Goal: Transaction & Acquisition: Purchase product/service

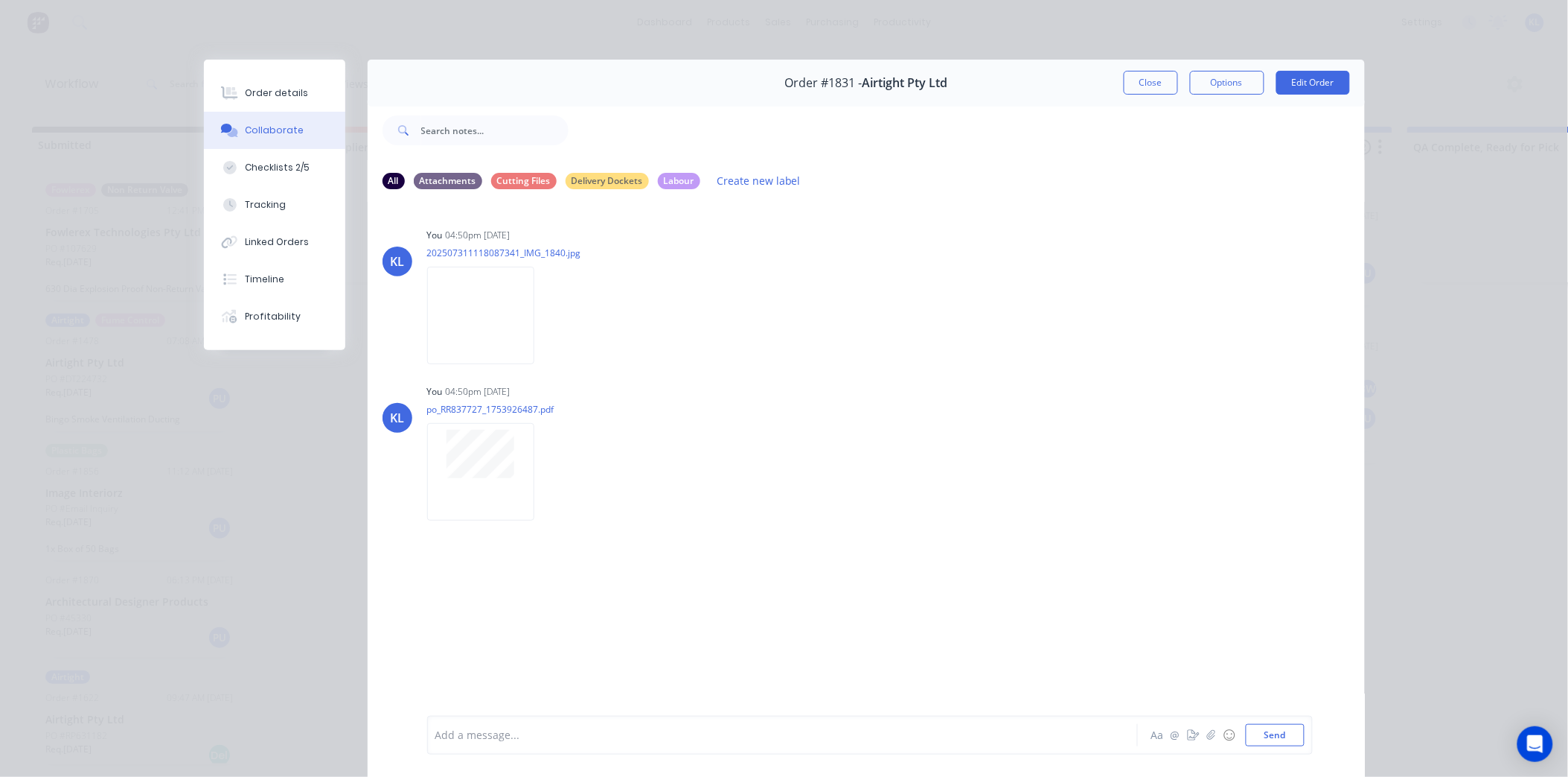
scroll to position [418, 0]
click at [1147, 78] on button "Close" at bounding box center [1150, 83] width 54 height 24
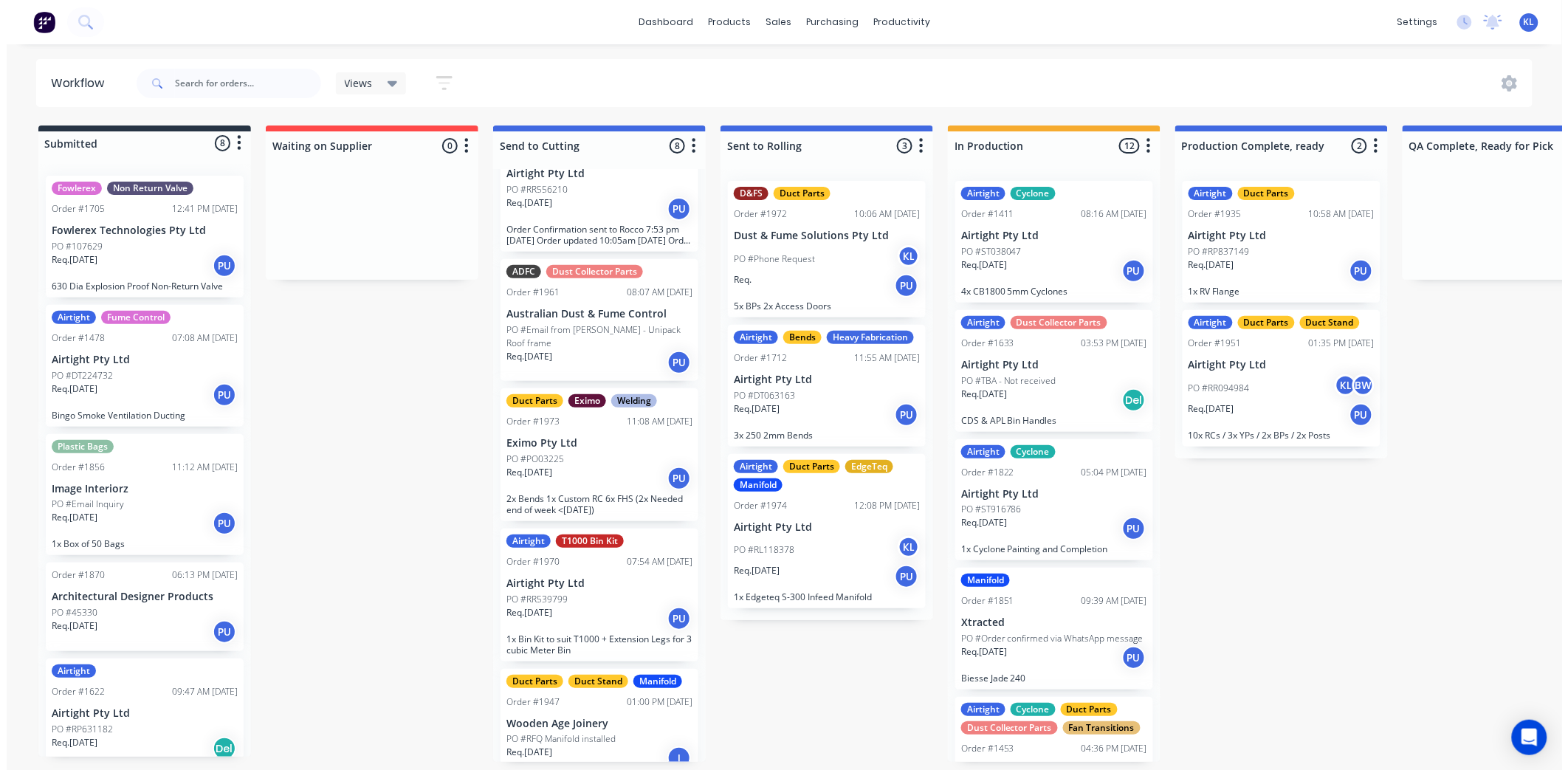
scroll to position [0, 0]
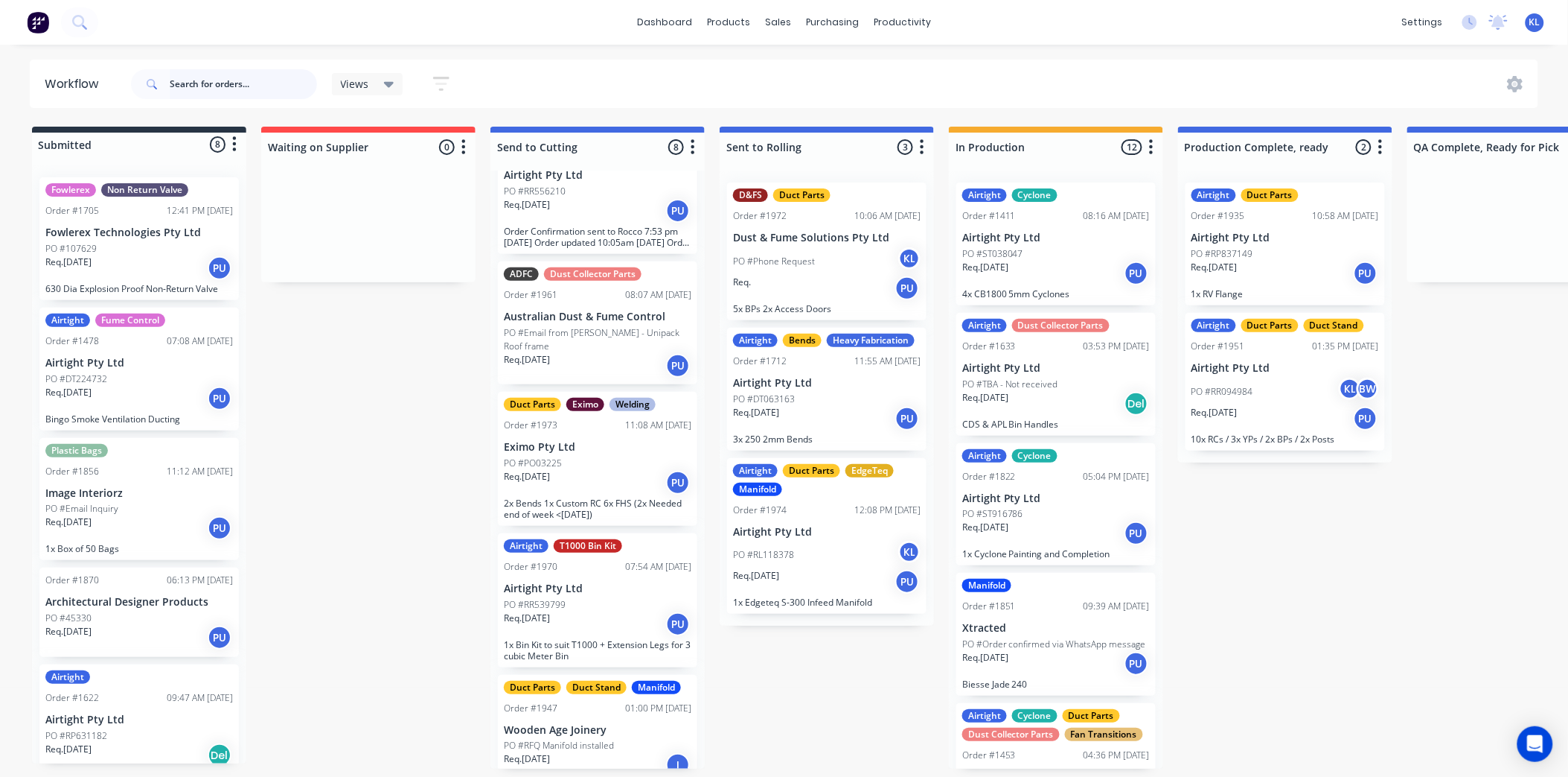
click at [210, 86] on input "text" at bounding box center [243, 84] width 148 height 30
type input "biesse"
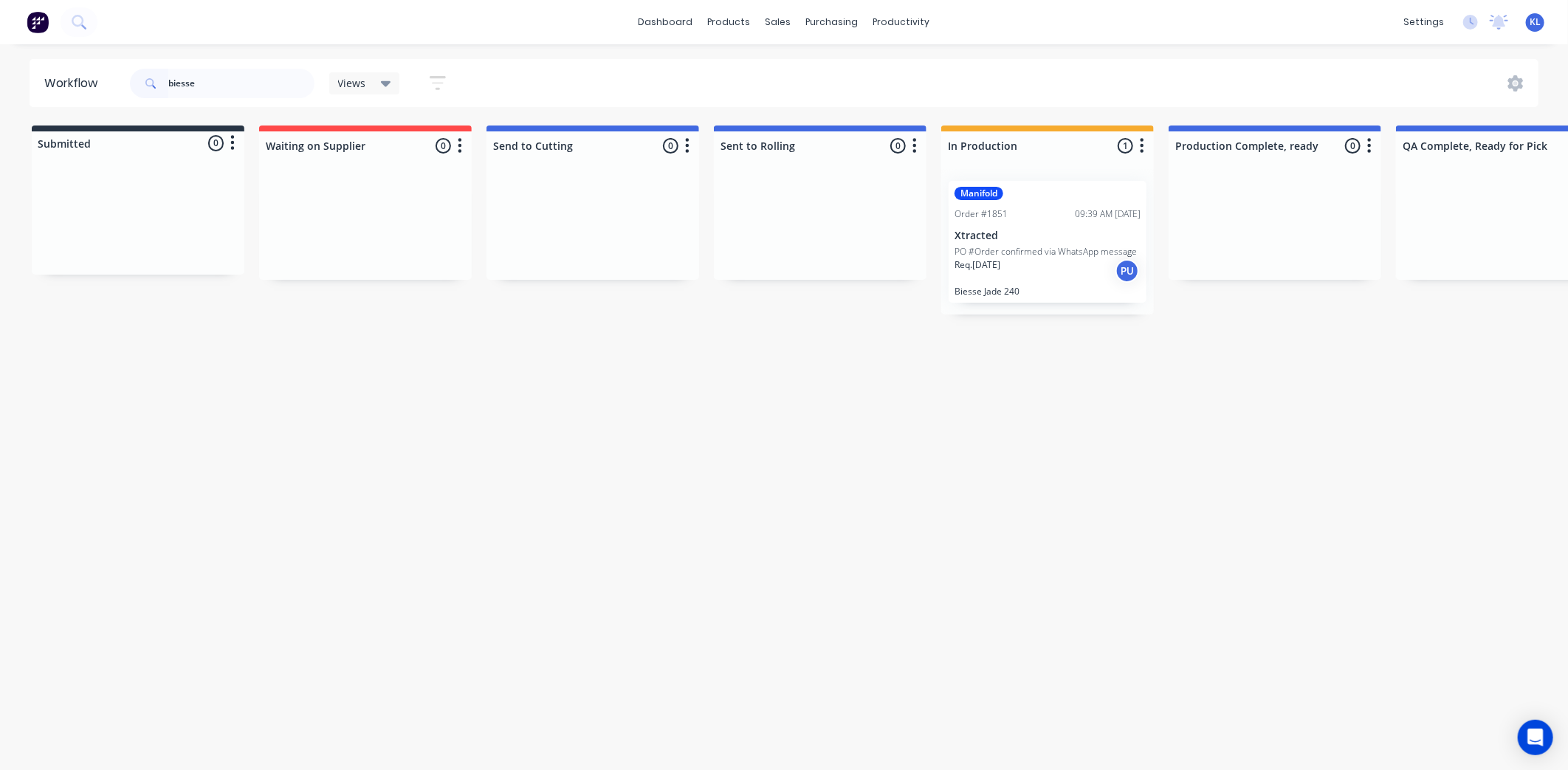
click at [1038, 249] on p "PO #Order confirmed via WhatsApp message" at bounding box center [1045, 252] width 183 height 14
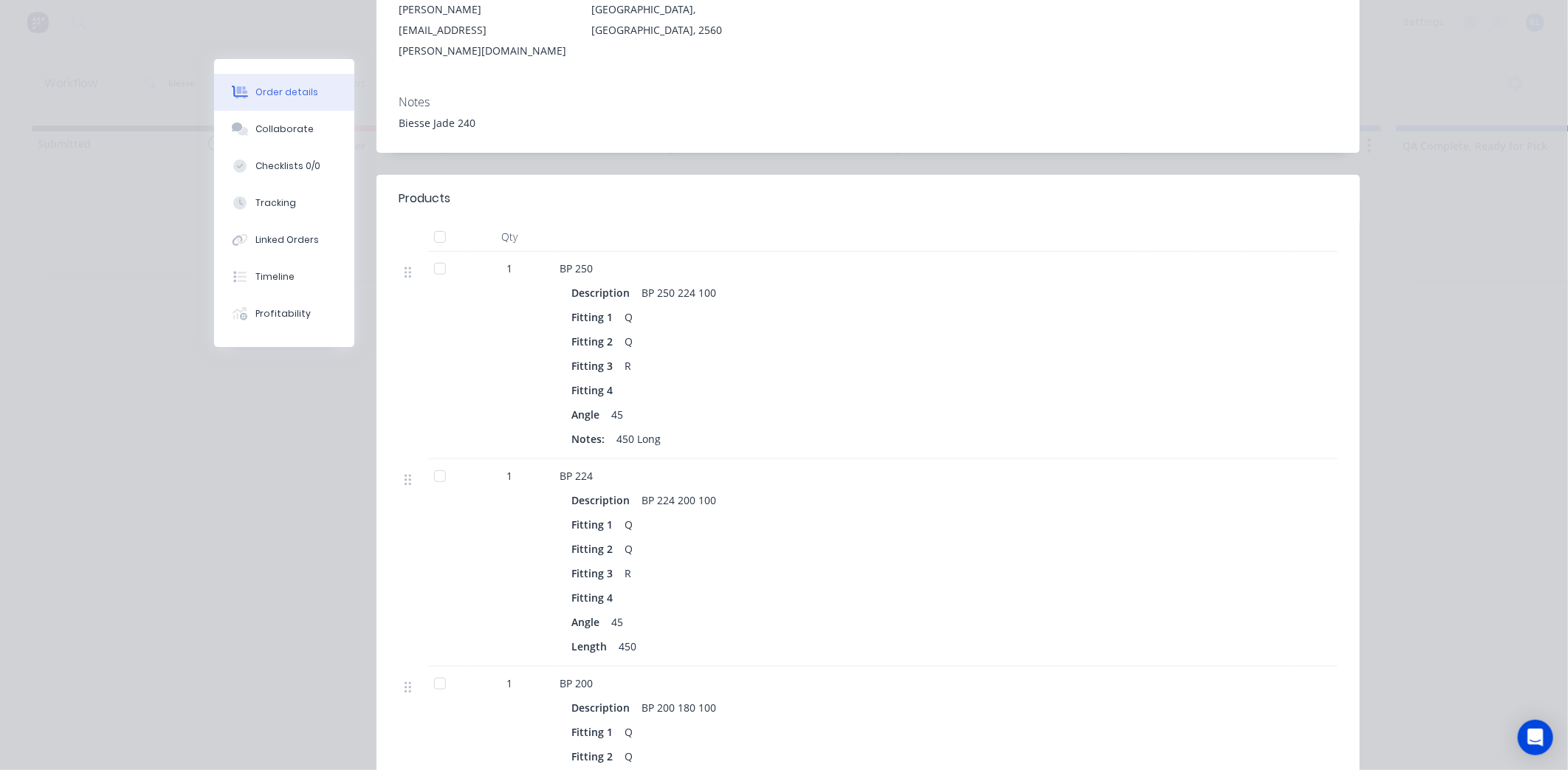
scroll to position [35, 0]
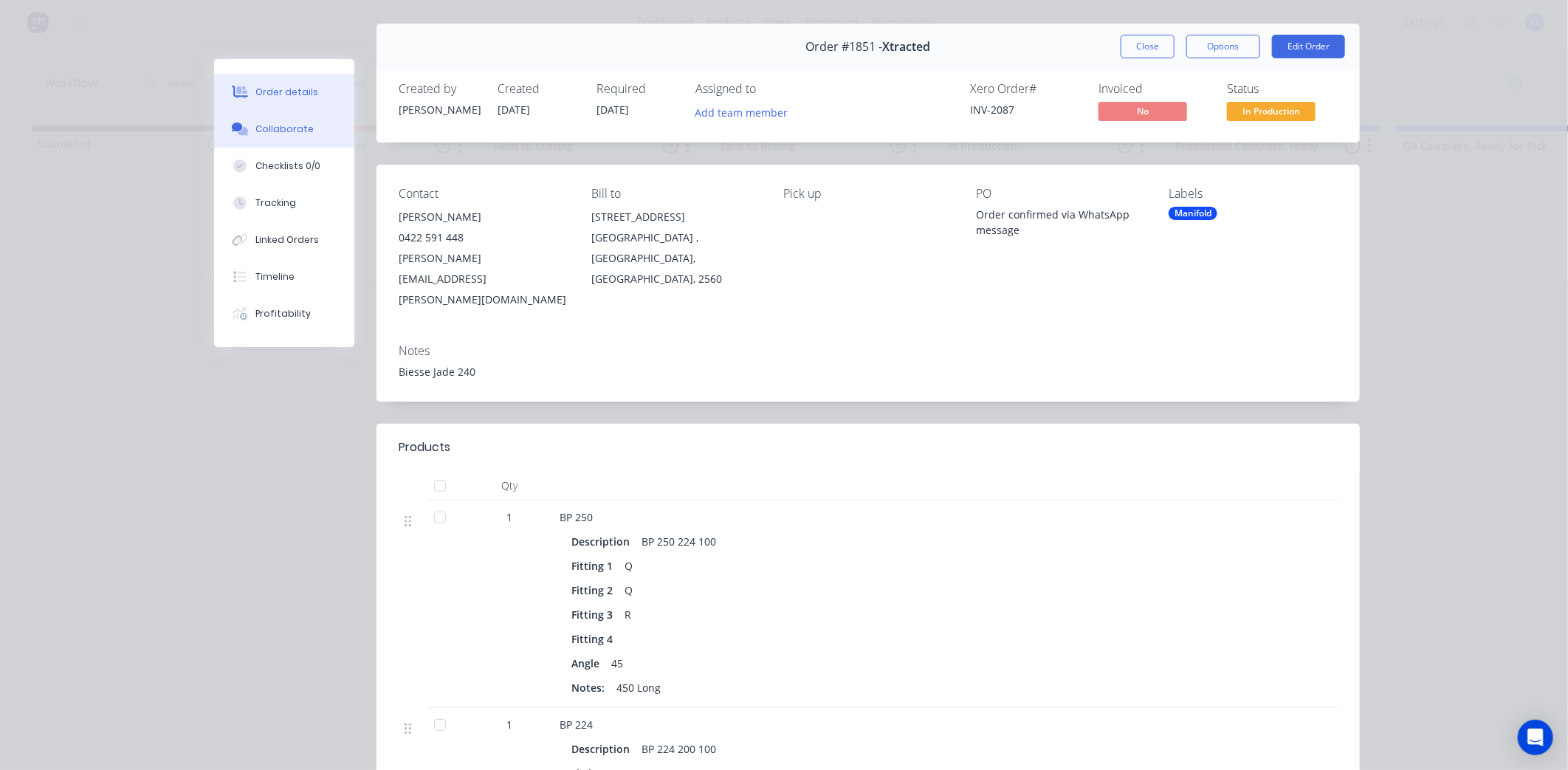
click at [274, 126] on div "Collaborate" at bounding box center [284, 129] width 59 height 14
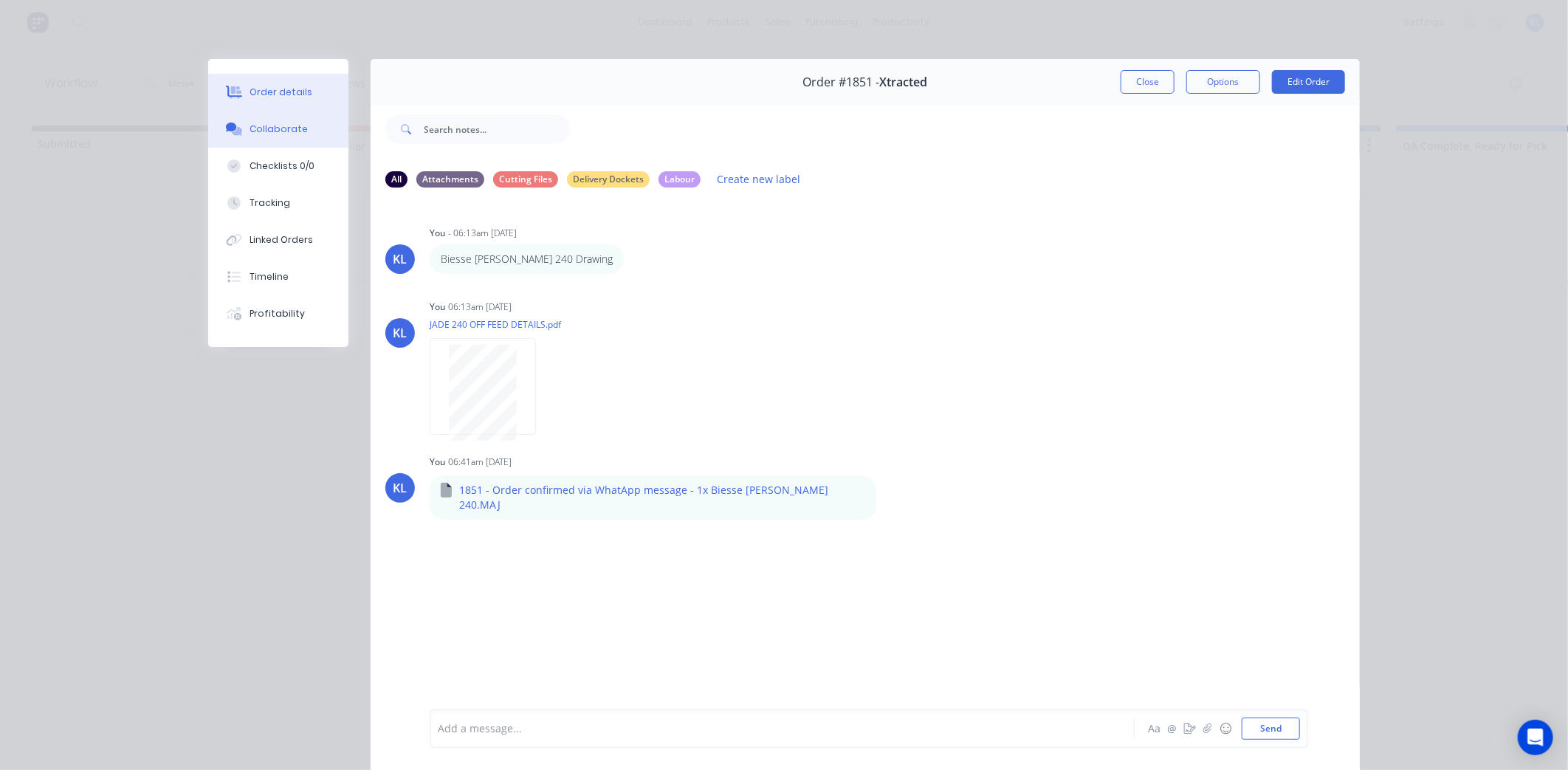
click at [268, 105] on button "Order details" at bounding box center [278, 93] width 140 height 37
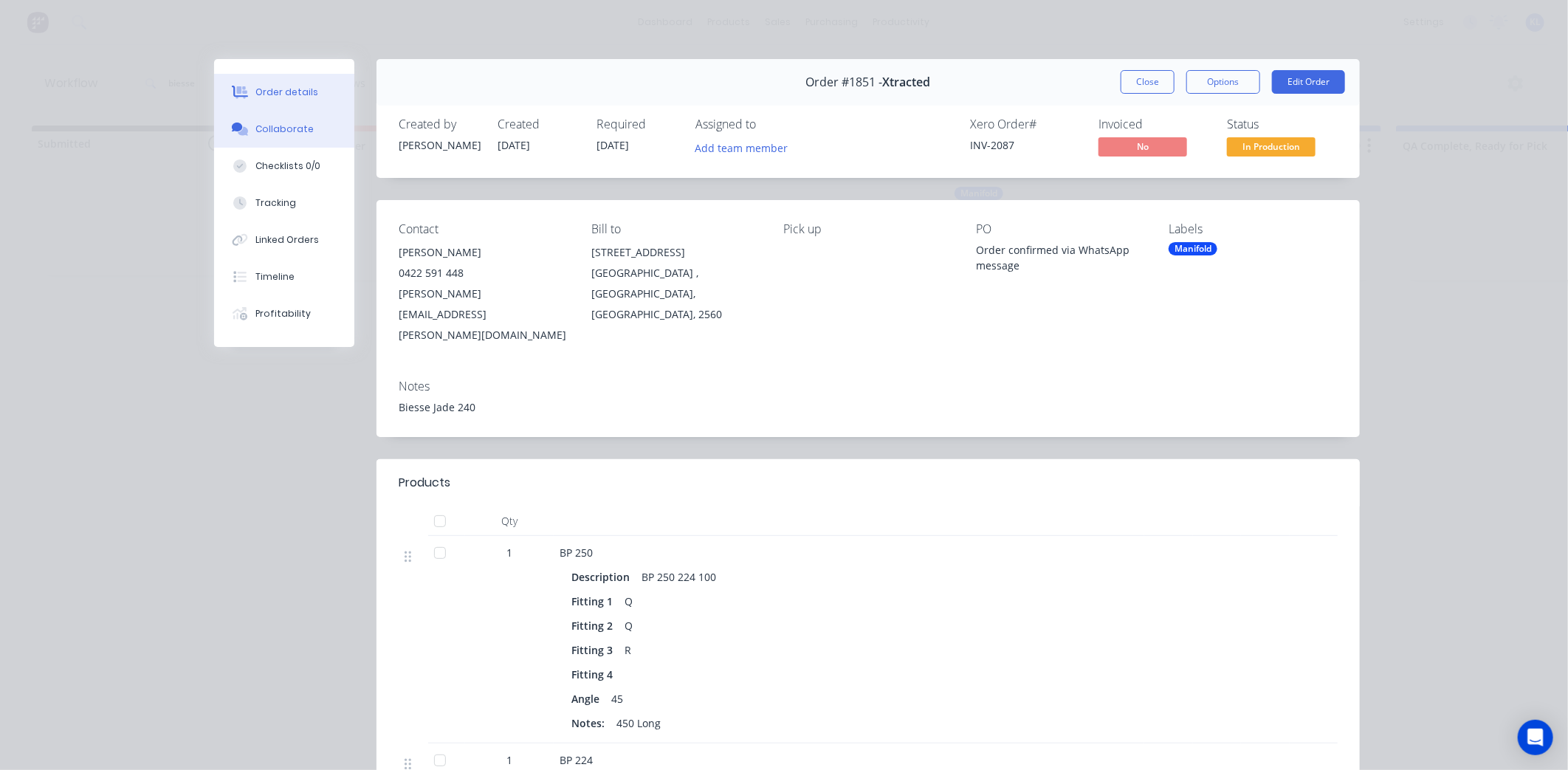
drag, startPoint x: 300, startPoint y: 128, endPoint x: 327, endPoint y: 122, distance: 27.7
click at [301, 128] on button "Collaborate" at bounding box center [283, 129] width 140 height 37
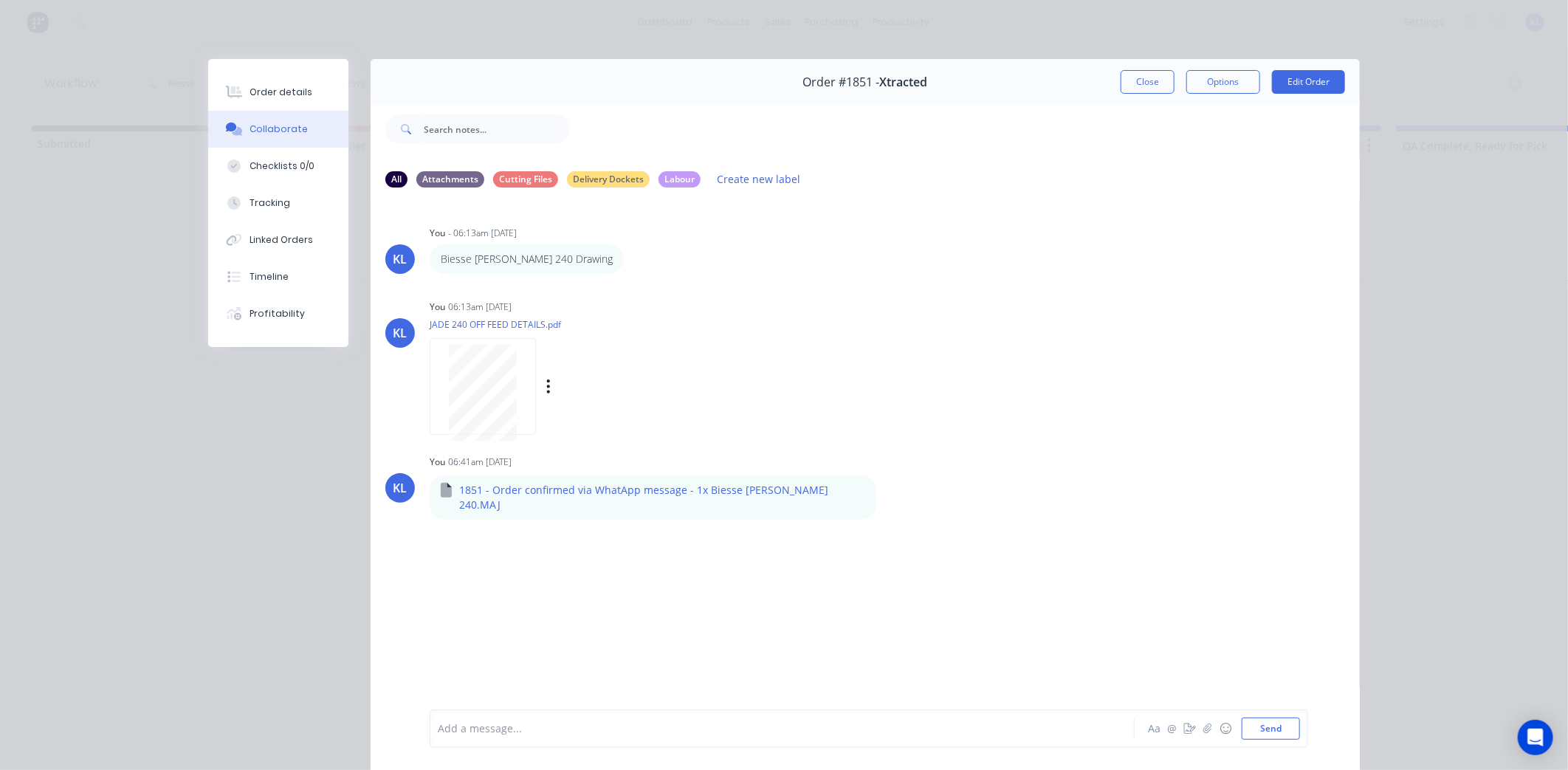
click at [515, 403] on div at bounding box center [482, 393] width 93 height 96
click at [1157, 83] on button "Close" at bounding box center [1147, 82] width 54 height 23
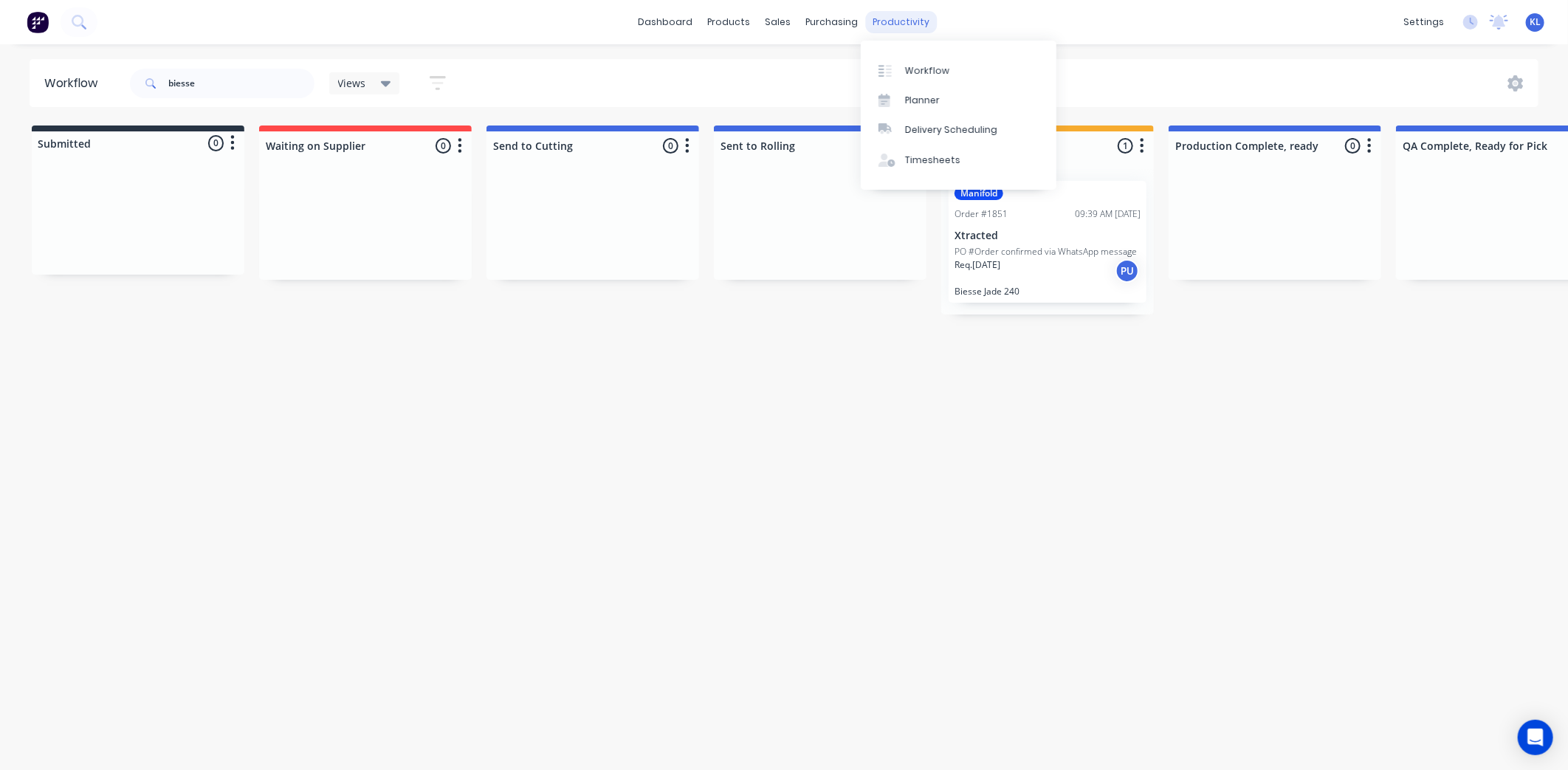
click at [888, 24] on div "productivity" at bounding box center [901, 21] width 71 height 22
click at [918, 75] on div "Workflow" at bounding box center [927, 71] width 44 height 14
click at [741, 19] on div "products" at bounding box center [729, 21] width 58 height 22
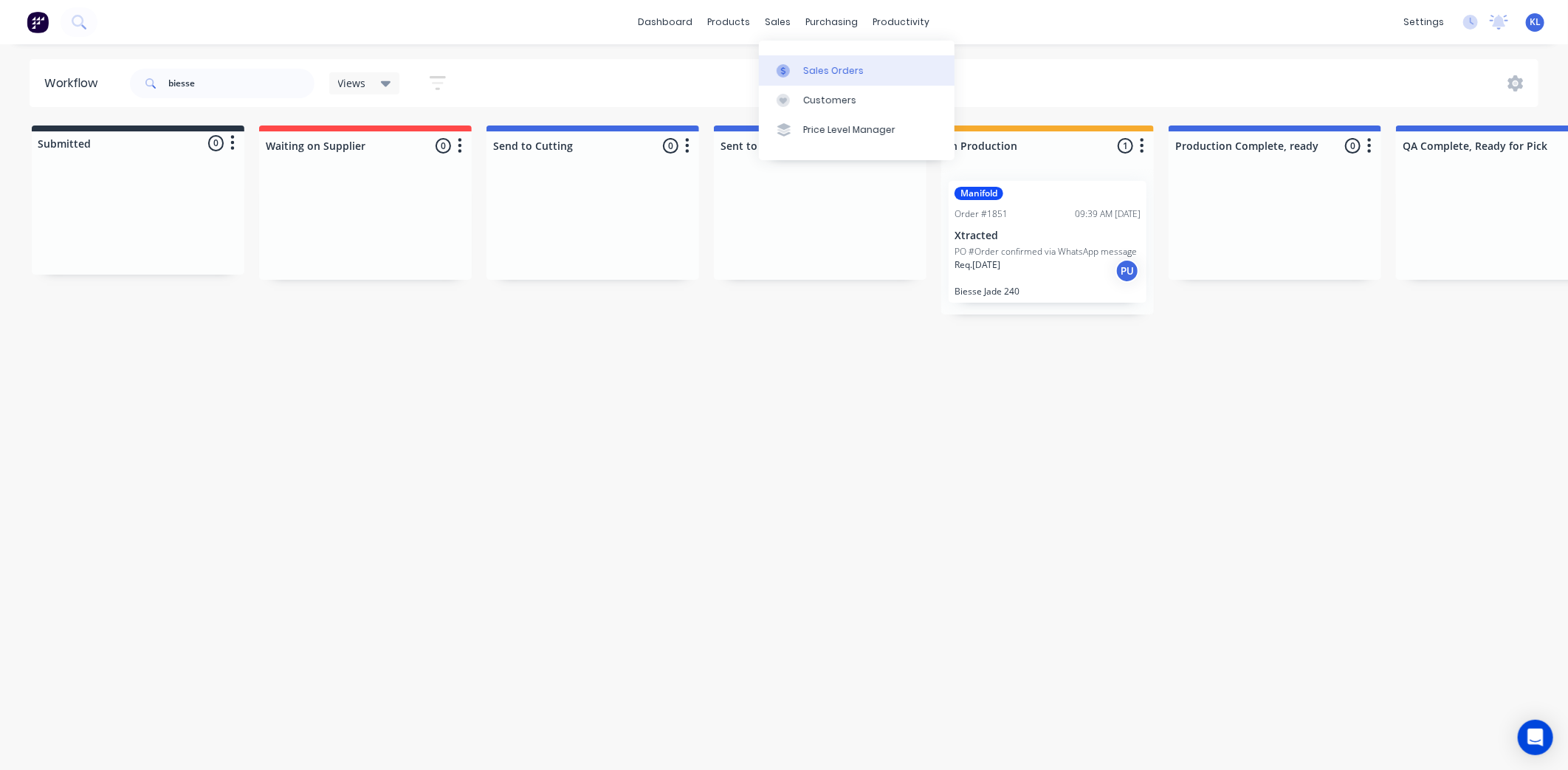
click at [790, 70] on div at bounding box center [787, 71] width 22 height 14
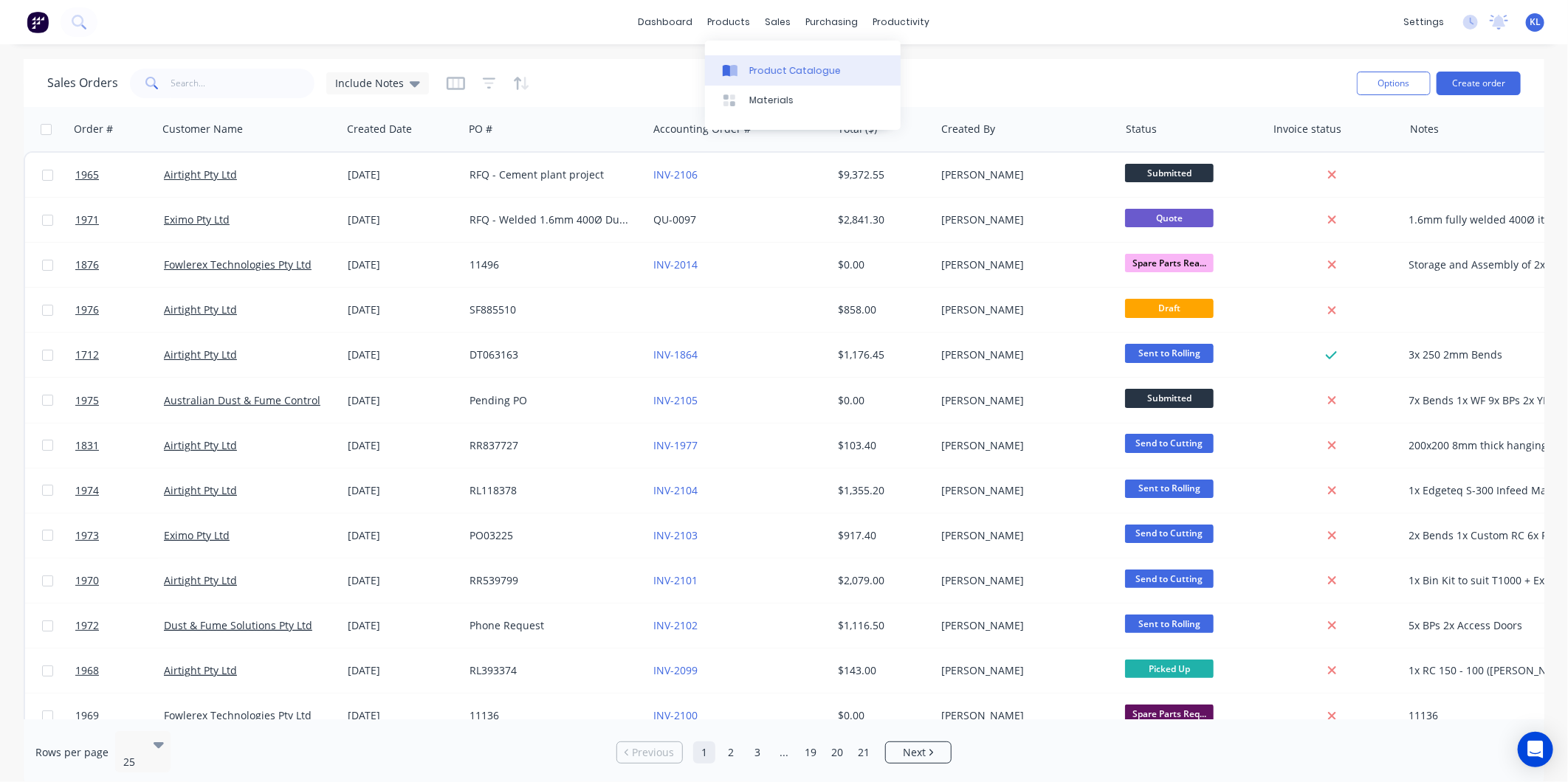
click at [771, 58] on link "Product Catalogue" at bounding box center [803, 70] width 196 height 29
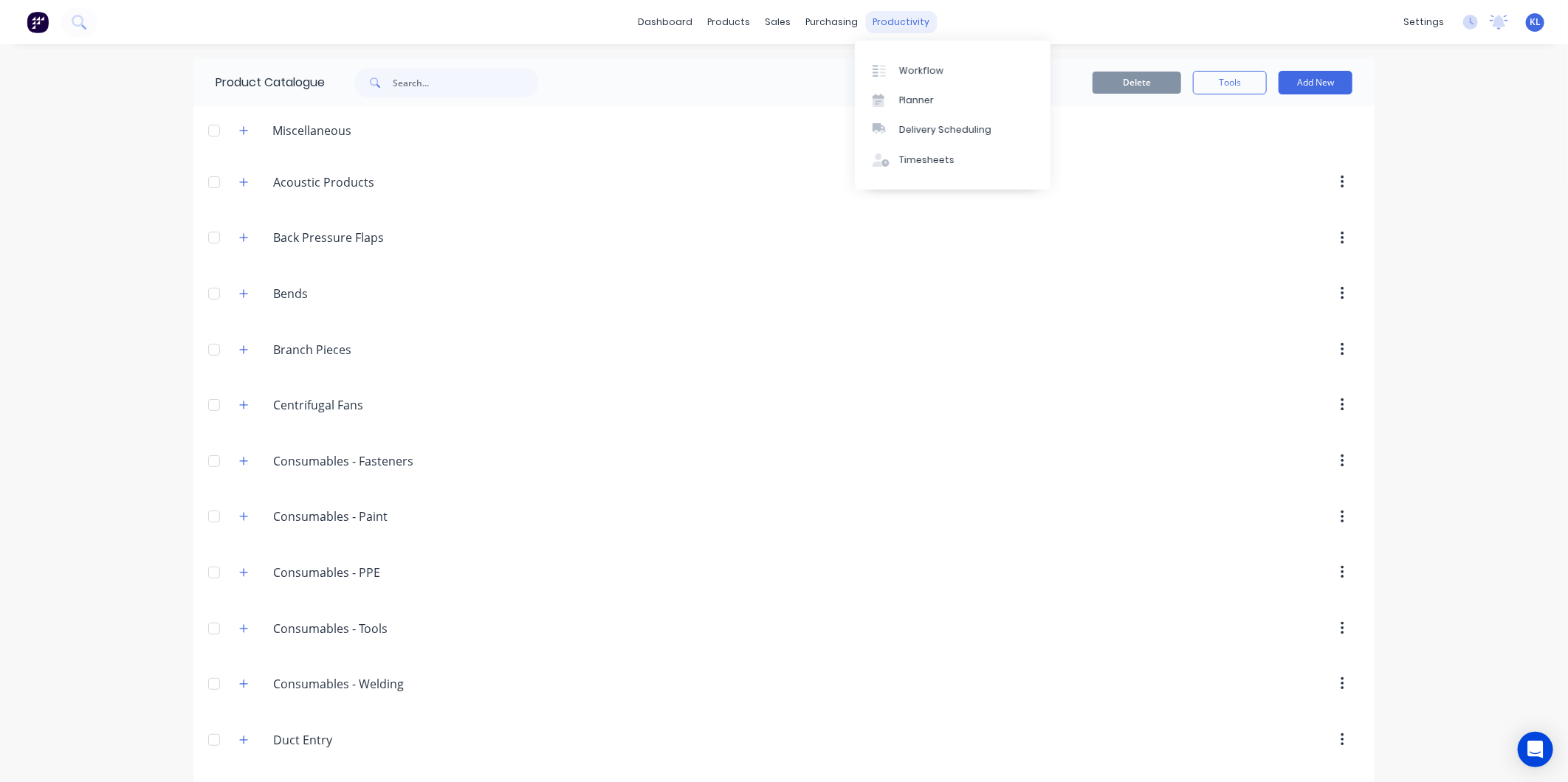
click at [888, 31] on div "productivity" at bounding box center [901, 22] width 71 height 22
click at [917, 72] on div "Workflow" at bounding box center [921, 71] width 44 height 14
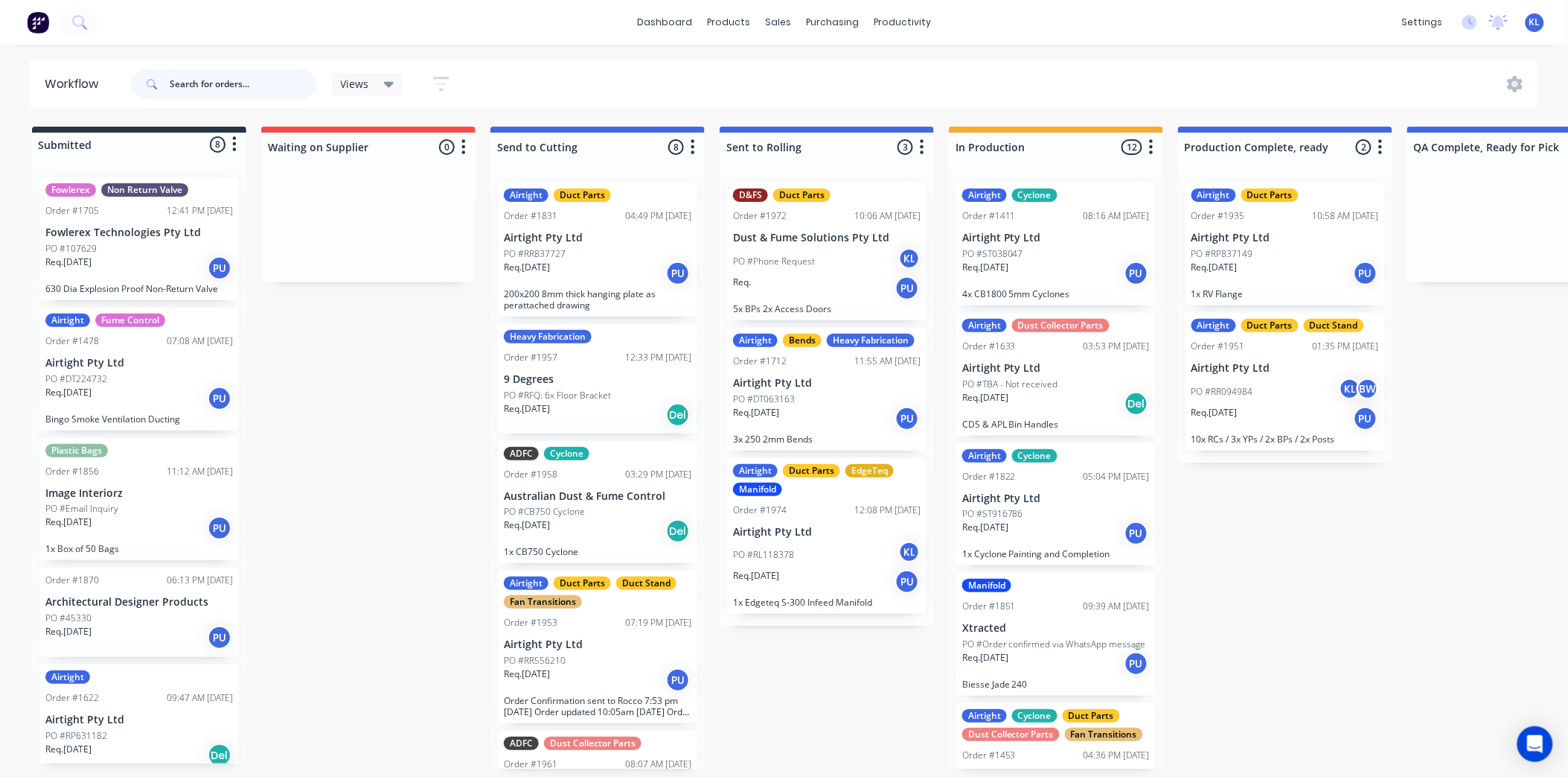
click at [227, 73] on input "text" at bounding box center [243, 84] width 148 height 30
type input "biesse"
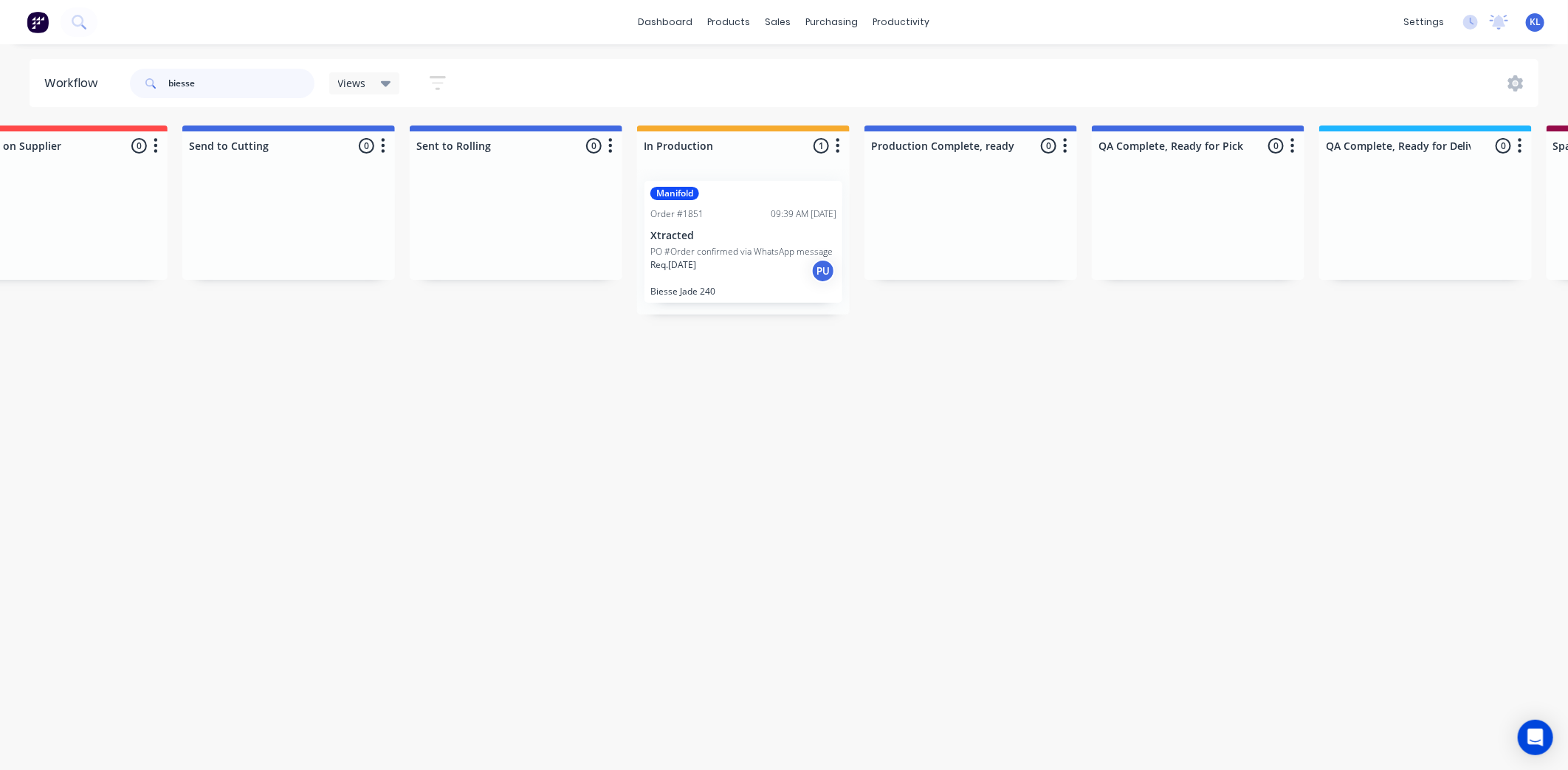
scroll to position [0, 289]
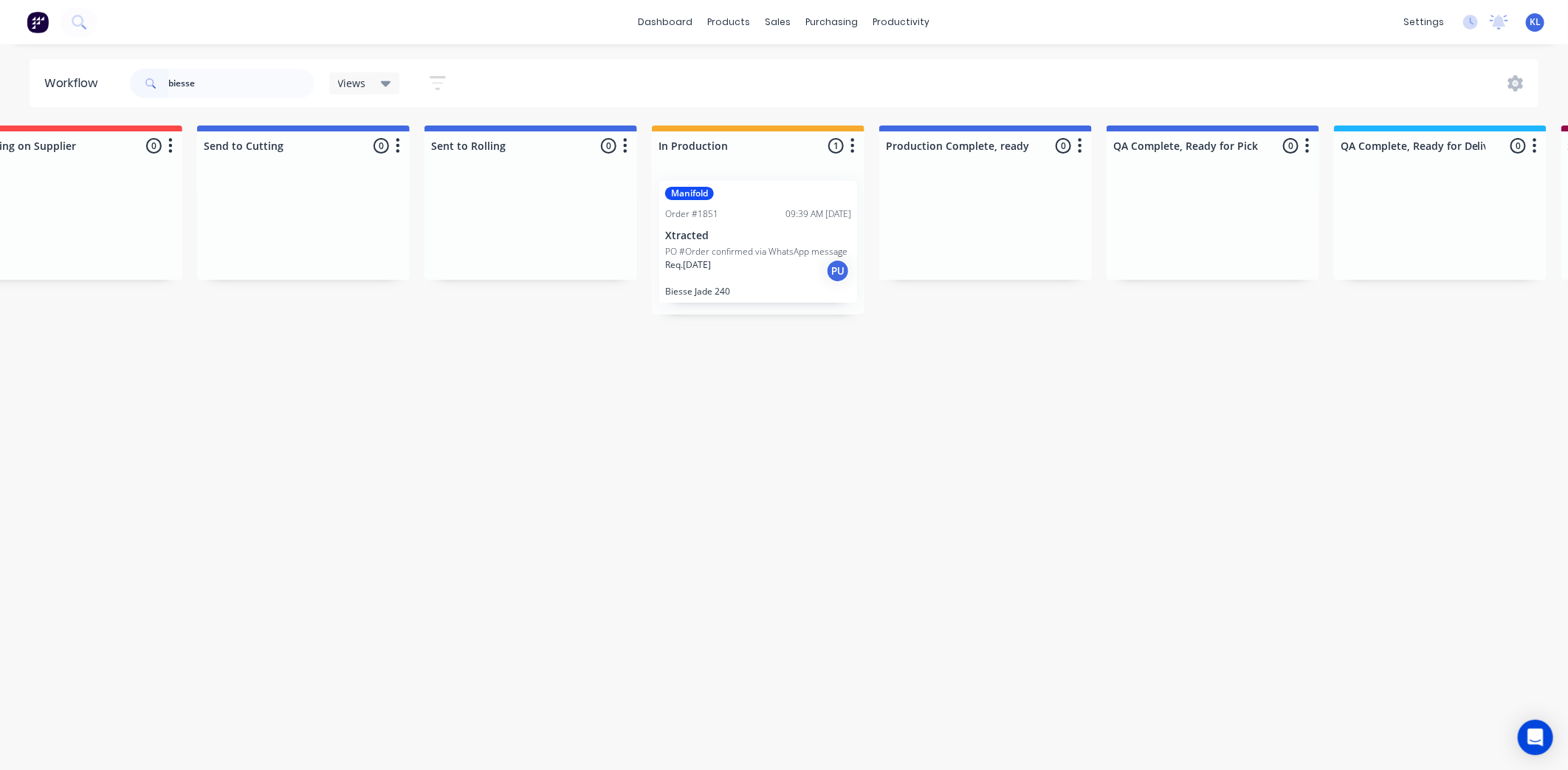
click at [698, 227] on div "Manifold Order #1851 09:39 AM [DATE] Xtracted PO #Order confirmed via WhatsApp …" at bounding box center [758, 241] width 197 height 122
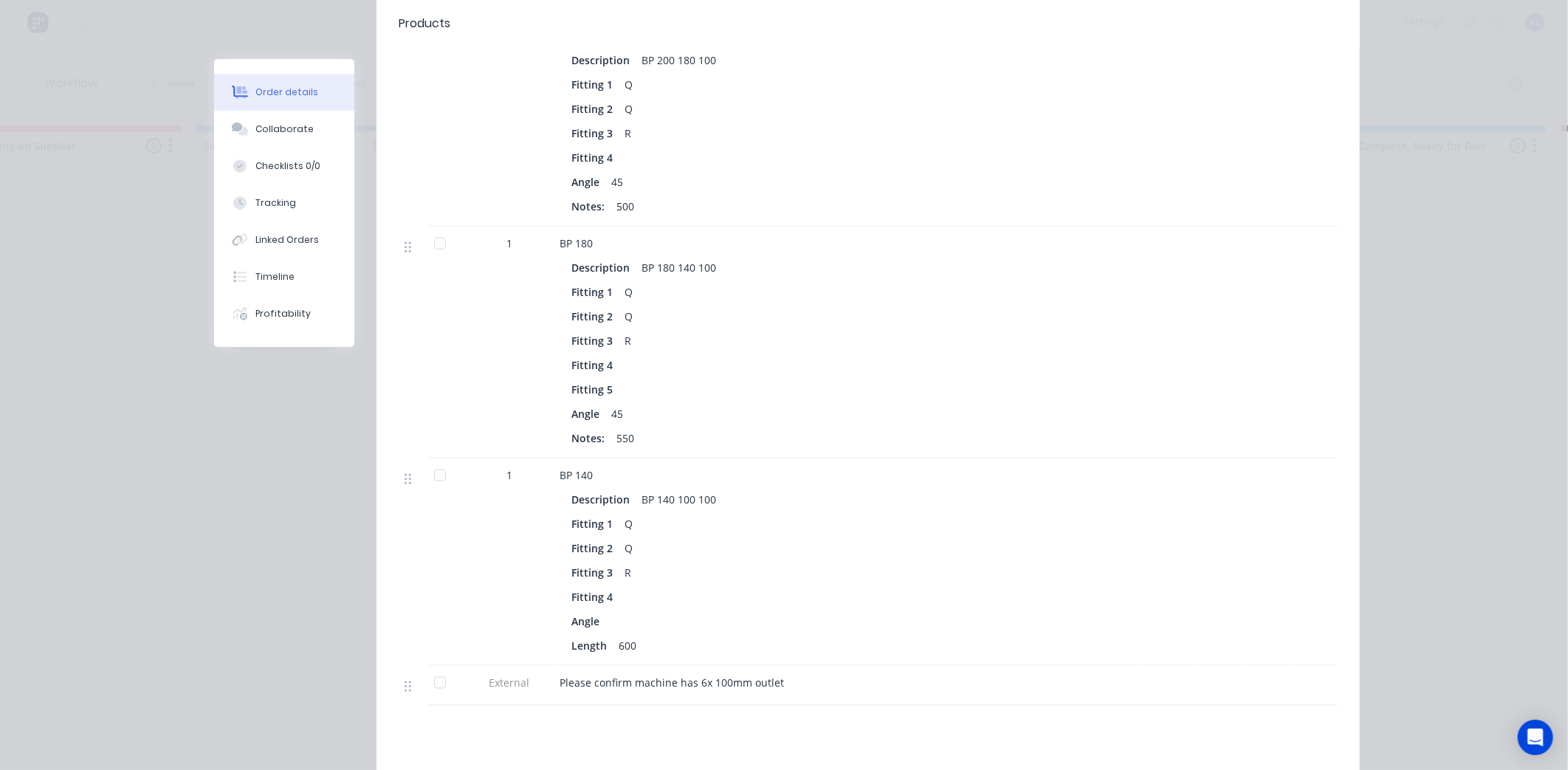
scroll to position [1020, 0]
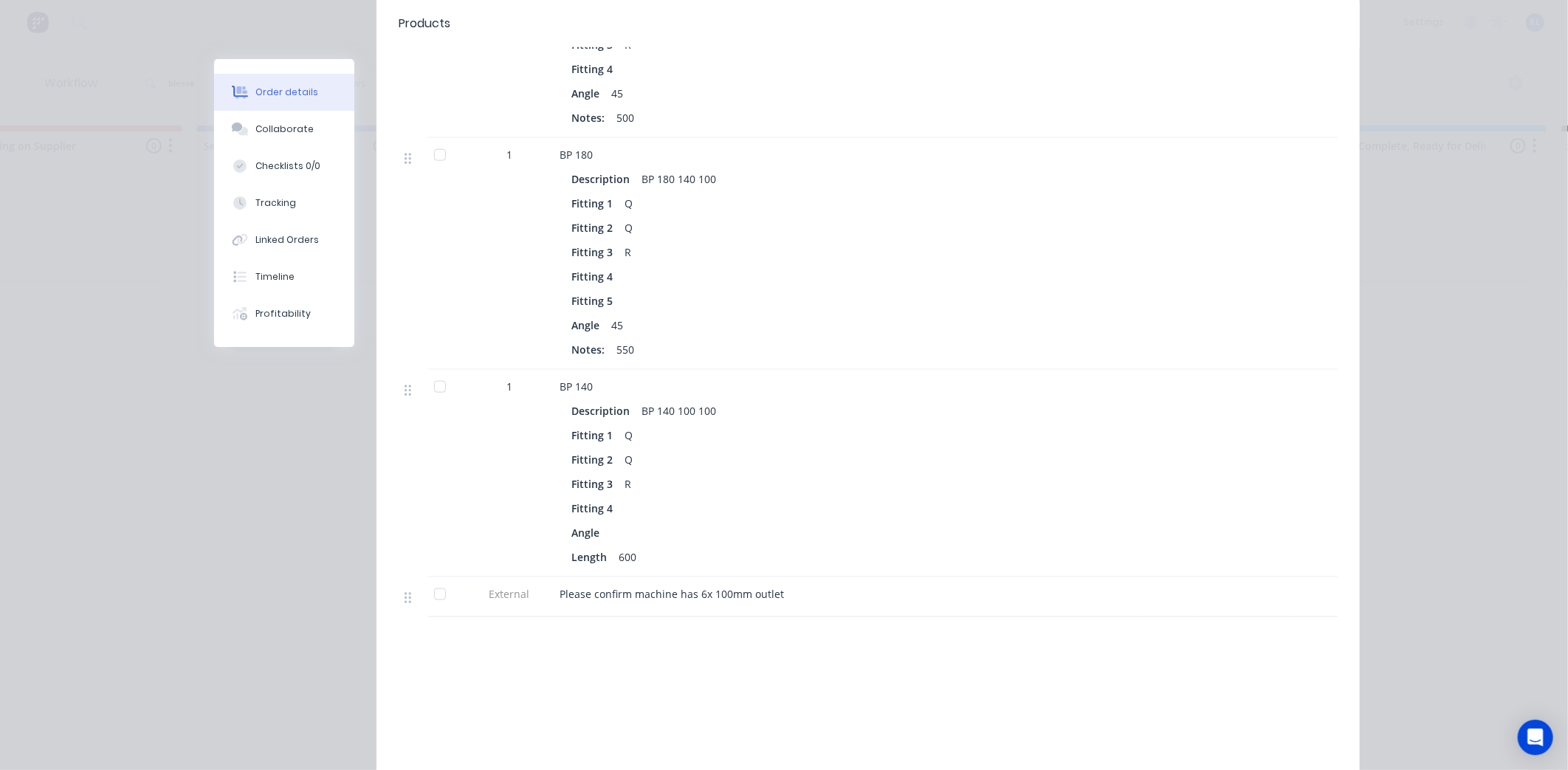
click at [292, 107] on button "Order details" at bounding box center [283, 93] width 140 height 37
click at [286, 119] on button "Collaborate" at bounding box center [283, 129] width 140 height 37
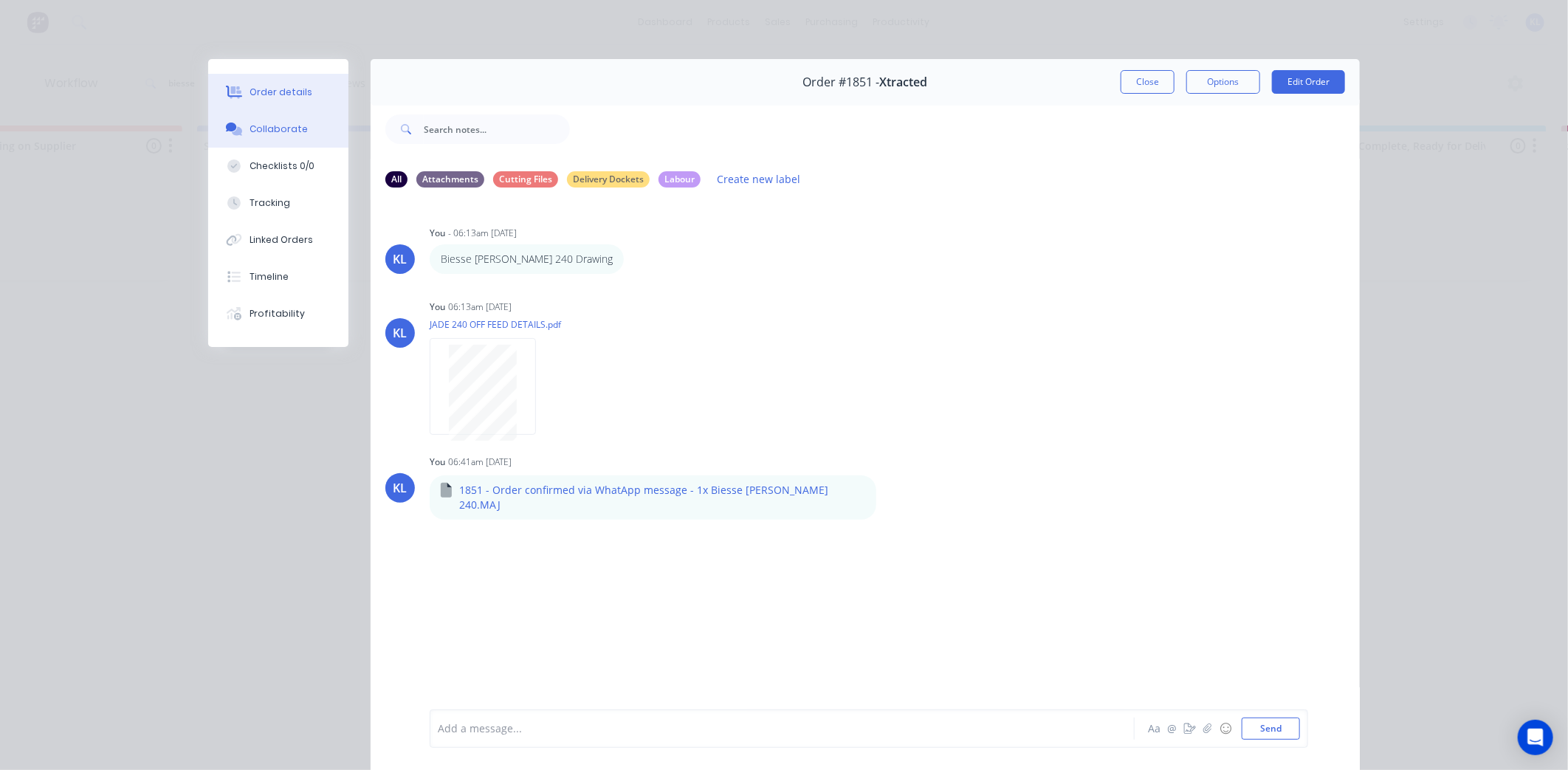
click at [257, 87] on div "Order details" at bounding box center [281, 93] width 63 height 14
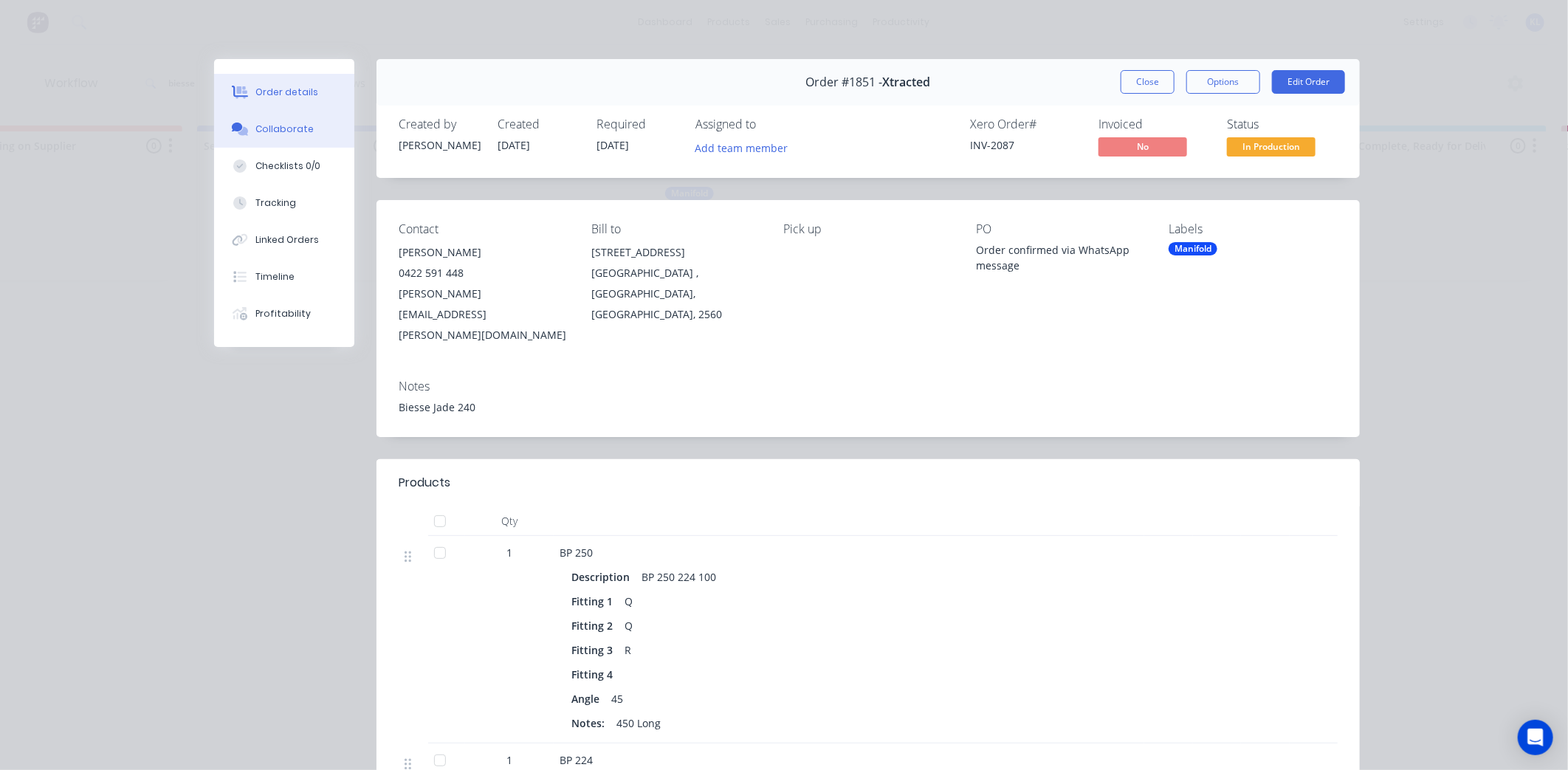
click at [261, 140] on button "Collaborate" at bounding box center [283, 129] width 140 height 37
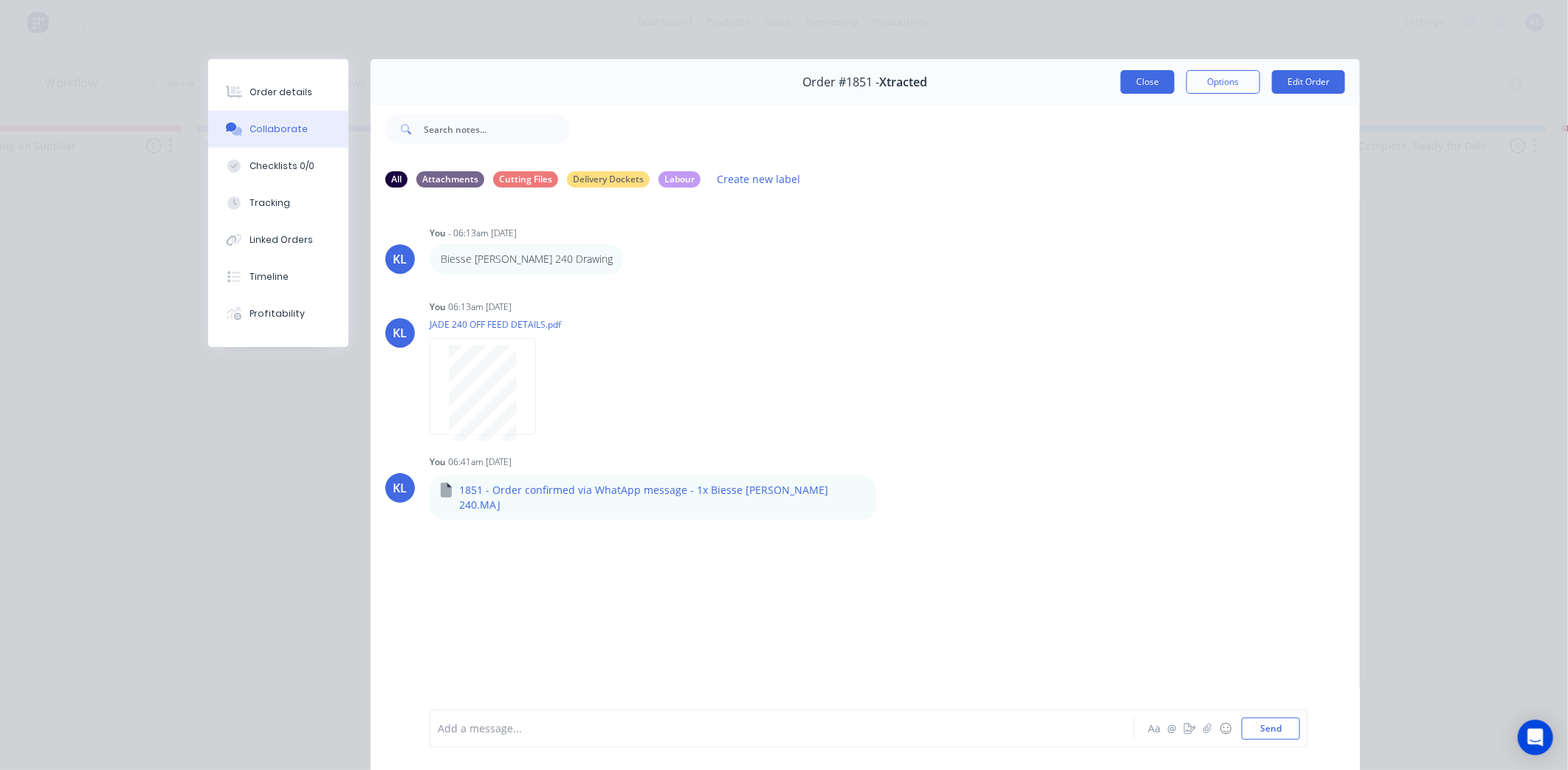
click at [1140, 89] on button "Close" at bounding box center [1147, 82] width 54 height 23
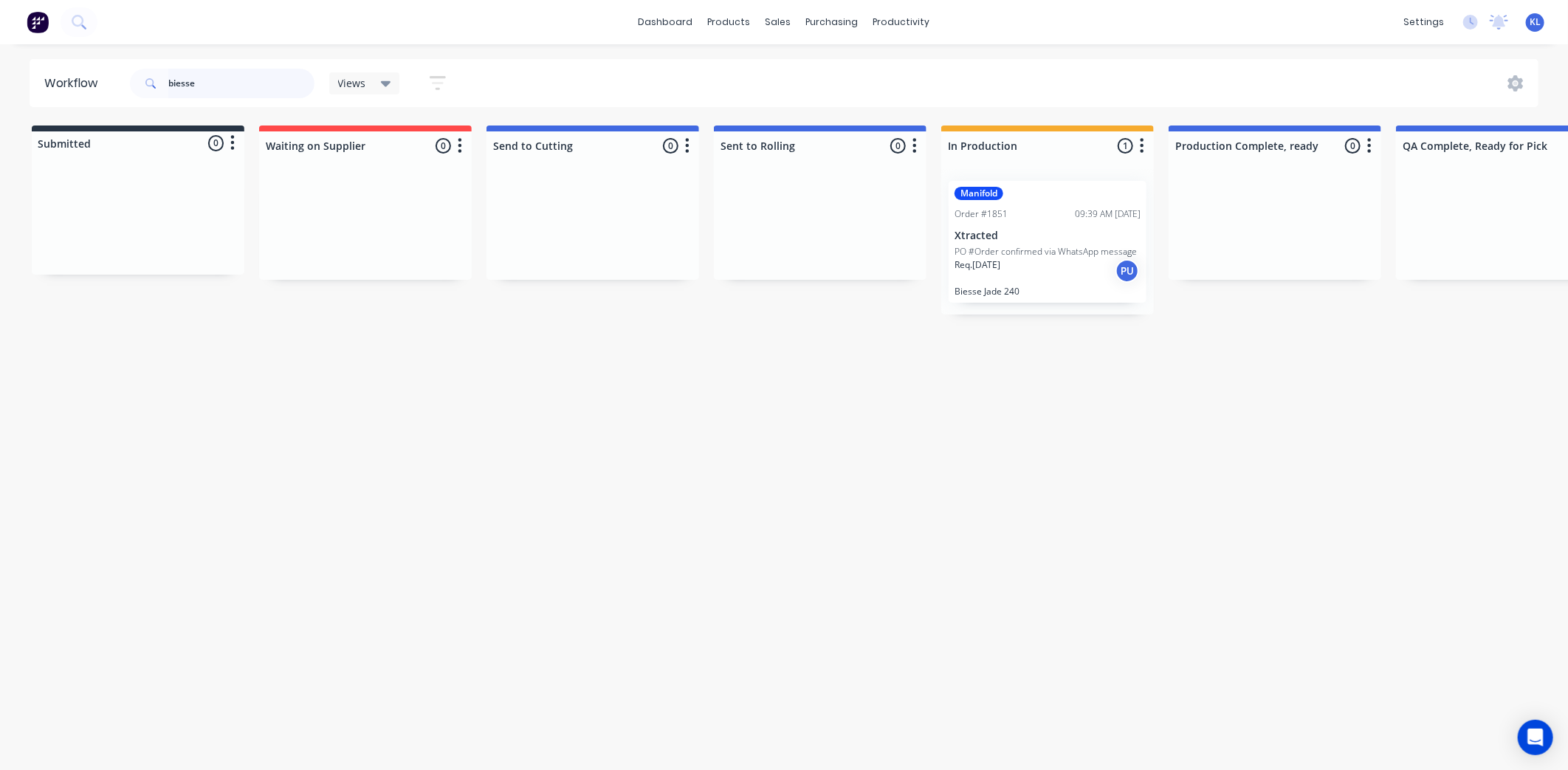
drag, startPoint x: 218, startPoint y: 83, endPoint x: 98, endPoint y: 78, distance: 120.1
click at [98, 78] on header "Workflow biesse Views Save new view None (Default) edit All edit Production edi…" at bounding box center [784, 82] width 1509 height 48
click at [729, 25] on div "products" at bounding box center [729, 21] width 58 height 22
click at [772, 70] on div "Product Catalogue" at bounding box center [795, 71] width 92 height 14
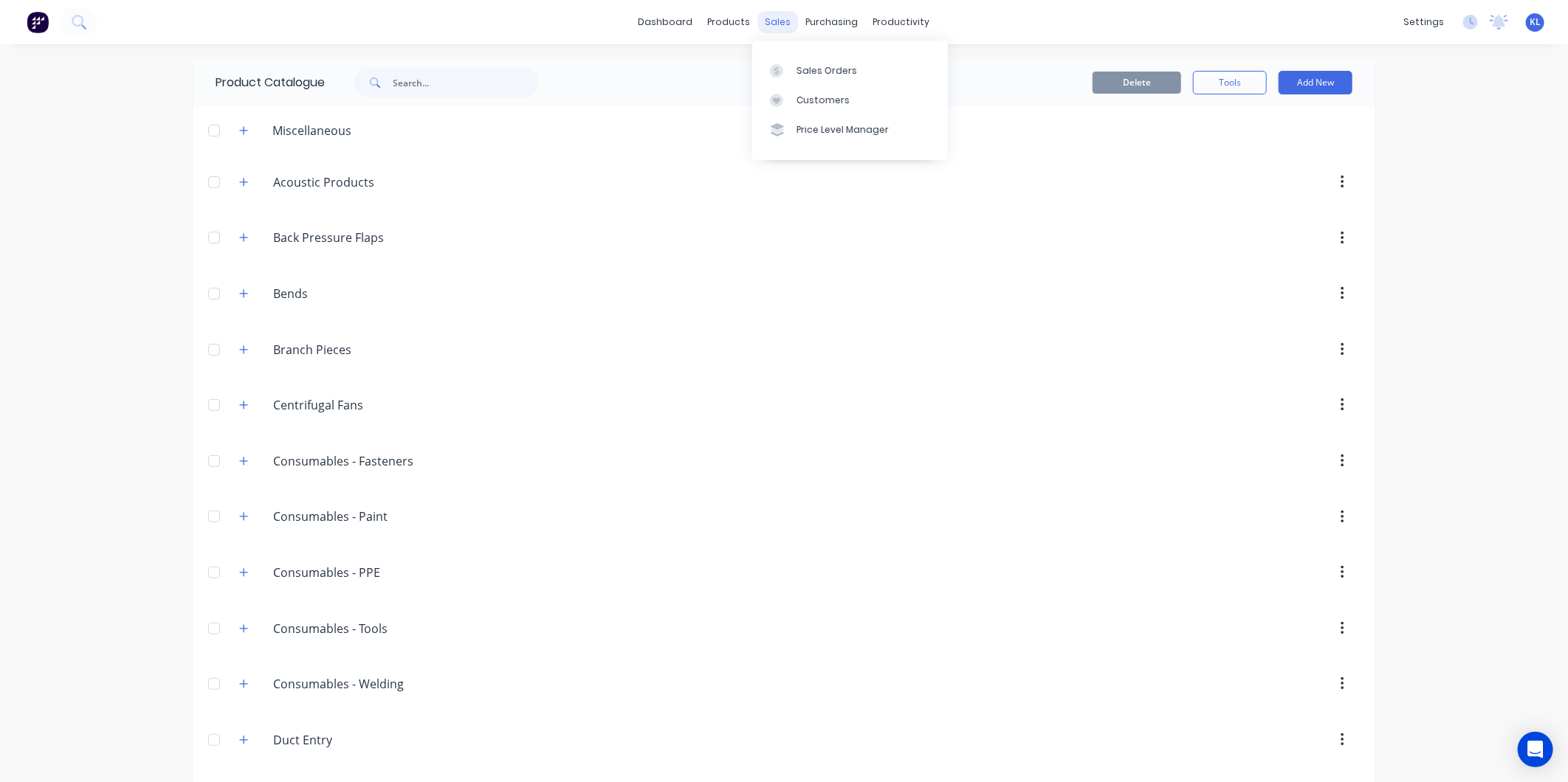
click at [759, 21] on div "sales" at bounding box center [779, 22] width 41 height 22
click at [803, 65] on div "Sales Orders" at bounding box center [827, 71] width 61 height 14
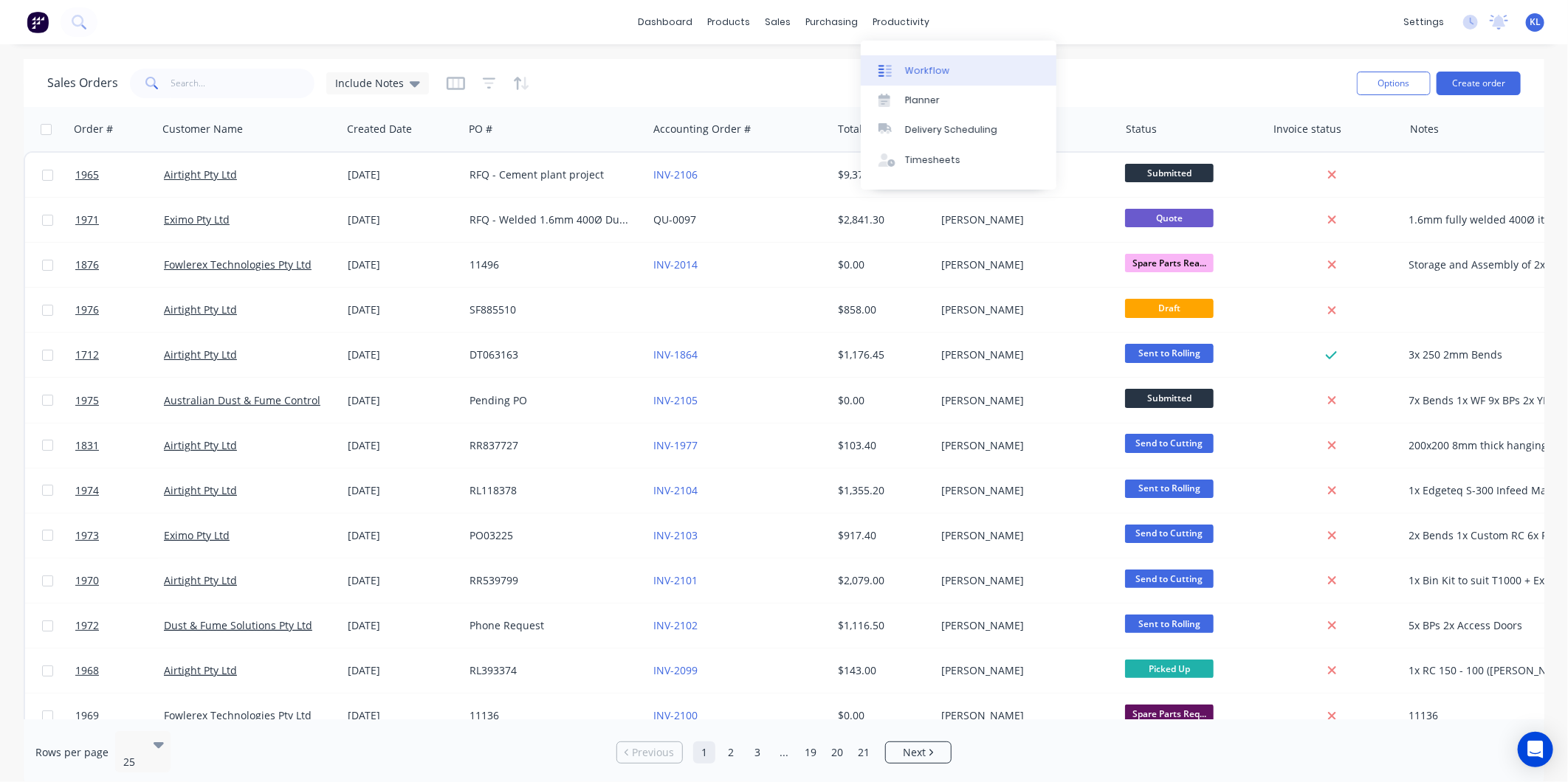
click at [920, 65] on div "Workflow" at bounding box center [927, 71] width 44 height 14
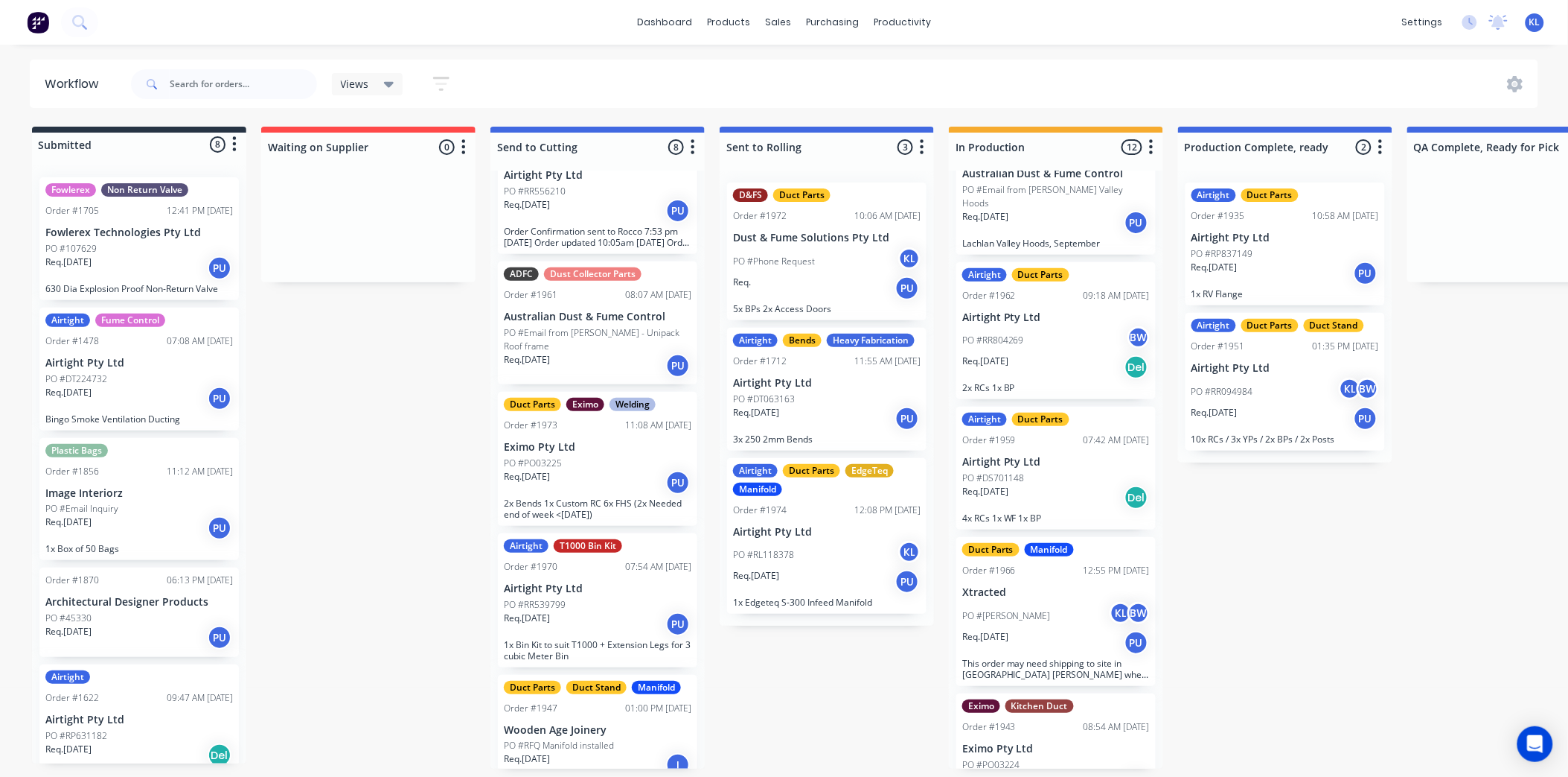
scroll to position [910, 0]
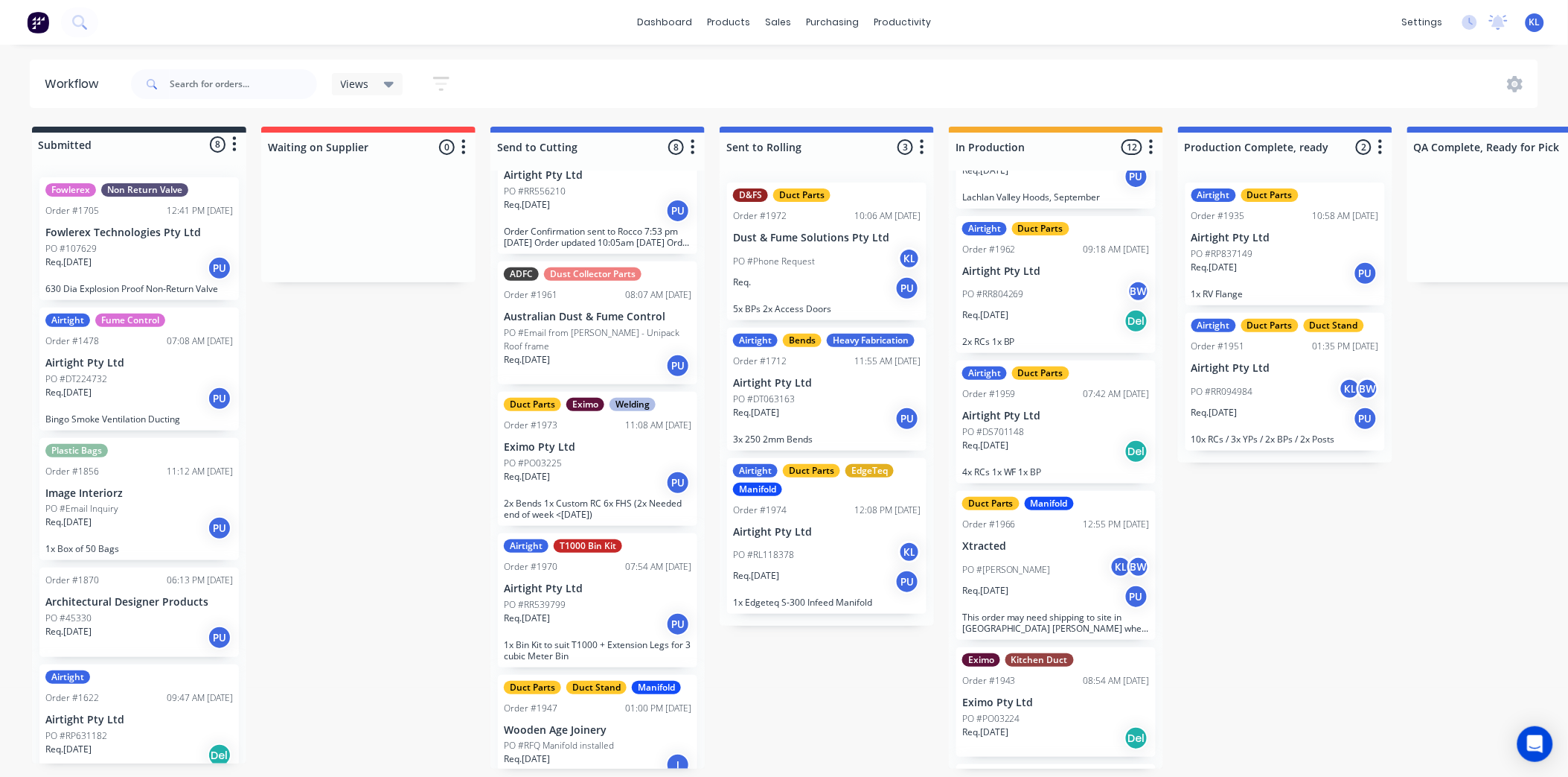
click at [1013, 311] on div "Req. [DATE] Del" at bounding box center [1056, 321] width 187 height 26
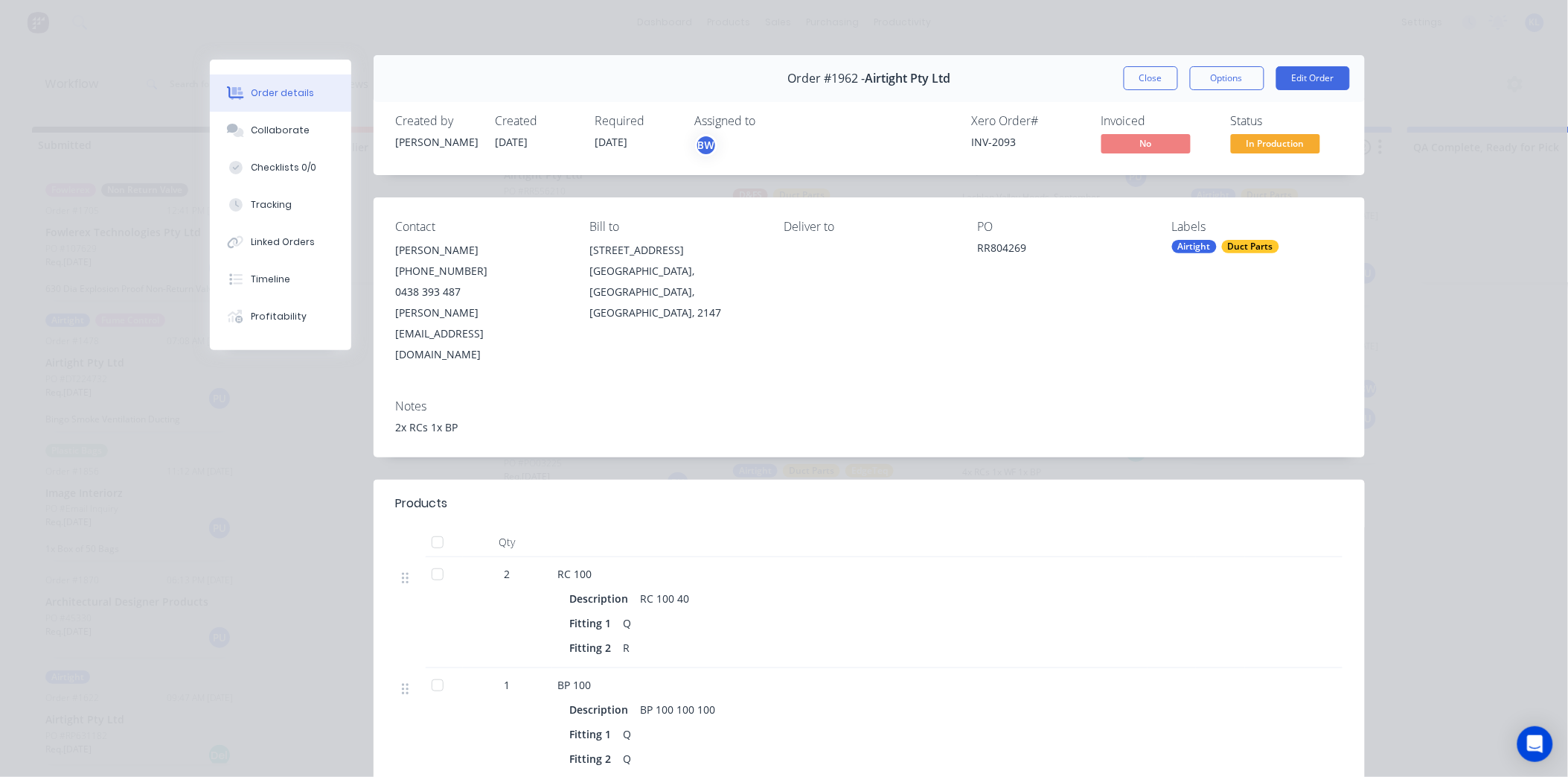
scroll to position [0, 0]
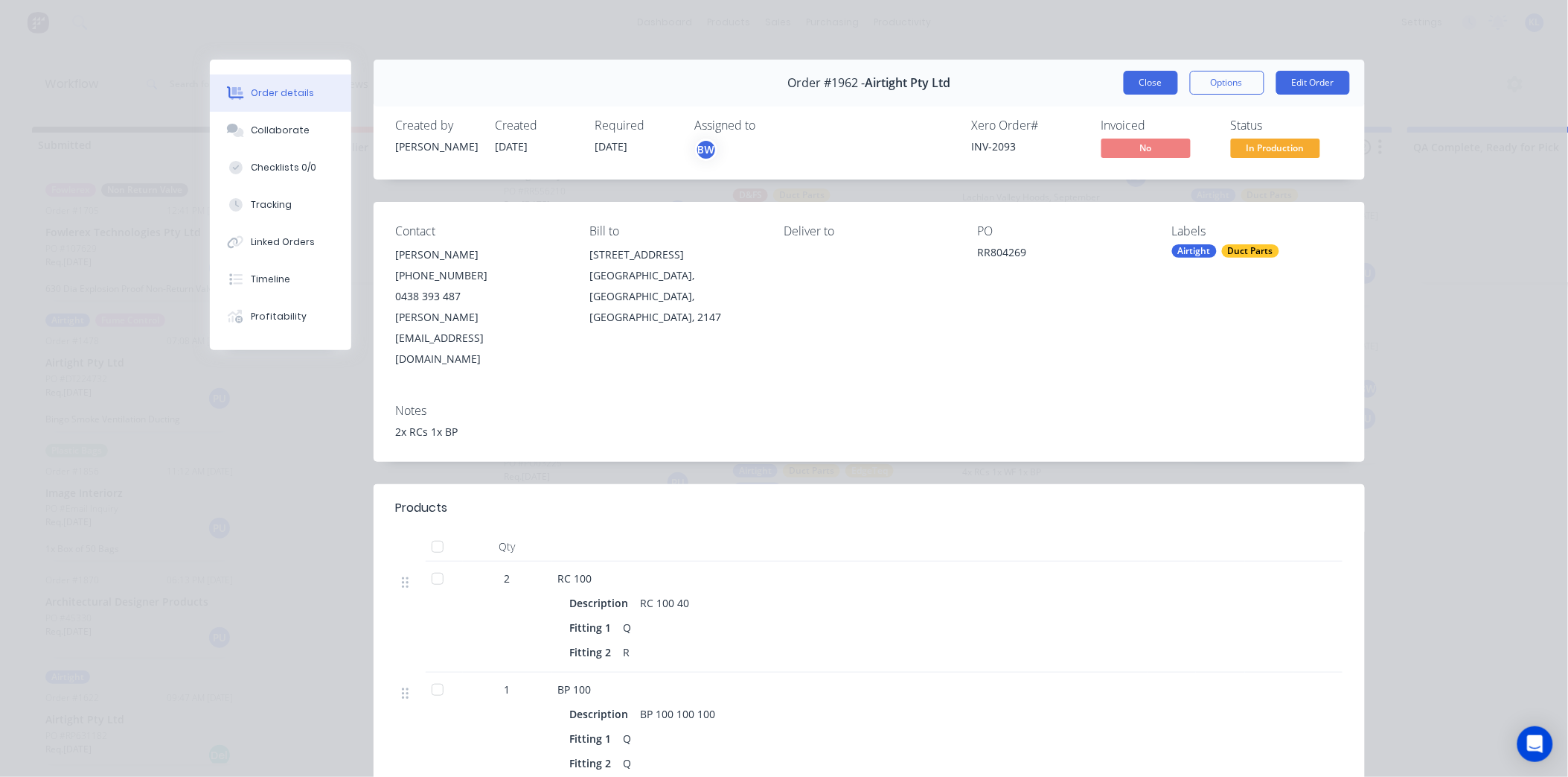
click at [1139, 94] on button "Close" at bounding box center [1150, 83] width 54 height 24
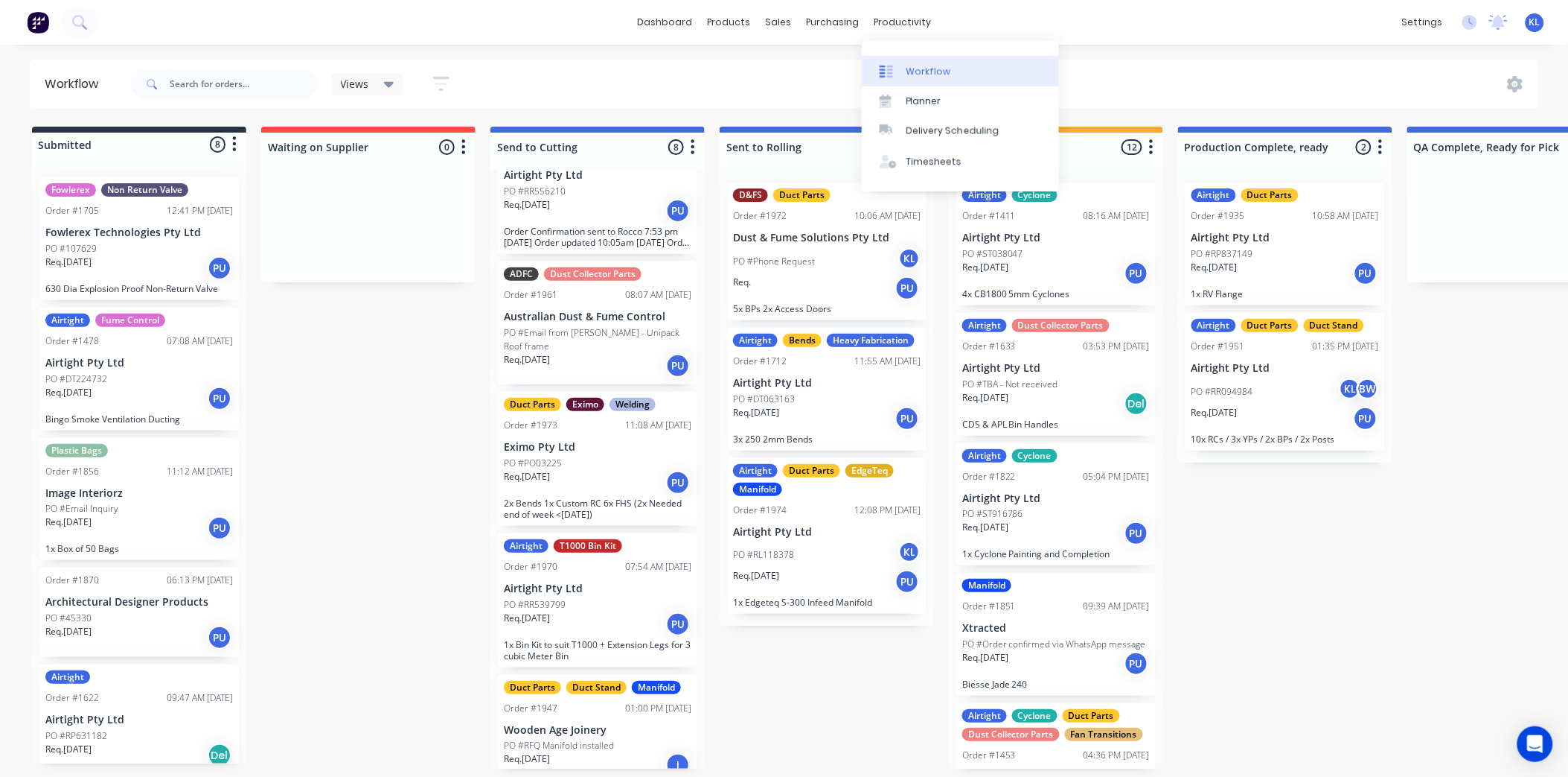
click at [895, 65] on div at bounding box center [891, 72] width 23 height 14
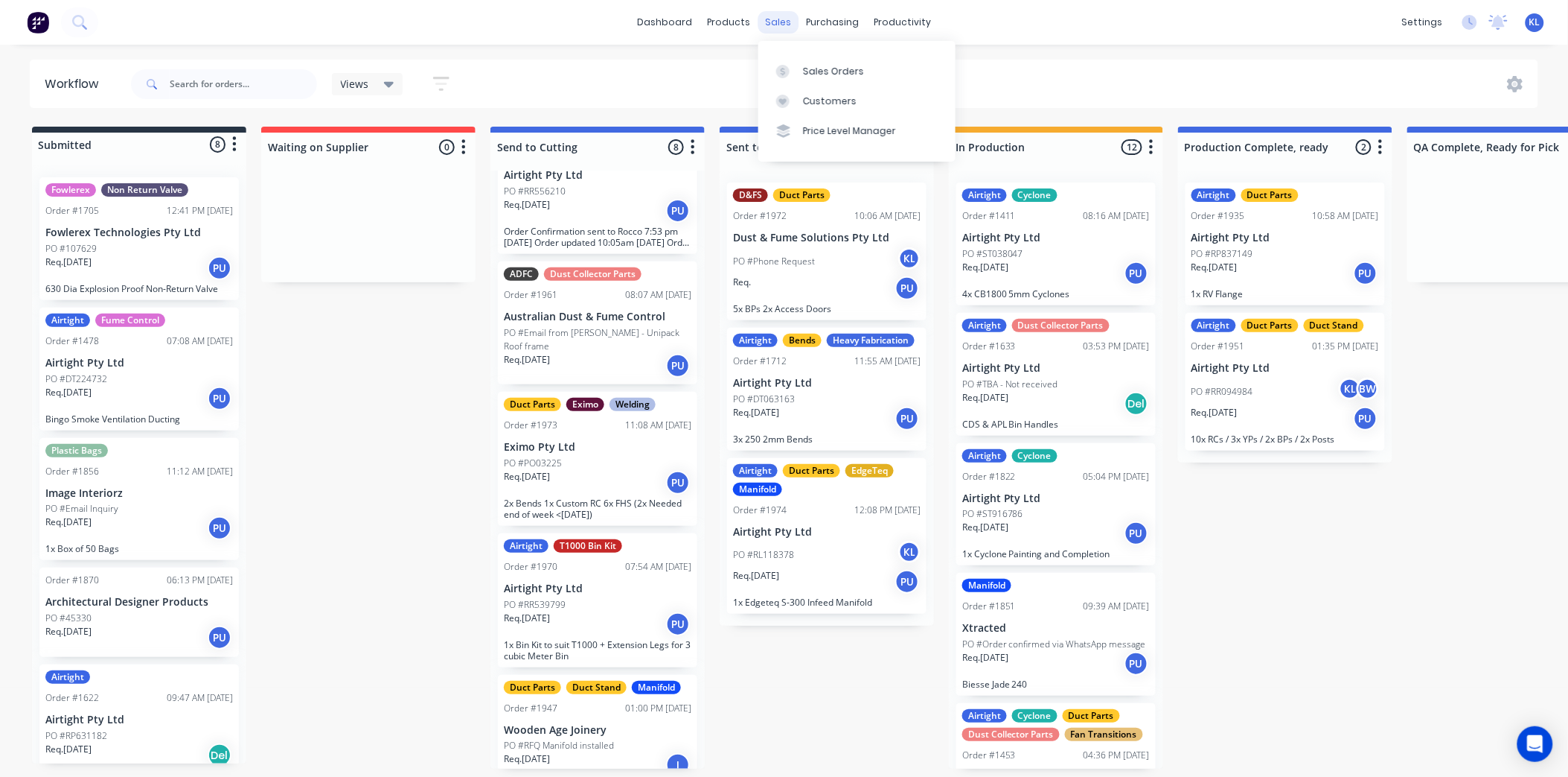
click at [773, 25] on div "sales" at bounding box center [779, 22] width 41 height 23
click at [816, 76] on div "Sales Orders" at bounding box center [834, 72] width 61 height 14
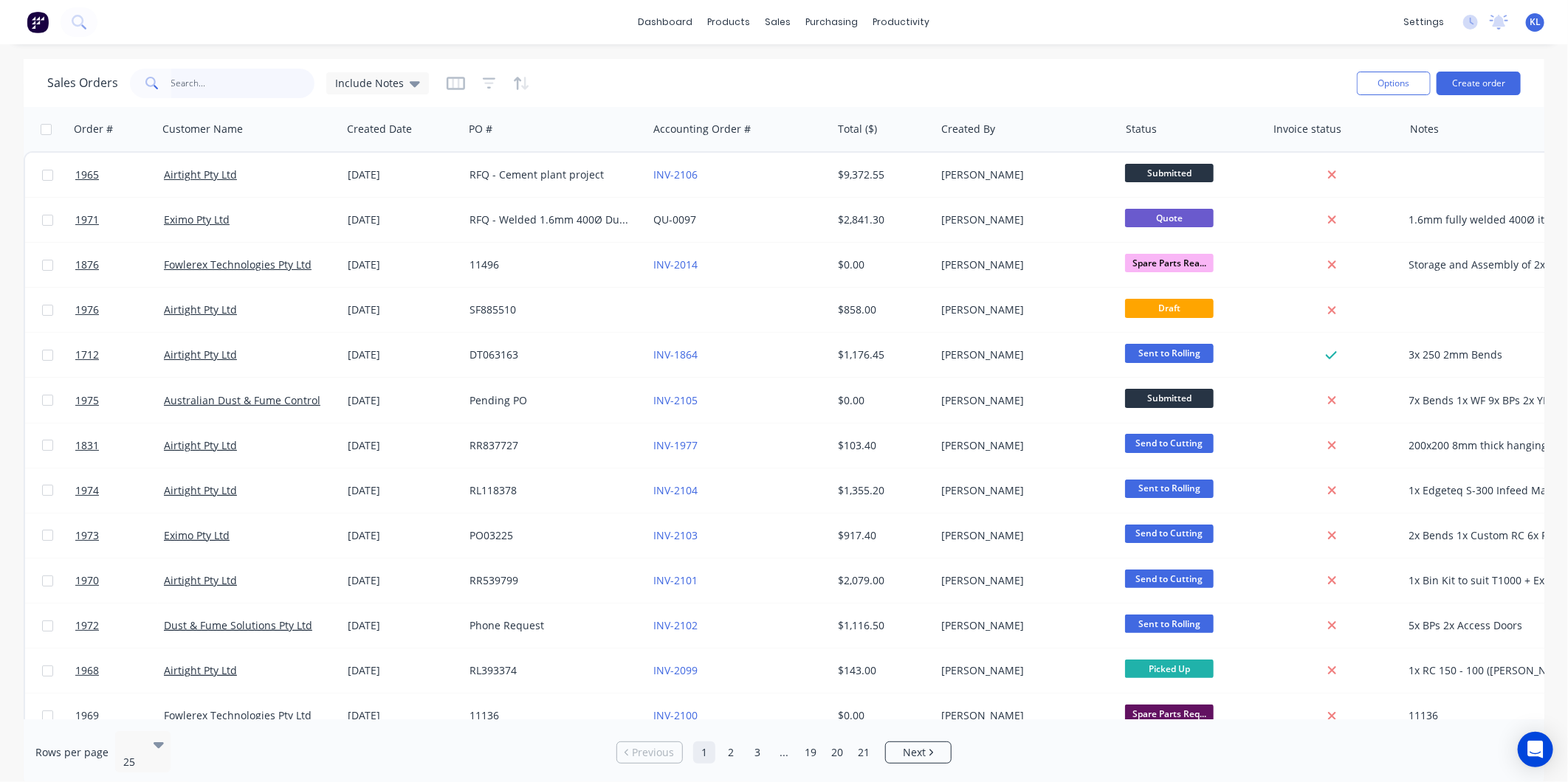
click at [182, 81] on input "text" at bounding box center [242, 83] width 144 height 29
type input "rc"
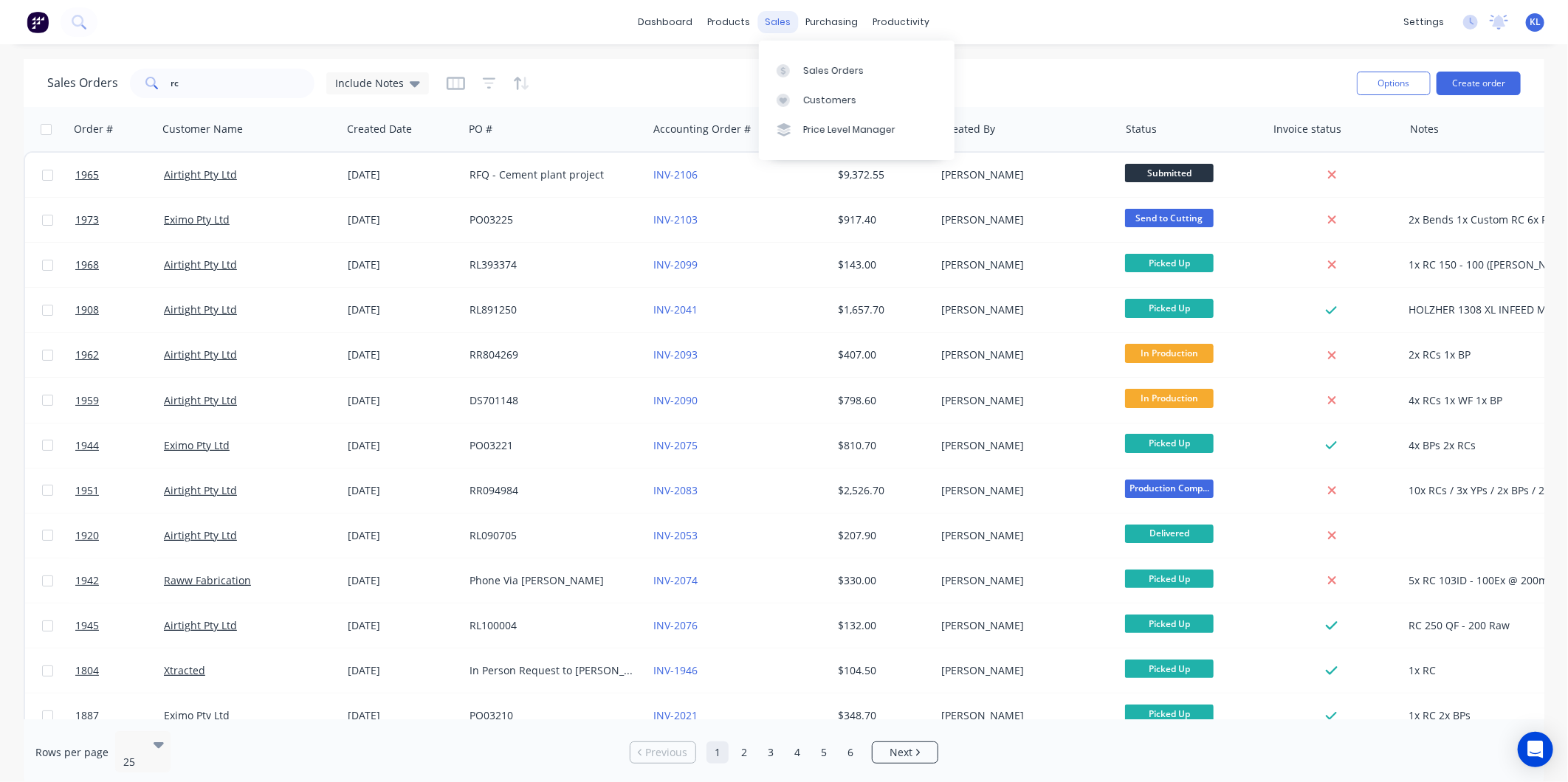
click at [776, 21] on div "sales" at bounding box center [779, 22] width 41 height 22
click at [720, 19] on div "products" at bounding box center [729, 22] width 58 height 22
click at [768, 62] on link "Product Catalogue" at bounding box center [803, 70] width 196 height 29
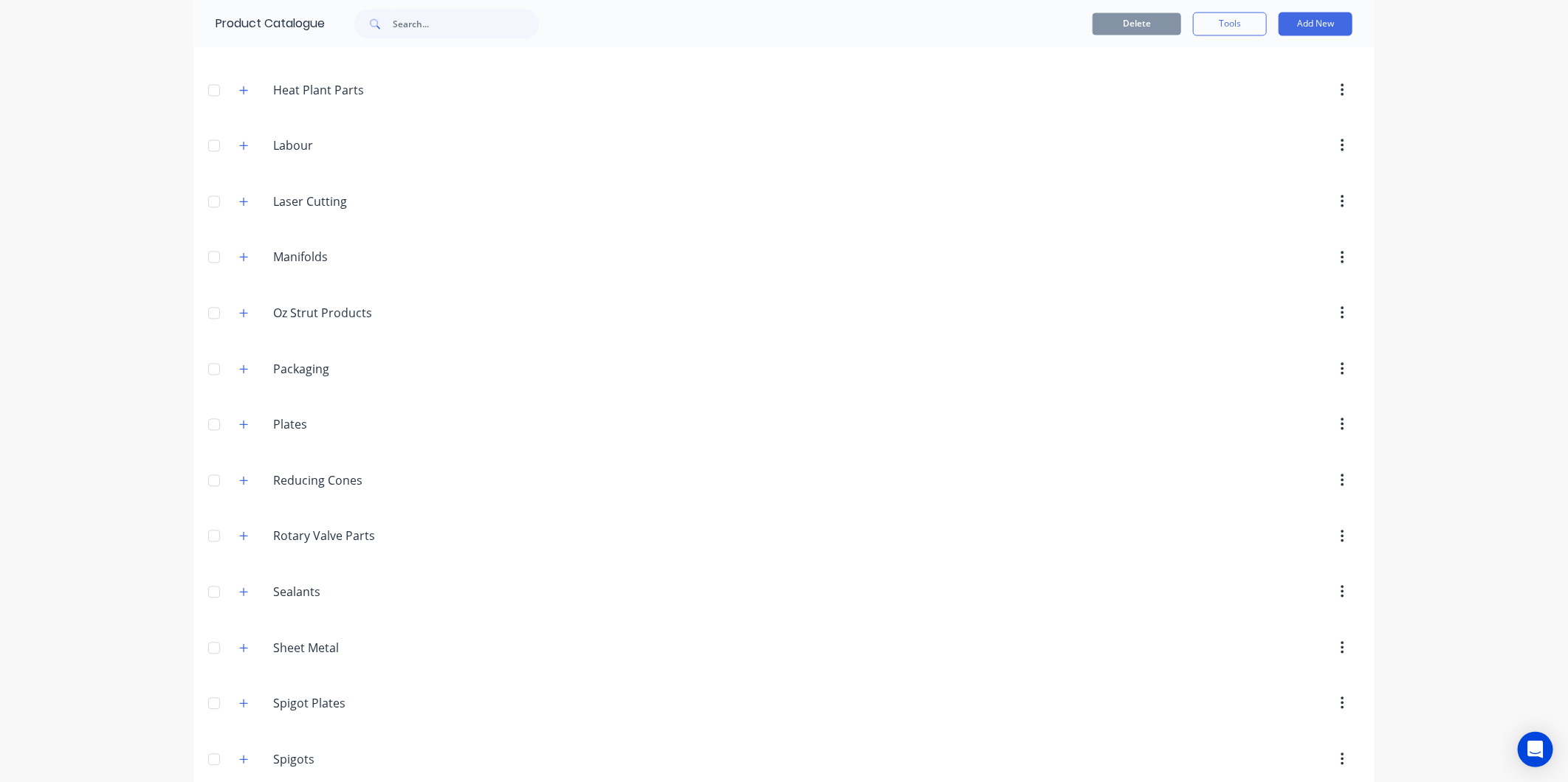
scroll to position [2016, 0]
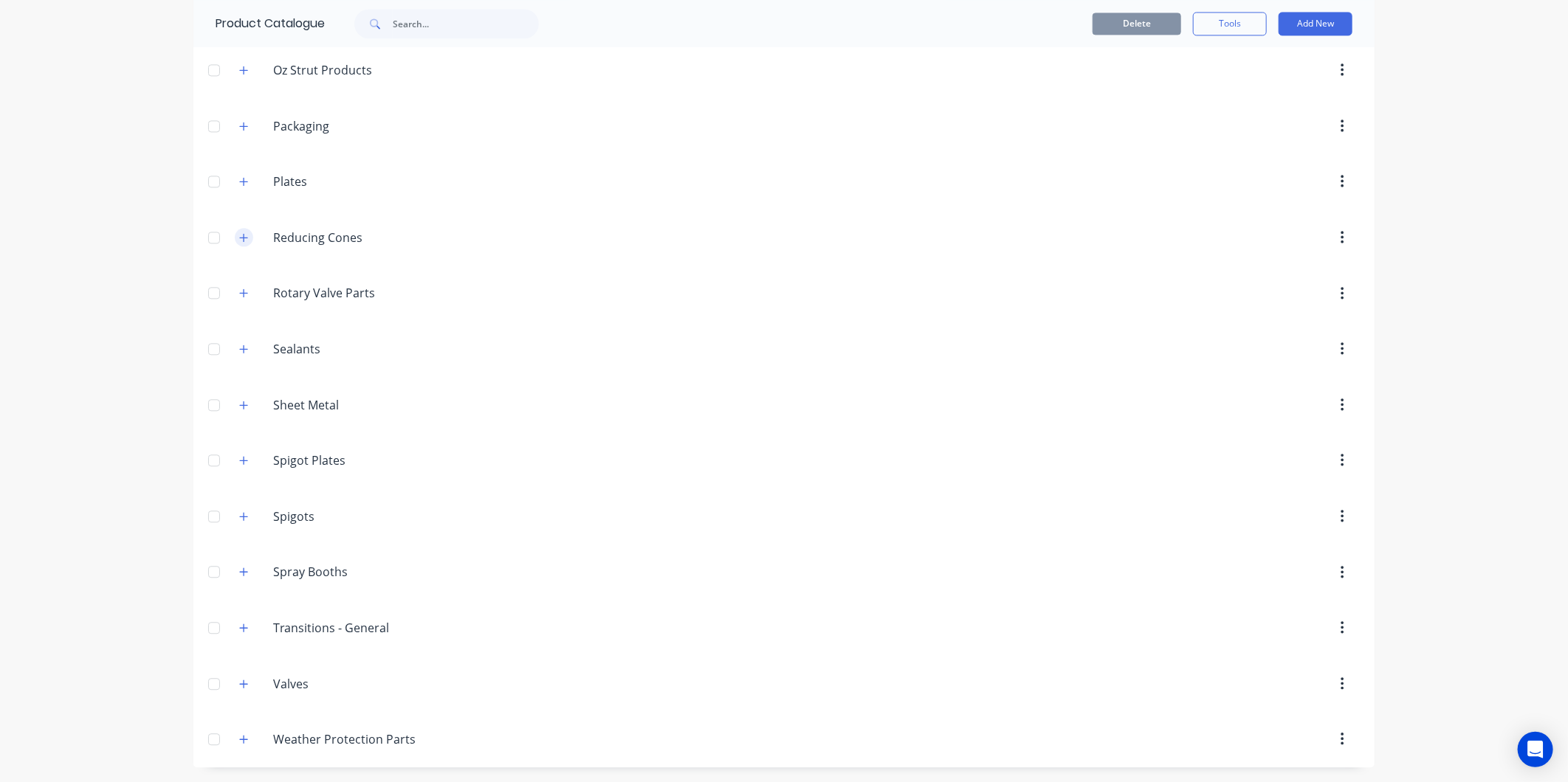
click at [240, 238] on icon "button" at bounding box center [243, 238] width 8 height 8
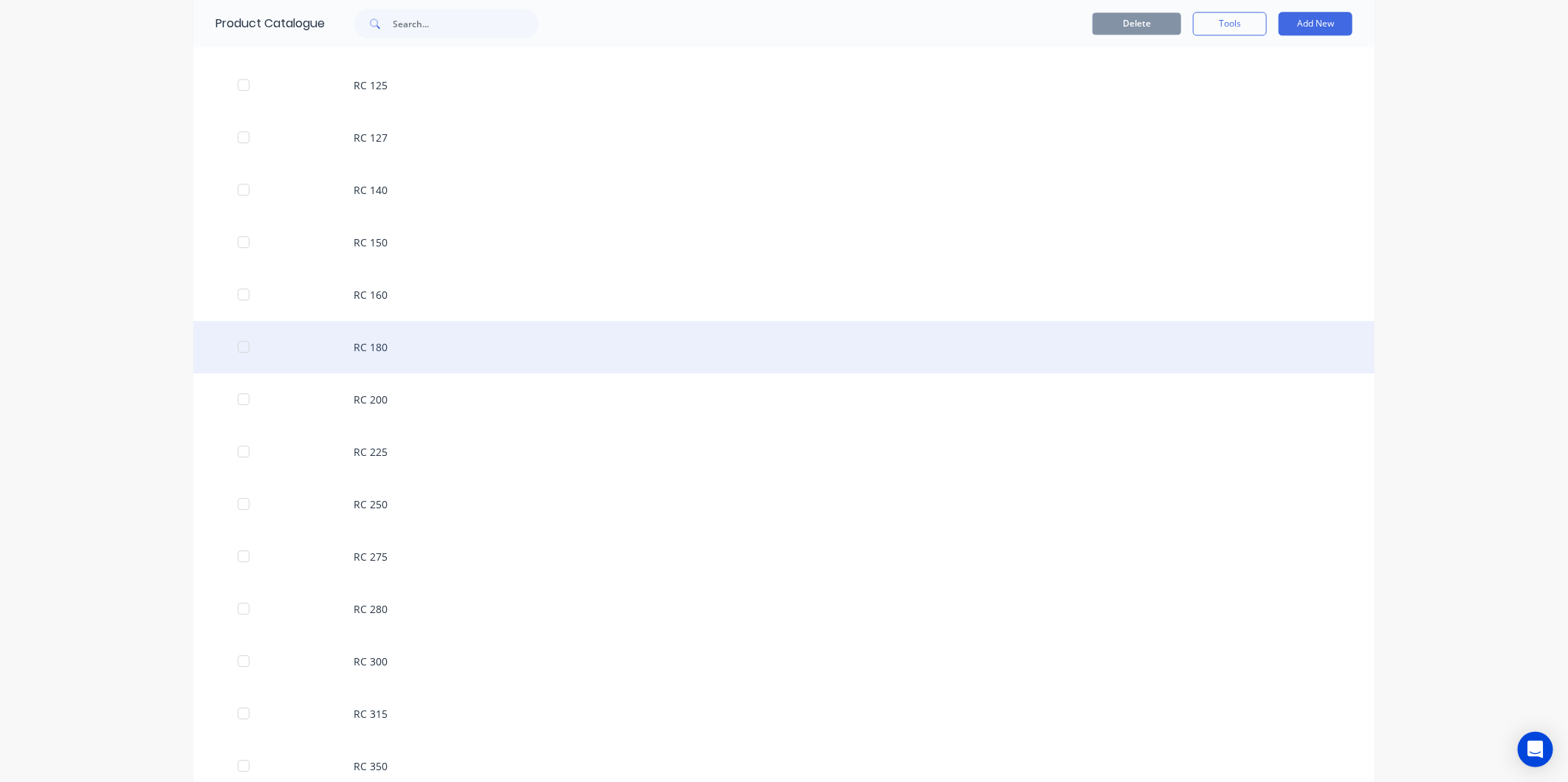
scroll to position [2672, 0]
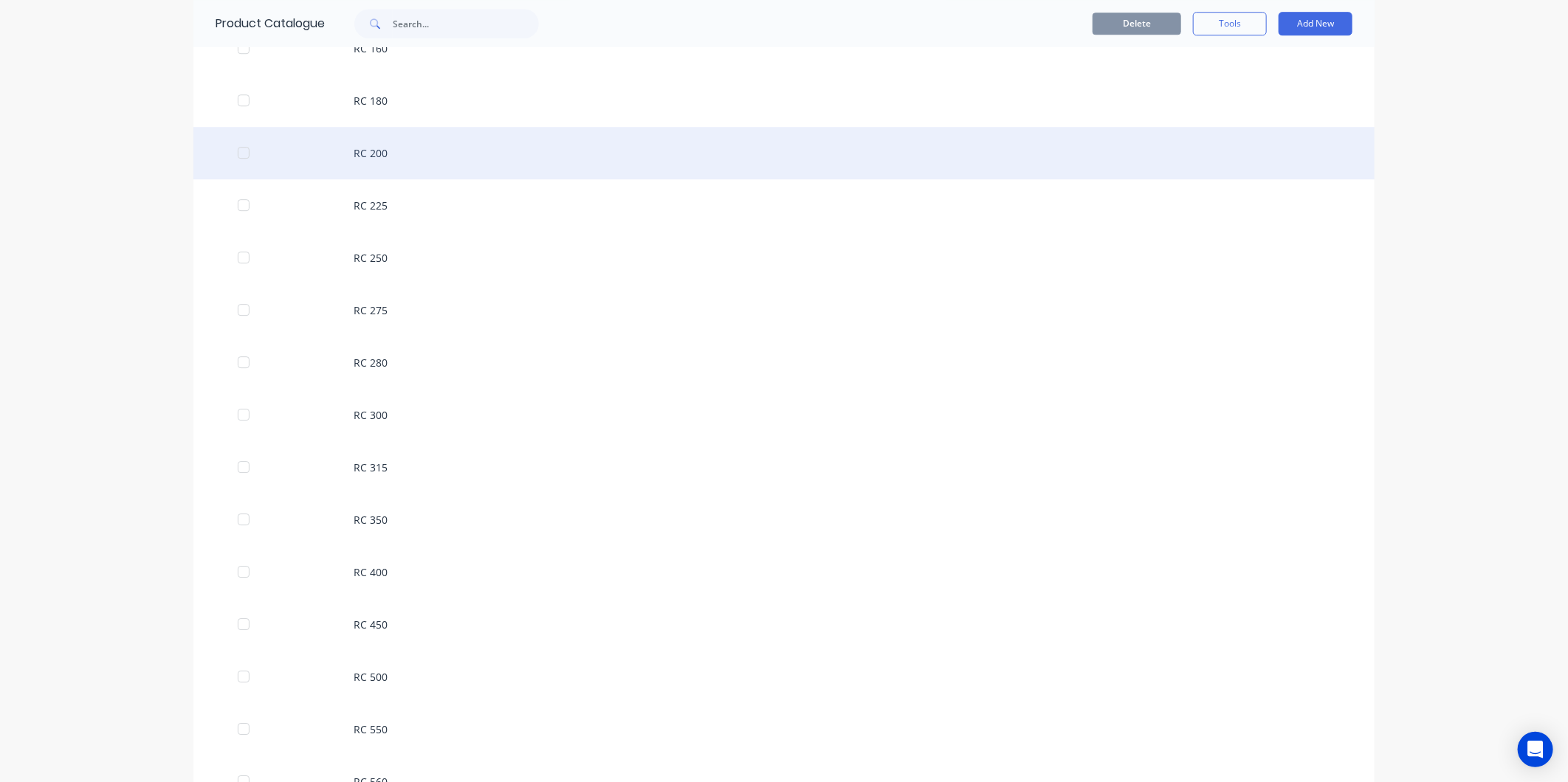
click at [384, 170] on div "RC 200" at bounding box center [784, 153] width 1181 height 53
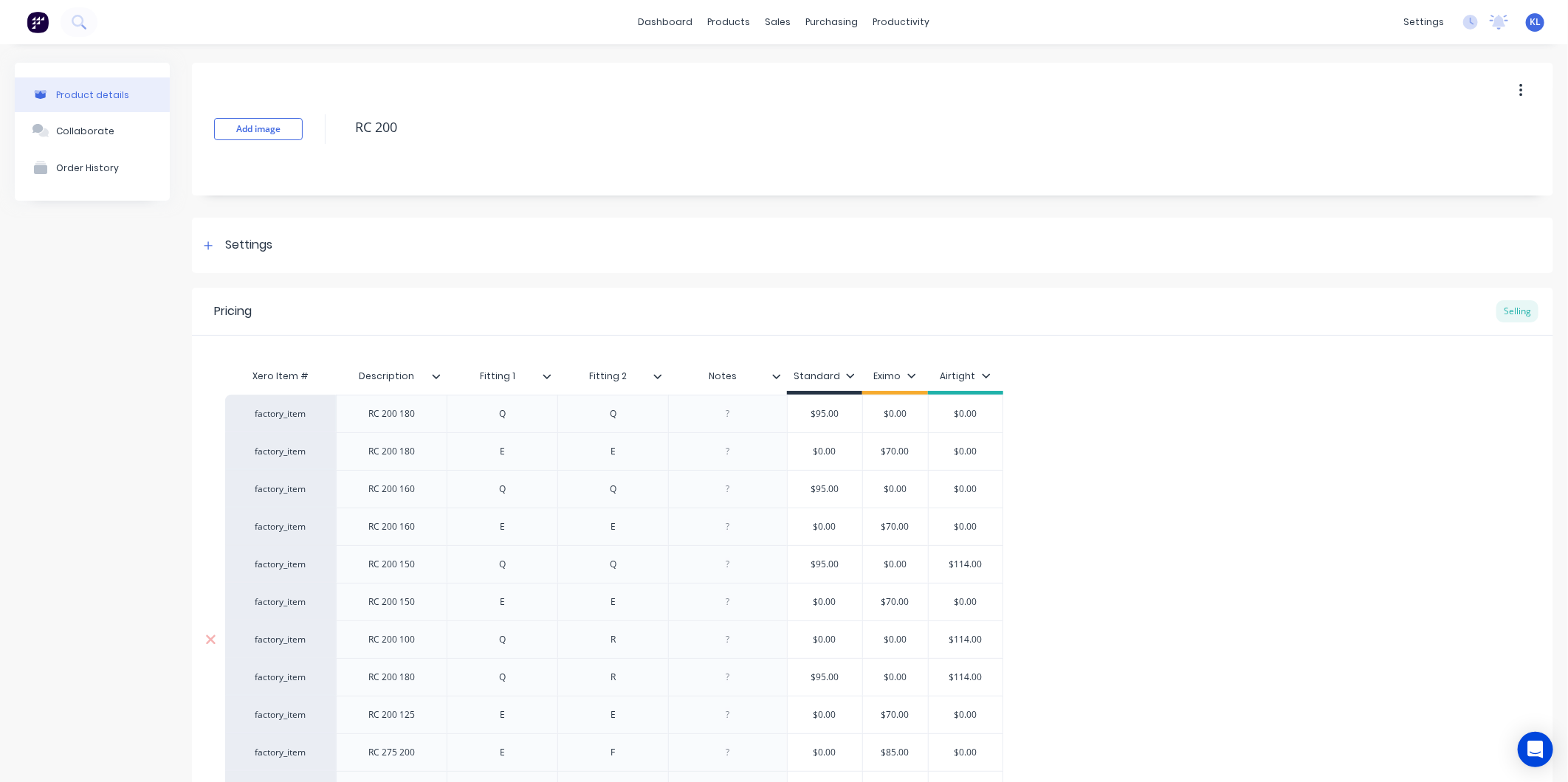
scroll to position [288, 0]
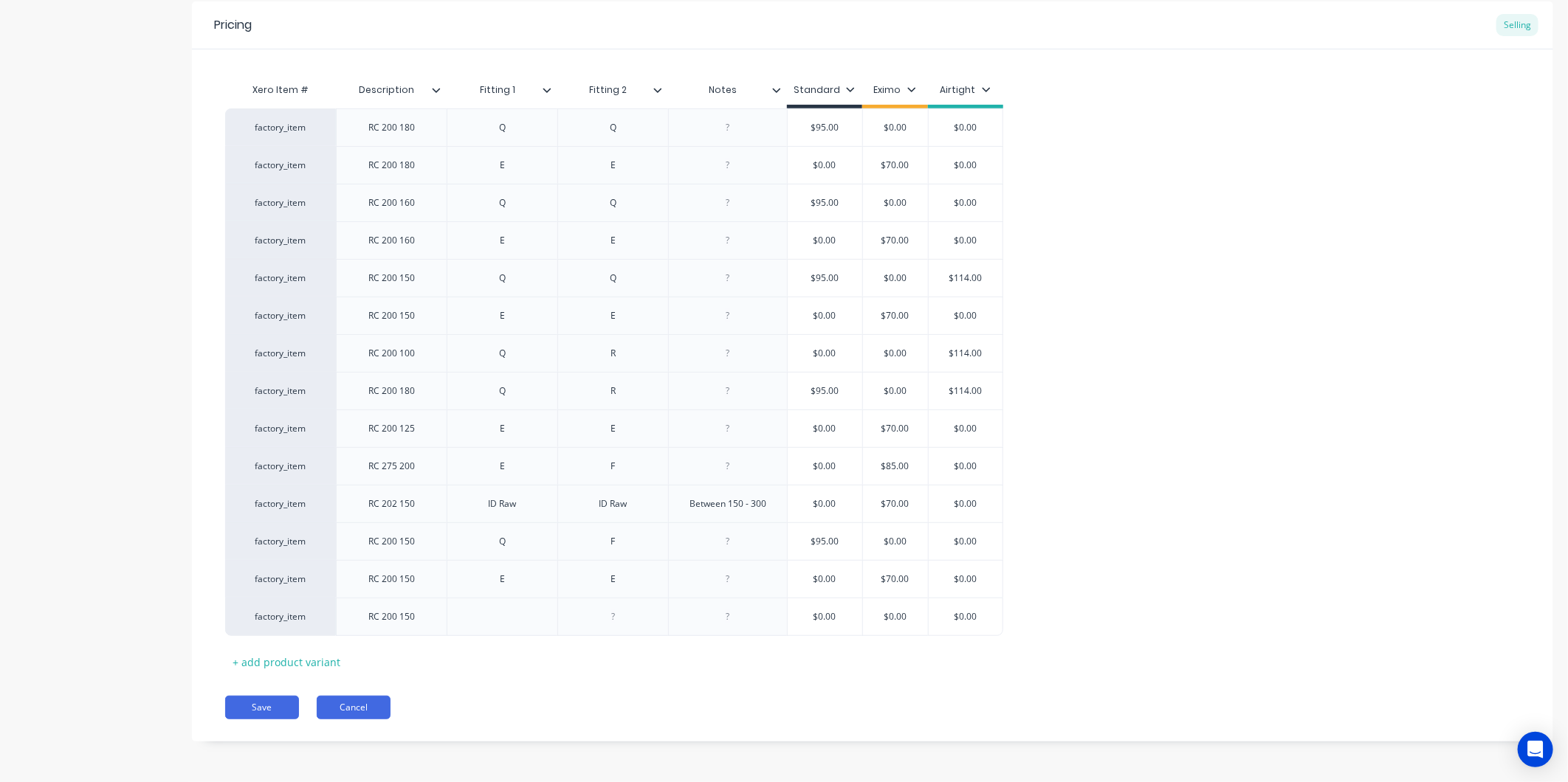
click at [375, 707] on button "Cancel" at bounding box center [354, 708] width 74 height 23
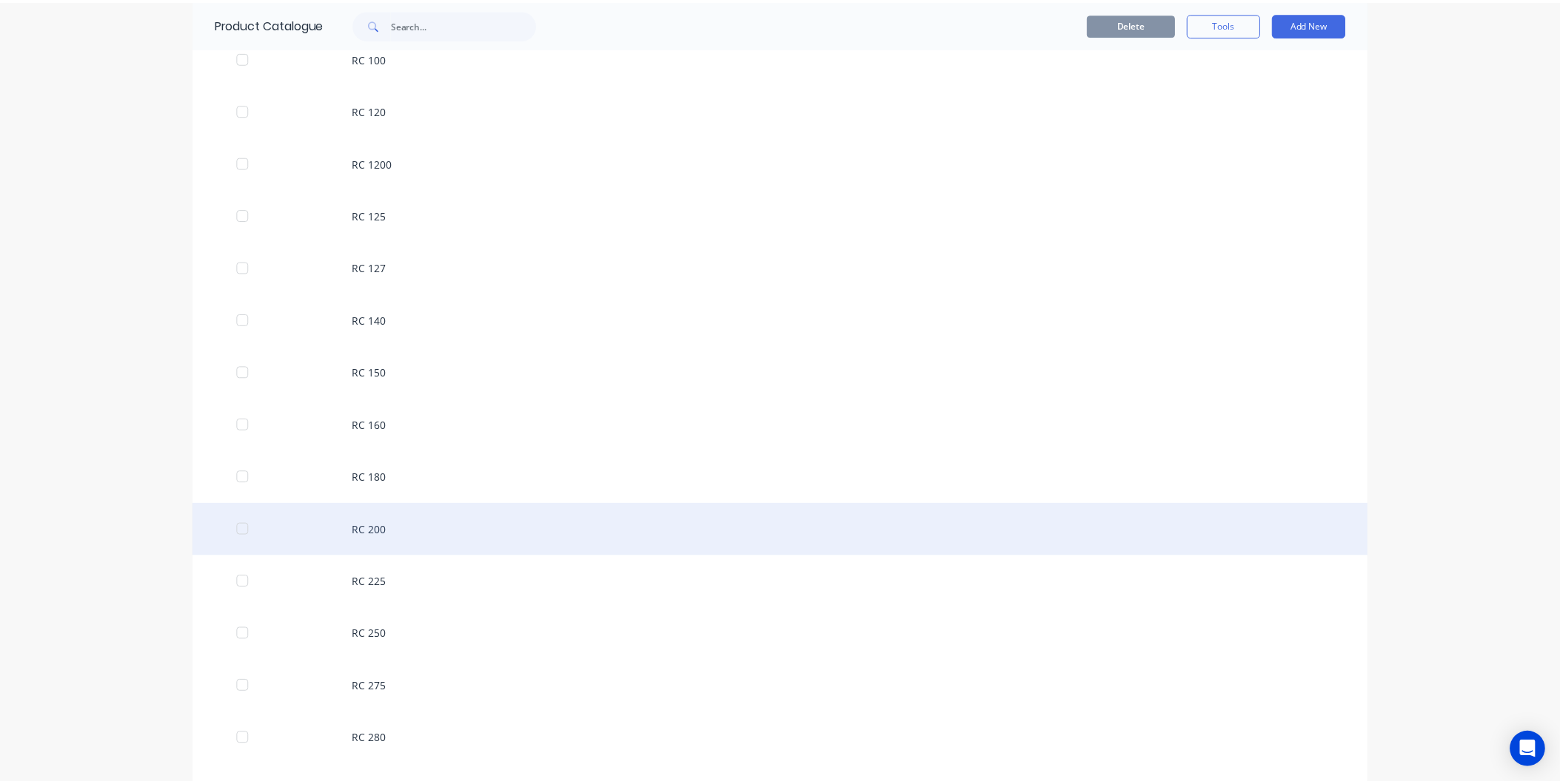
scroll to position [2631, 0]
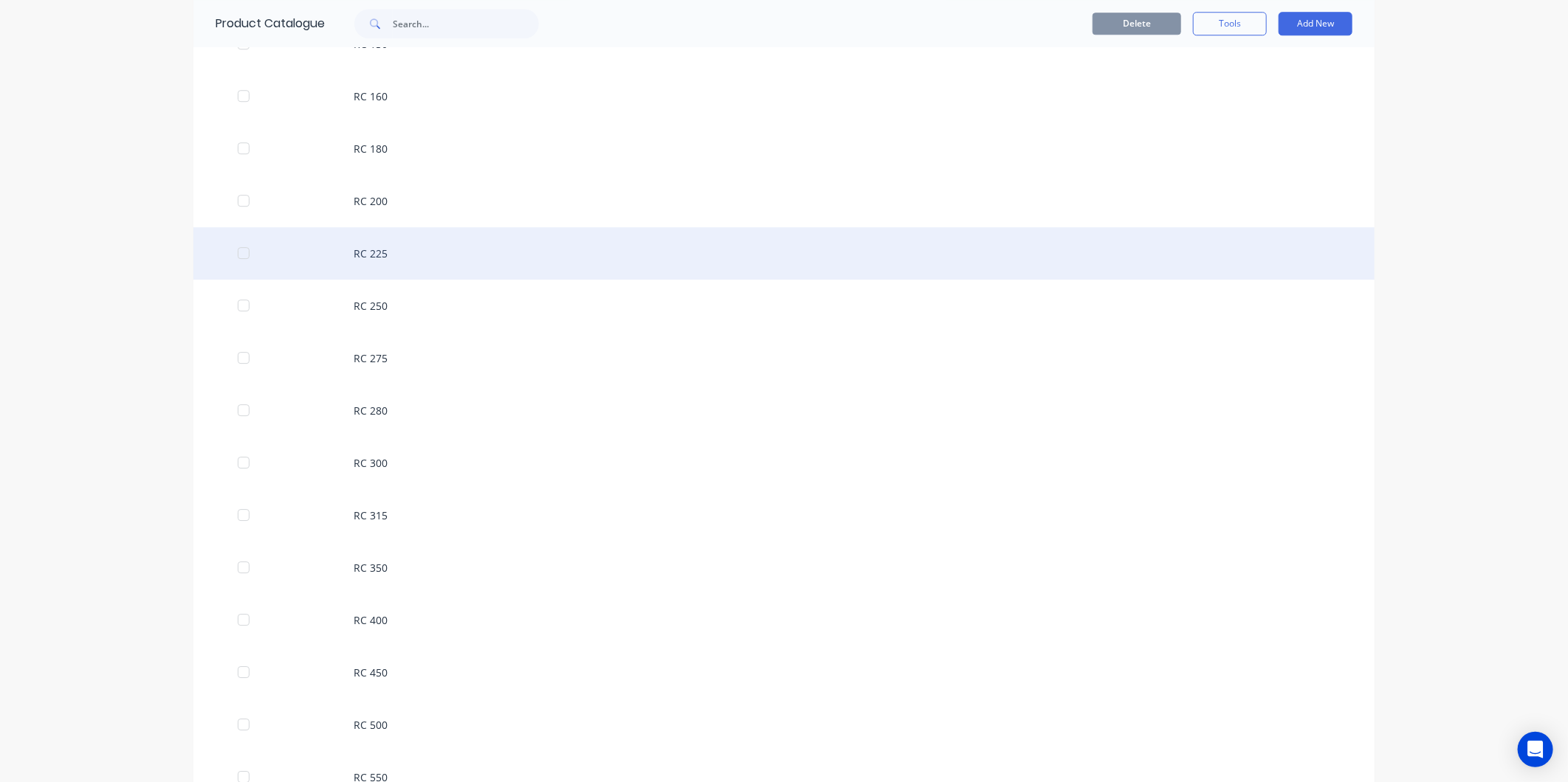
click at [382, 257] on div "RC 225" at bounding box center [784, 254] width 1181 height 53
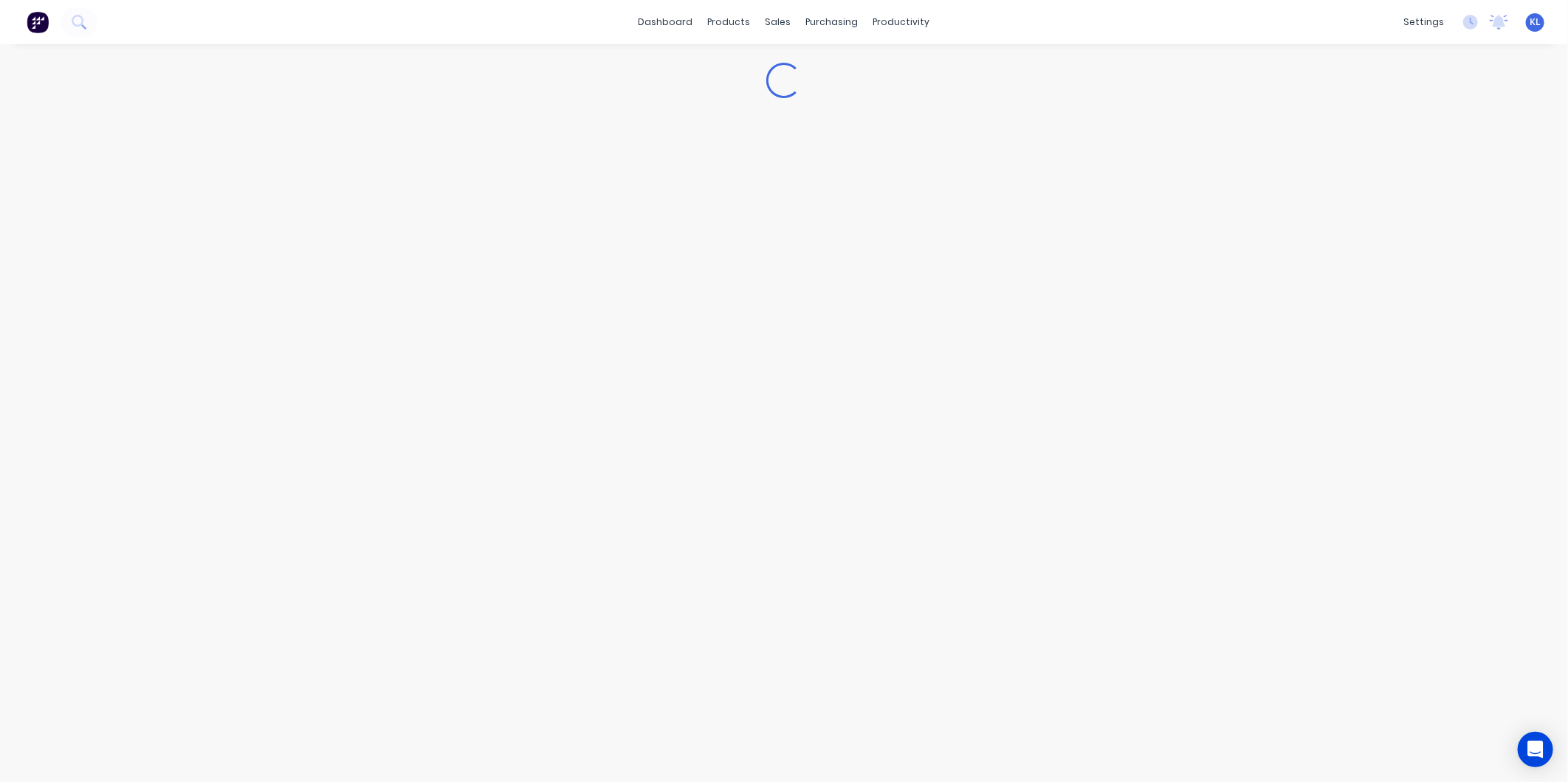
type textarea "x"
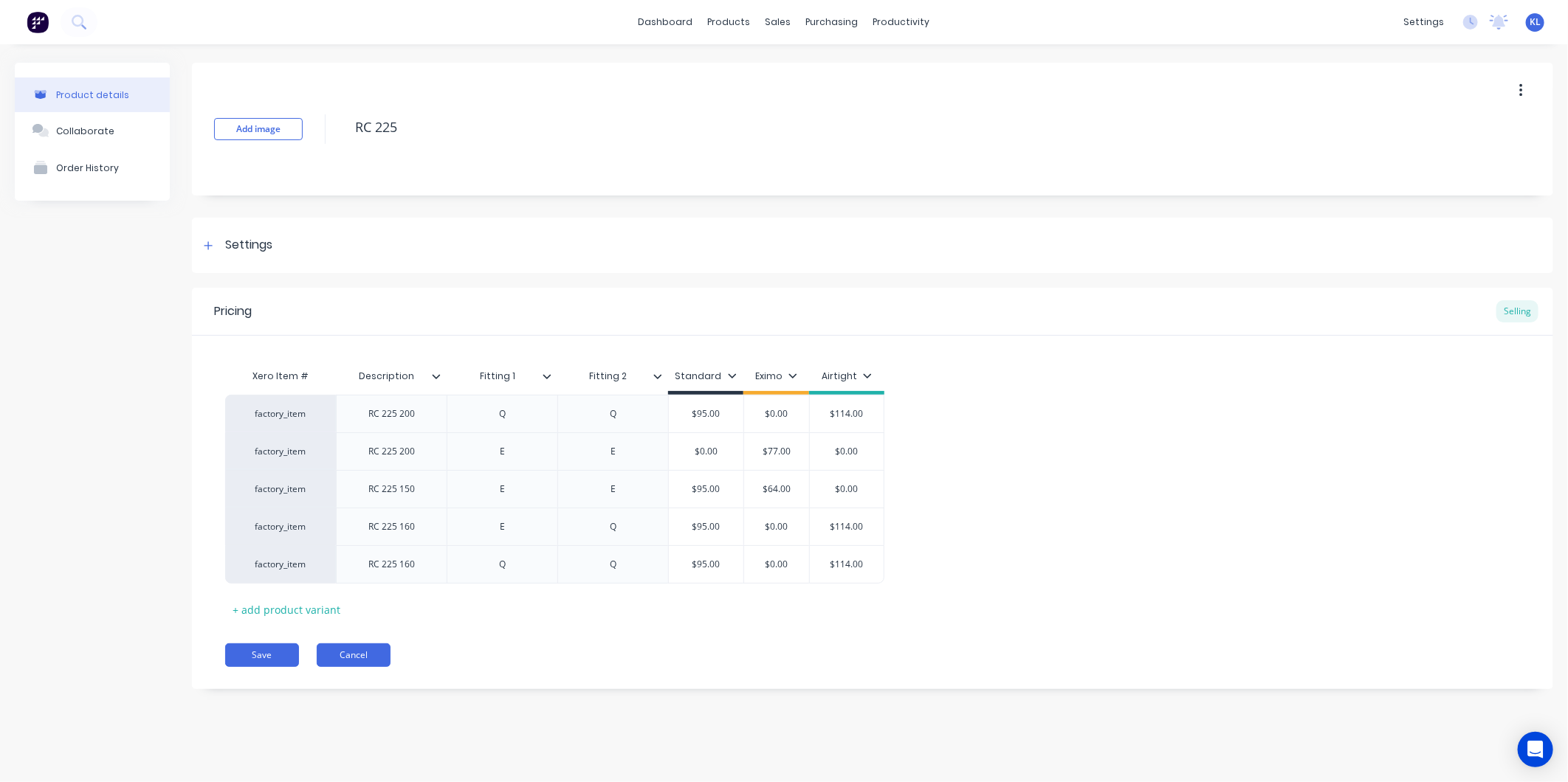
click at [352, 651] on button "Cancel" at bounding box center [354, 655] width 74 height 23
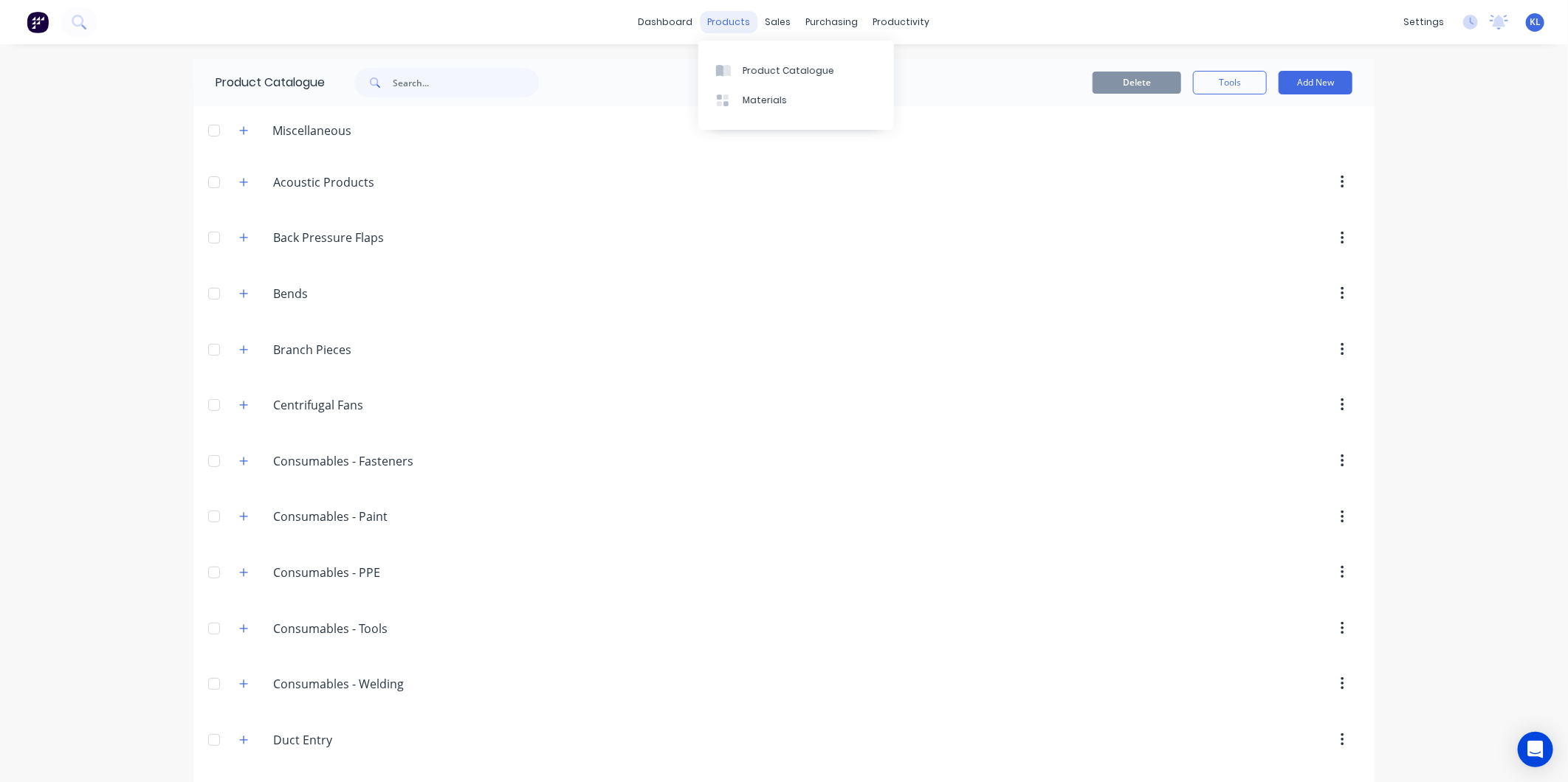
click at [727, 18] on div "products" at bounding box center [729, 22] width 58 height 22
click at [792, 61] on link "Product Catalogue" at bounding box center [796, 70] width 196 height 29
click at [766, 17] on div "sales" at bounding box center [779, 22] width 41 height 22
click at [809, 83] on link "Sales Orders" at bounding box center [849, 70] width 196 height 29
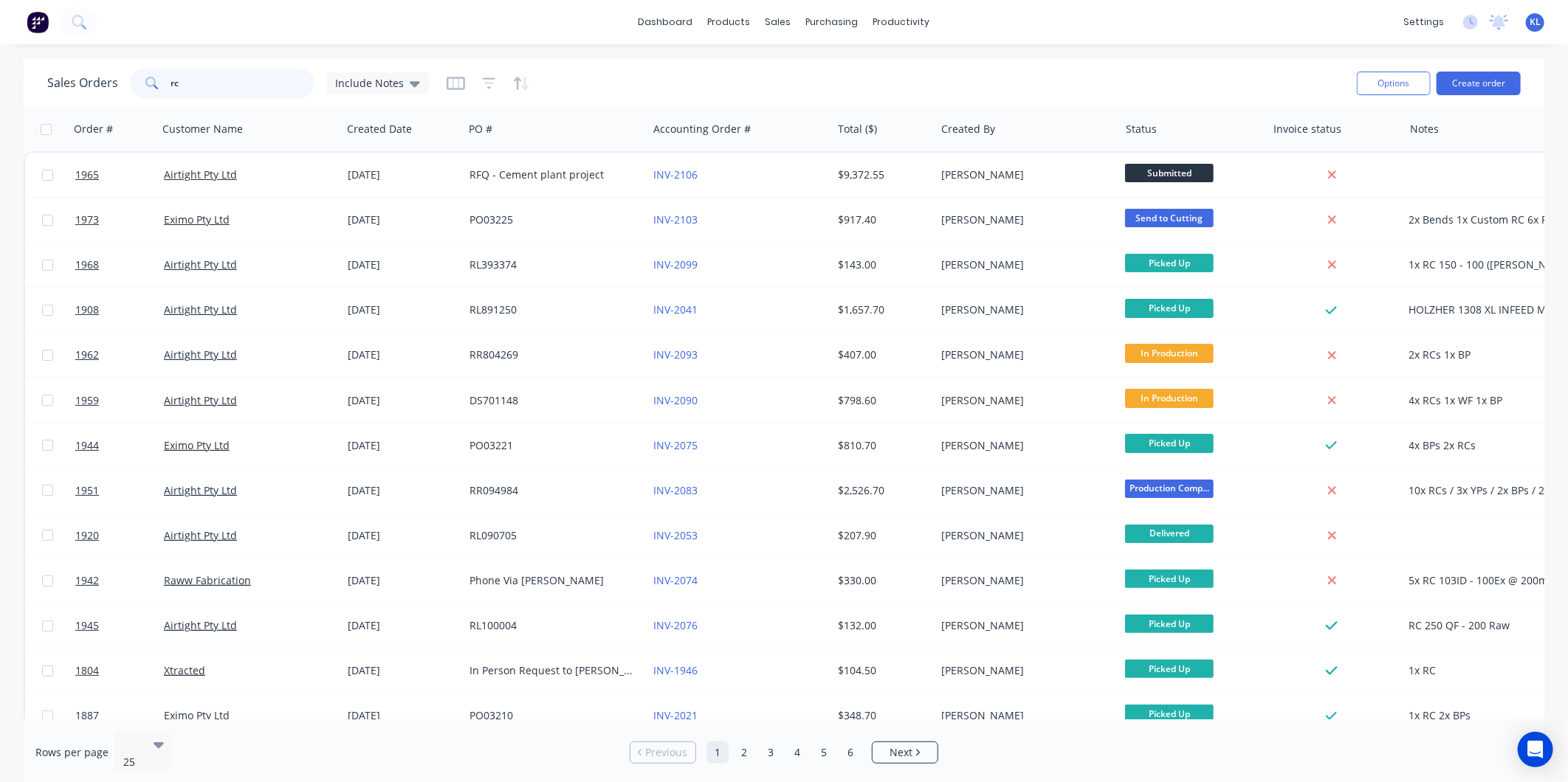
drag, startPoint x: 222, startPoint y: 74, endPoint x: 98, endPoint y: 101, distance: 126.9
click at [173, 80] on input "rc" at bounding box center [242, 83] width 144 height 29
type input "r"
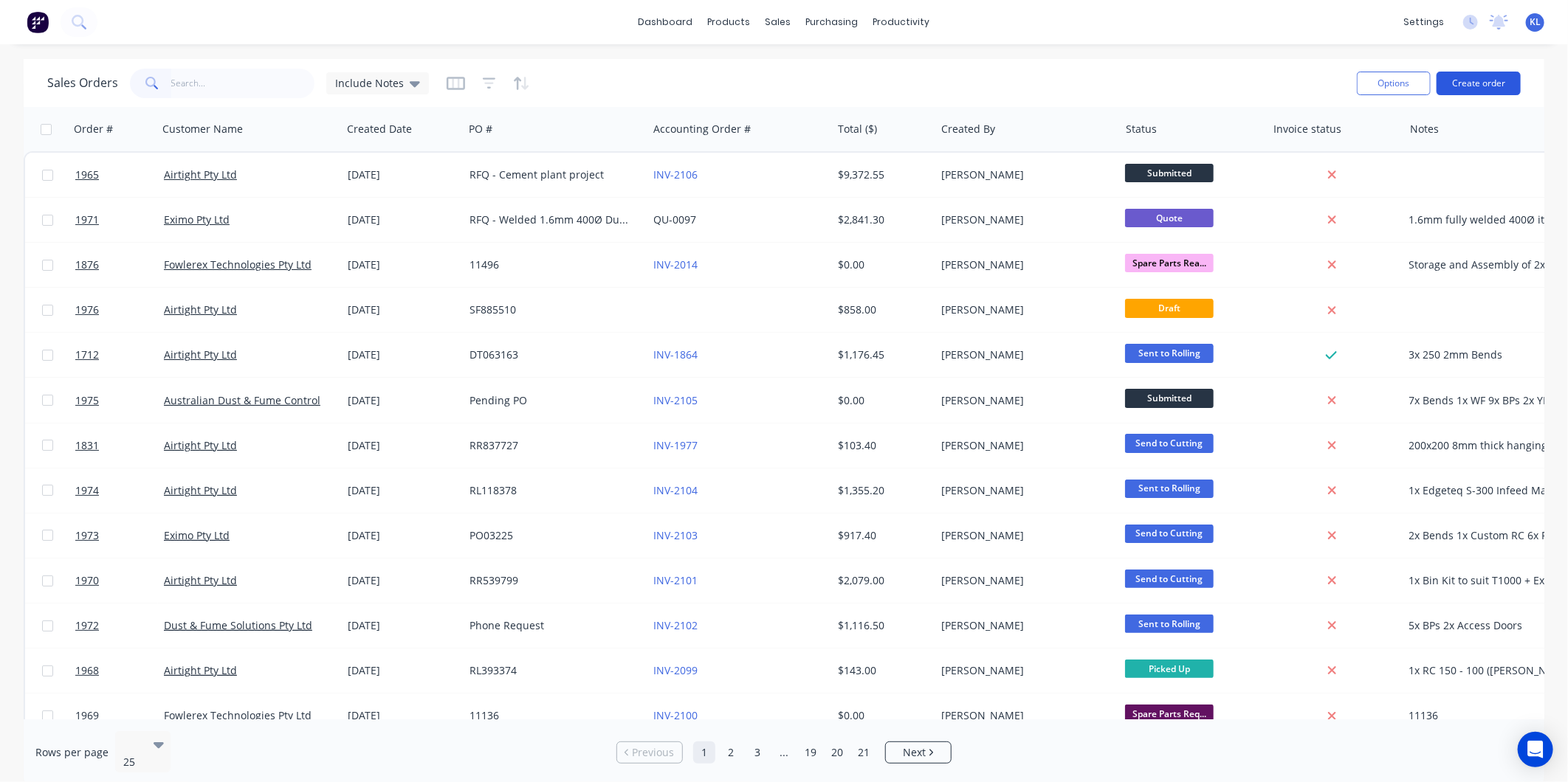
click at [1479, 84] on button "Create order" at bounding box center [1479, 83] width 84 height 23
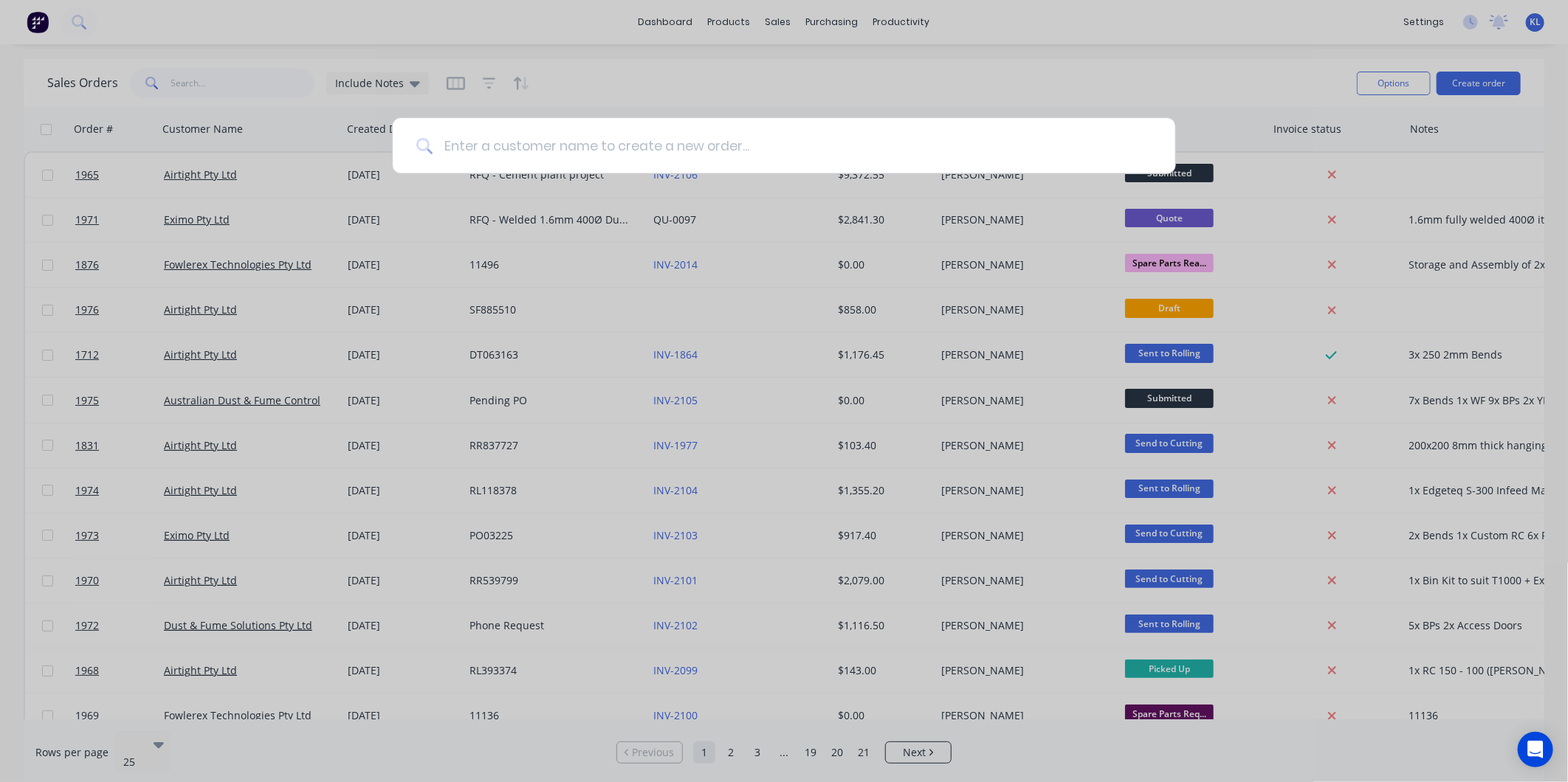
click at [695, 147] on input at bounding box center [793, 146] width 719 height 56
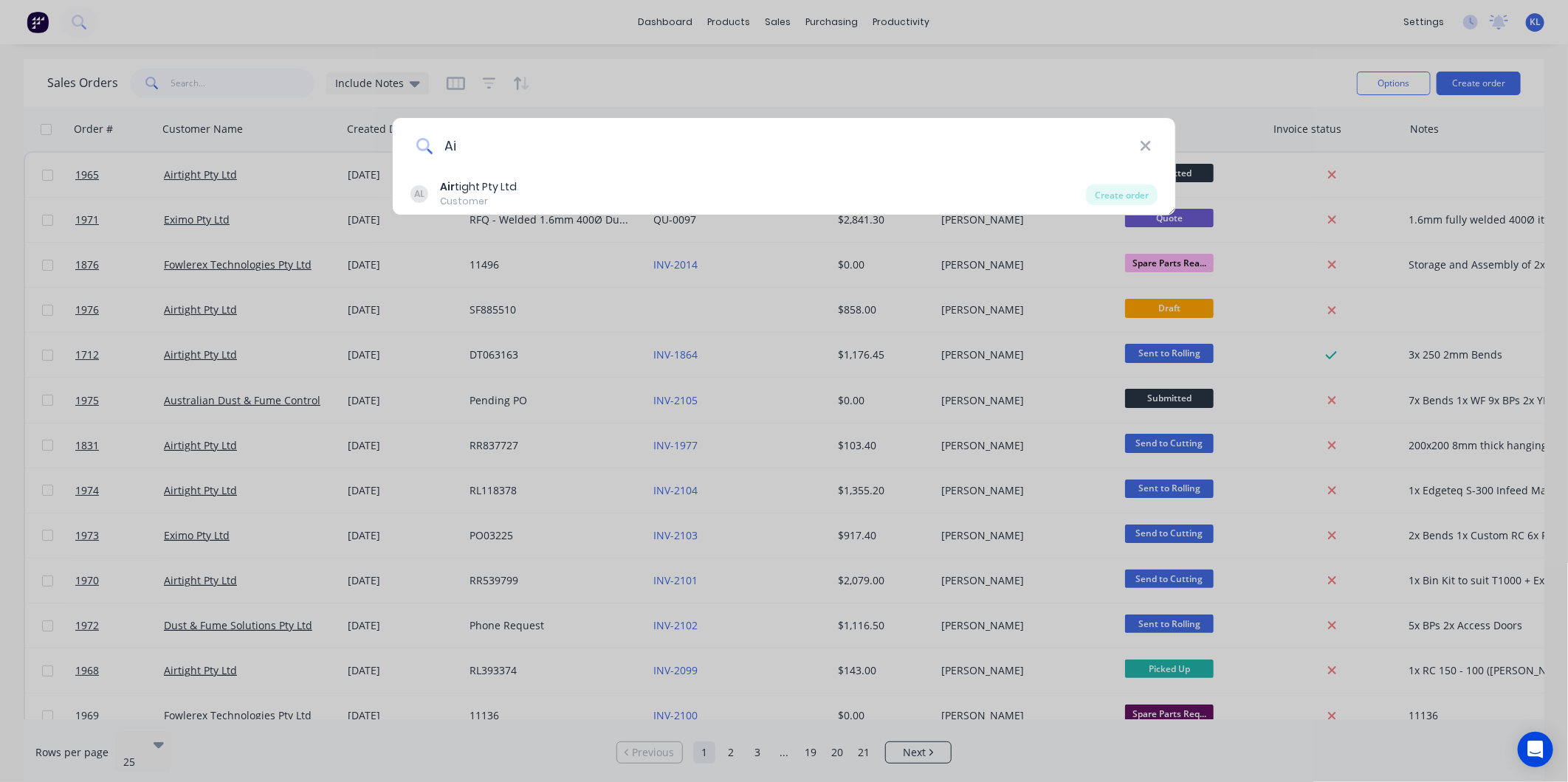
type input "A"
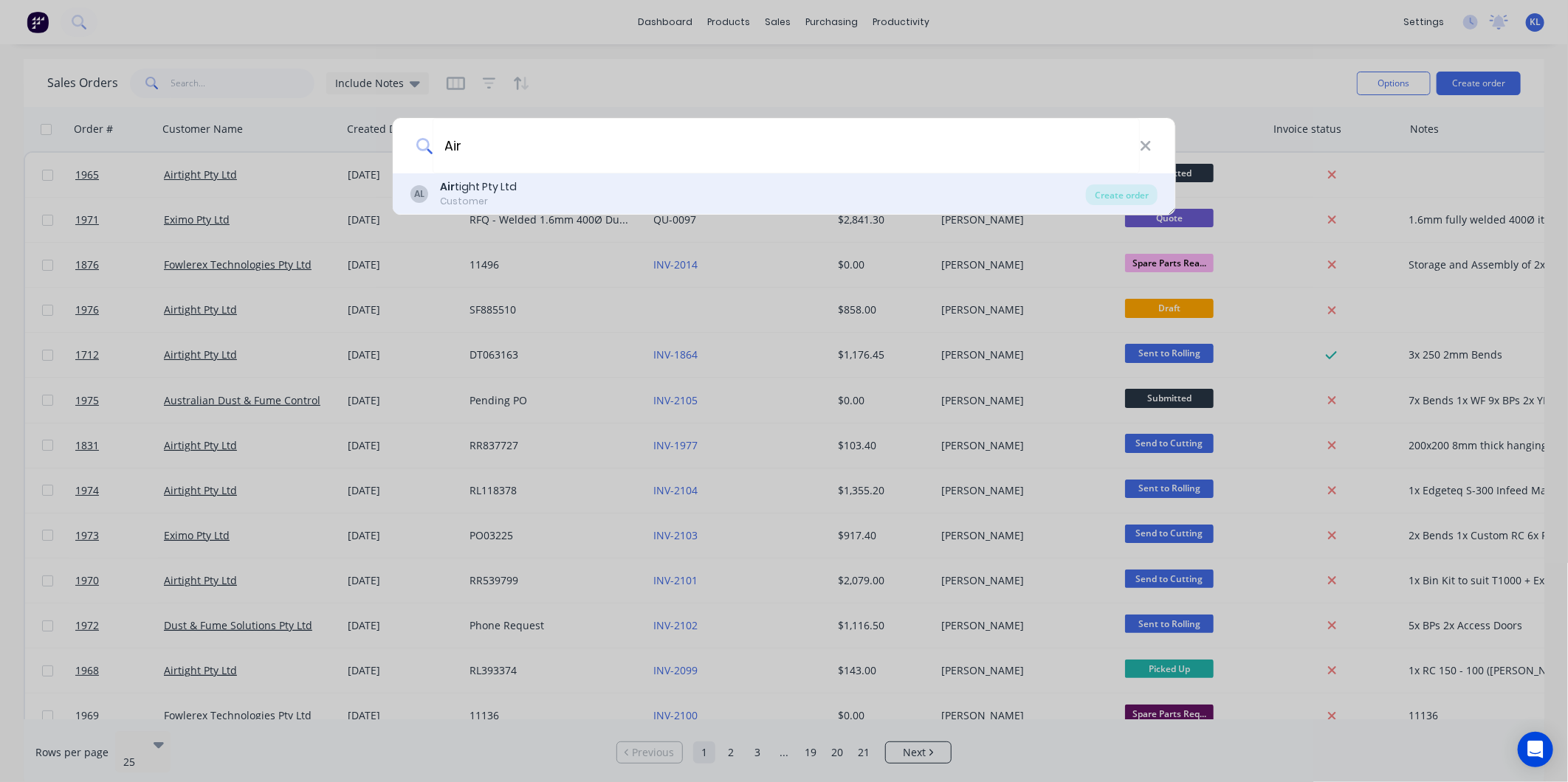
type input "Air"
click at [529, 190] on div "AL Air tight Pty Ltd Customer" at bounding box center [748, 193] width 675 height 28
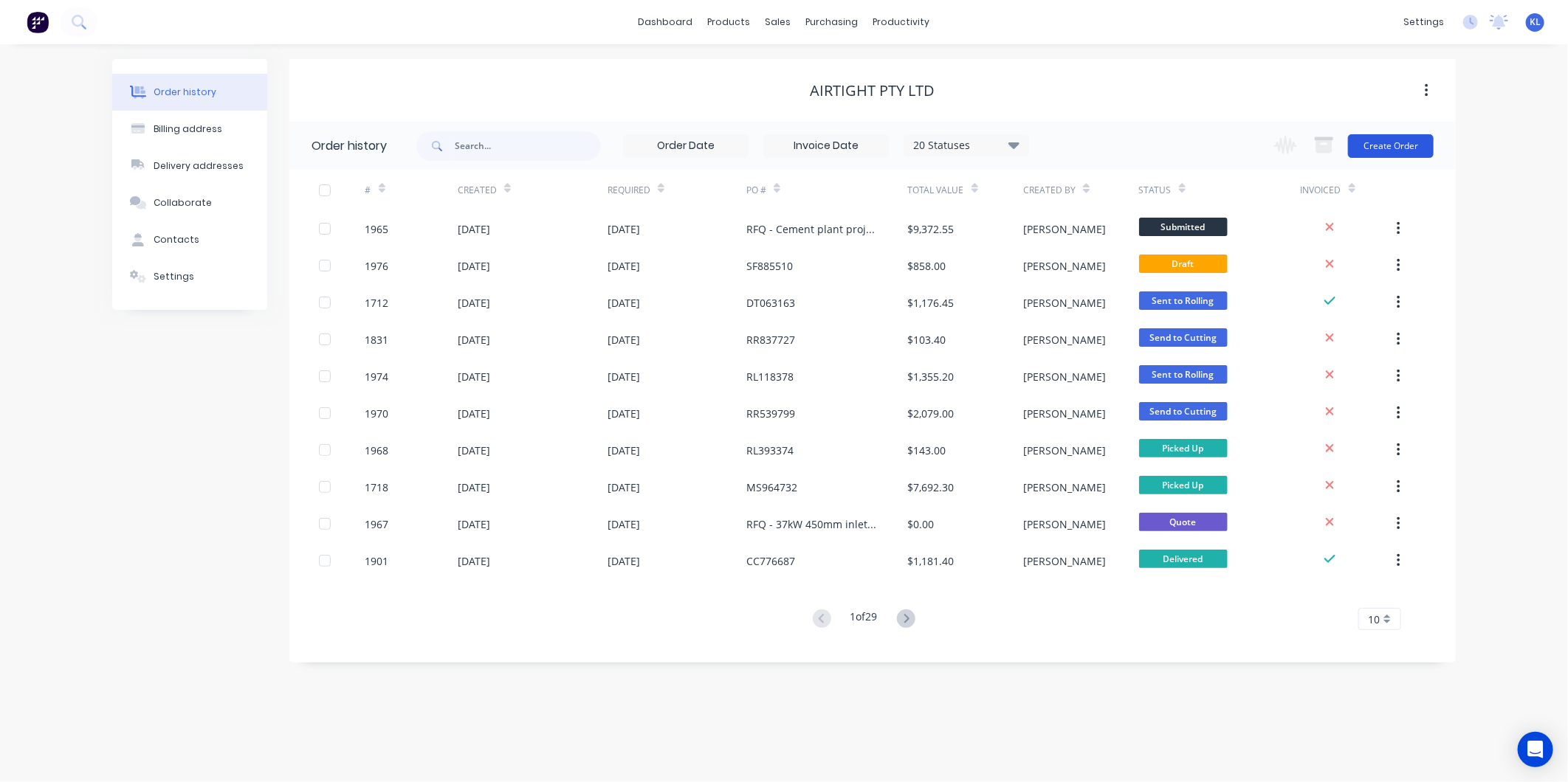
click at [1396, 143] on button "Create Order" at bounding box center [1391, 146] width 86 height 23
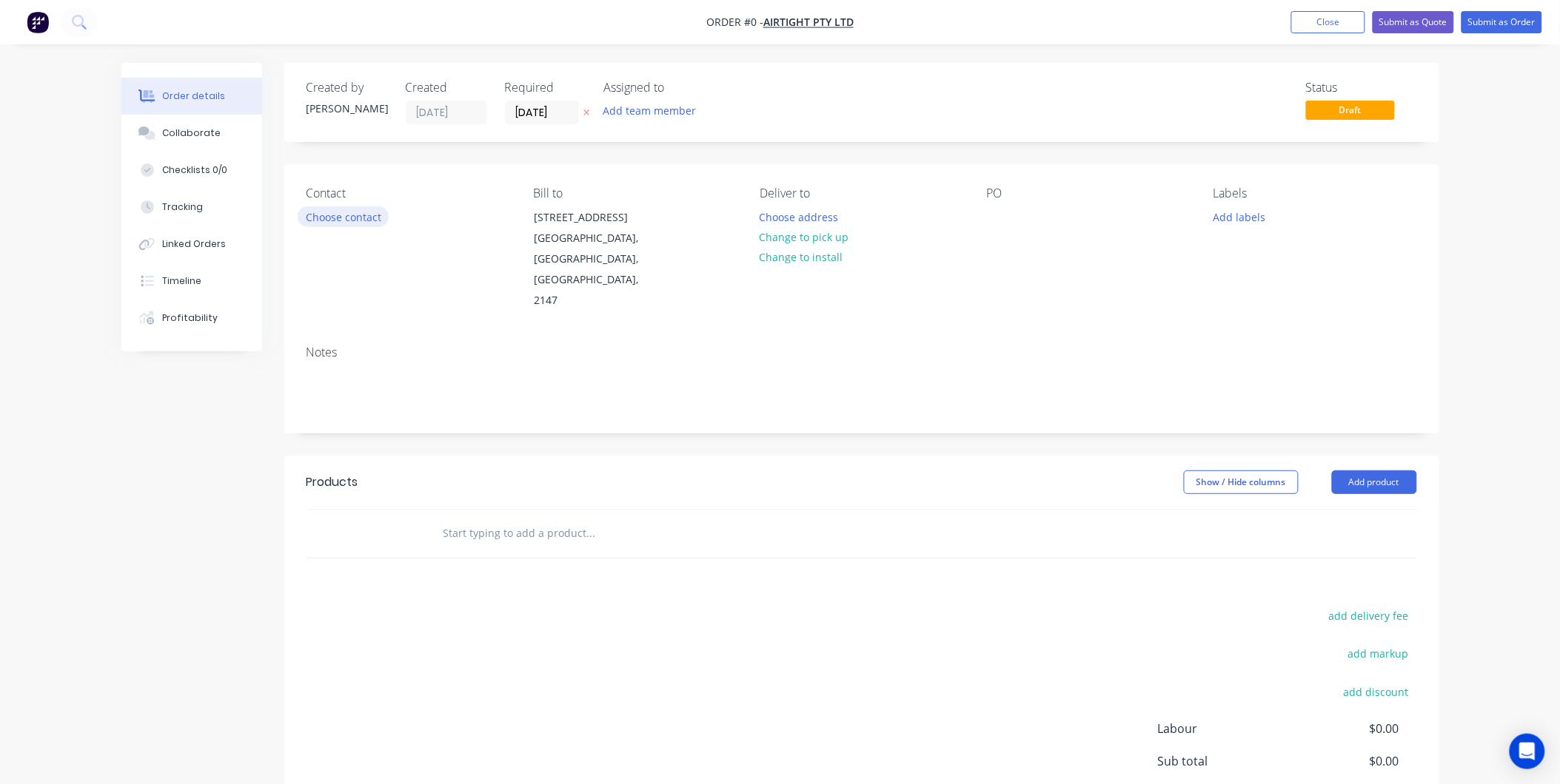
click at [352, 217] on button "Choose contact" at bounding box center [343, 217] width 91 height 20
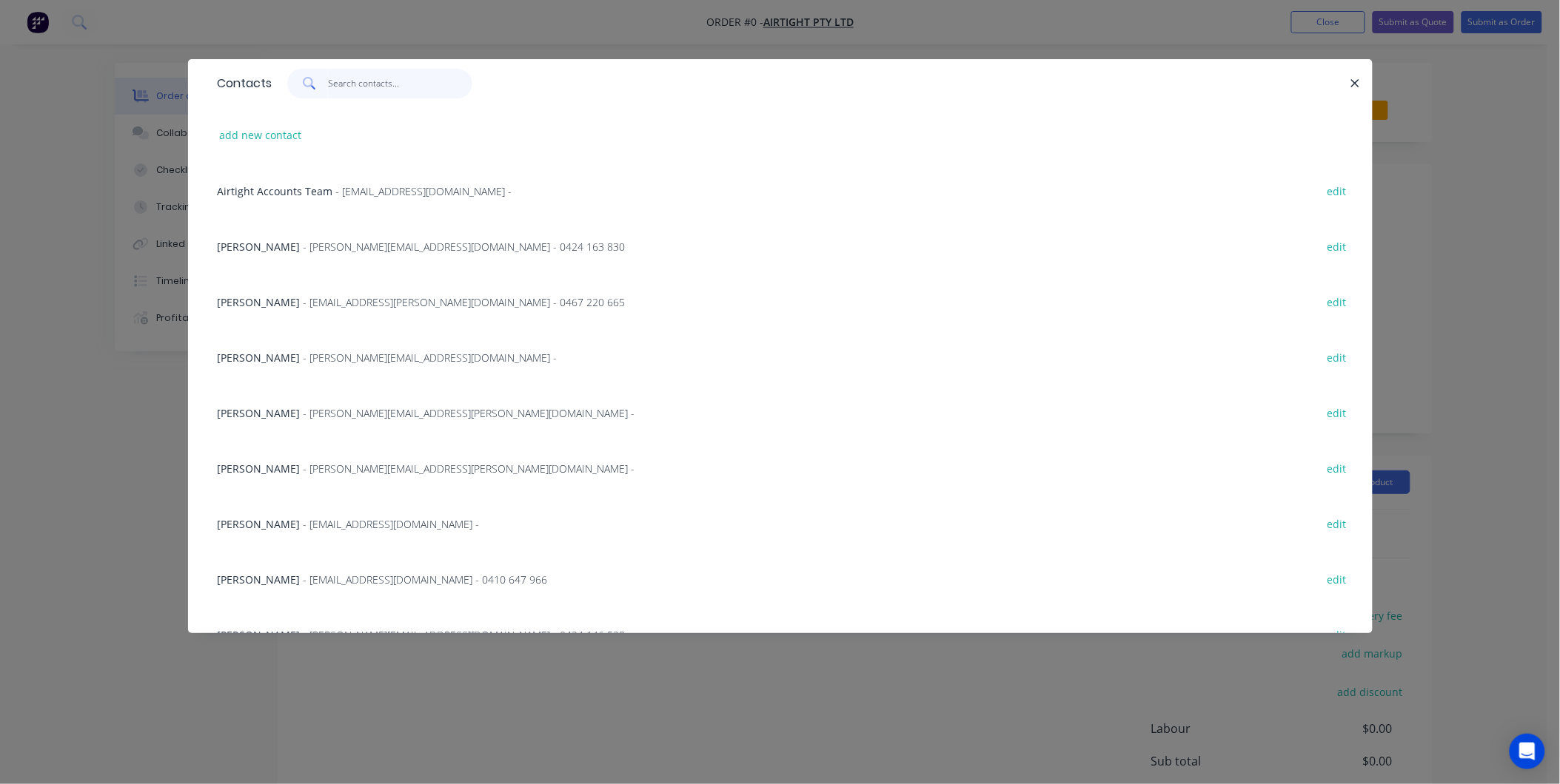
click at [398, 83] on input "text" at bounding box center [400, 83] width 144 height 29
click at [343, 82] on input "text" at bounding box center [400, 83] width 144 height 29
type input "A"
click at [368, 86] on input "text" at bounding box center [400, 83] width 144 height 29
type input "Co"
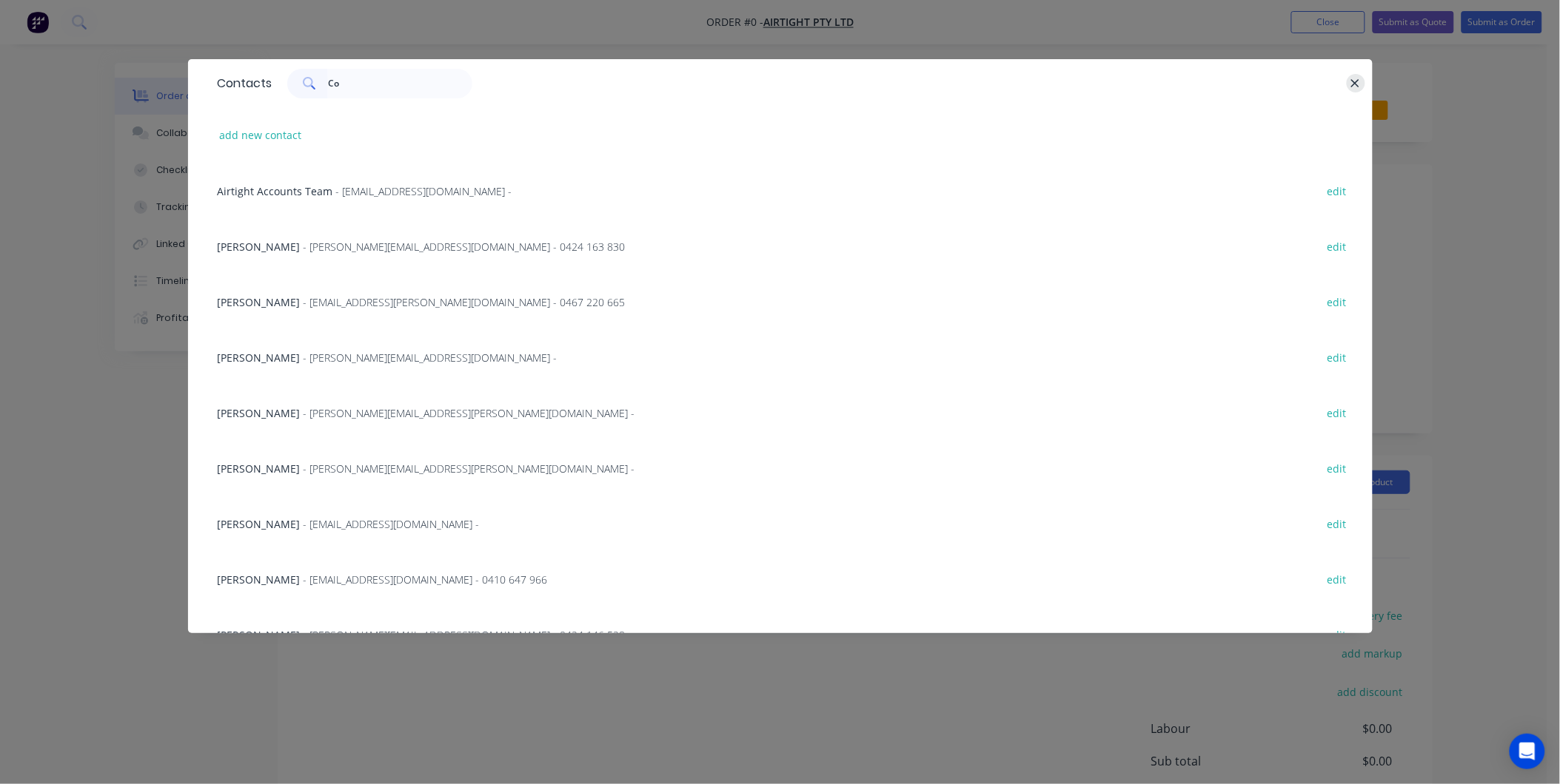
click at [1353, 77] on icon "button" at bounding box center [1355, 84] width 10 height 14
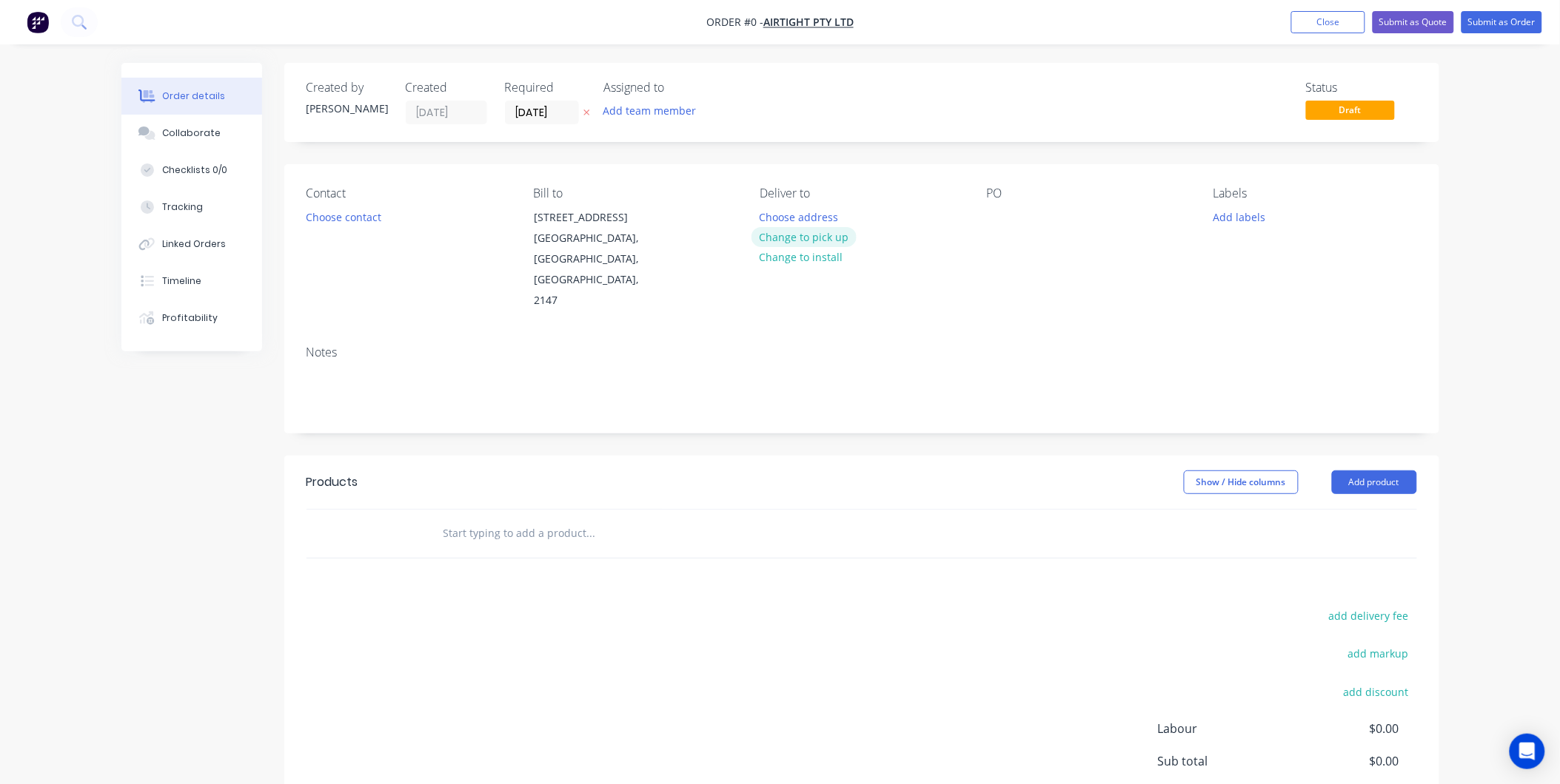
click at [804, 238] on button "Change to pick up" at bounding box center [803, 237] width 105 height 20
click at [1002, 220] on div at bounding box center [999, 218] width 24 height 22
click at [175, 126] on div "Collaborate" at bounding box center [191, 133] width 59 height 14
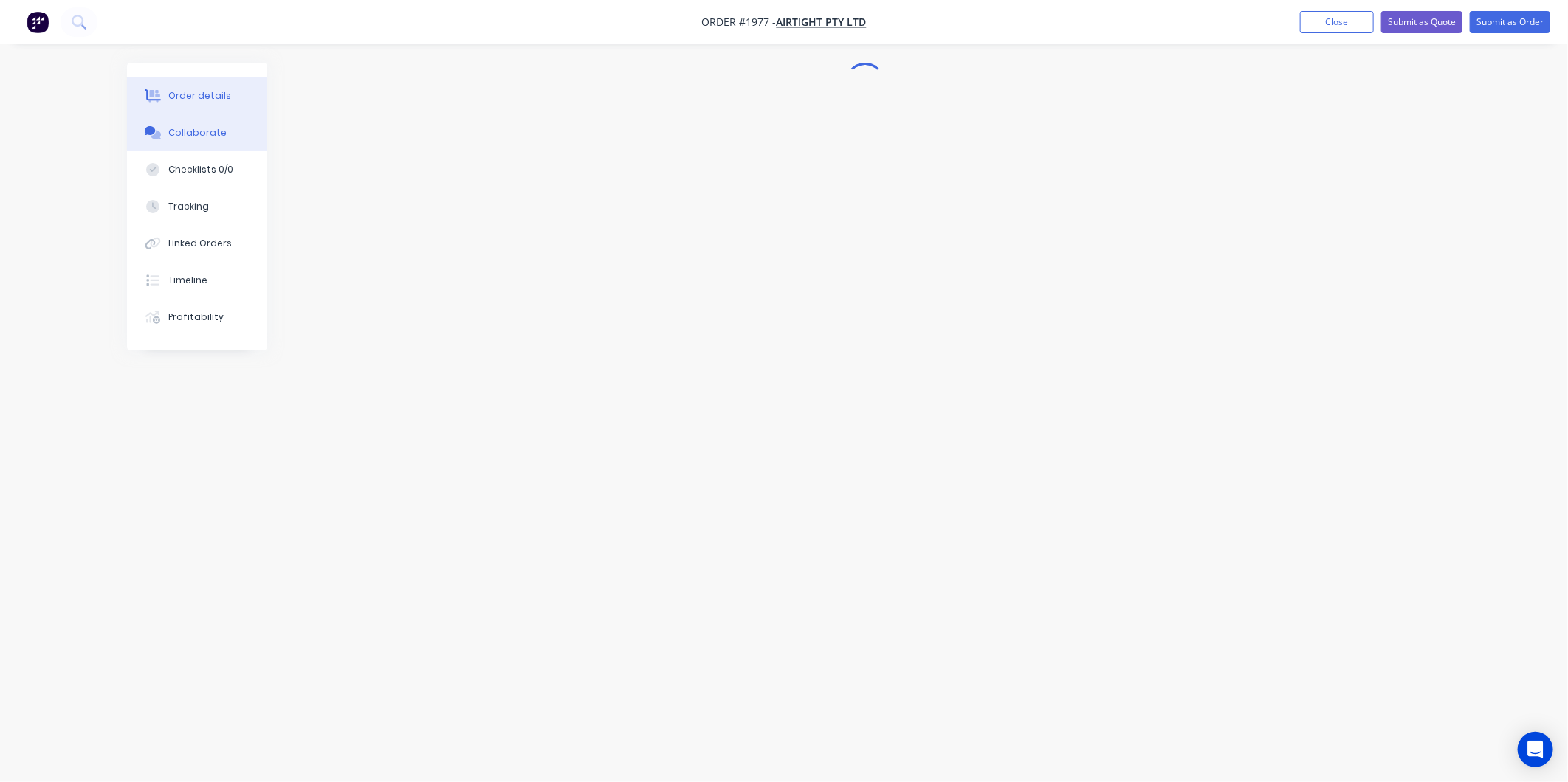
click at [186, 97] on div "Order details" at bounding box center [199, 96] width 63 height 14
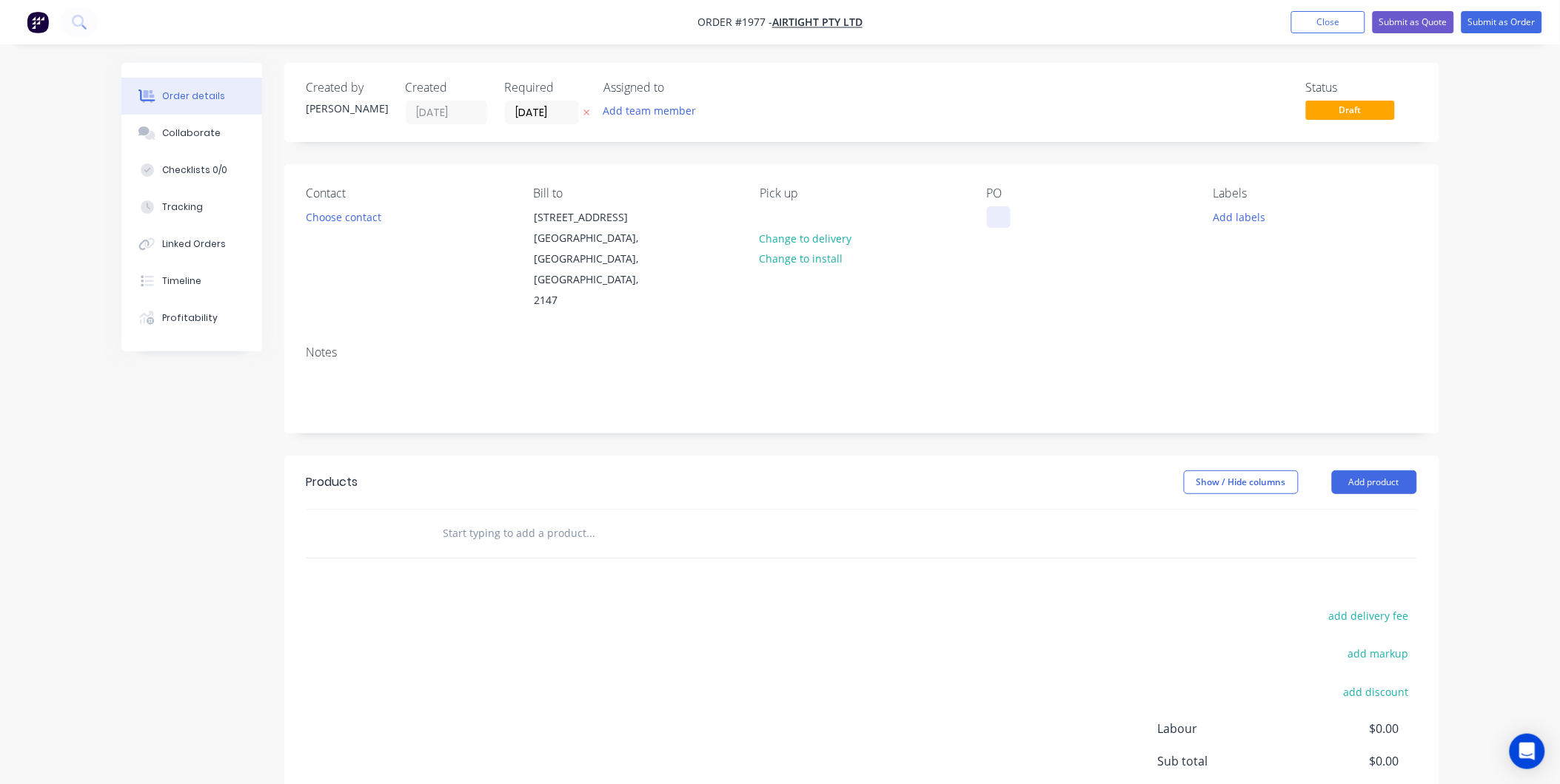
click at [1001, 217] on div at bounding box center [999, 218] width 24 height 22
click at [996, 222] on div at bounding box center [999, 218] width 24 height 22
click at [1002, 217] on div at bounding box center [999, 218] width 24 height 22
click at [1244, 217] on button "Add labels" at bounding box center [1238, 217] width 68 height 20
drag, startPoint x: 1280, startPoint y: 261, endPoint x: 1167, endPoint y: 230, distance: 117.2
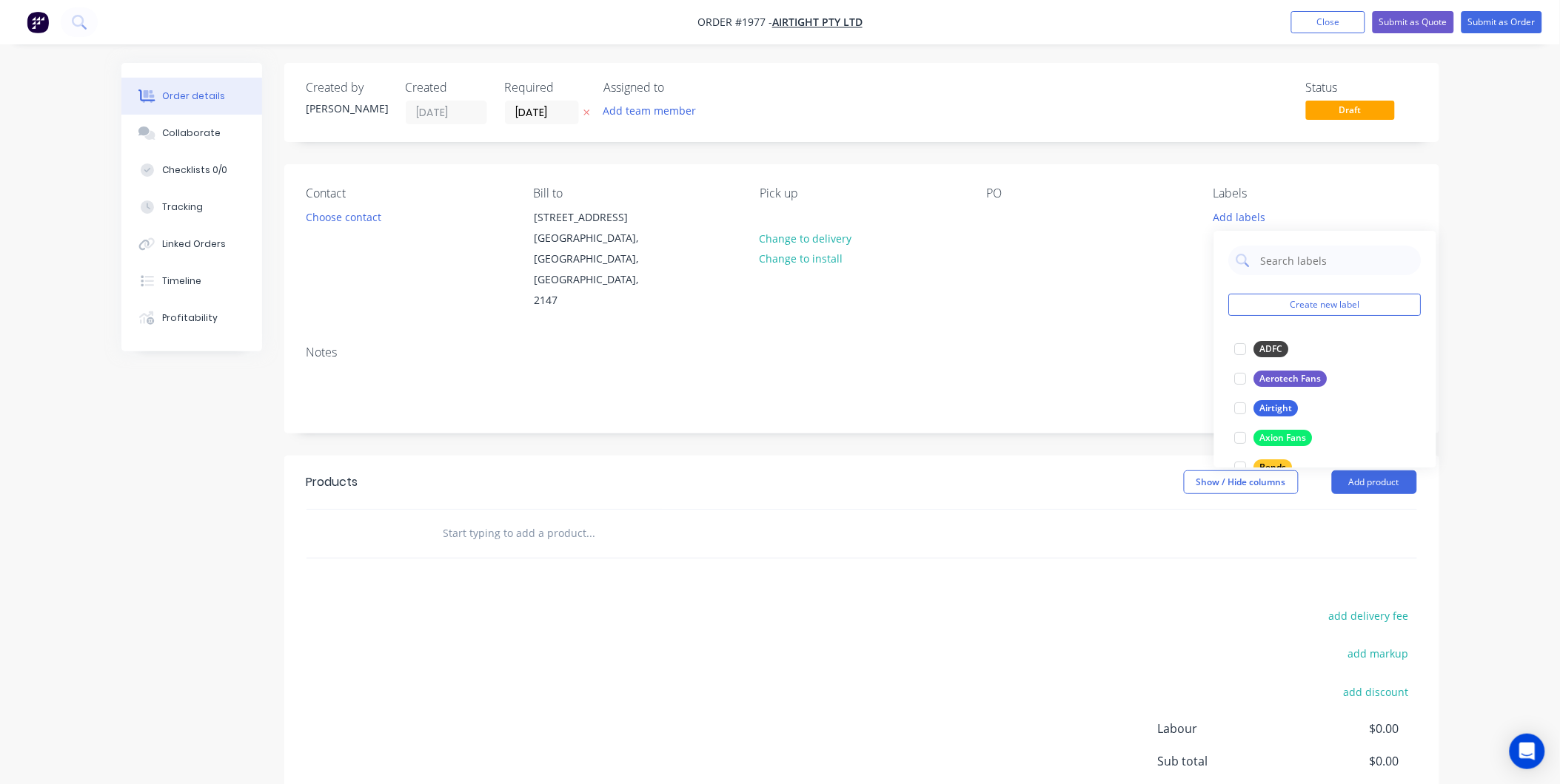
click at [1280, 261] on input "text" at bounding box center [1336, 261] width 155 height 29
click at [990, 223] on div at bounding box center [999, 218] width 24 height 22
click at [997, 217] on div at bounding box center [999, 218] width 24 height 22
click at [1248, 220] on button "Add labels" at bounding box center [1238, 217] width 68 height 20
click at [1297, 265] on input "text" at bounding box center [1336, 261] width 155 height 29
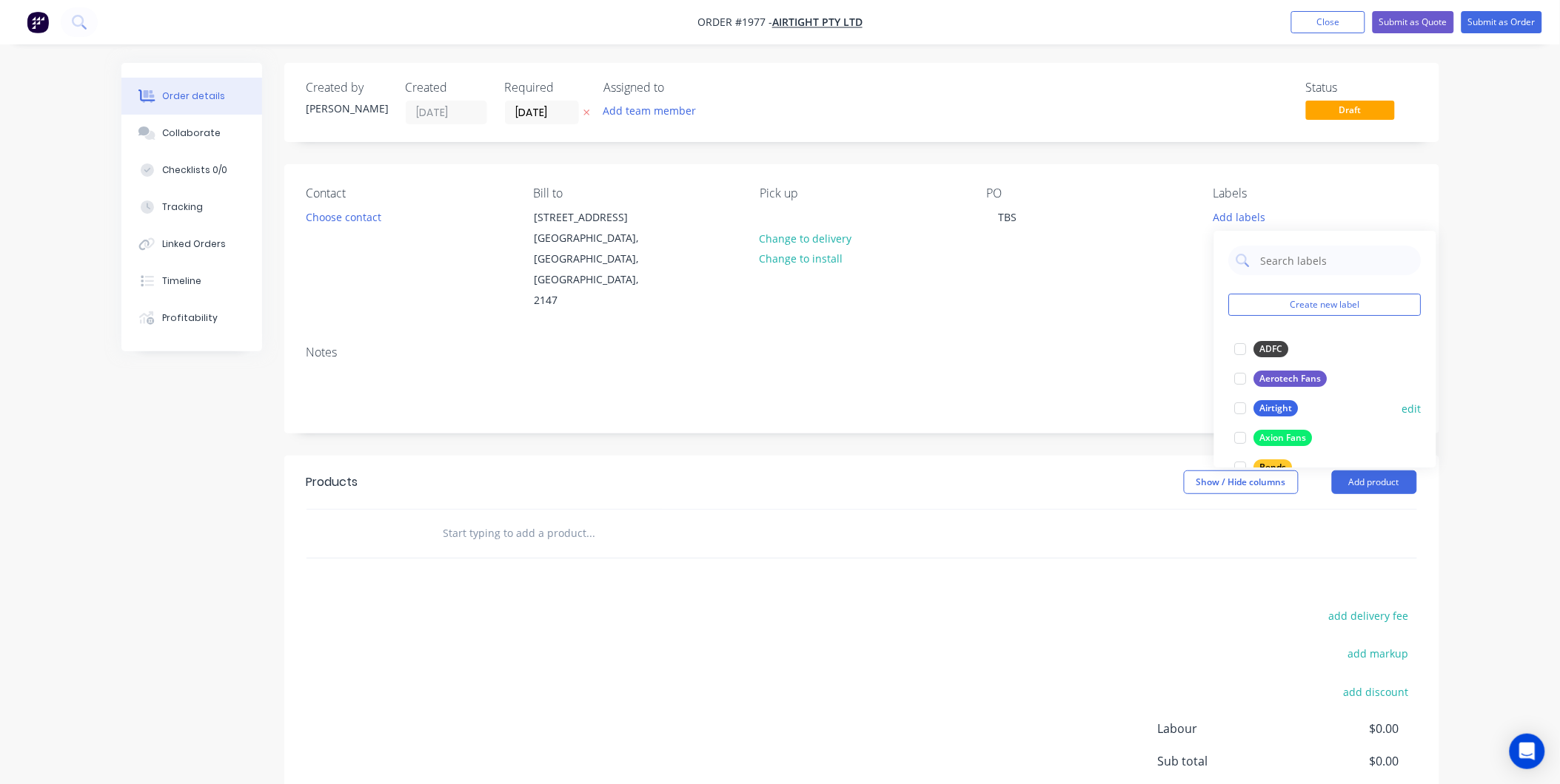
click at [1261, 415] on div "Airtight" at bounding box center [1276, 409] width 44 height 17
click at [1298, 245] on input "text" at bounding box center [1336, 253] width 155 height 29
type input "Duct Parts"
click at [1282, 352] on div "Duct Parts edit" at bounding box center [1326, 342] width 192 height 29
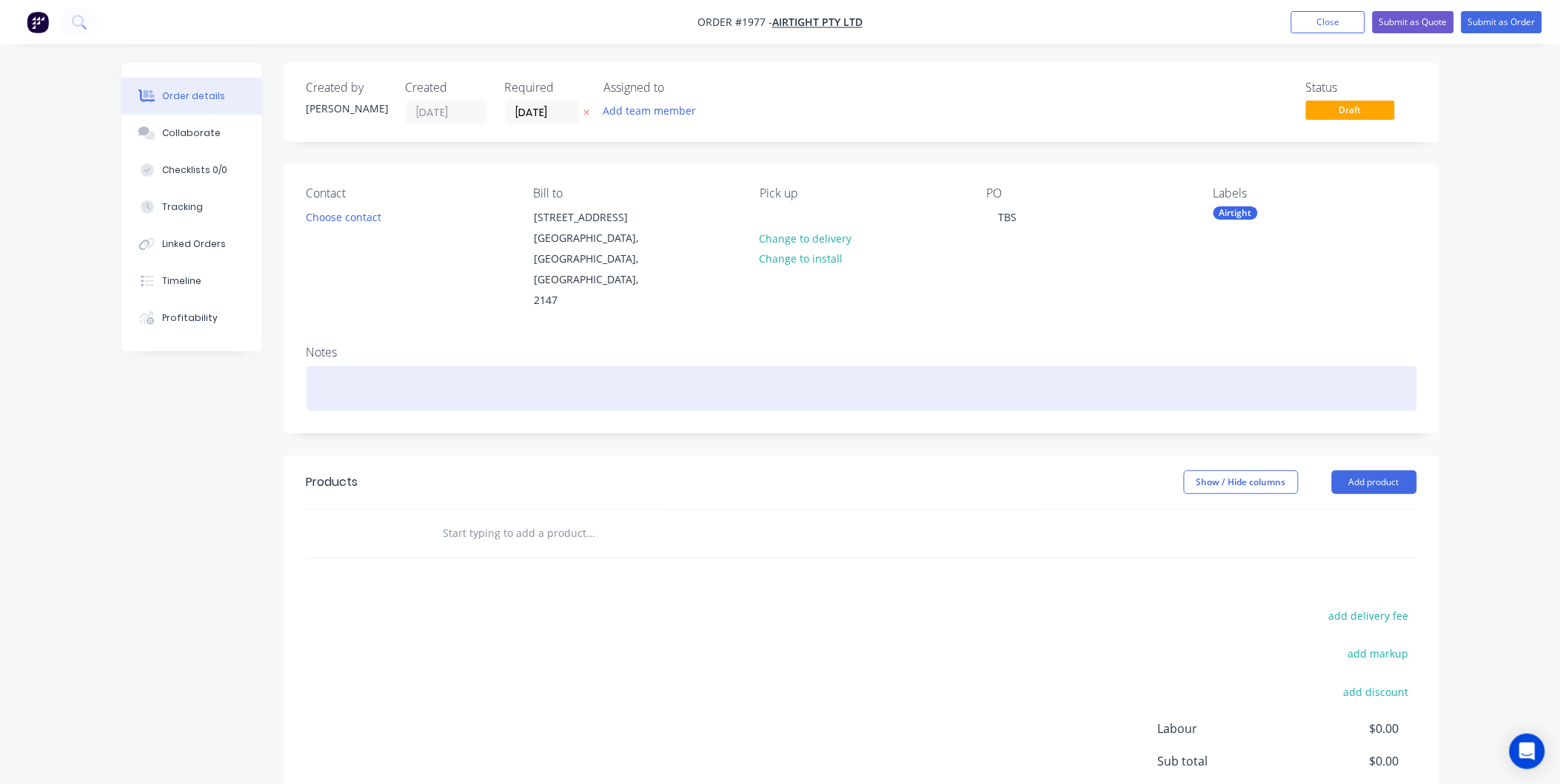
click at [331, 367] on div at bounding box center [862, 389] width 1111 height 45
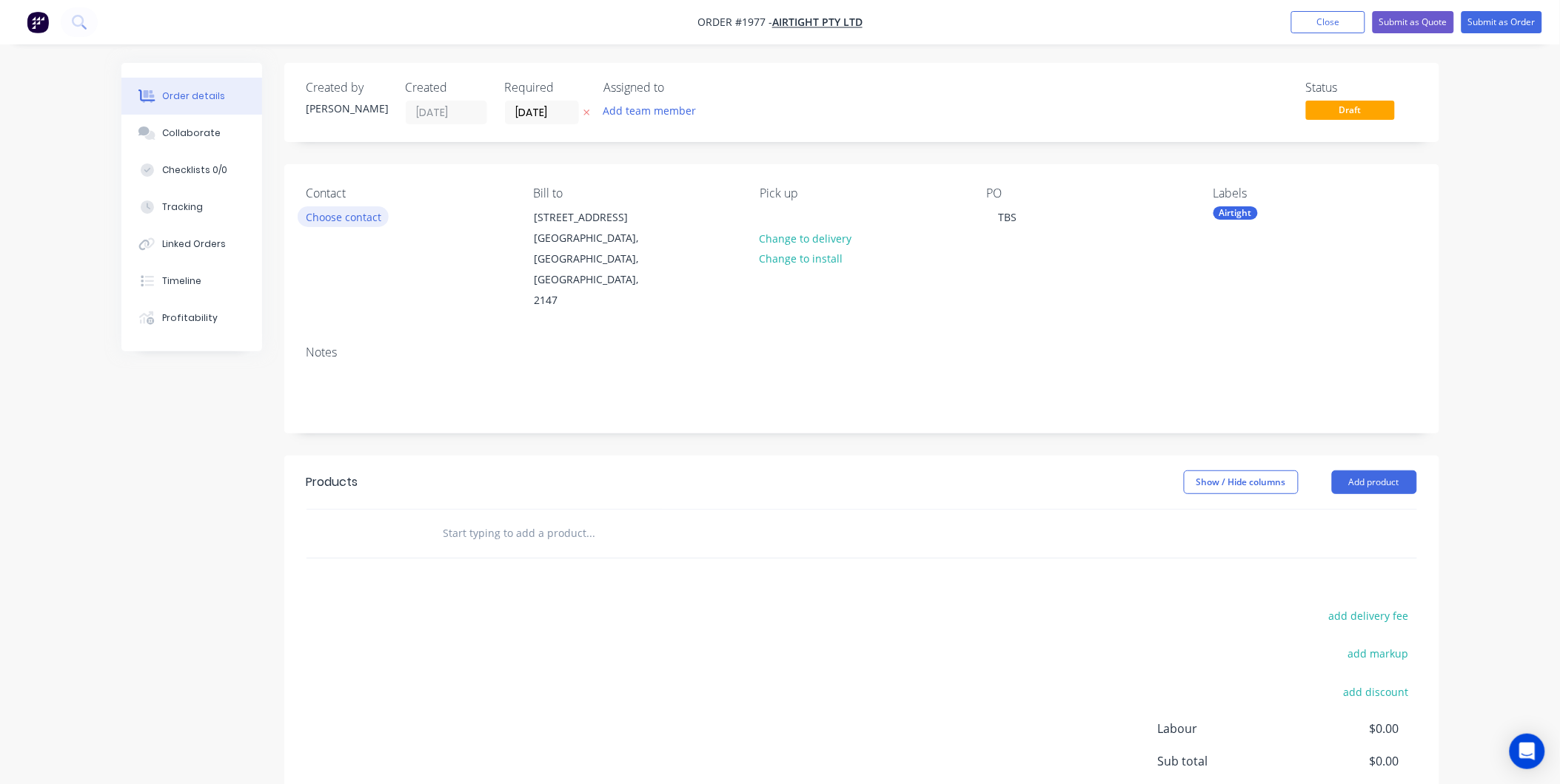
click at [330, 218] on button "Choose contact" at bounding box center [343, 217] width 91 height 20
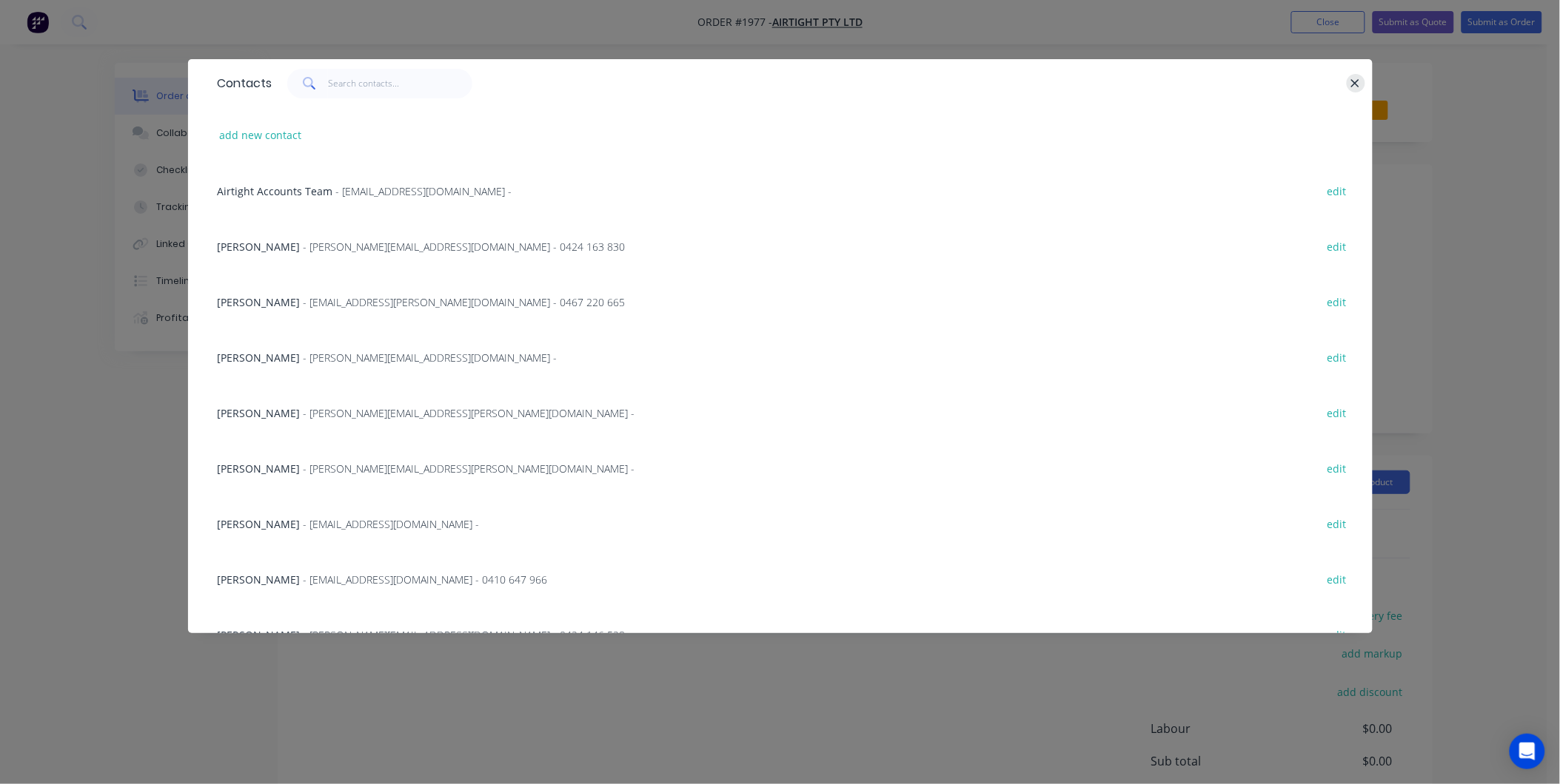
click at [1358, 83] on icon "button" at bounding box center [1355, 84] width 10 height 14
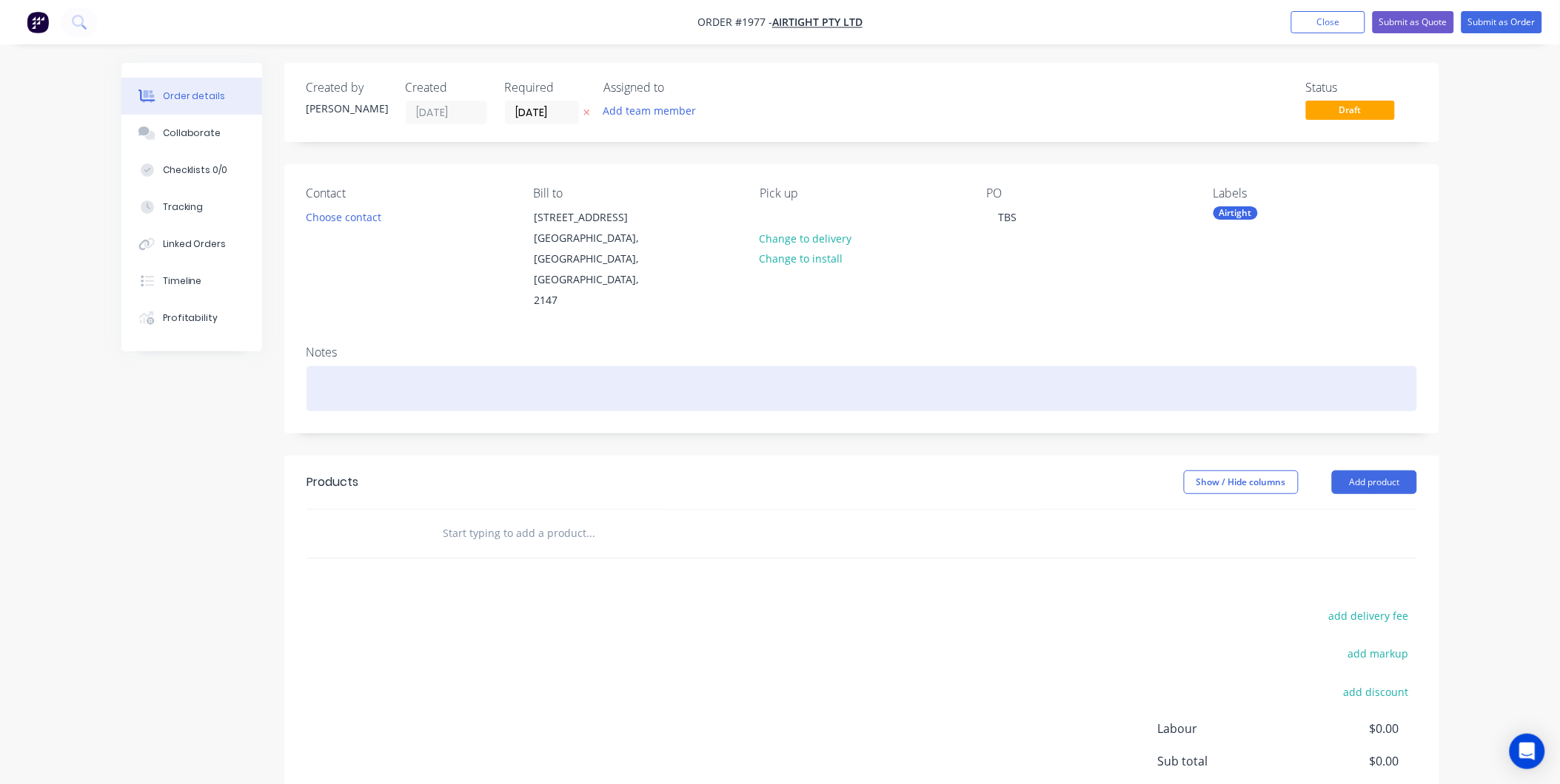
click at [381, 383] on div at bounding box center [862, 389] width 1111 height 45
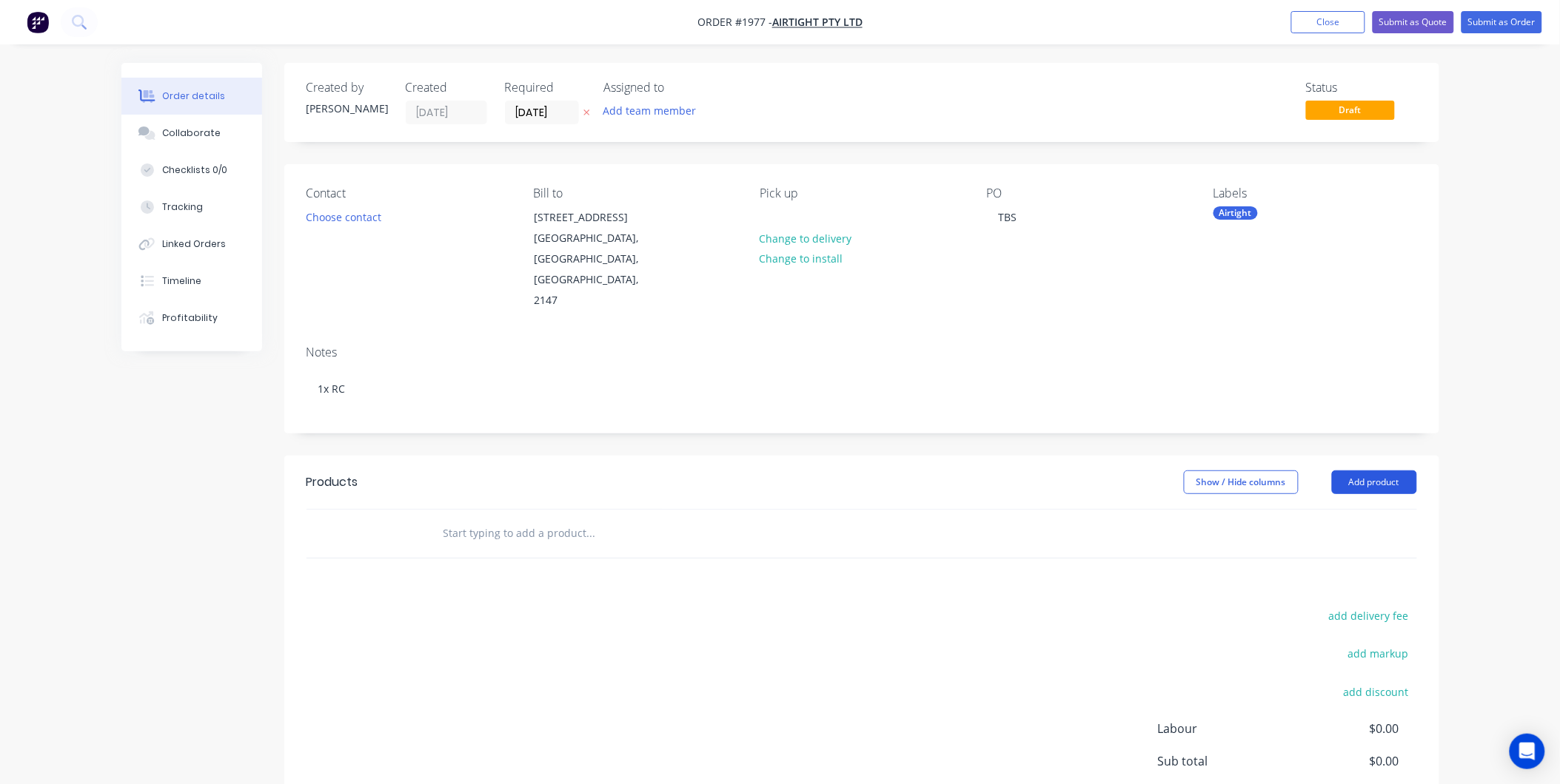
click at [1362, 470] on button "Add product" at bounding box center [1374, 482] width 85 height 24
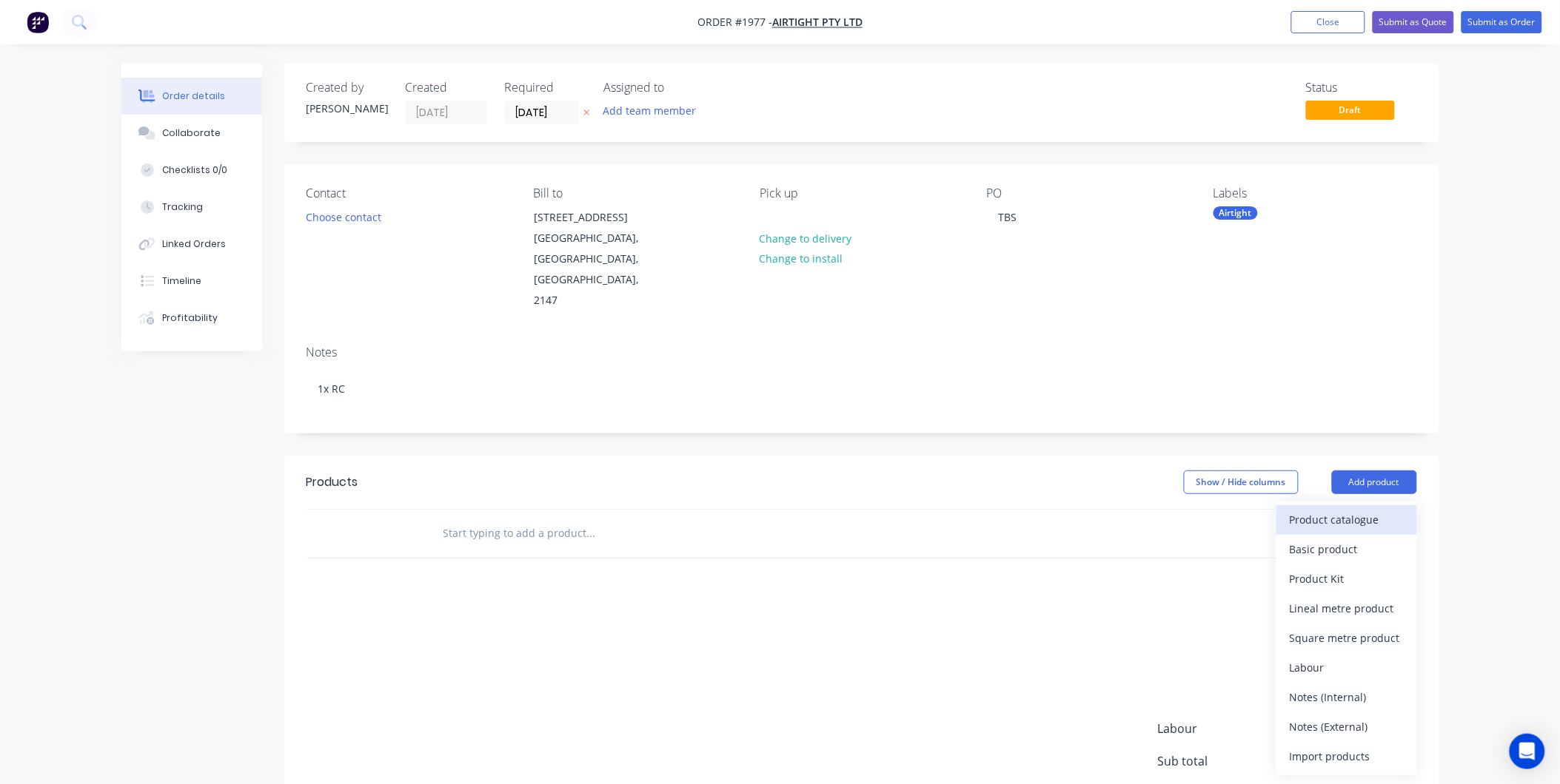
click at [1344, 510] on div "Product catalogue" at bounding box center [1346, 520] width 114 height 22
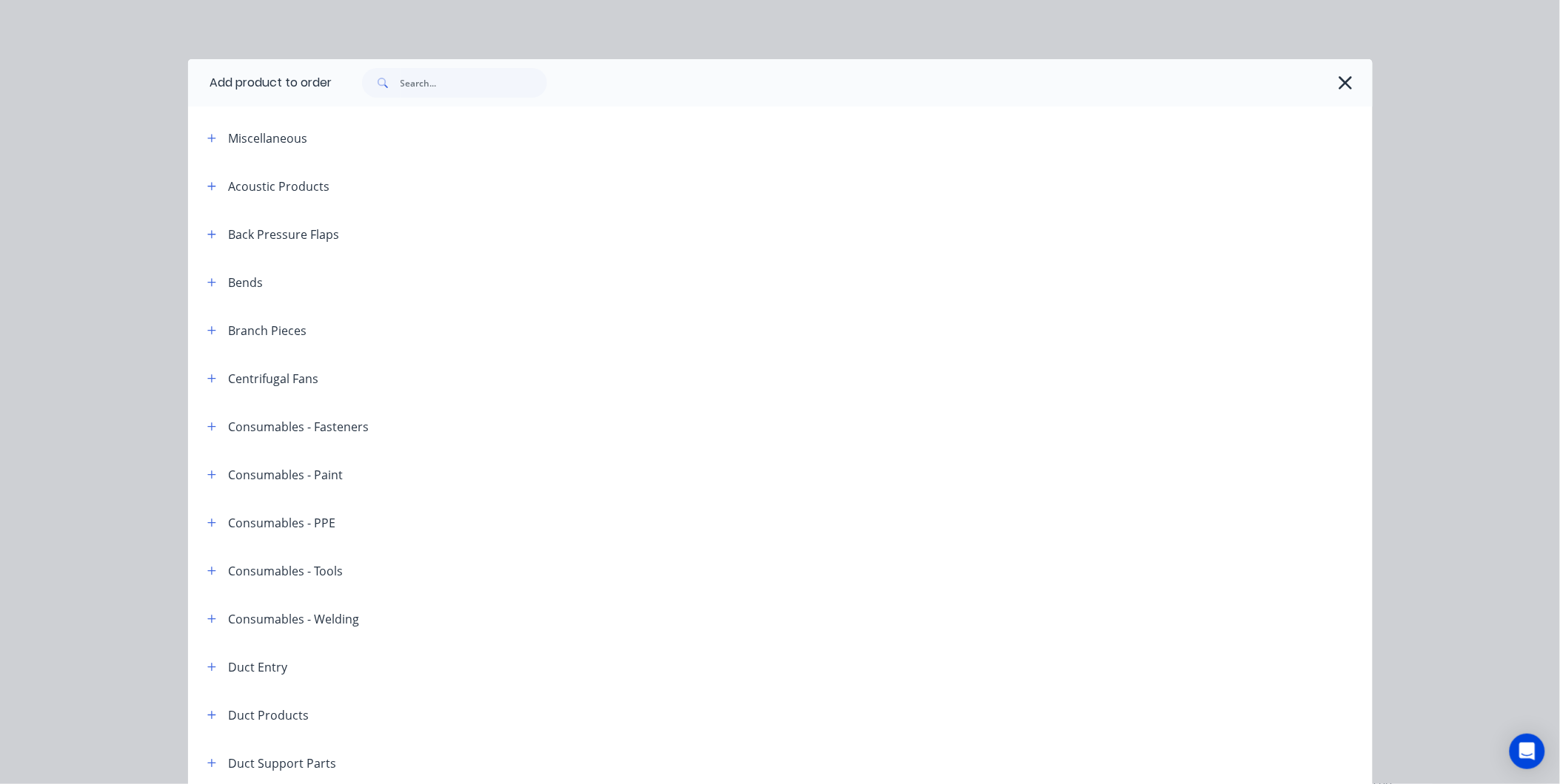
scroll to position [82, 0]
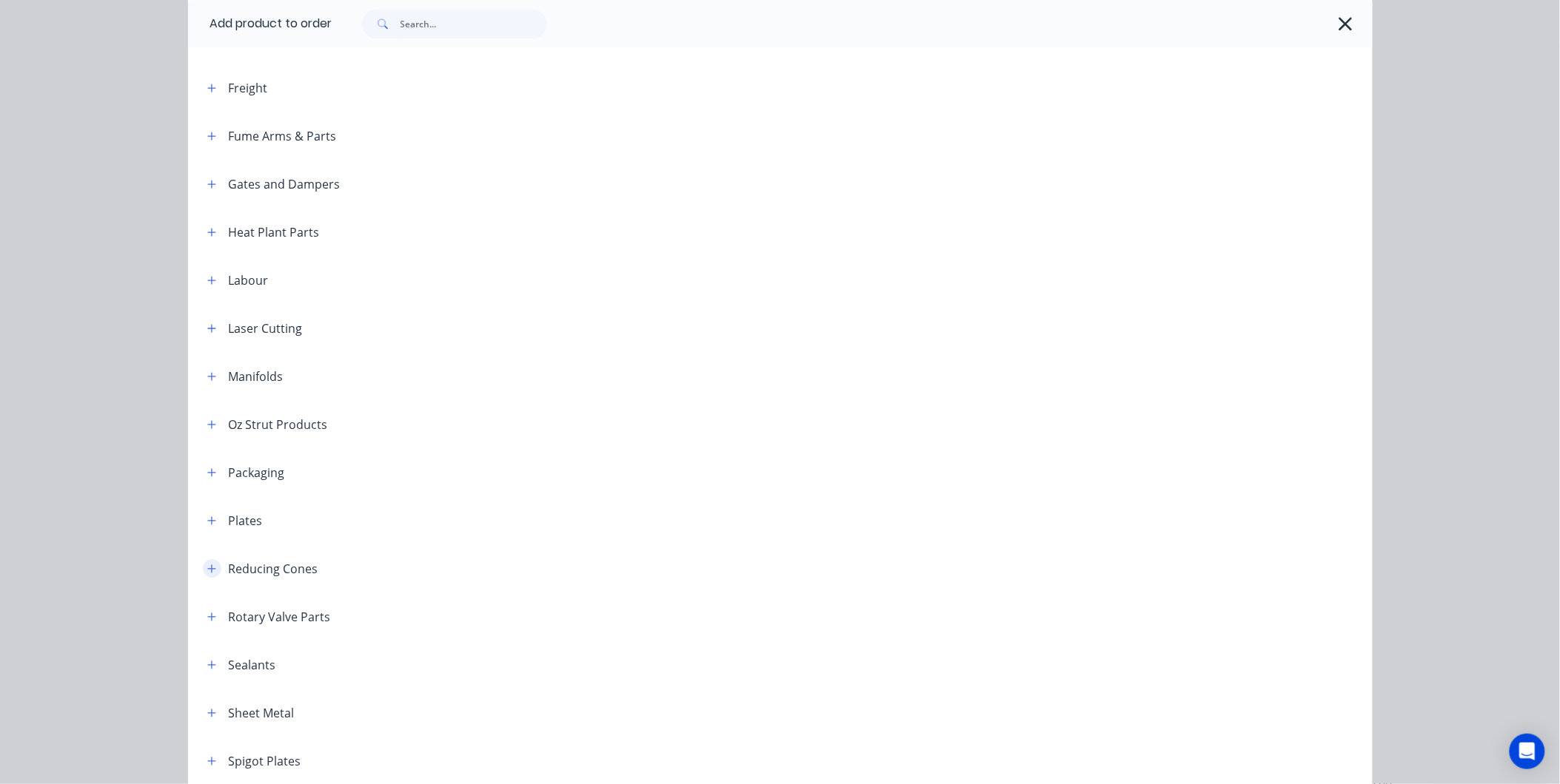
click at [207, 570] on icon "button" at bounding box center [211, 568] width 9 height 11
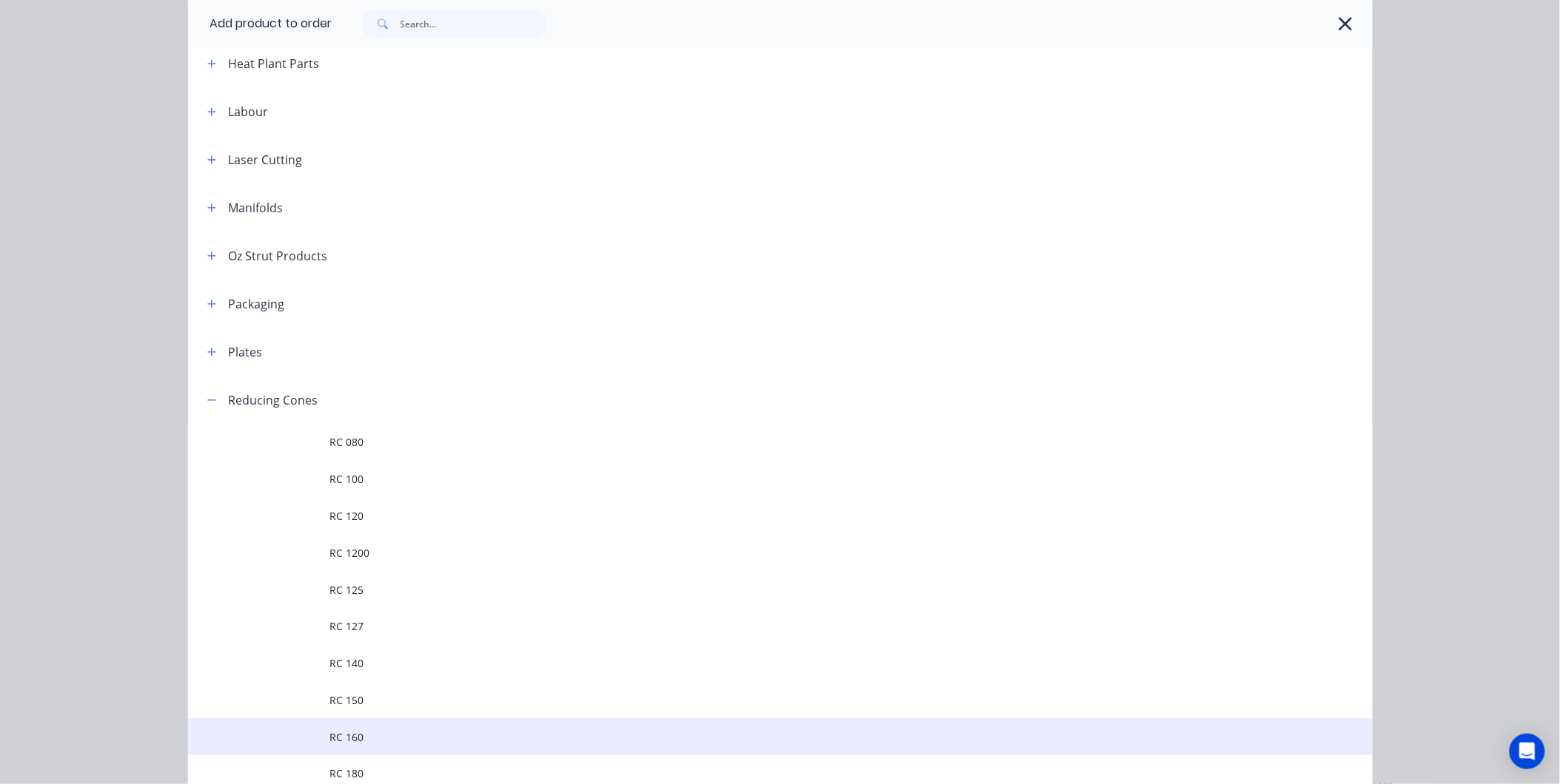
scroll to position [1809, 0]
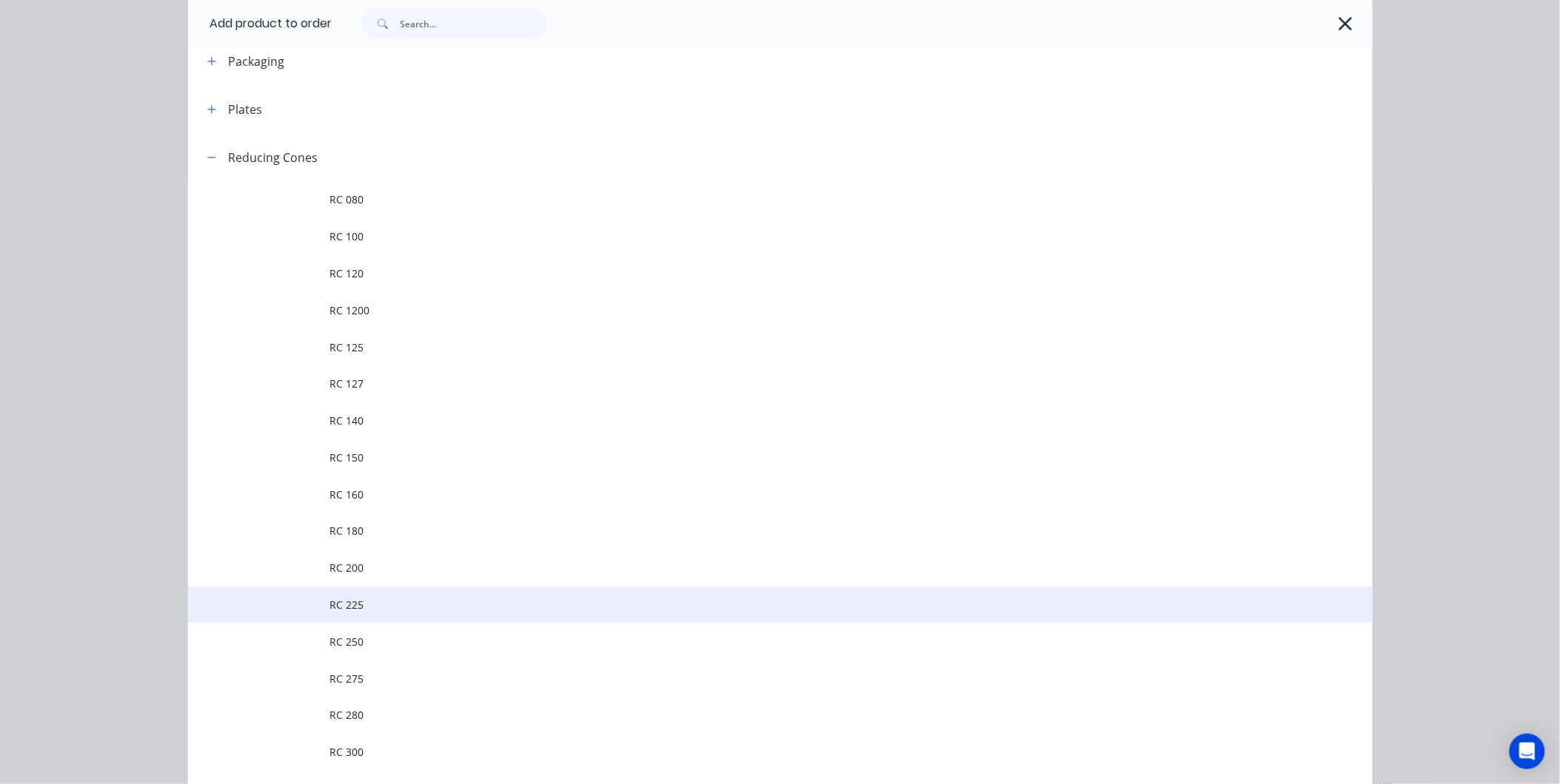
click at [358, 592] on td "RC 225" at bounding box center [851, 606] width 1042 height 37
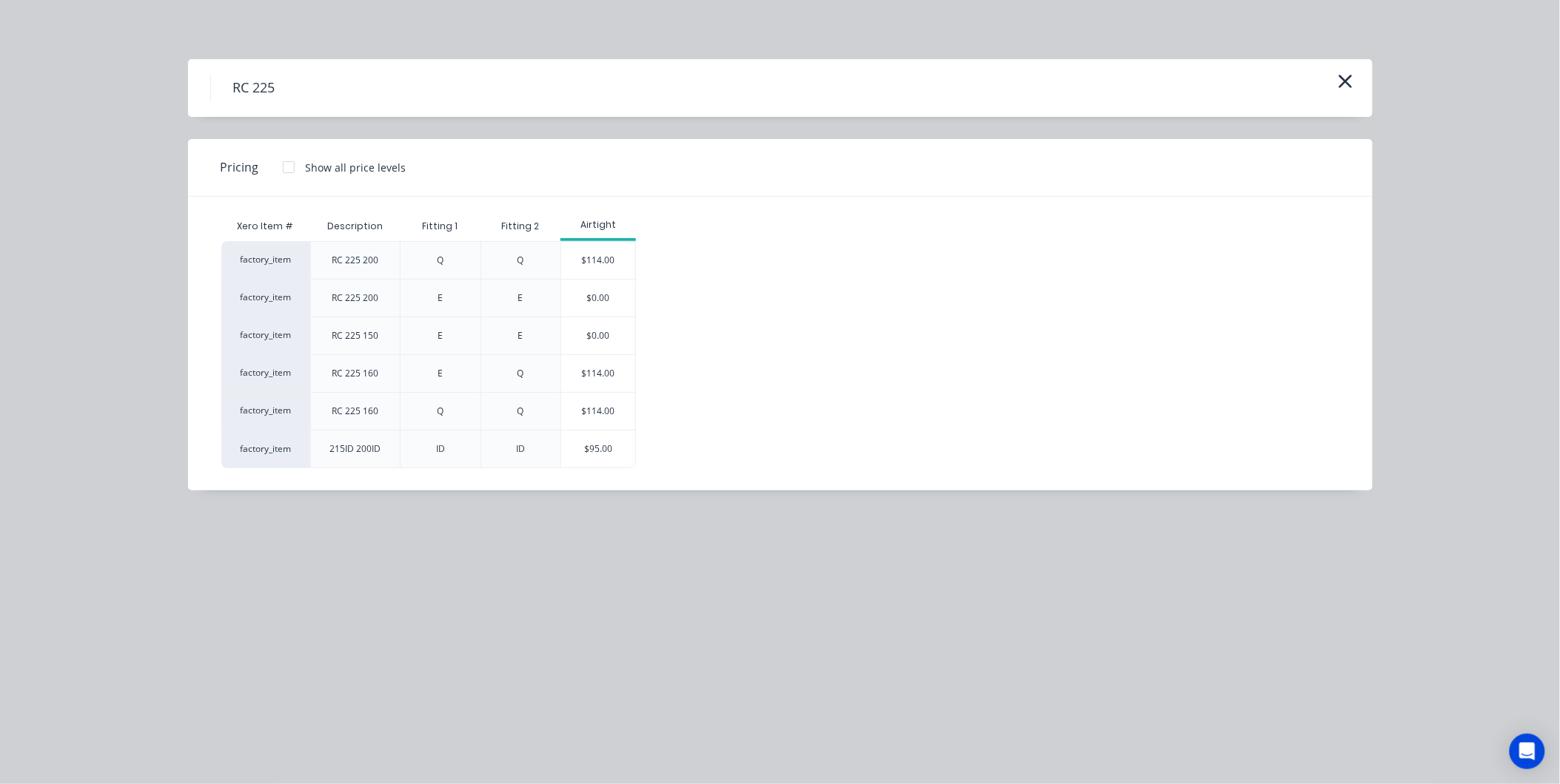
scroll to position [153, 0]
click at [588, 449] on div "$95.00" at bounding box center [598, 449] width 75 height 37
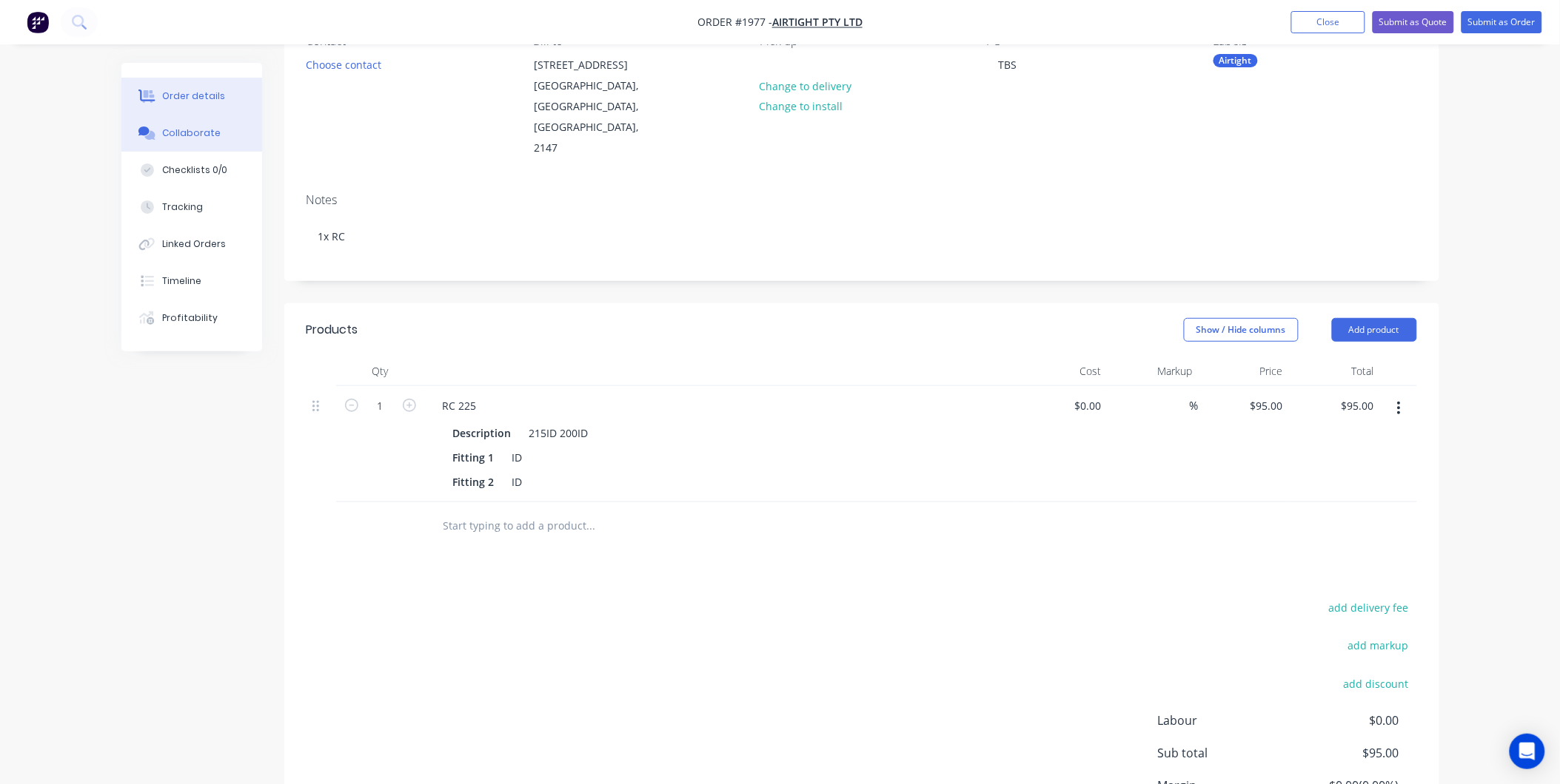
click at [195, 131] on div "Collaborate" at bounding box center [191, 133] width 59 height 14
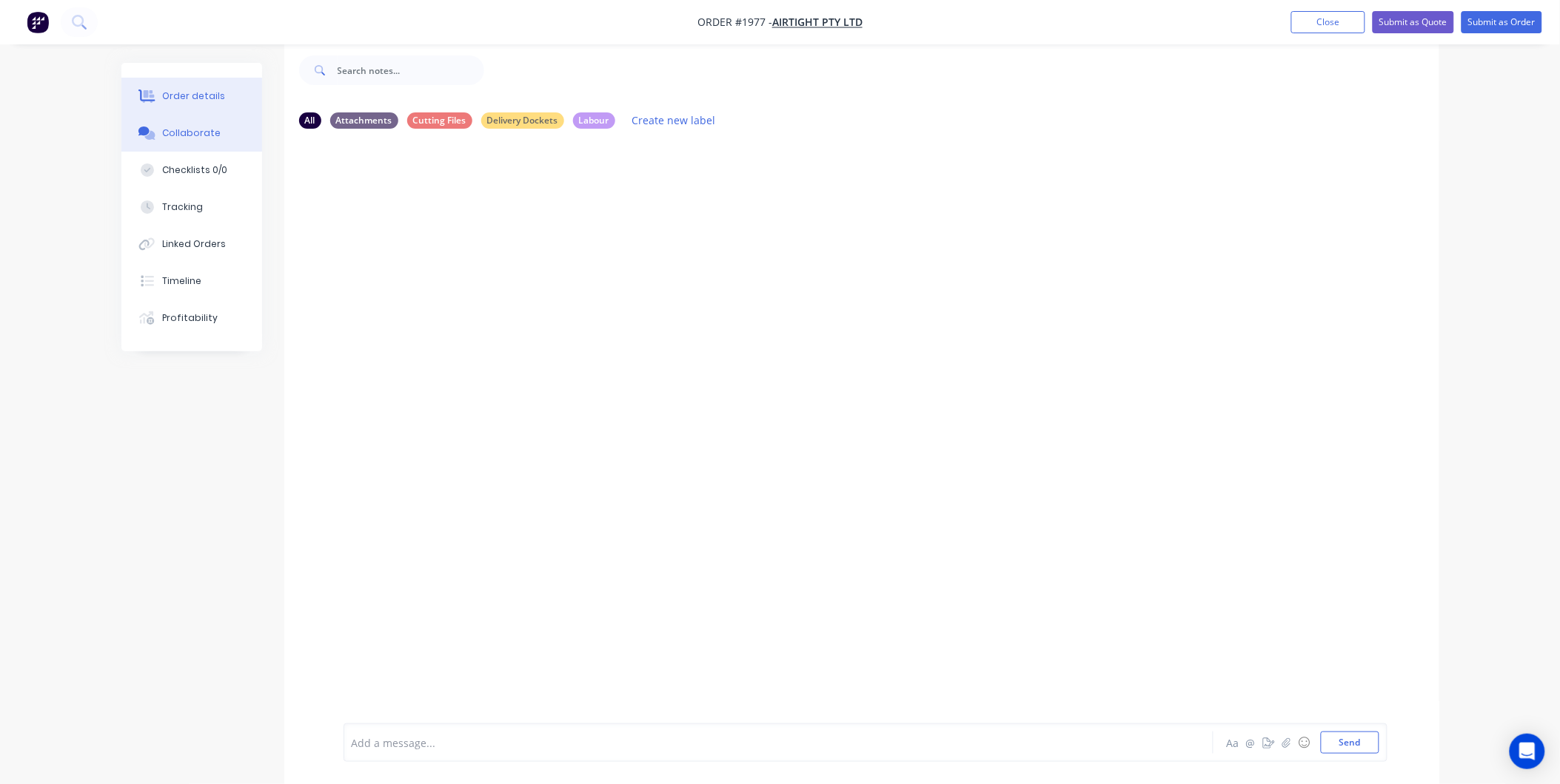
click at [198, 101] on div "Order details" at bounding box center [193, 96] width 63 height 14
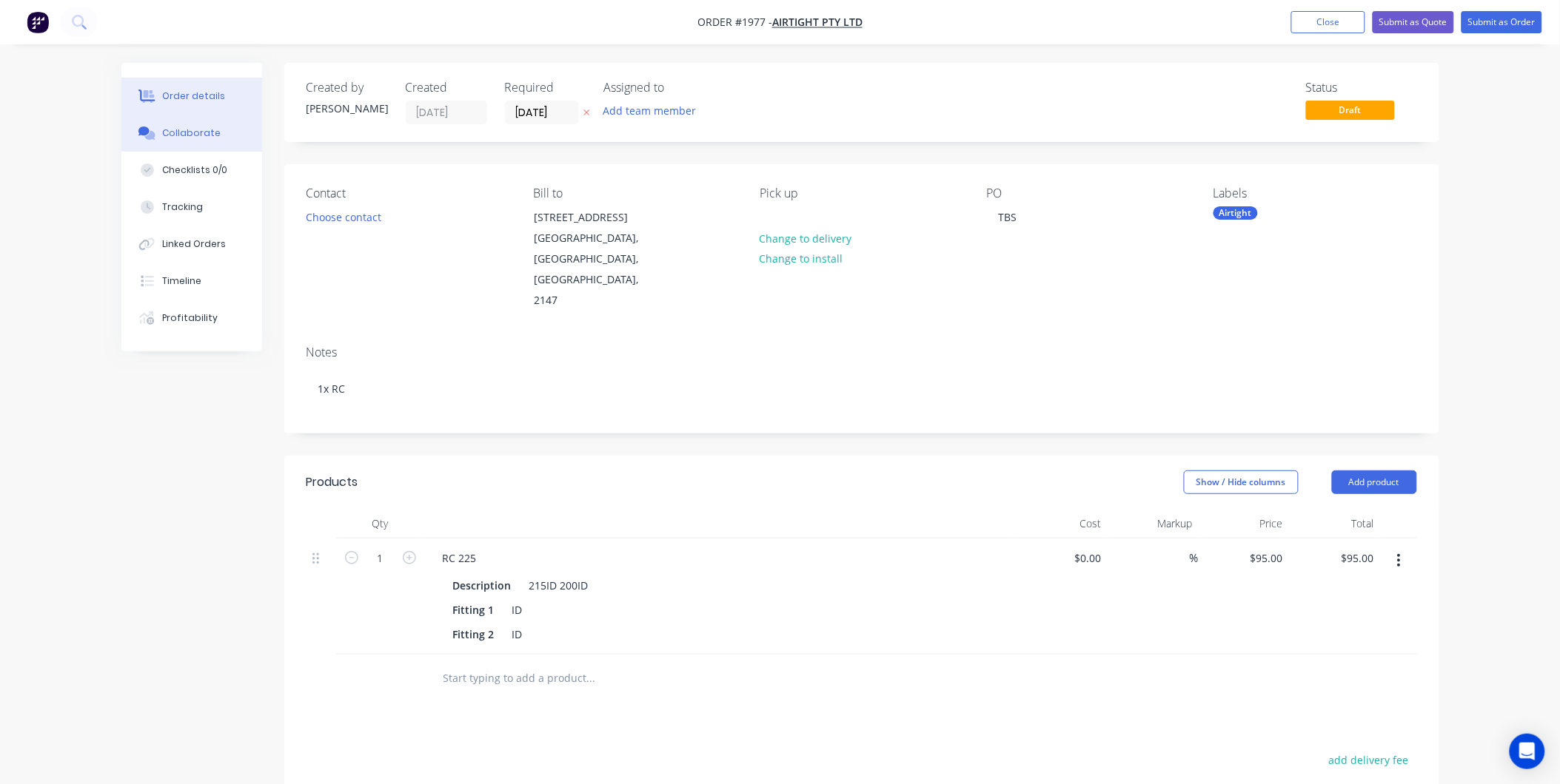
click at [220, 128] on button "Collaborate" at bounding box center [191, 133] width 140 height 37
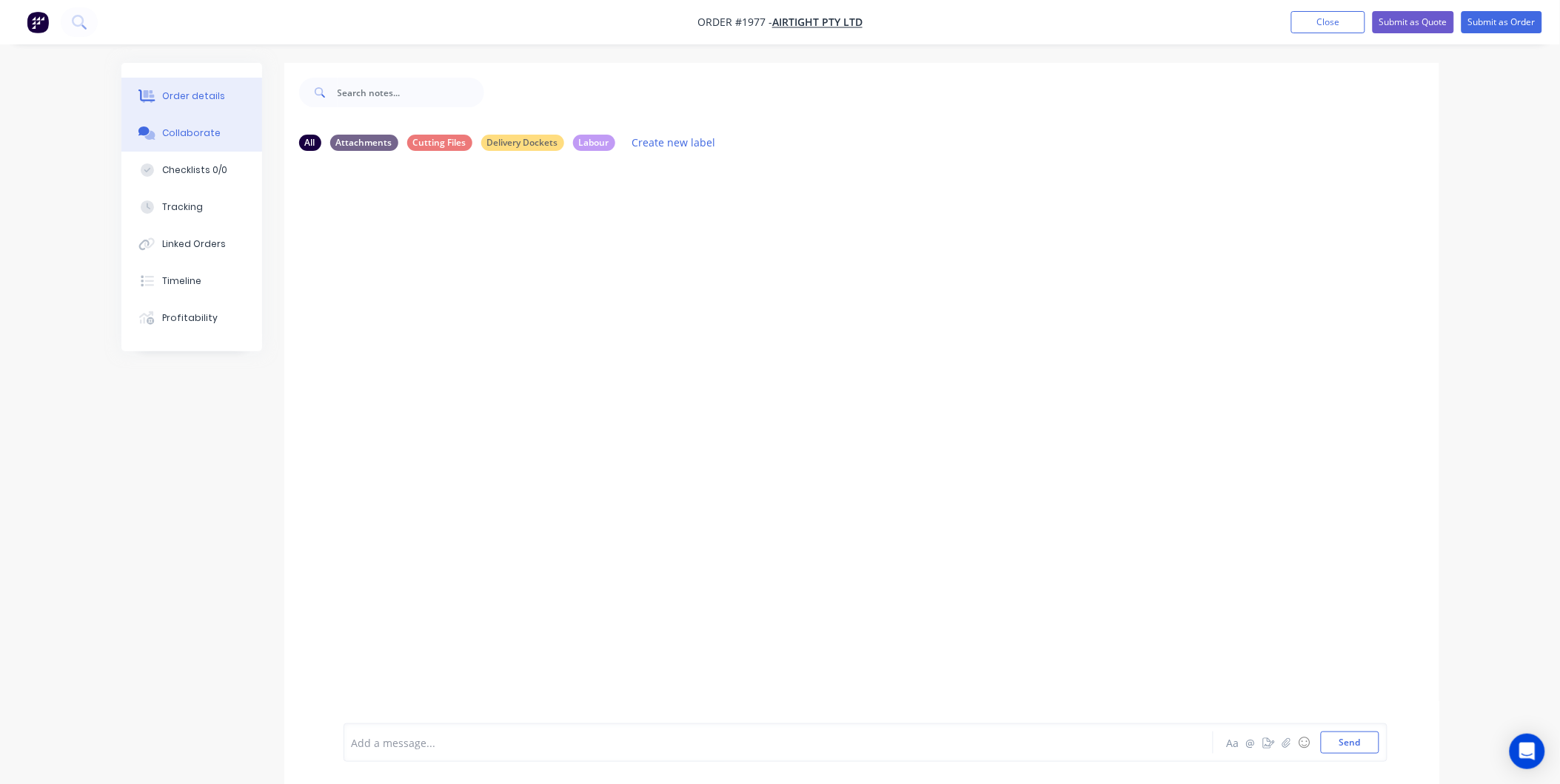
click at [181, 92] on div "Order details" at bounding box center [193, 96] width 63 height 14
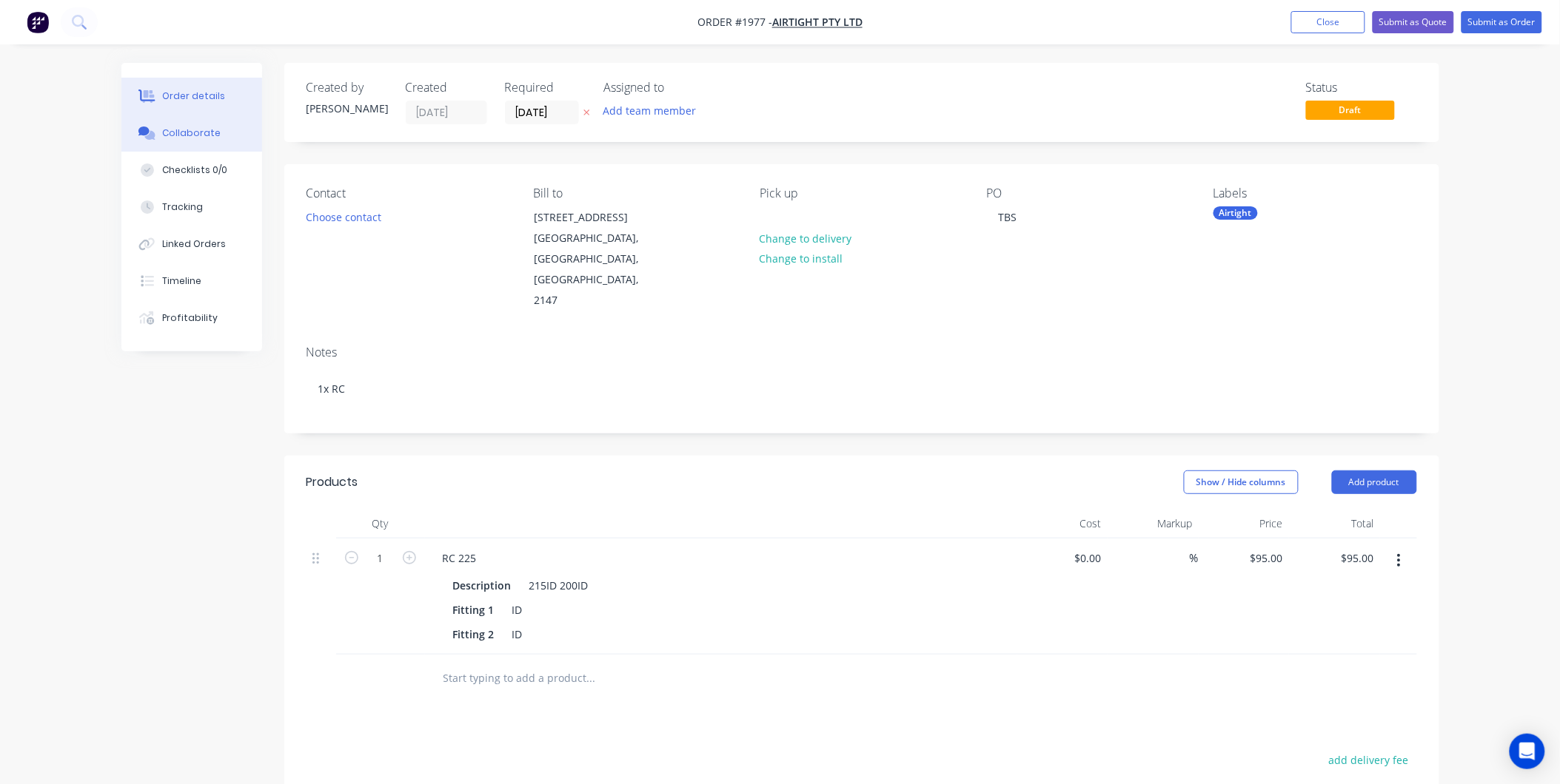
click at [196, 135] on div "Collaborate" at bounding box center [191, 133] width 59 height 14
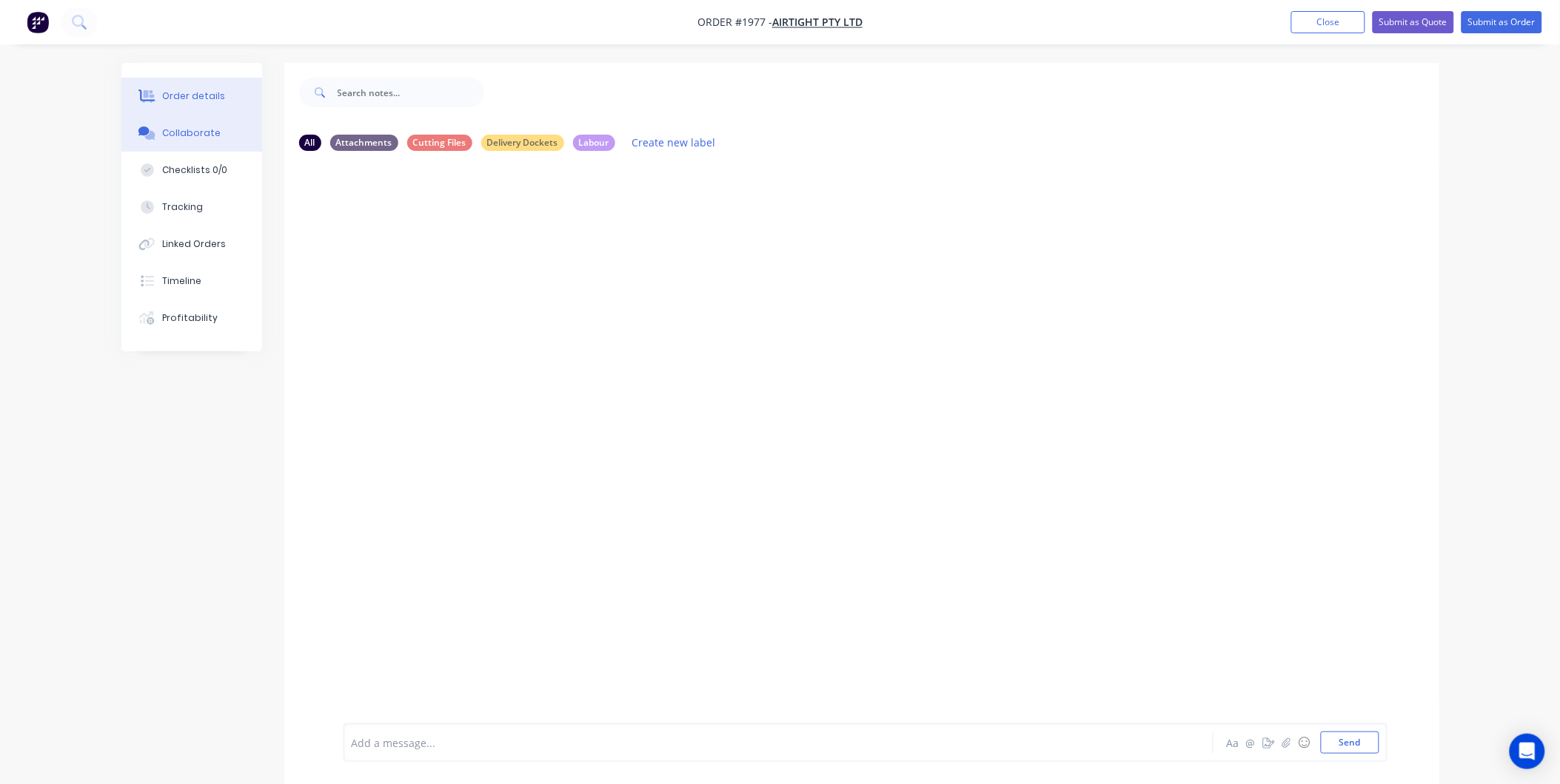
click at [193, 84] on button "Order details" at bounding box center [191, 96] width 140 height 37
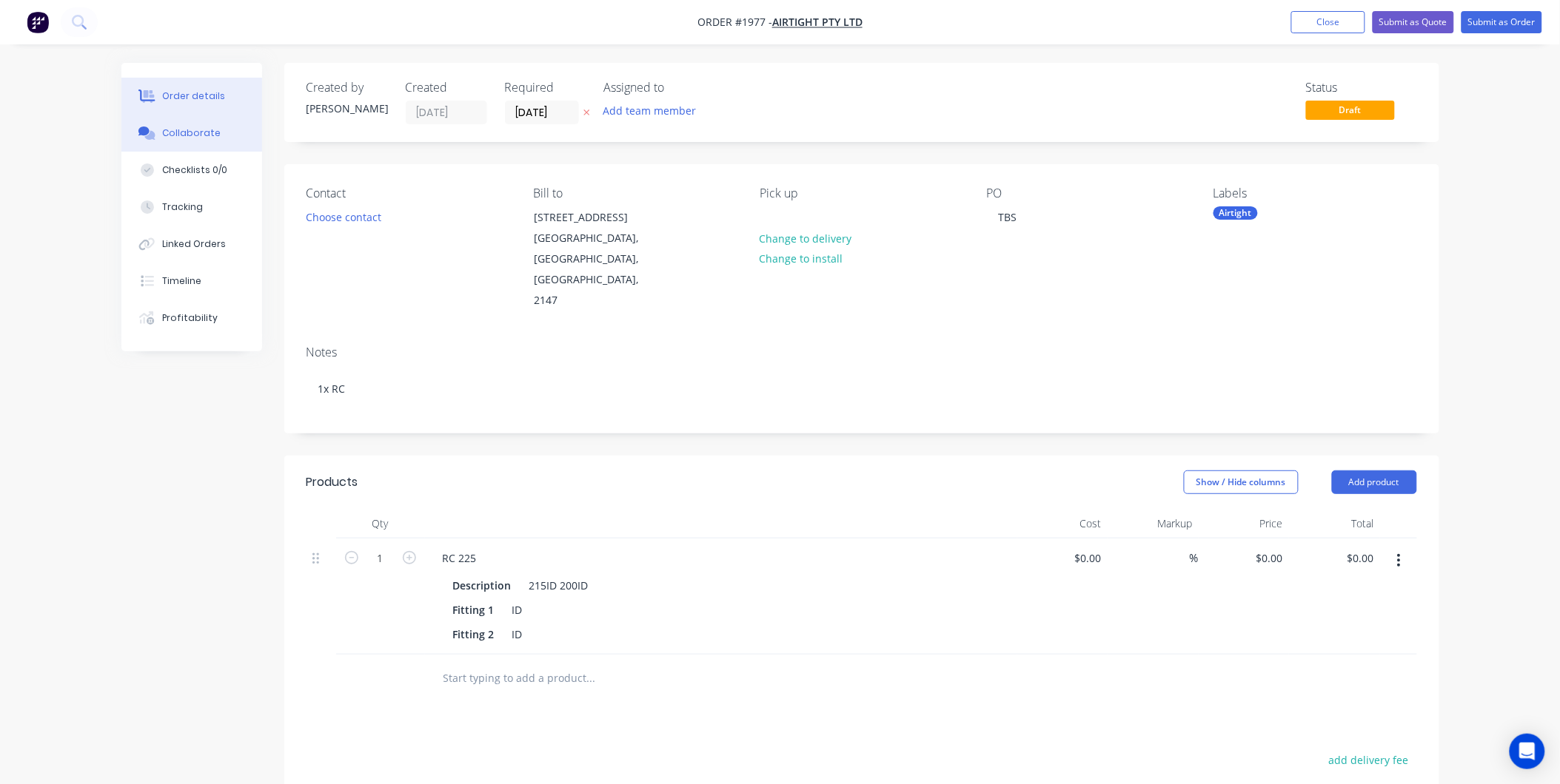
type input "$95.00"
click at [212, 130] on div "Collaborate" at bounding box center [191, 133] width 59 height 14
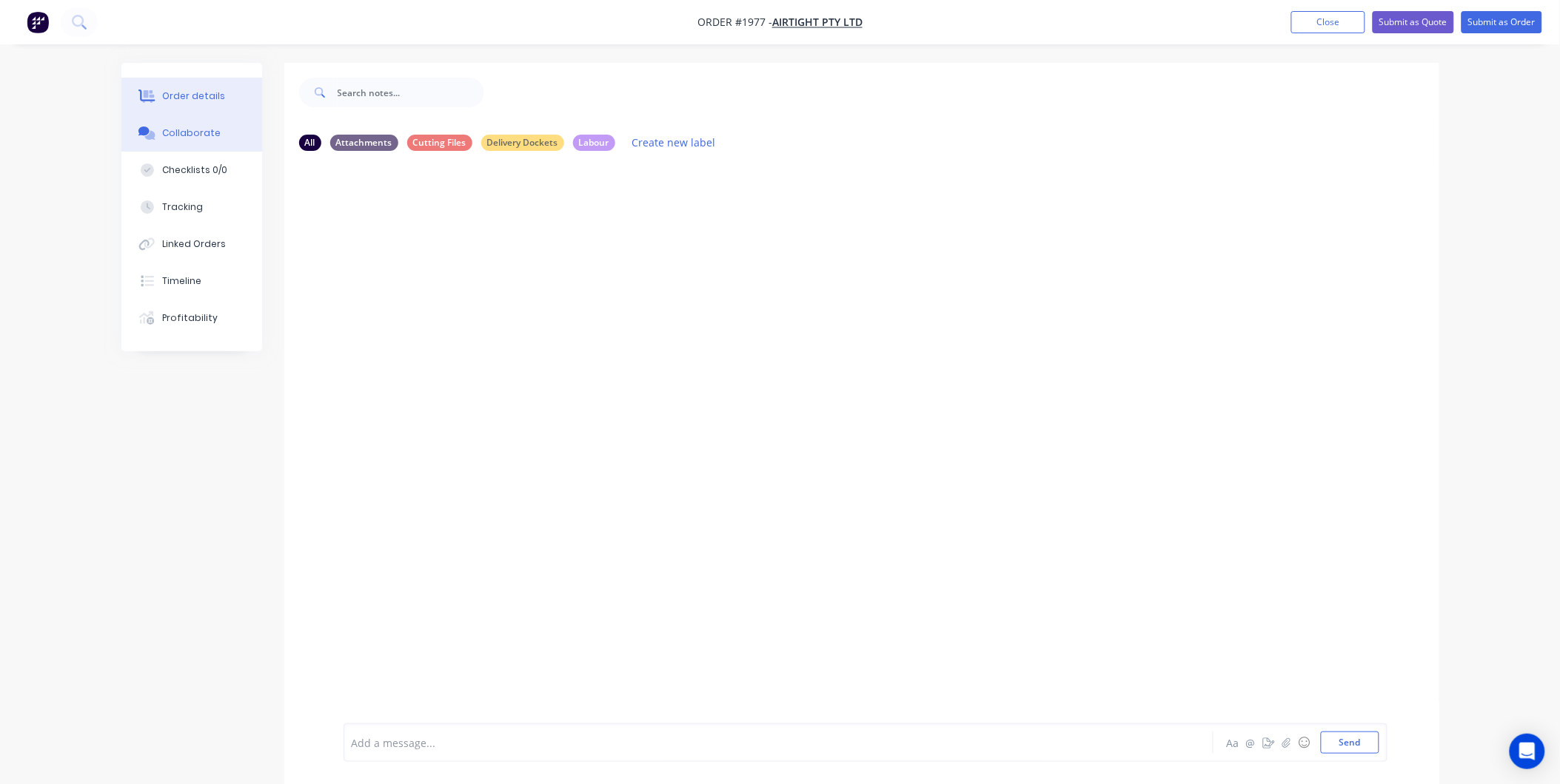
click at [186, 91] on div "Order details" at bounding box center [193, 96] width 63 height 14
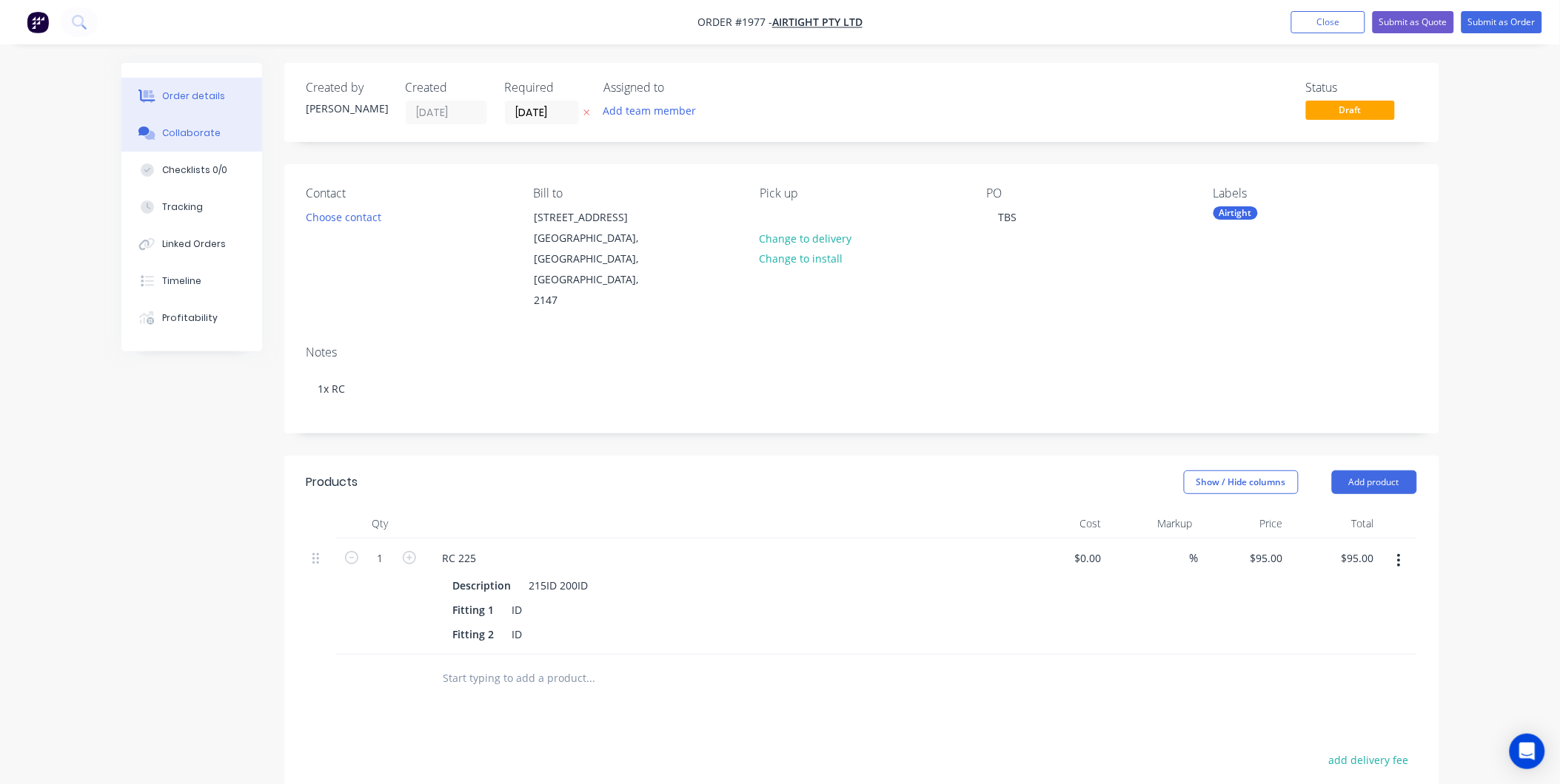
drag, startPoint x: 168, startPoint y: 131, endPoint x: 188, endPoint y: 134, distance: 20.2
click at [168, 131] on div "Collaborate" at bounding box center [191, 133] width 59 height 14
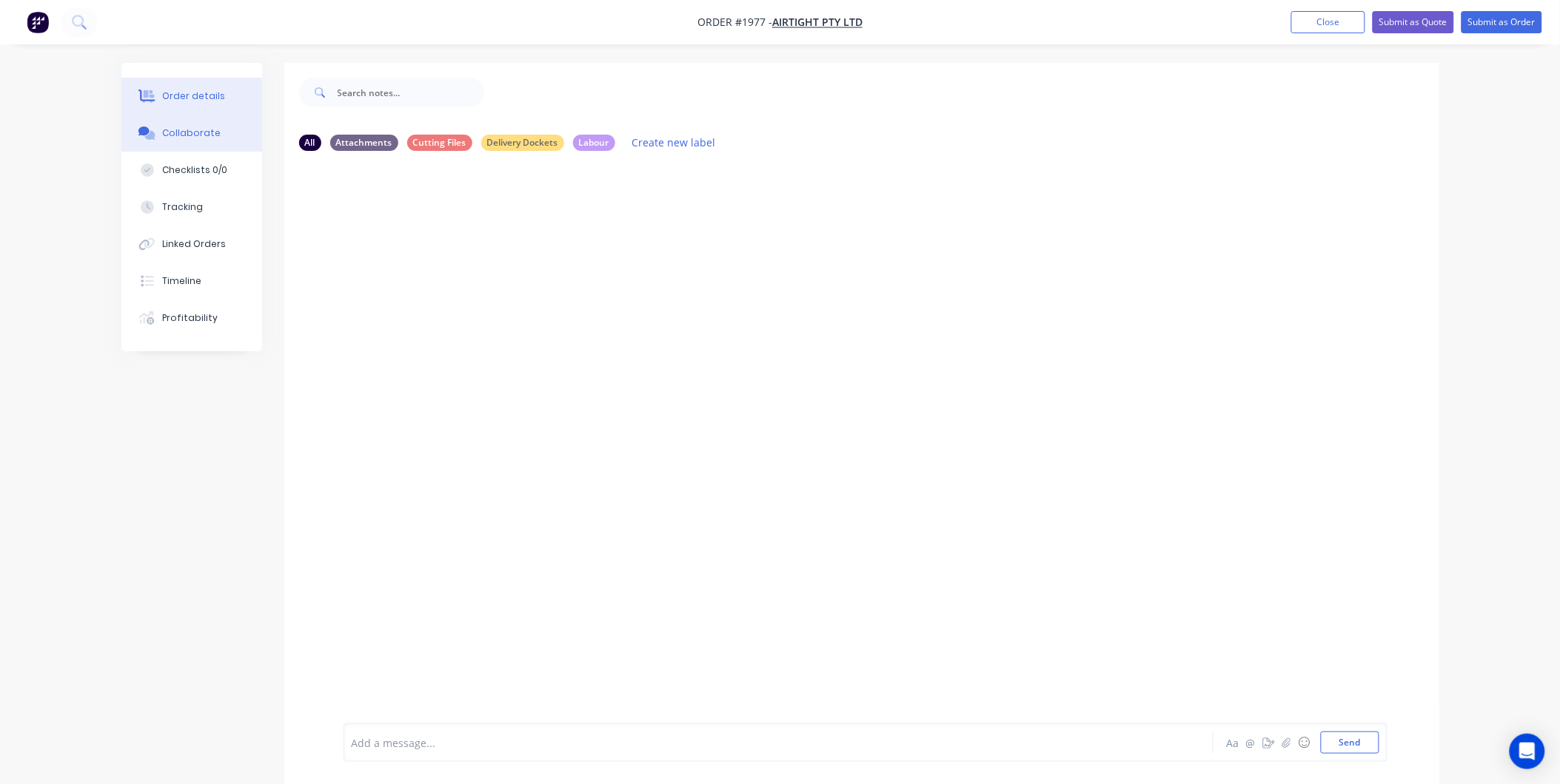
click at [201, 99] on div "Order details" at bounding box center [193, 96] width 63 height 14
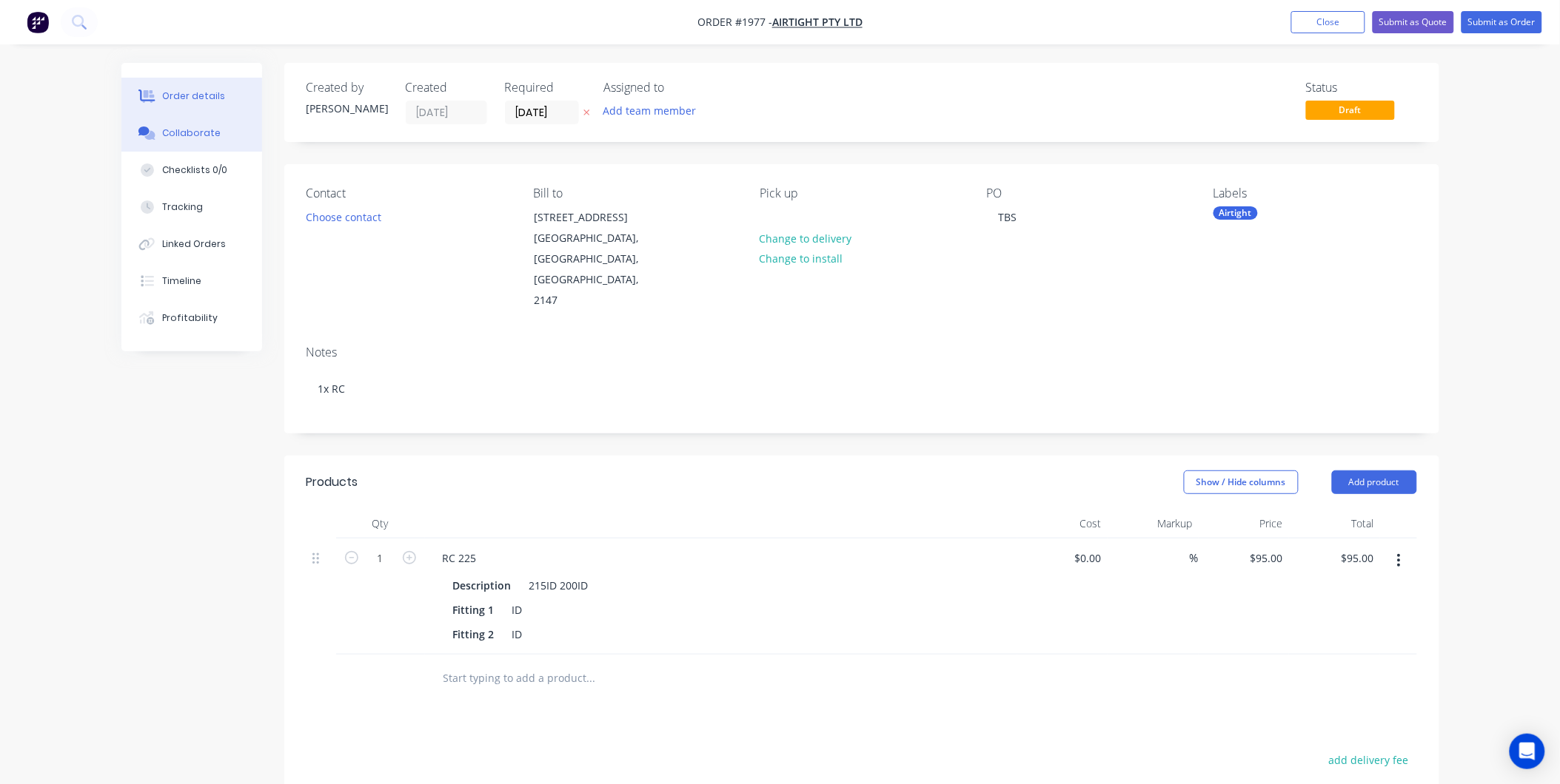
click at [210, 133] on div "Collaborate" at bounding box center [191, 133] width 59 height 14
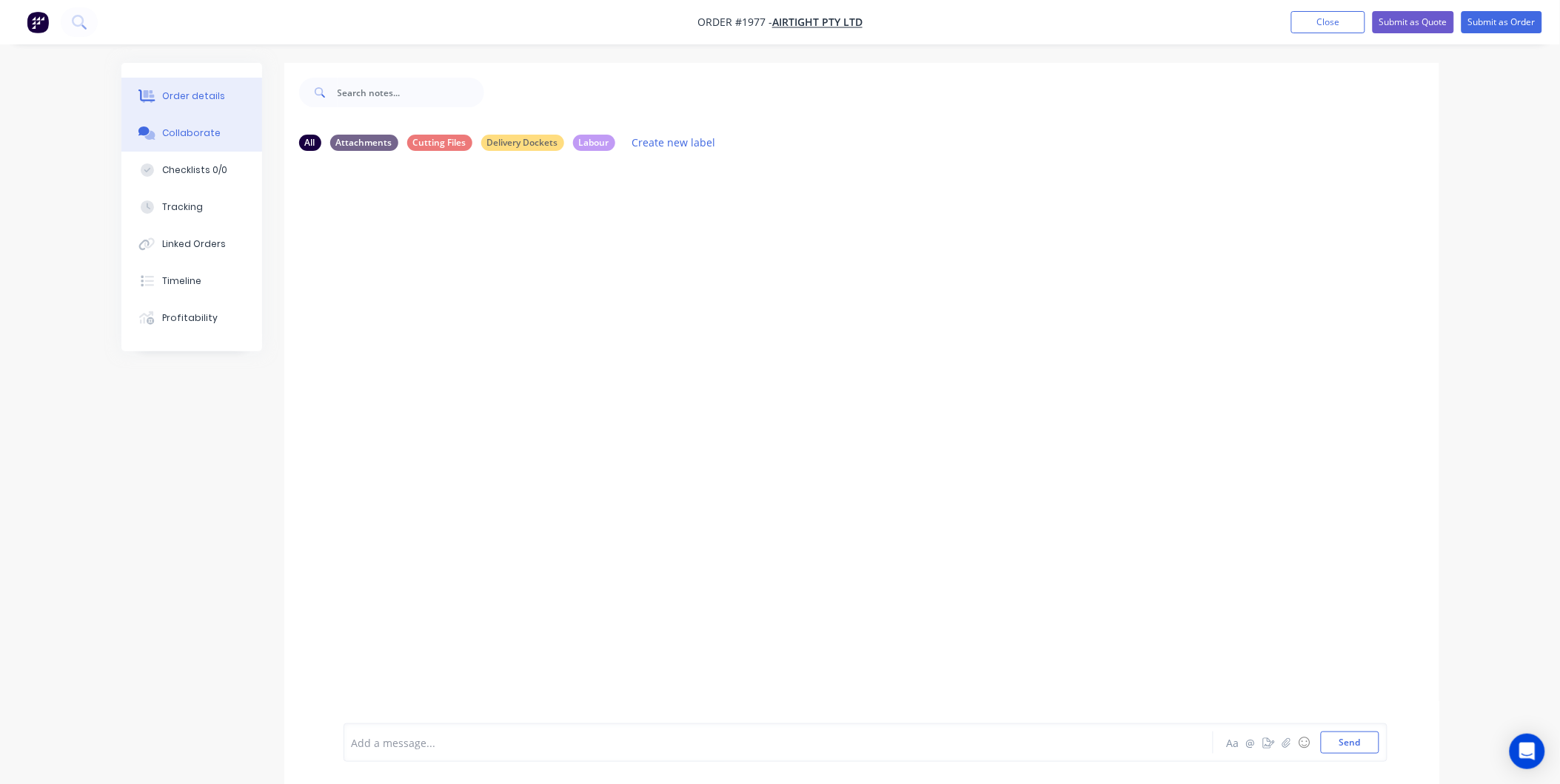
click at [176, 93] on div "Order details" at bounding box center [193, 96] width 63 height 14
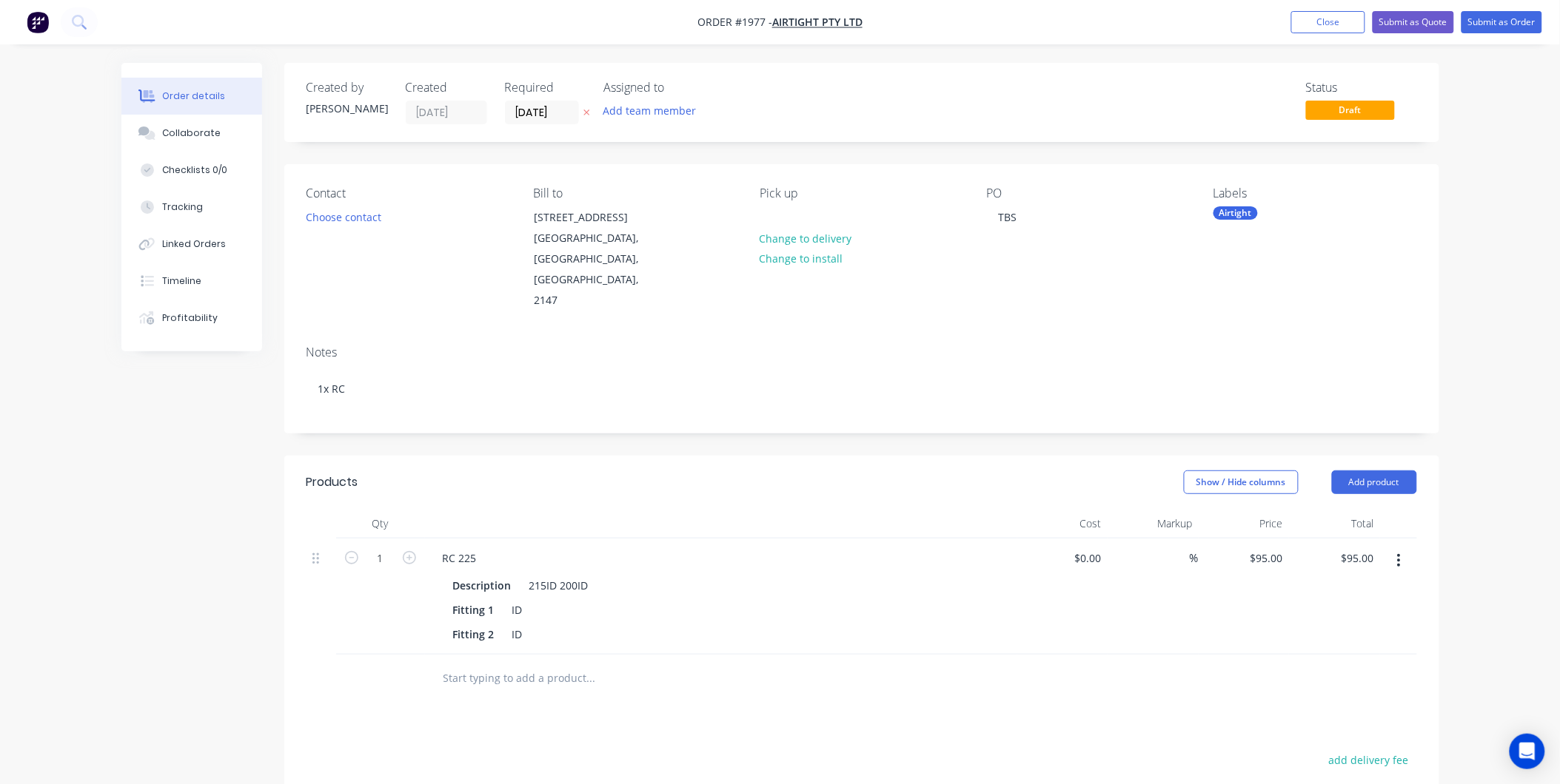
click at [1397, 553] on icon "button" at bounding box center [1399, 561] width 4 height 17
click at [1333, 678] on div "Delete" at bounding box center [1346, 689] width 114 height 22
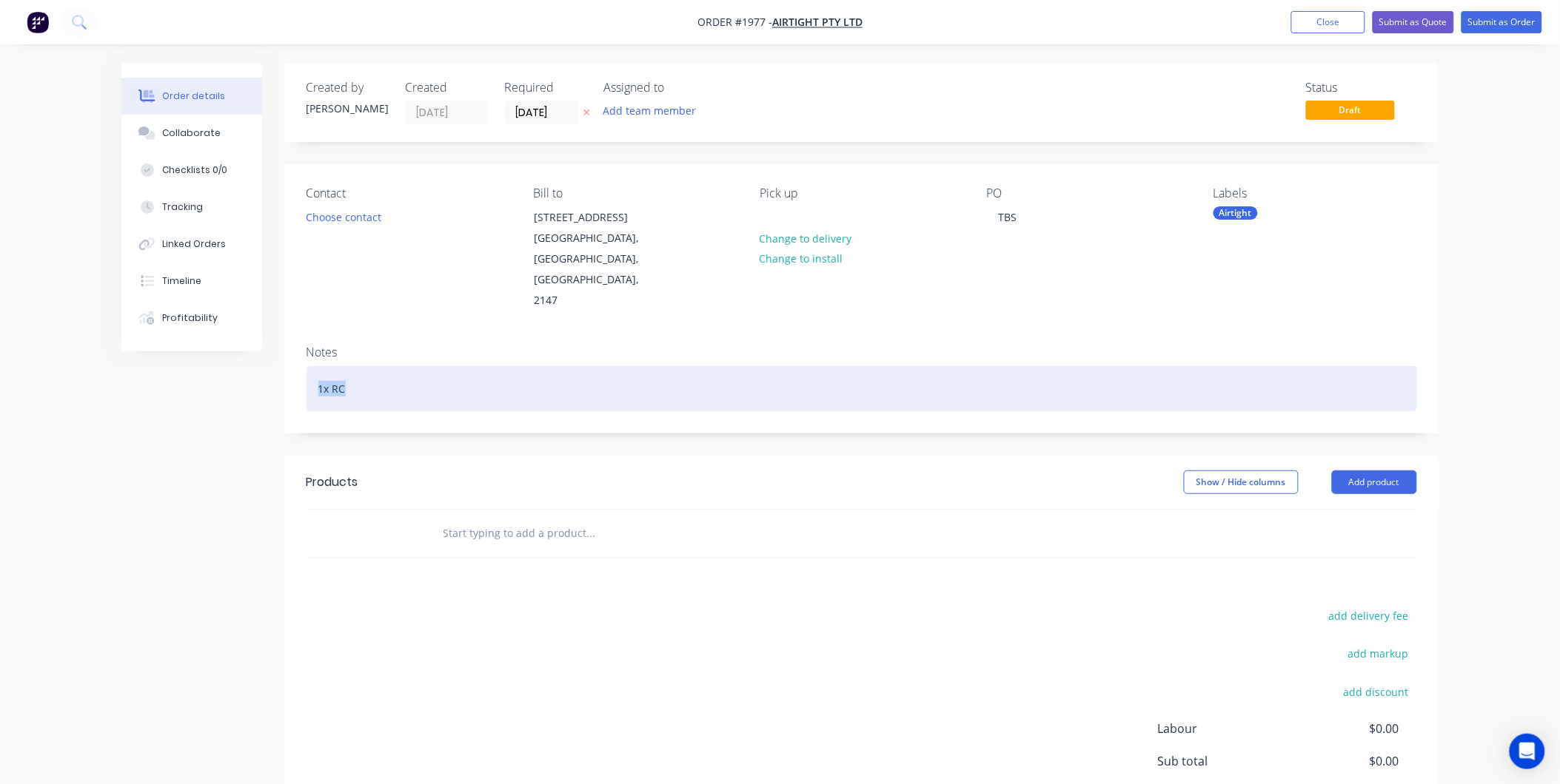
drag, startPoint x: 376, startPoint y: 372, endPoint x: 77, endPoint y: 404, distance: 300.7
click at [77, 404] on div "Order details Collaborate Checklists 0/0 Tracking Linked Orders Timeline Profit…" at bounding box center [780, 467] width 1560 height 936
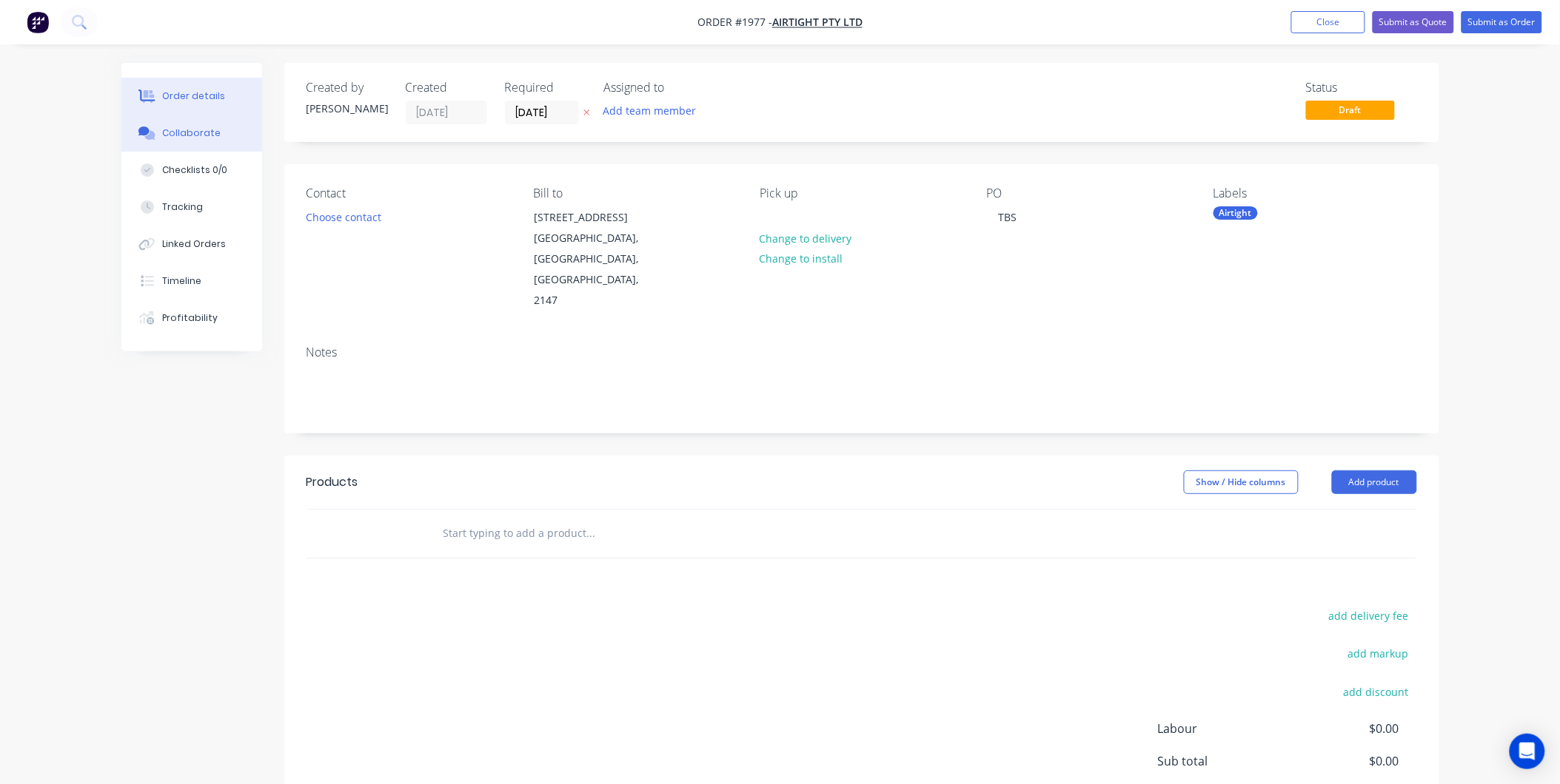
click at [179, 131] on div "Collaborate" at bounding box center [191, 133] width 59 height 14
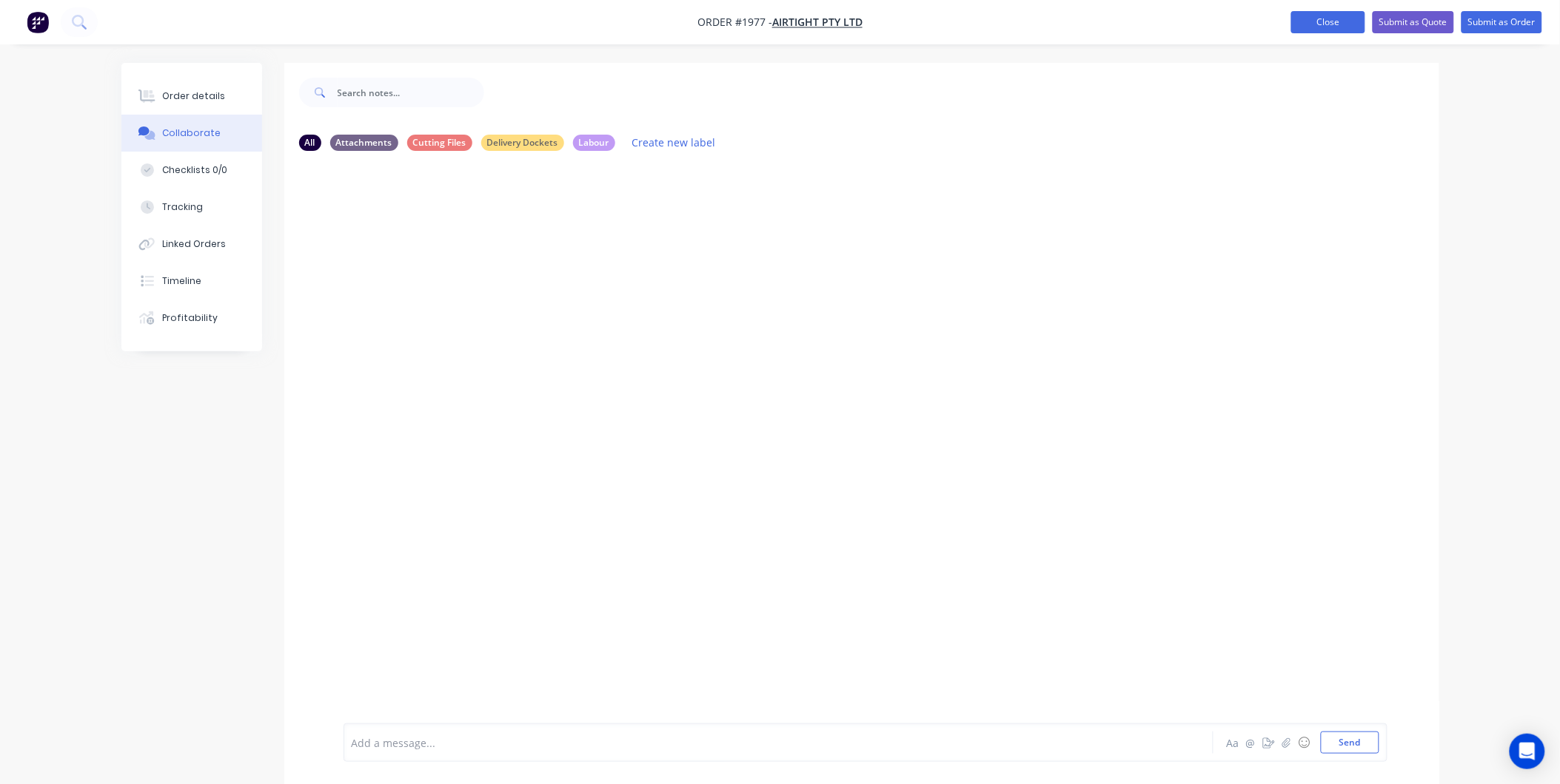
click at [1335, 21] on button "Close" at bounding box center [1329, 22] width 75 height 23
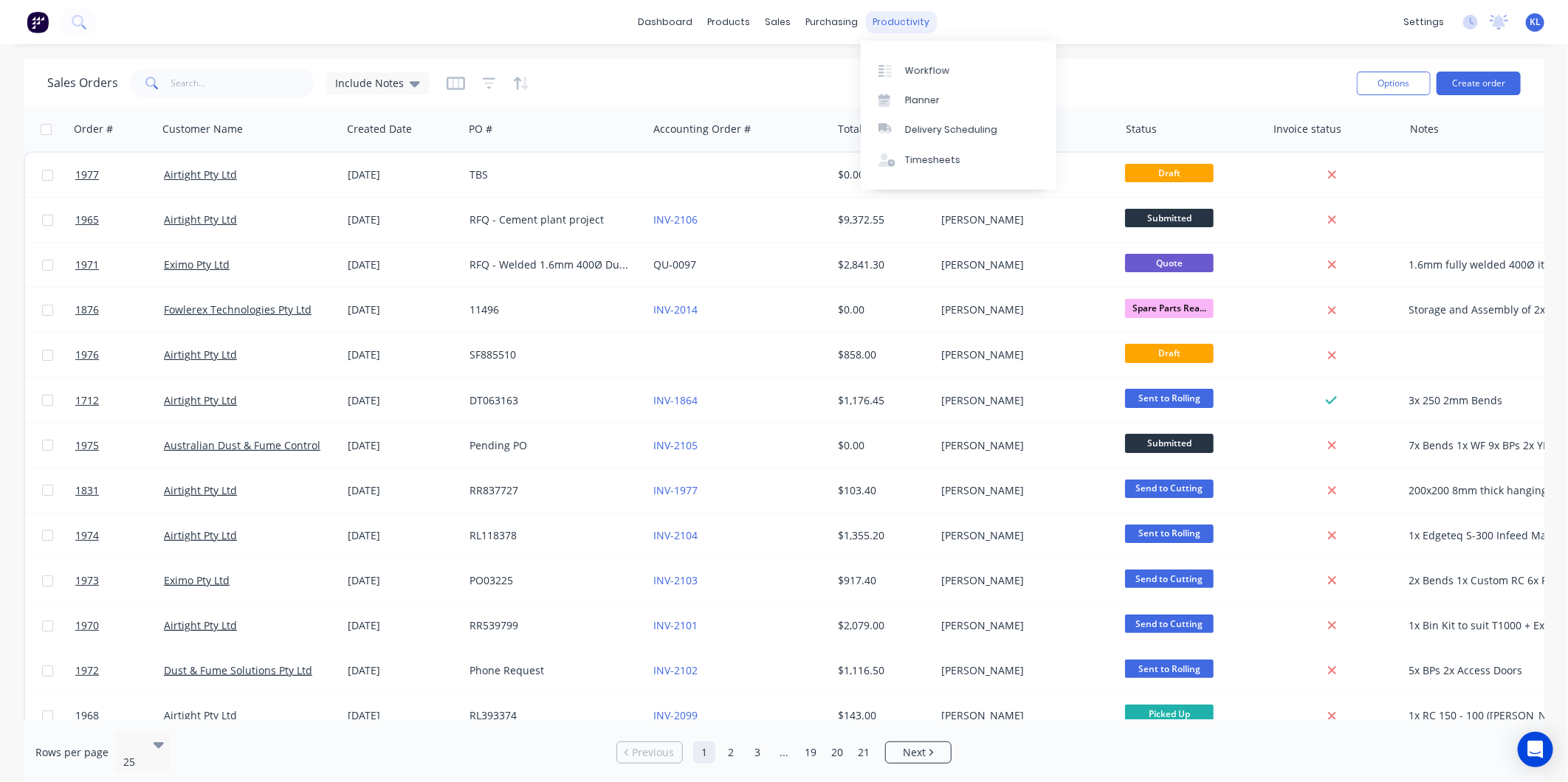
click at [889, 19] on div "productivity" at bounding box center [901, 22] width 71 height 22
click at [910, 62] on link "Workflow" at bounding box center [958, 70] width 196 height 29
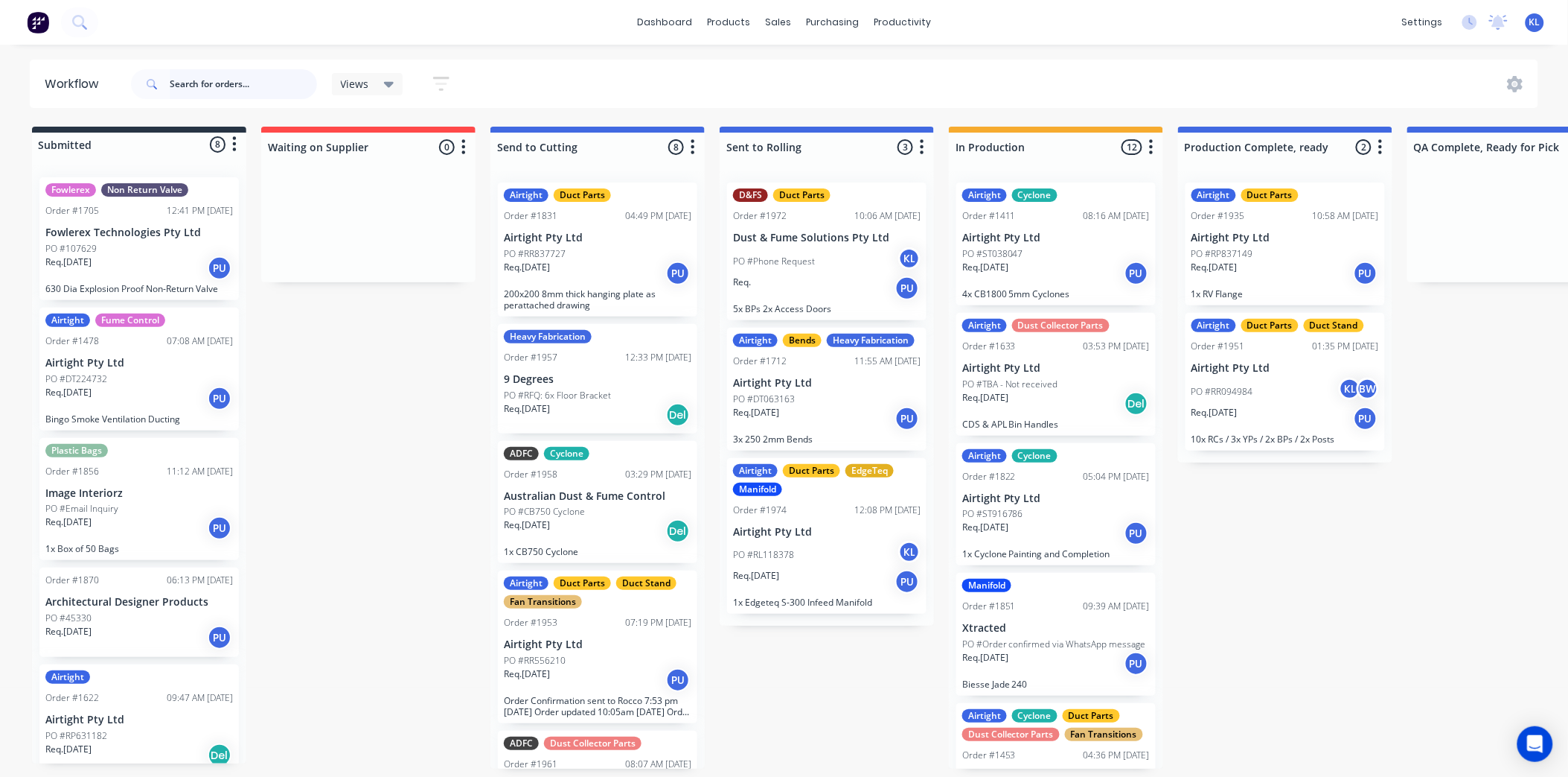
drag, startPoint x: 211, startPoint y: 87, endPoint x: 222, endPoint y: 84, distance: 11.4
click at [211, 87] on input "text" at bounding box center [243, 84] width 148 height 30
click at [212, 93] on input "text" at bounding box center [243, 84] width 148 height 30
type input "[PERSON_NAME]"
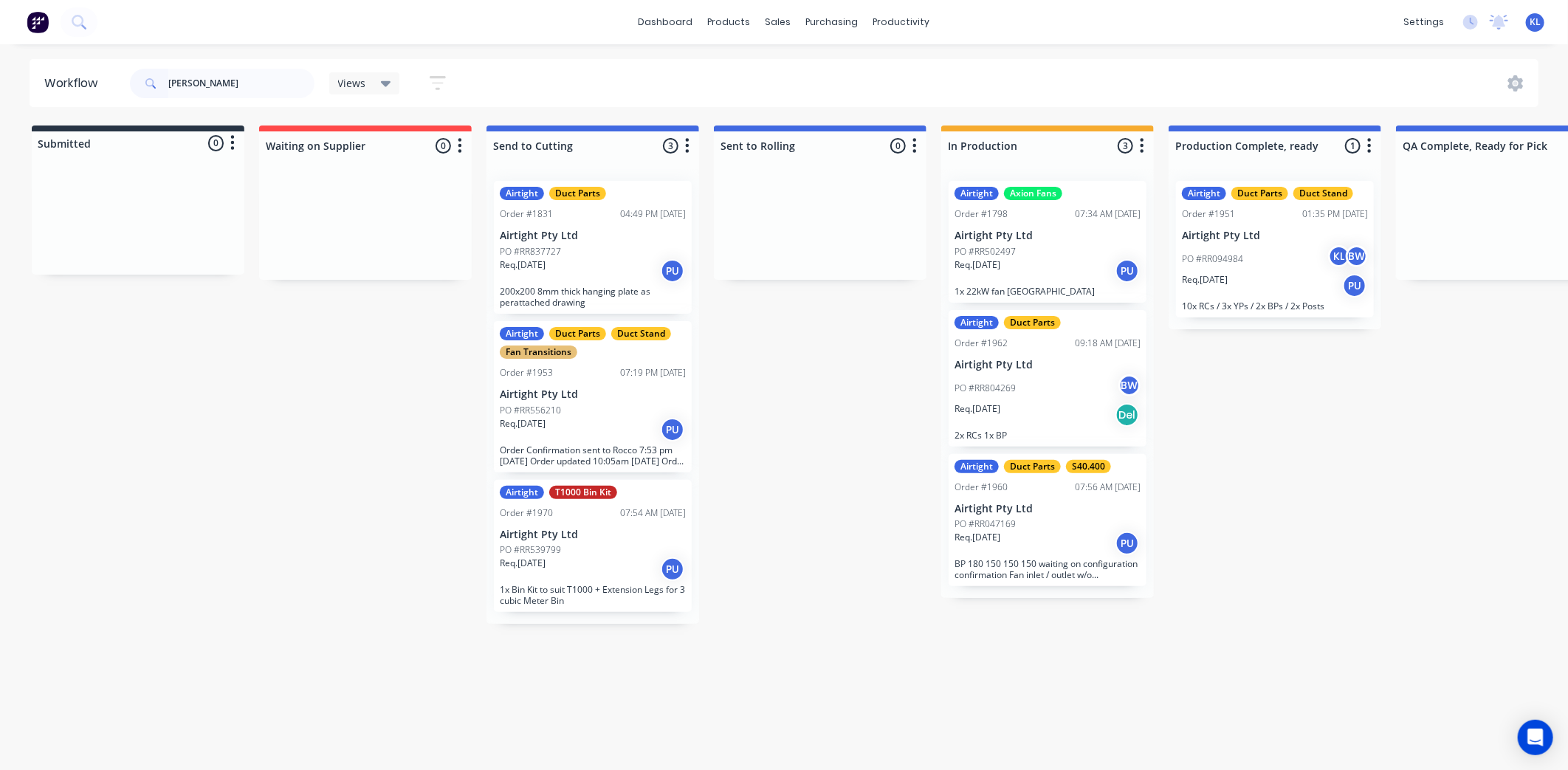
click at [202, 83] on input "[PERSON_NAME]" at bounding box center [241, 83] width 147 height 29
click at [782, 19] on div "sales" at bounding box center [779, 21] width 41 height 22
click at [806, 64] on div "Sales Orders" at bounding box center [834, 71] width 61 height 14
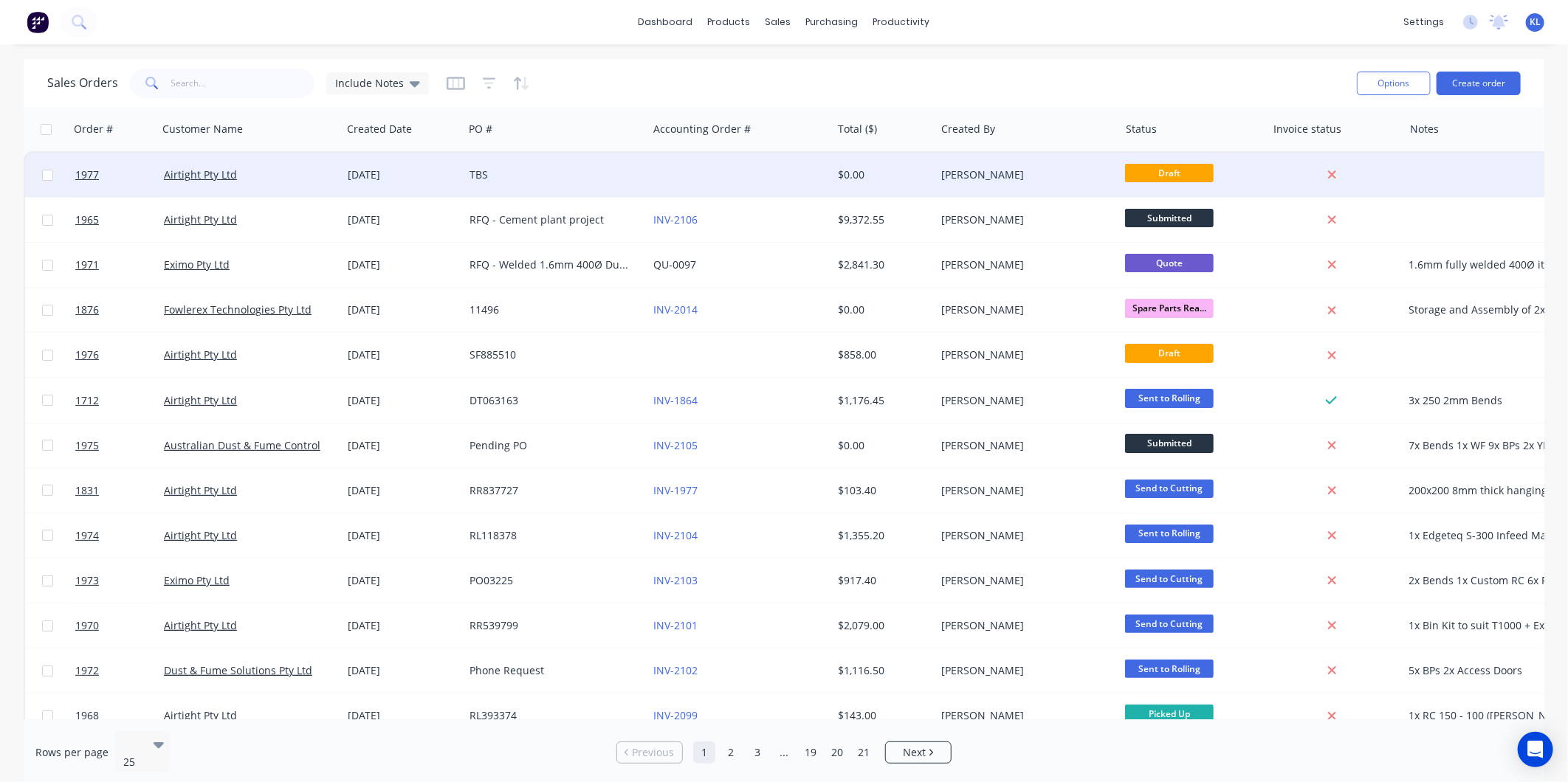
click at [522, 176] on div "TBS" at bounding box center [551, 174] width 164 height 15
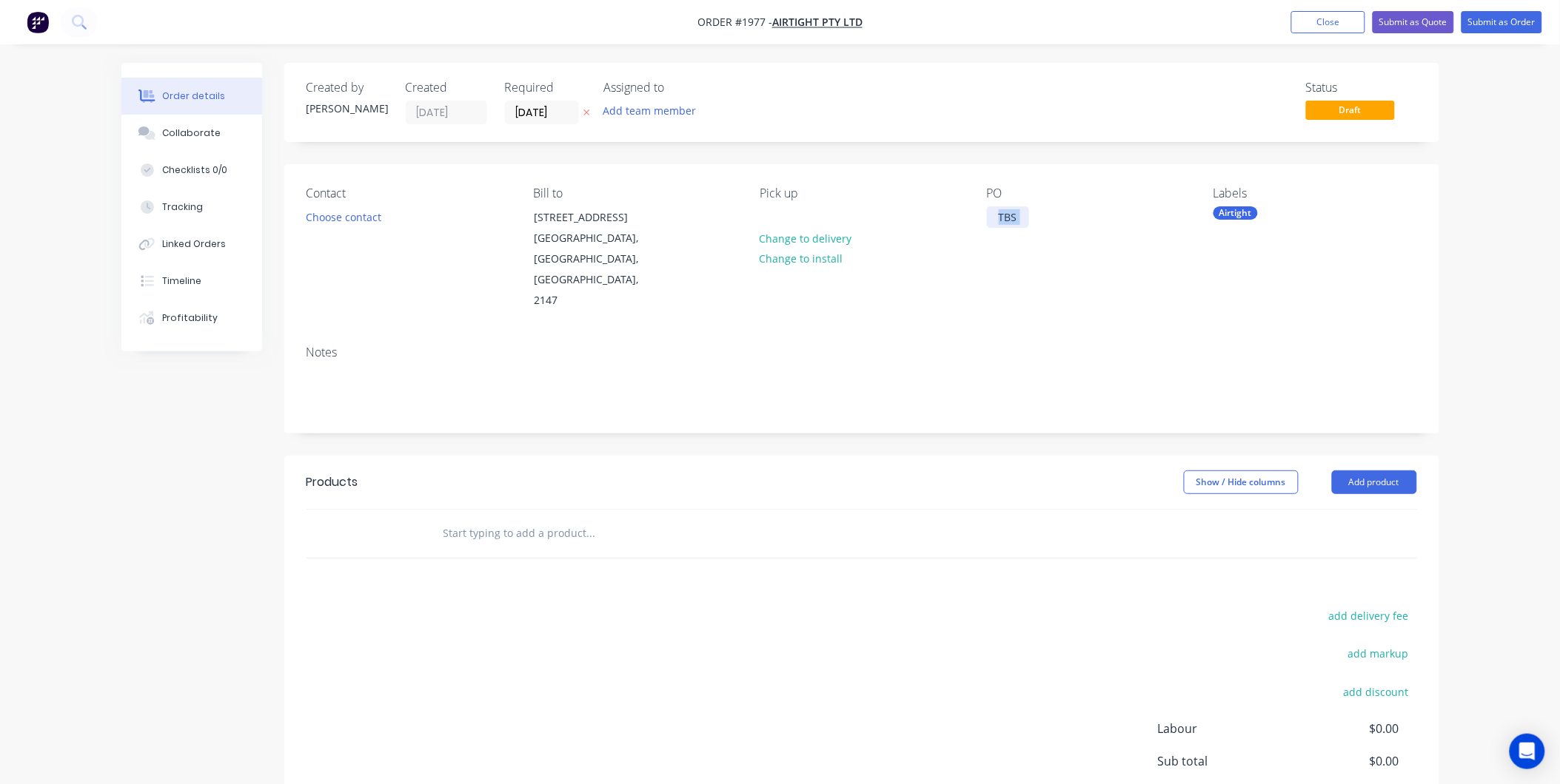
drag, startPoint x: 1030, startPoint y: 220, endPoint x: 1004, endPoint y: 211, distance: 27.5
click at [980, 212] on div "Contact Choose contact [PERSON_NAME] to [STREET_ADDRESS] Pick up Change to deli…" at bounding box center [862, 249] width 1155 height 170
click at [1013, 217] on div "TBS" at bounding box center [1008, 218] width 42 height 22
drag, startPoint x: 1016, startPoint y: 217, endPoint x: 979, endPoint y: 213, distance: 37.2
click at [979, 213] on div "Contact Choose contact [PERSON_NAME] to [STREET_ADDRESS] Pick up Change to deli…" at bounding box center [862, 249] width 1155 height 170
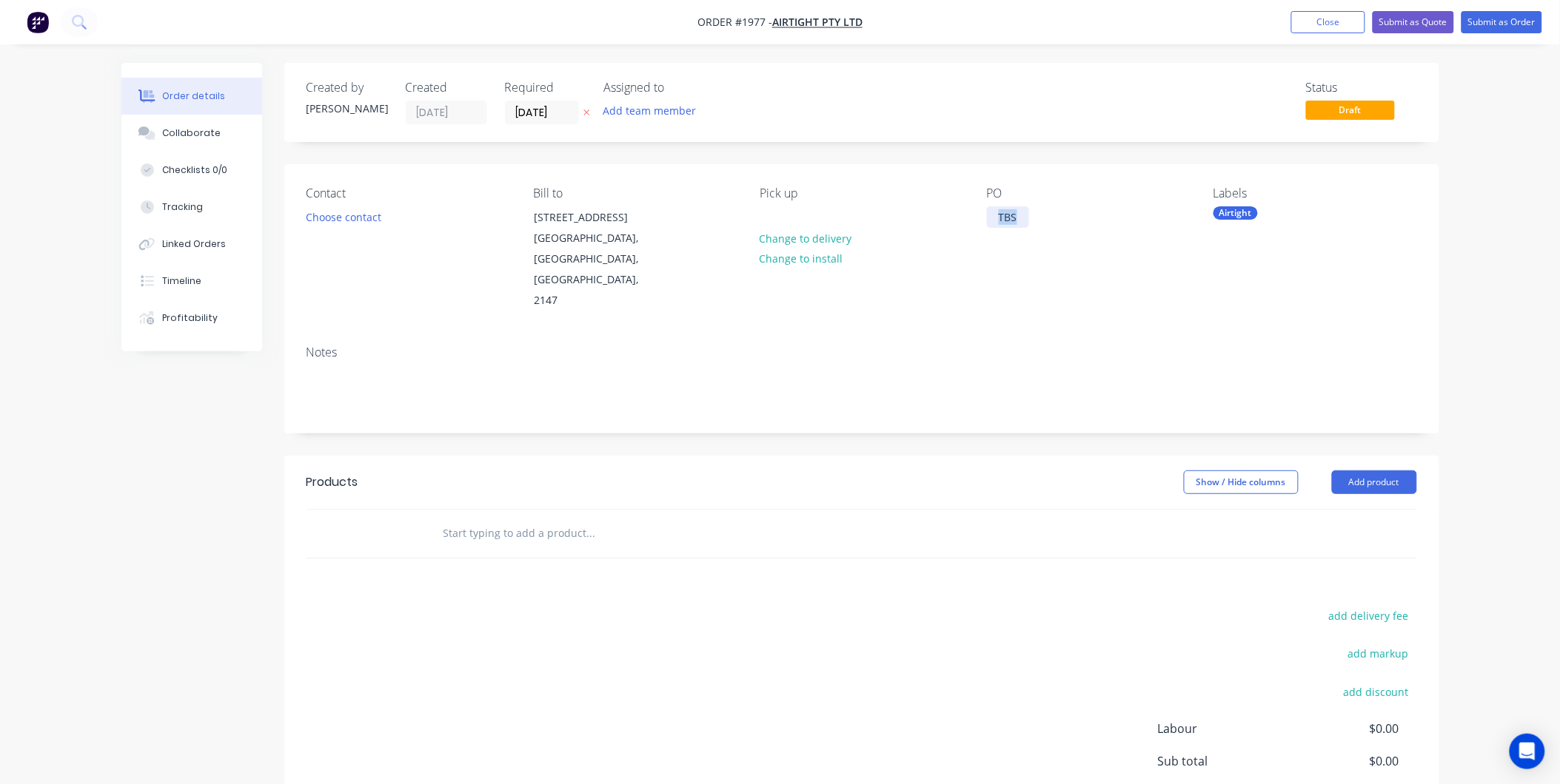
drag, startPoint x: 1027, startPoint y: 220, endPoint x: 953, endPoint y: 247, distance: 78.8
click at [1027, 220] on div "TBS" at bounding box center [1008, 218] width 42 height 22
click at [358, 210] on button "Choose contact" at bounding box center [343, 217] width 91 height 20
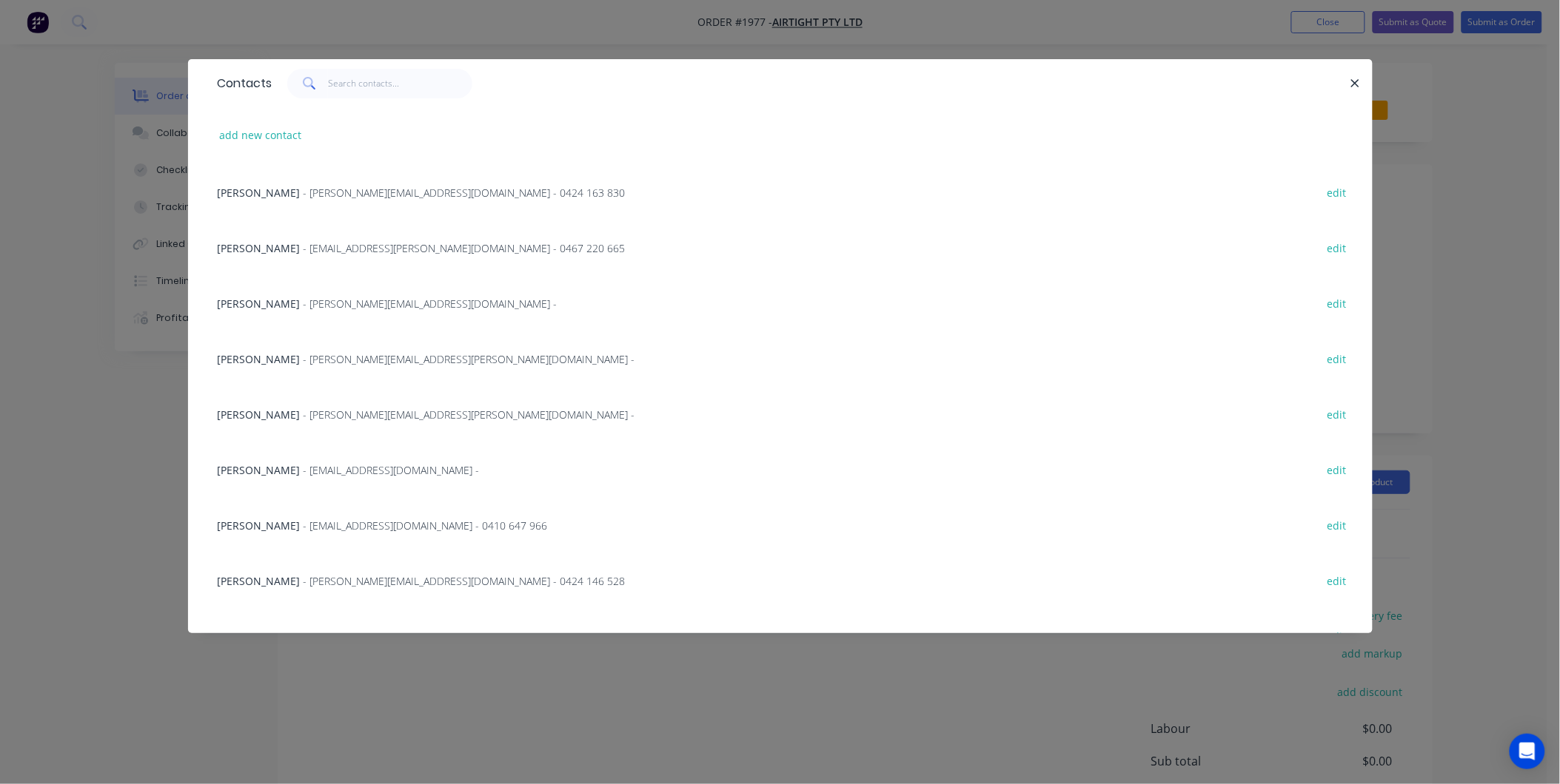
scroll to position [82, 0]
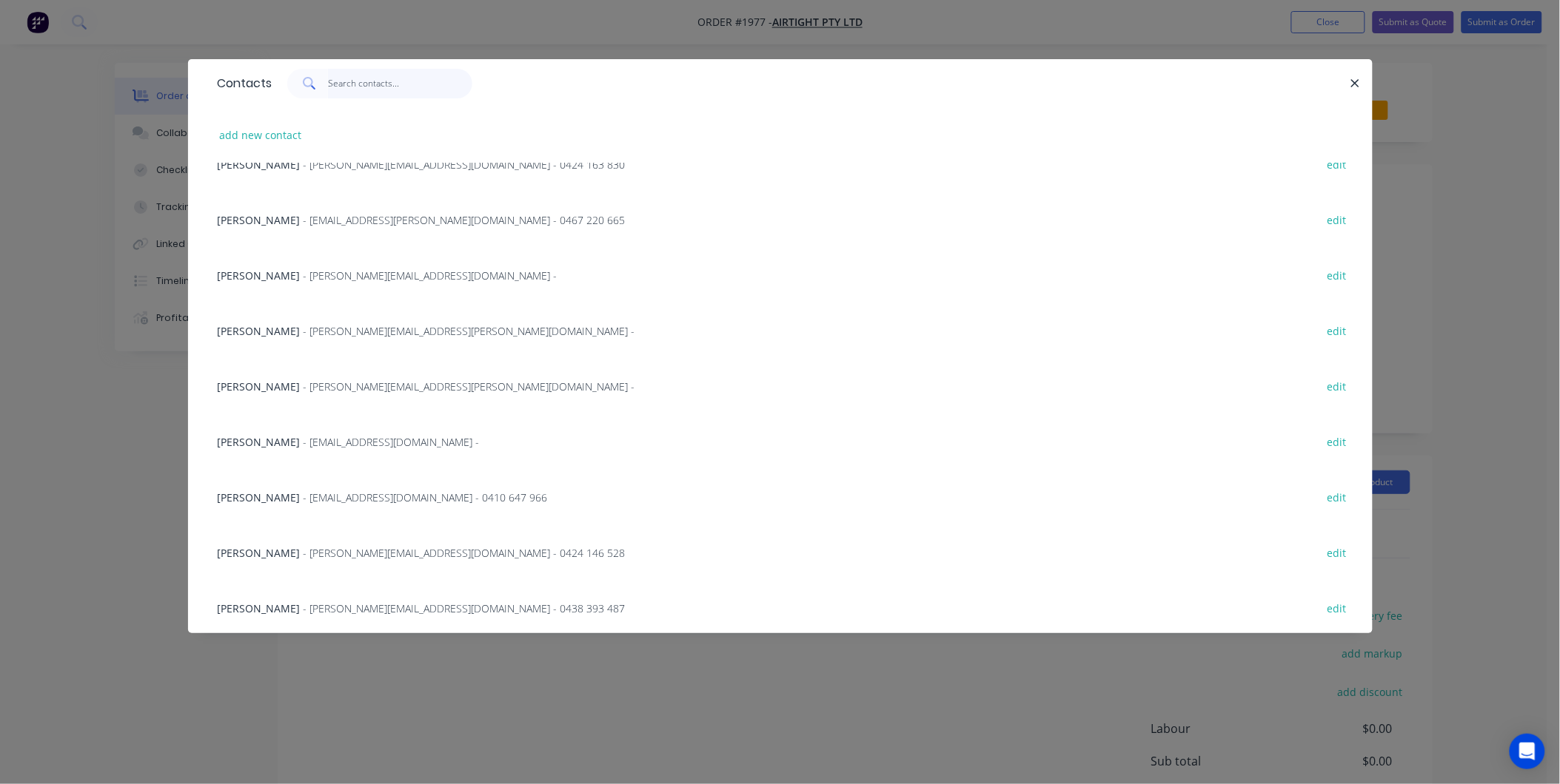
click at [338, 82] on input "text" at bounding box center [400, 83] width 144 height 29
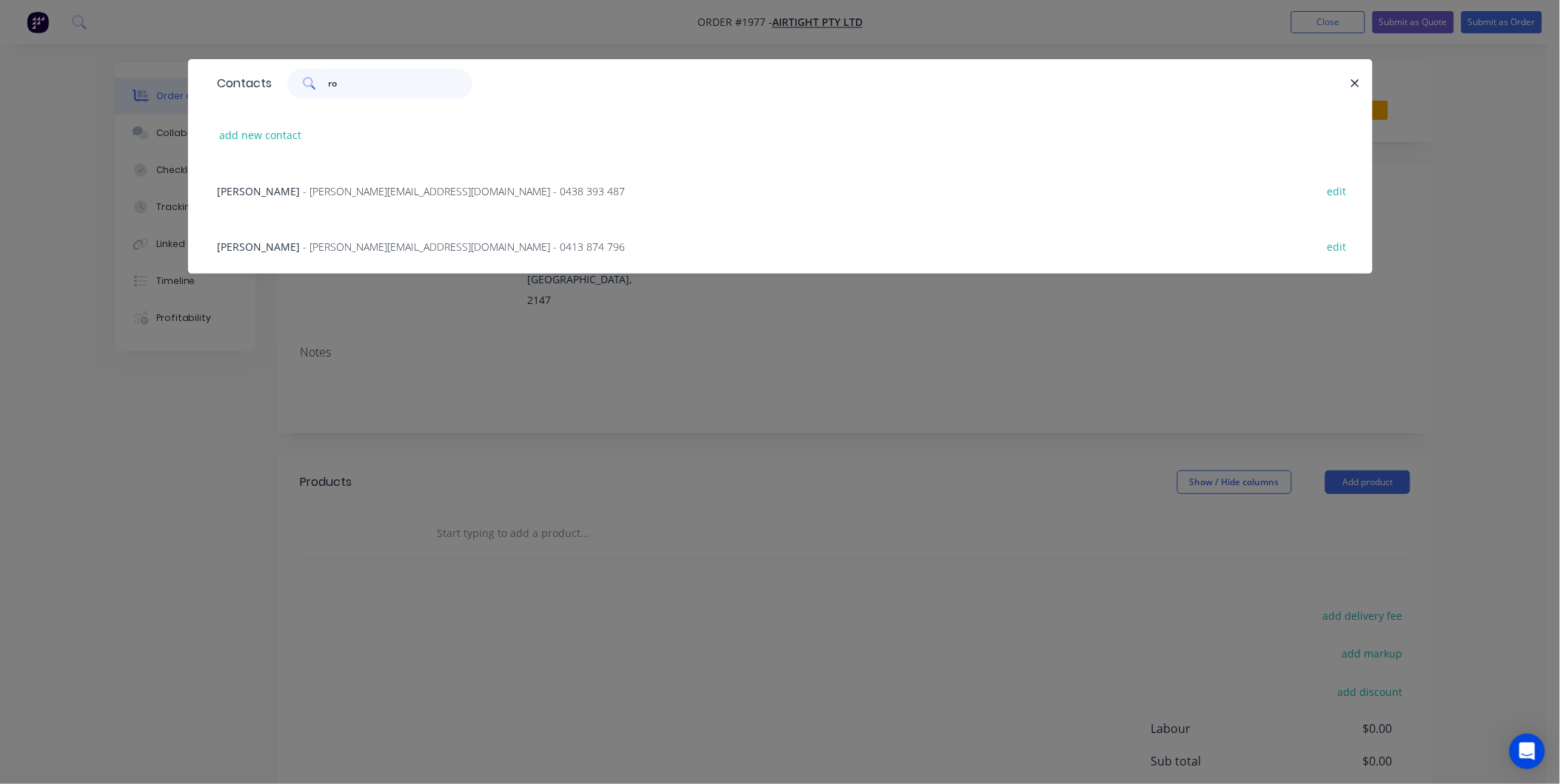
scroll to position [0, 0]
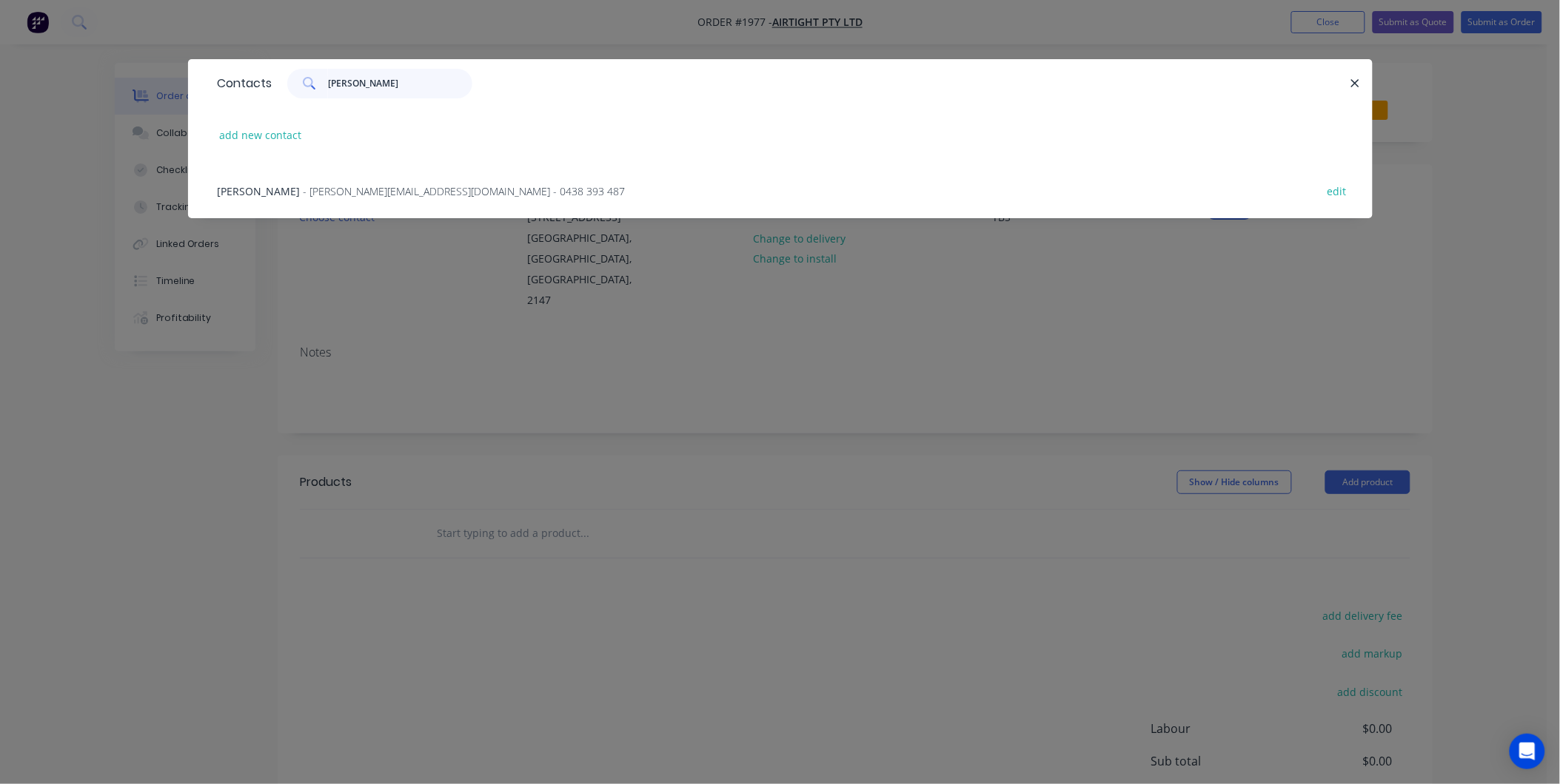
type input "[PERSON_NAME]"
click at [390, 171] on div "Rocco Russo - [EMAIL_ADDRESS][DOMAIN_NAME] - 0438 393 487 edit" at bounding box center [780, 190] width 1140 height 56
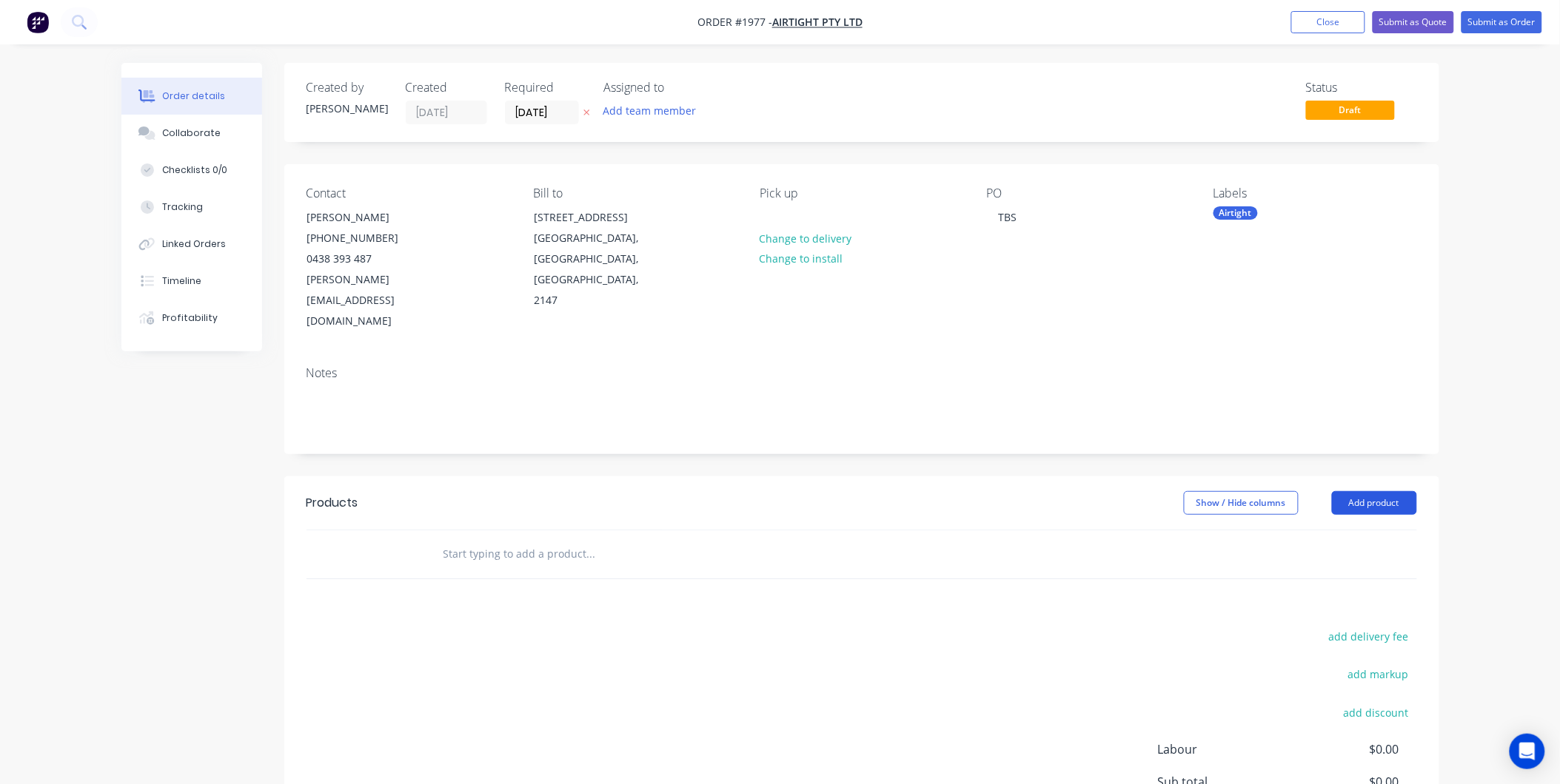
click at [1389, 491] on button "Add product" at bounding box center [1374, 503] width 85 height 24
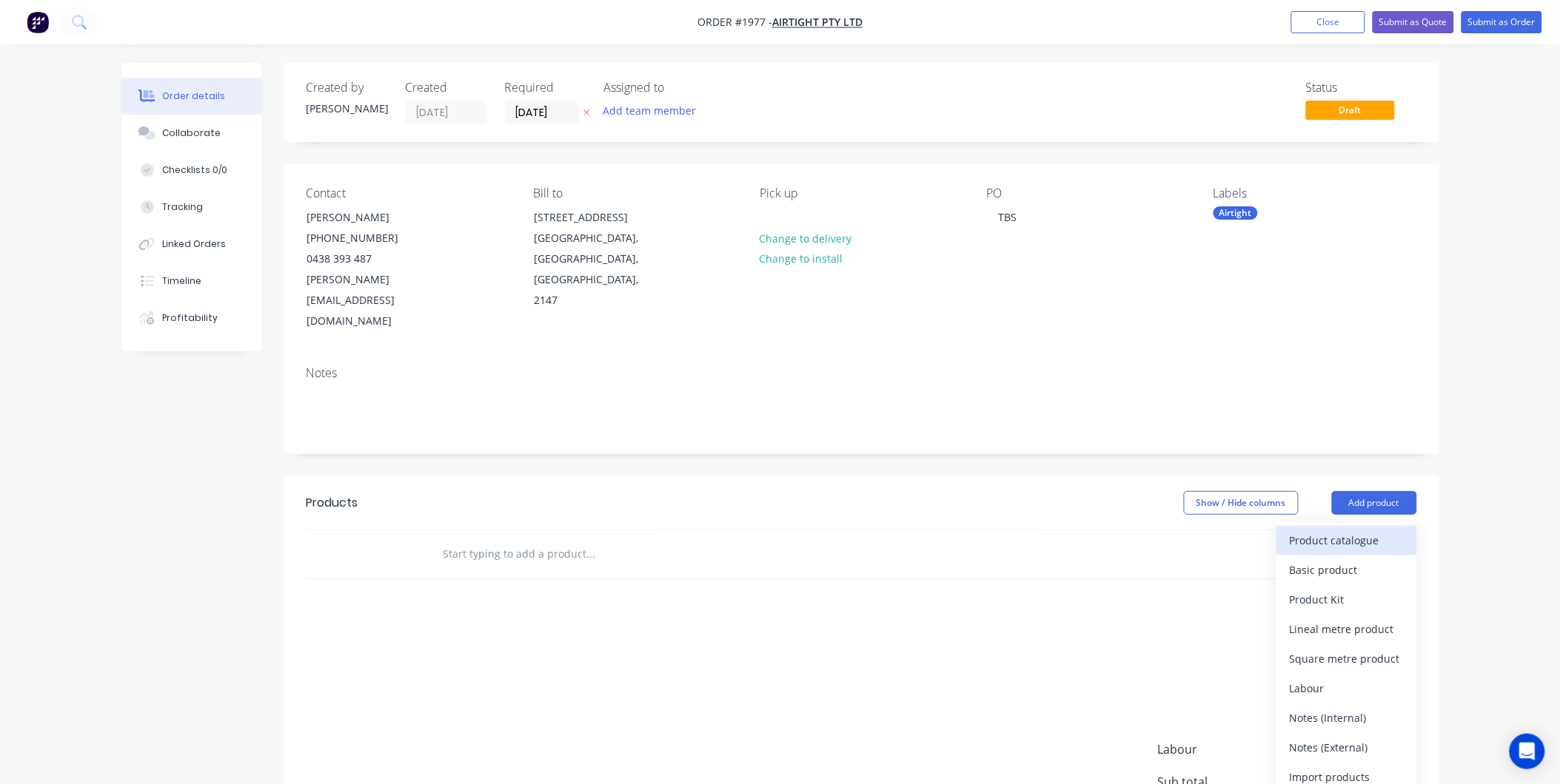
click at [1324, 530] on div "Product catalogue" at bounding box center [1346, 541] width 114 height 22
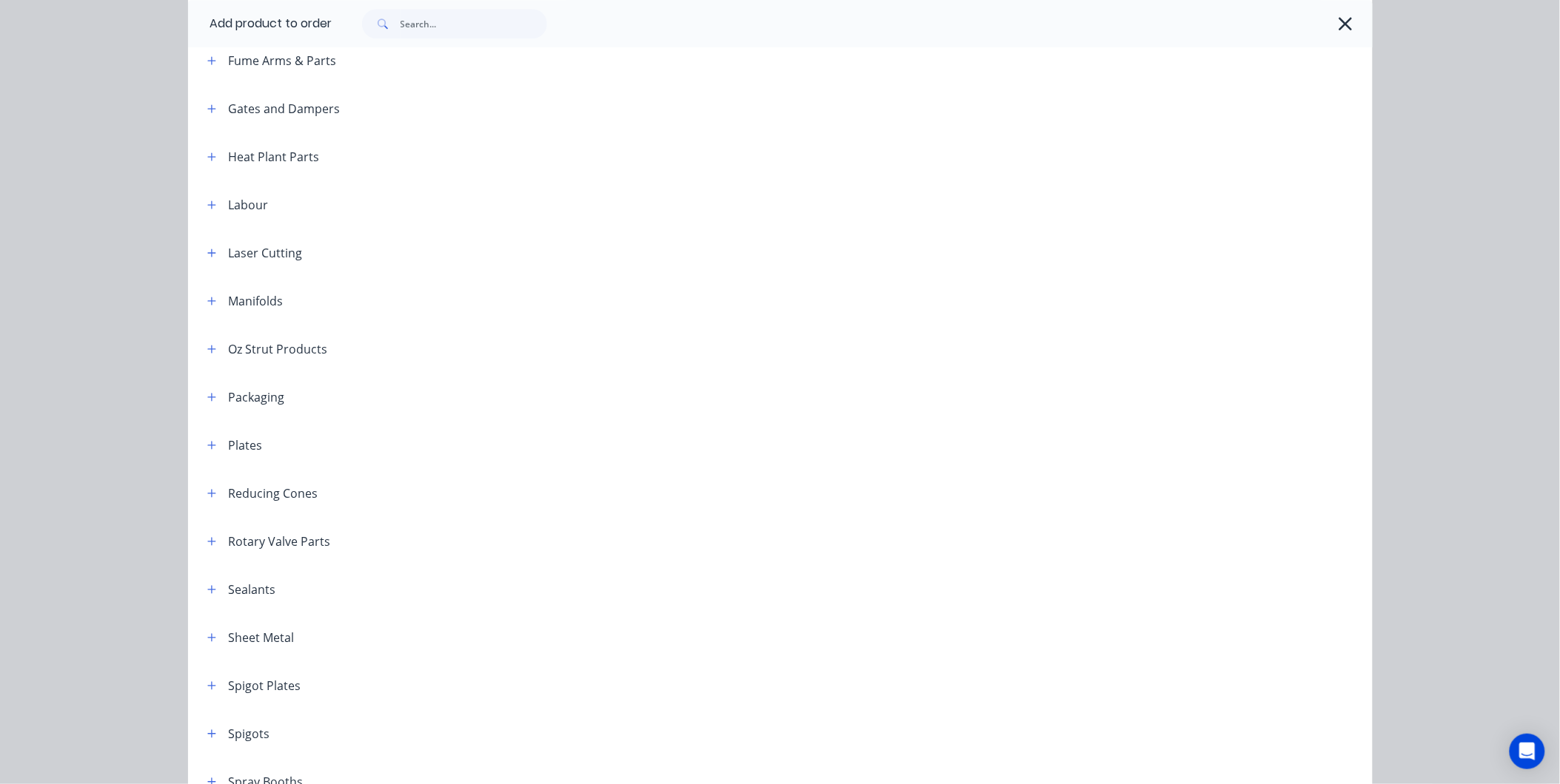
scroll to position [1480, 0]
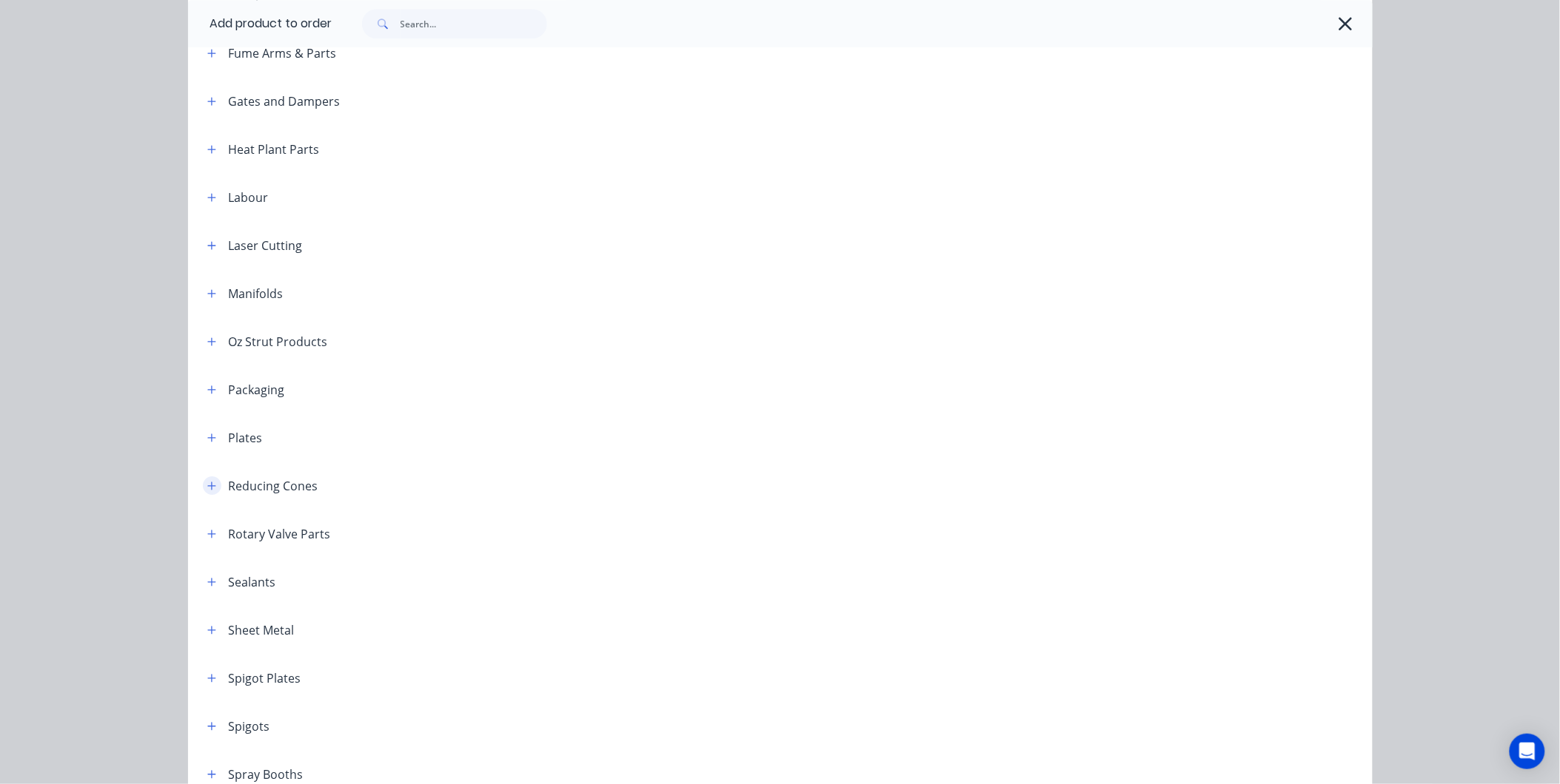
click at [207, 487] on icon "button" at bounding box center [211, 486] width 9 height 11
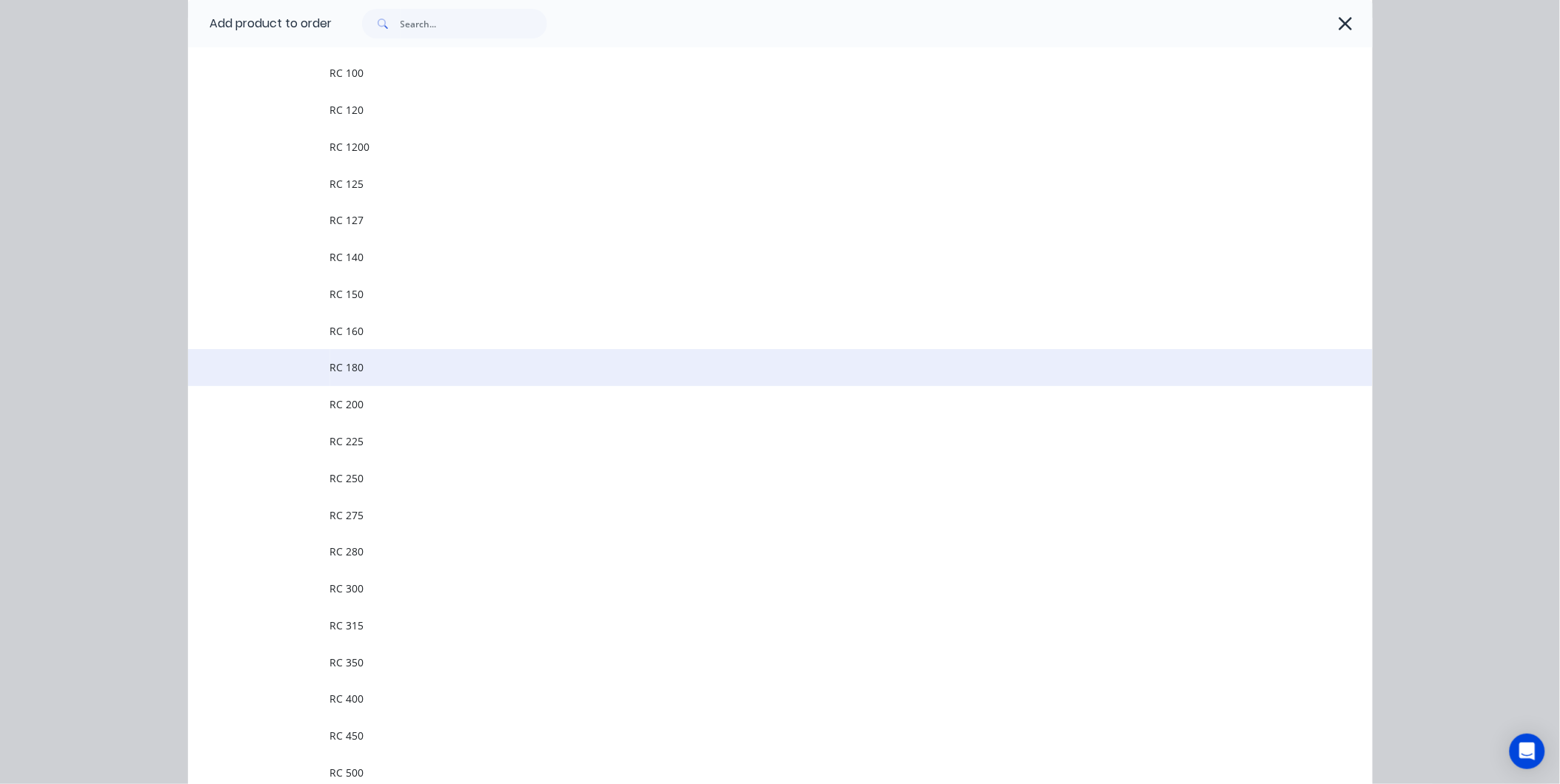
scroll to position [1973, 0]
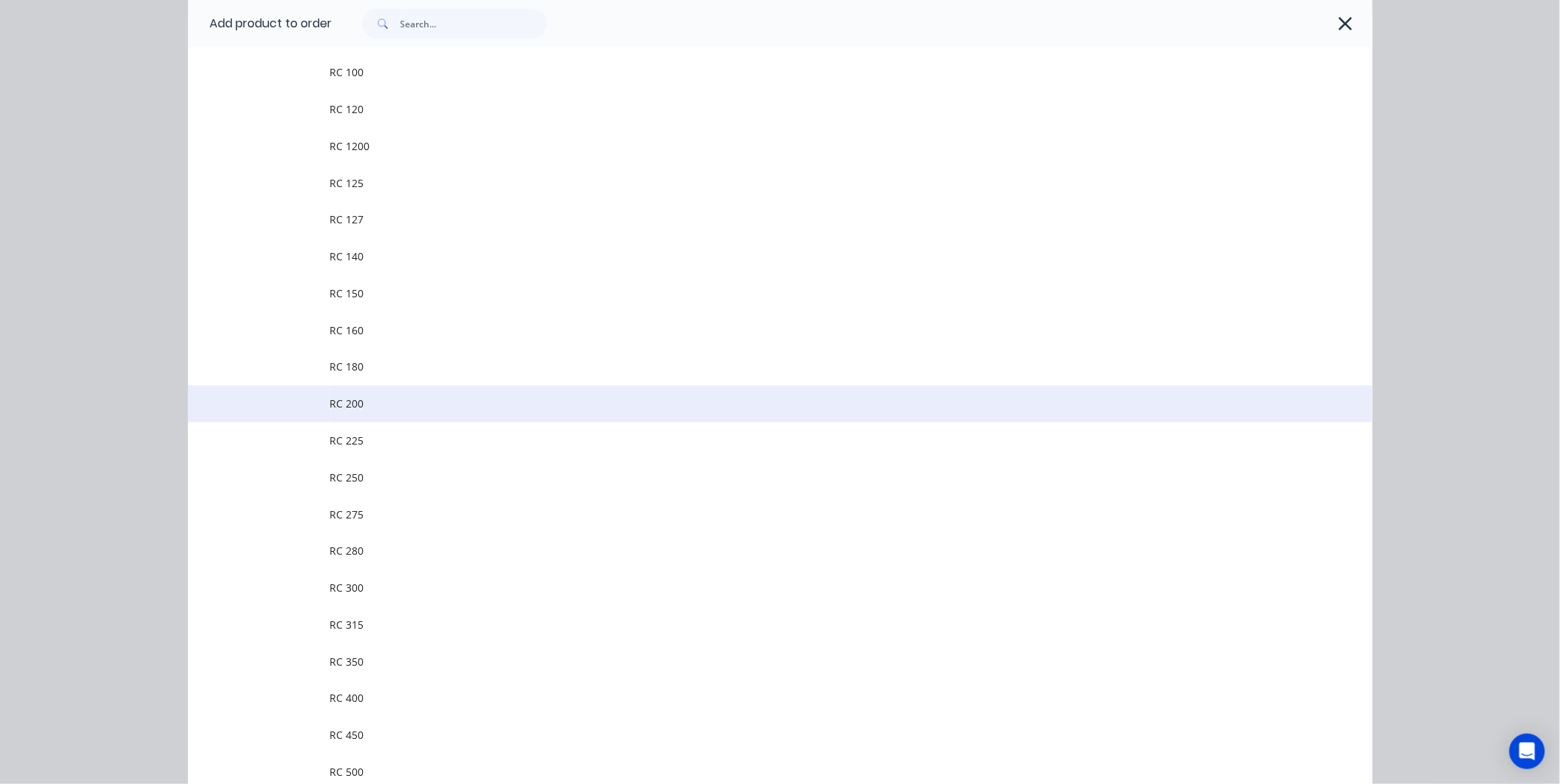
click at [366, 415] on td "RC 200" at bounding box center [851, 404] width 1042 height 37
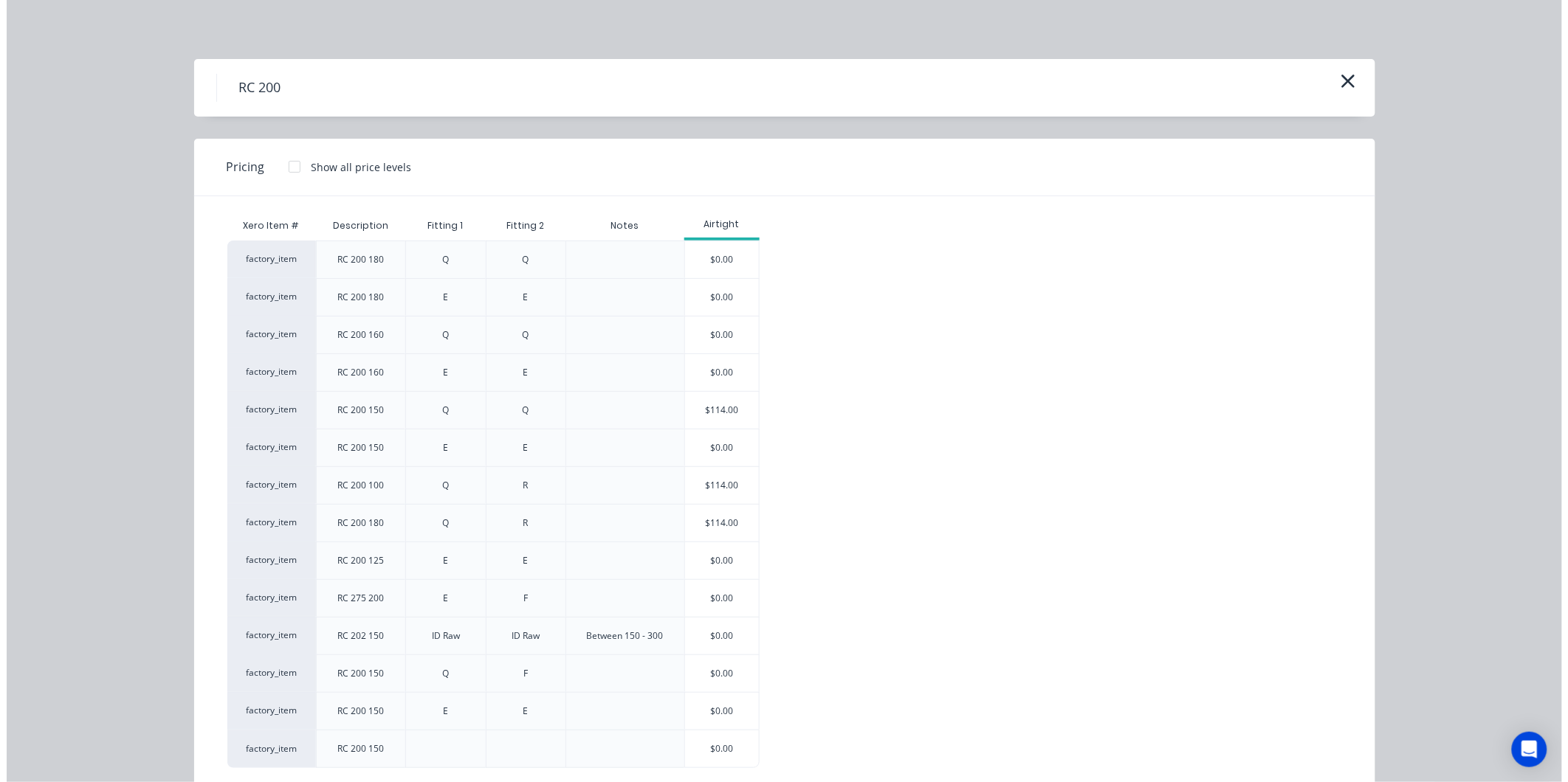
scroll to position [29, 0]
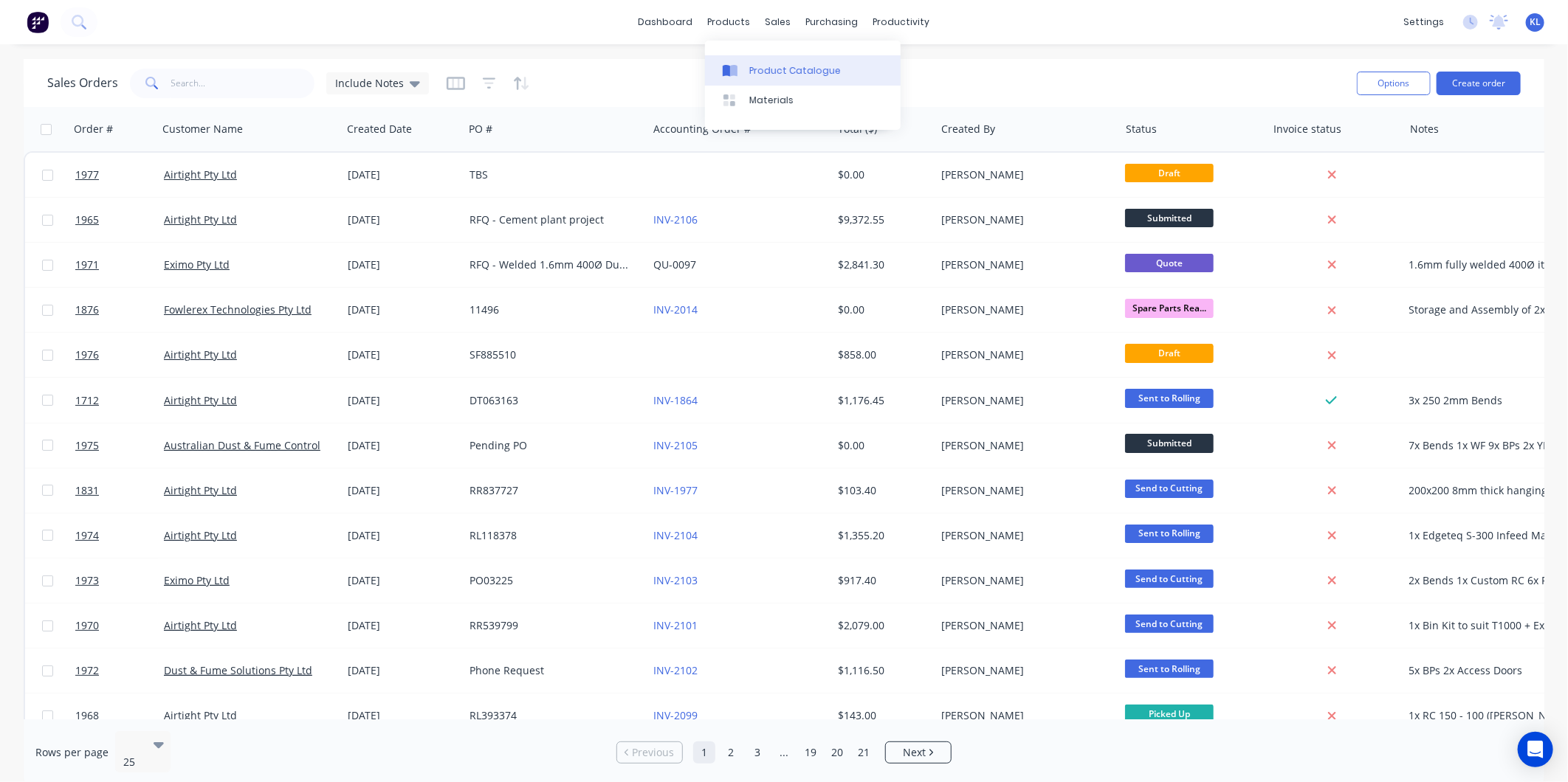
click at [819, 65] on div "Product Catalogue" at bounding box center [795, 71] width 92 height 14
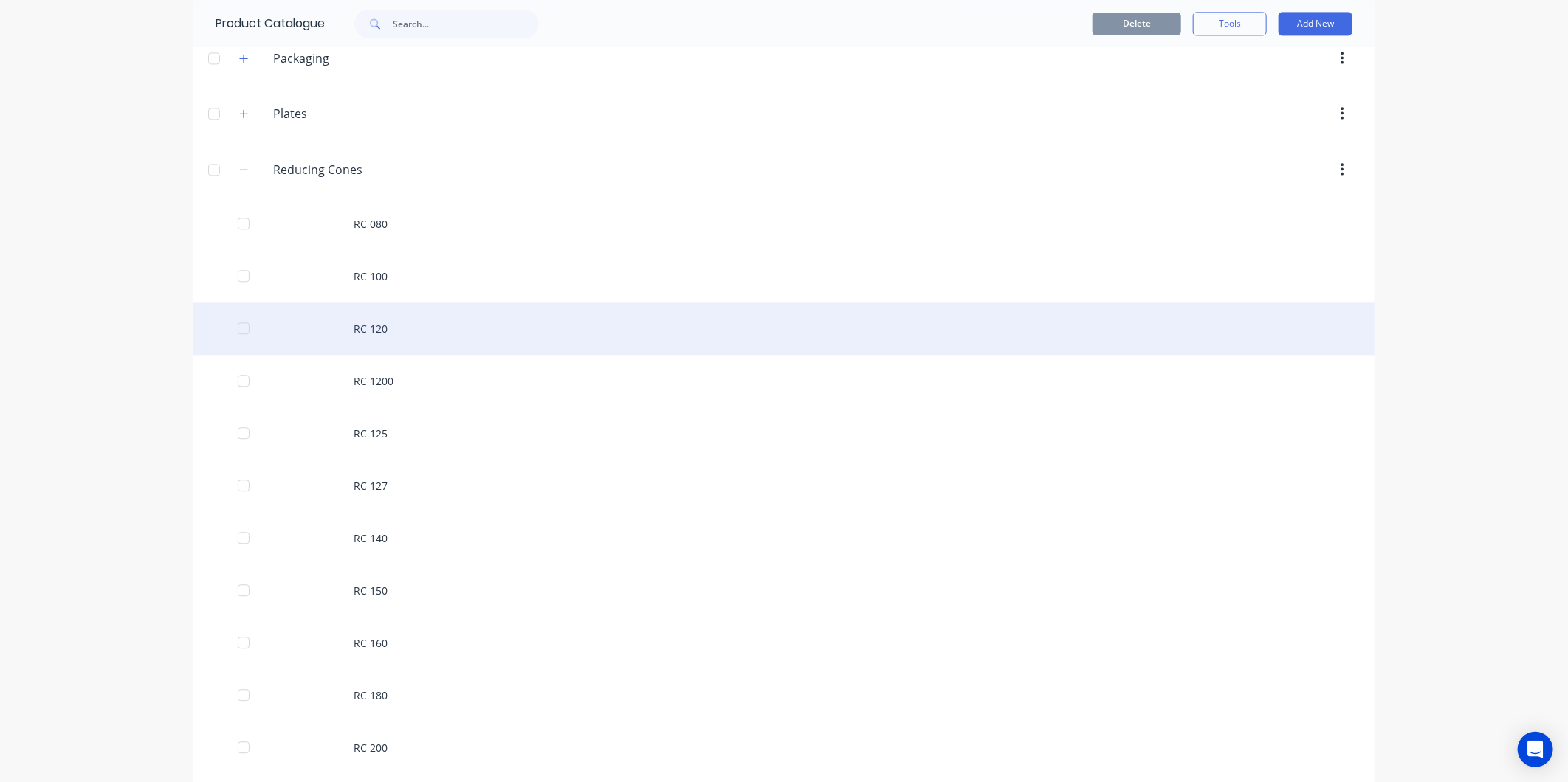
scroll to position [2214, 0]
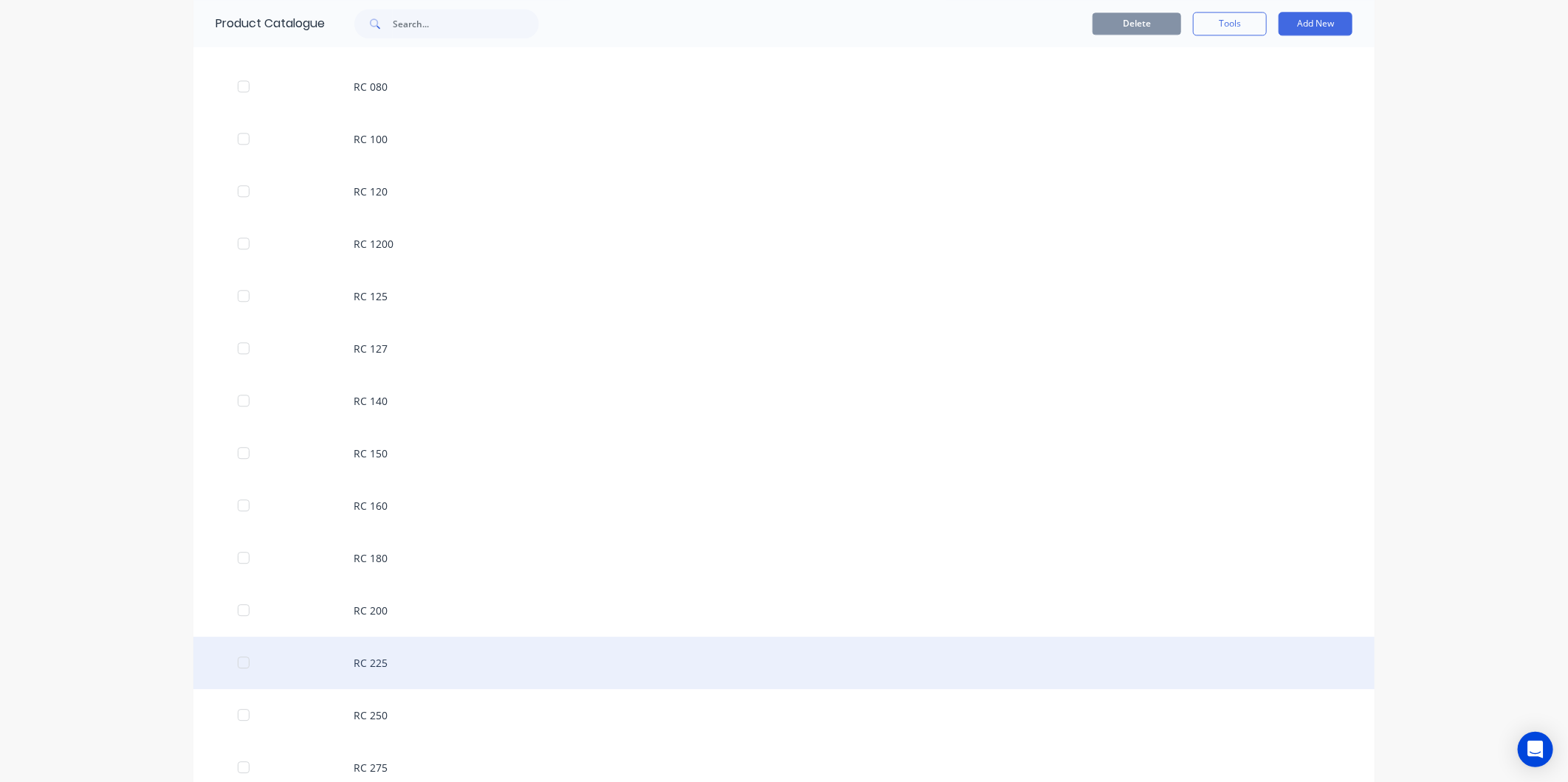
click at [393, 658] on div "RC 225" at bounding box center [784, 664] width 1181 height 53
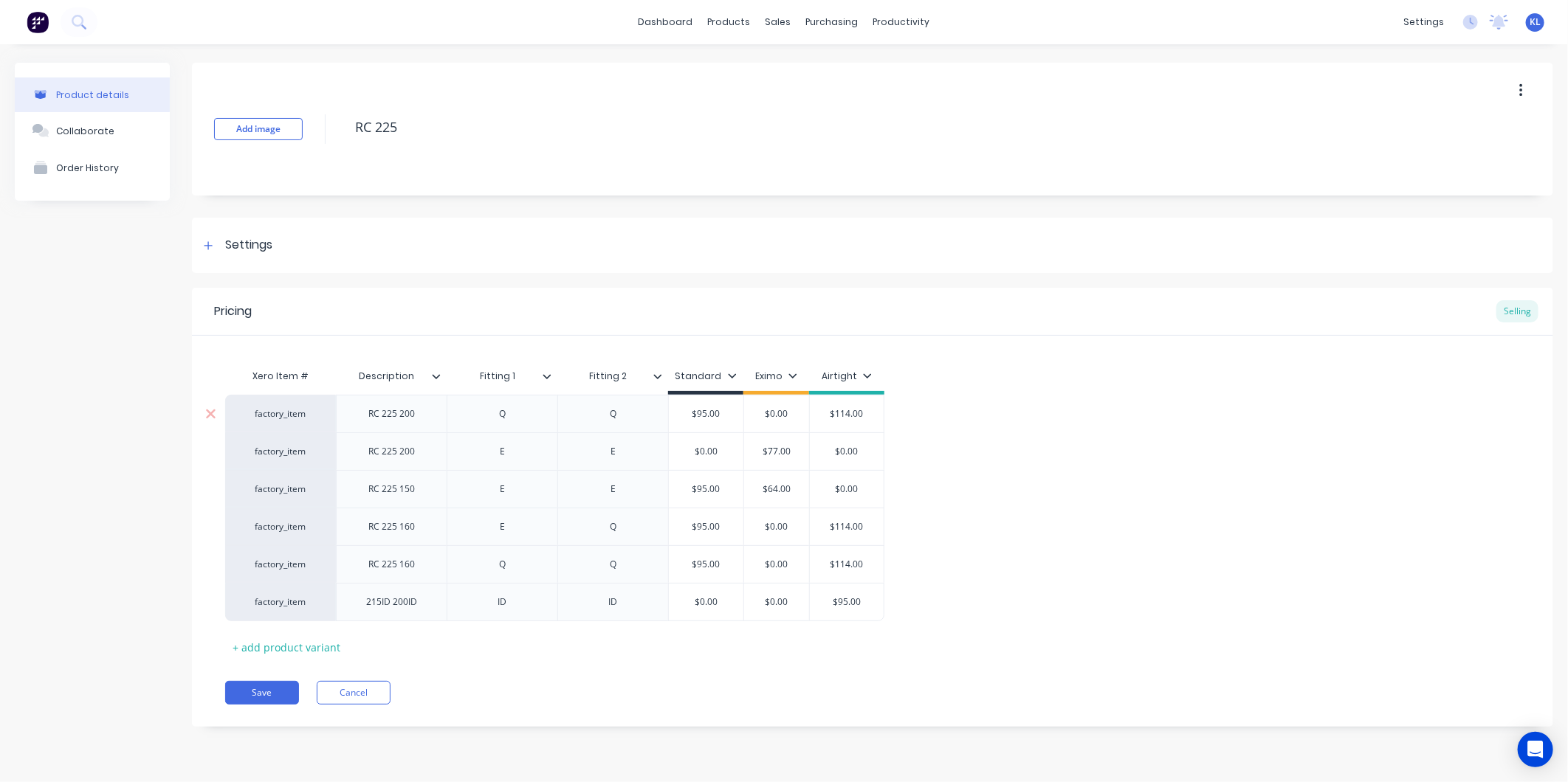
type textarea "x"
type input "$95.00"
click at [858, 602] on input "$95.00" at bounding box center [847, 602] width 74 height 14
click at [264, 679] on div "Pricing Selling Xero Item # Description Fitting 1 Fitting 2 Standard Eximo Airt…" at bounding box center [872, 507] width 1361 height 439
click at [266, 691] on button "Save" at bounding box center [262, 693] width 74 height 23
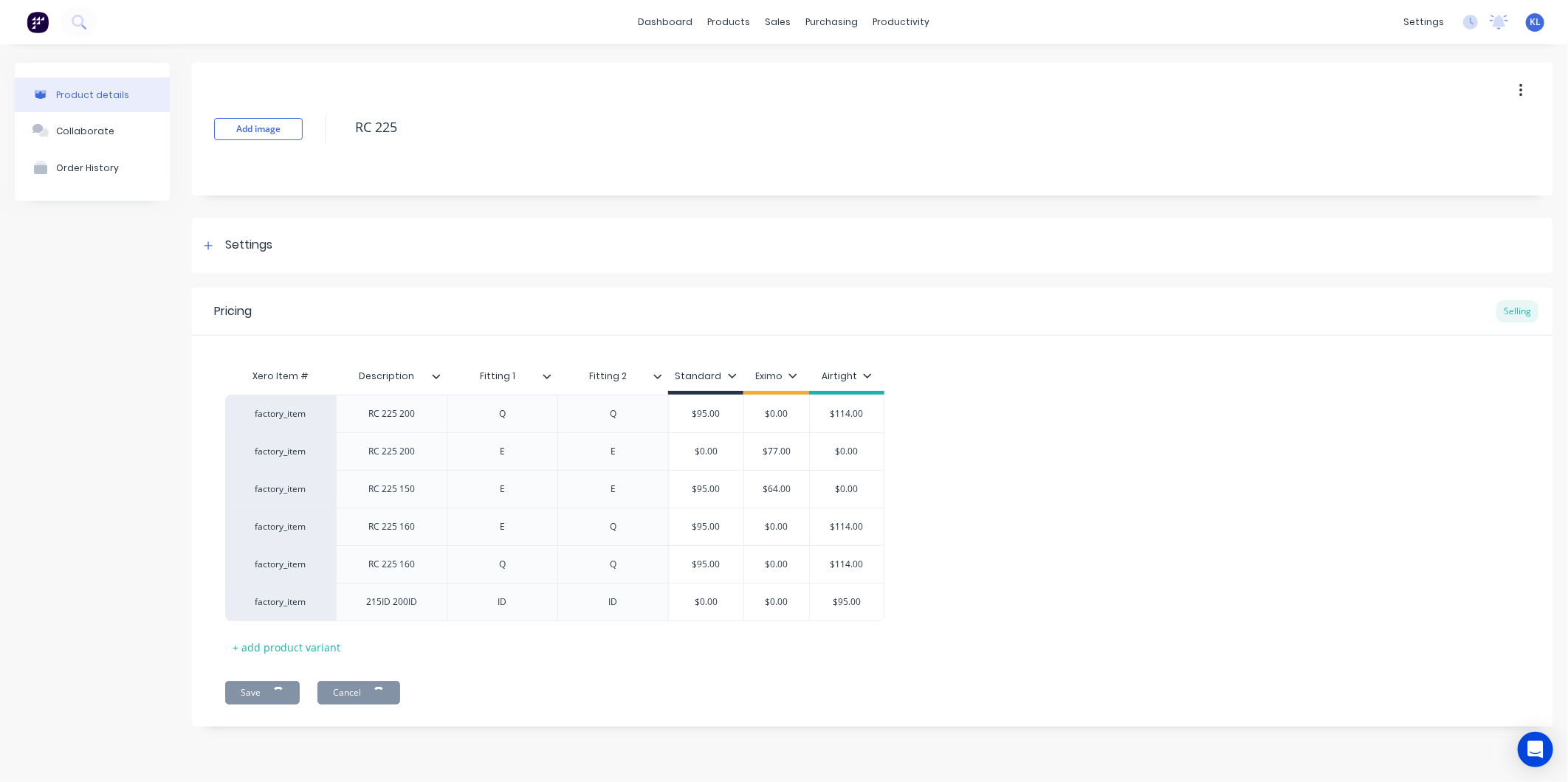
type textarea "x"
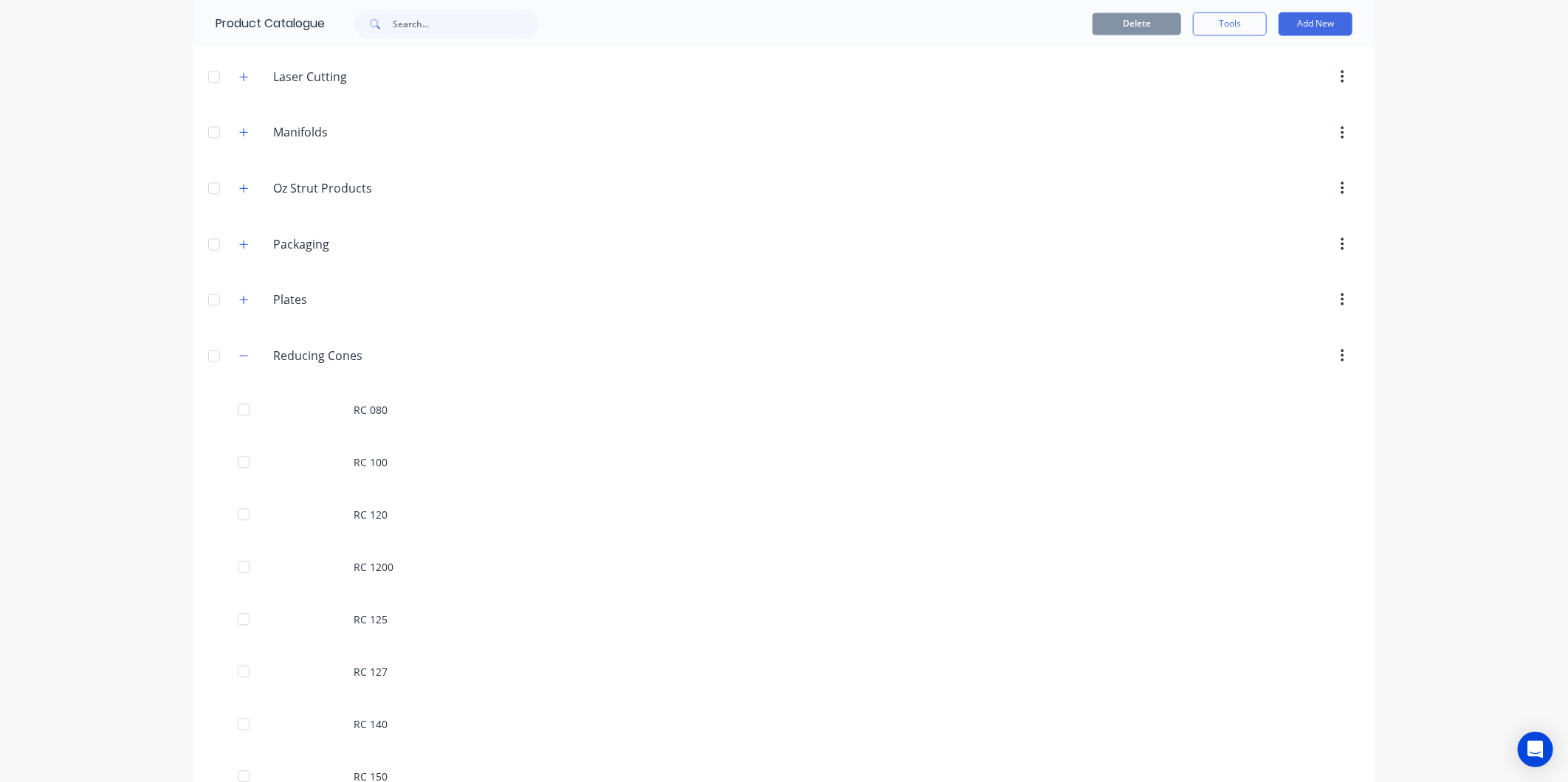
scroll to position [1804, 0]
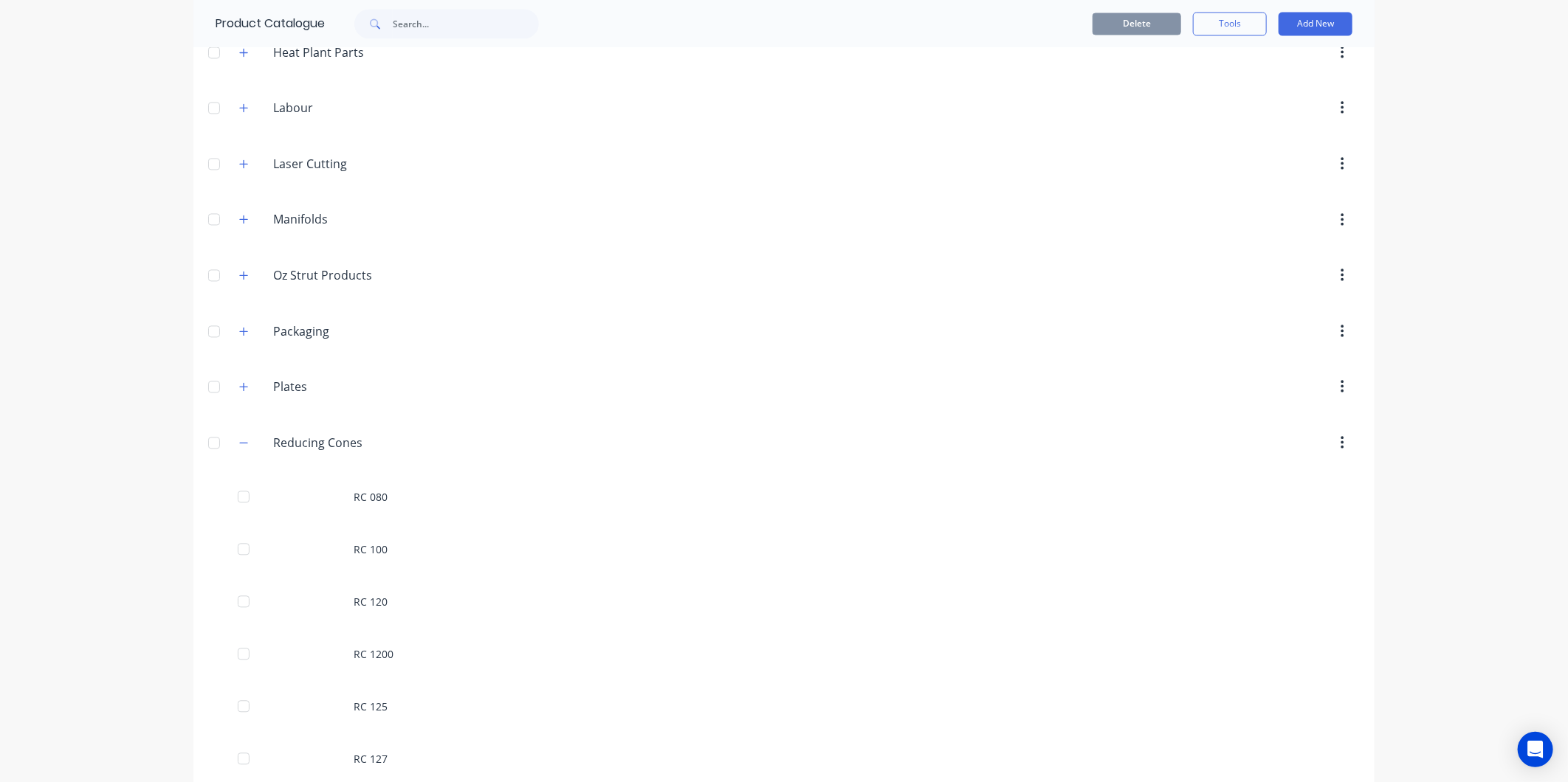
drag, startPoint x: 240, startPoint y: 448, endPoint x: 247, endPoint y: 426, distance: 23.1
click at [240, 448] on icon "button" at bounding box center [243, 443] width 9 height 11
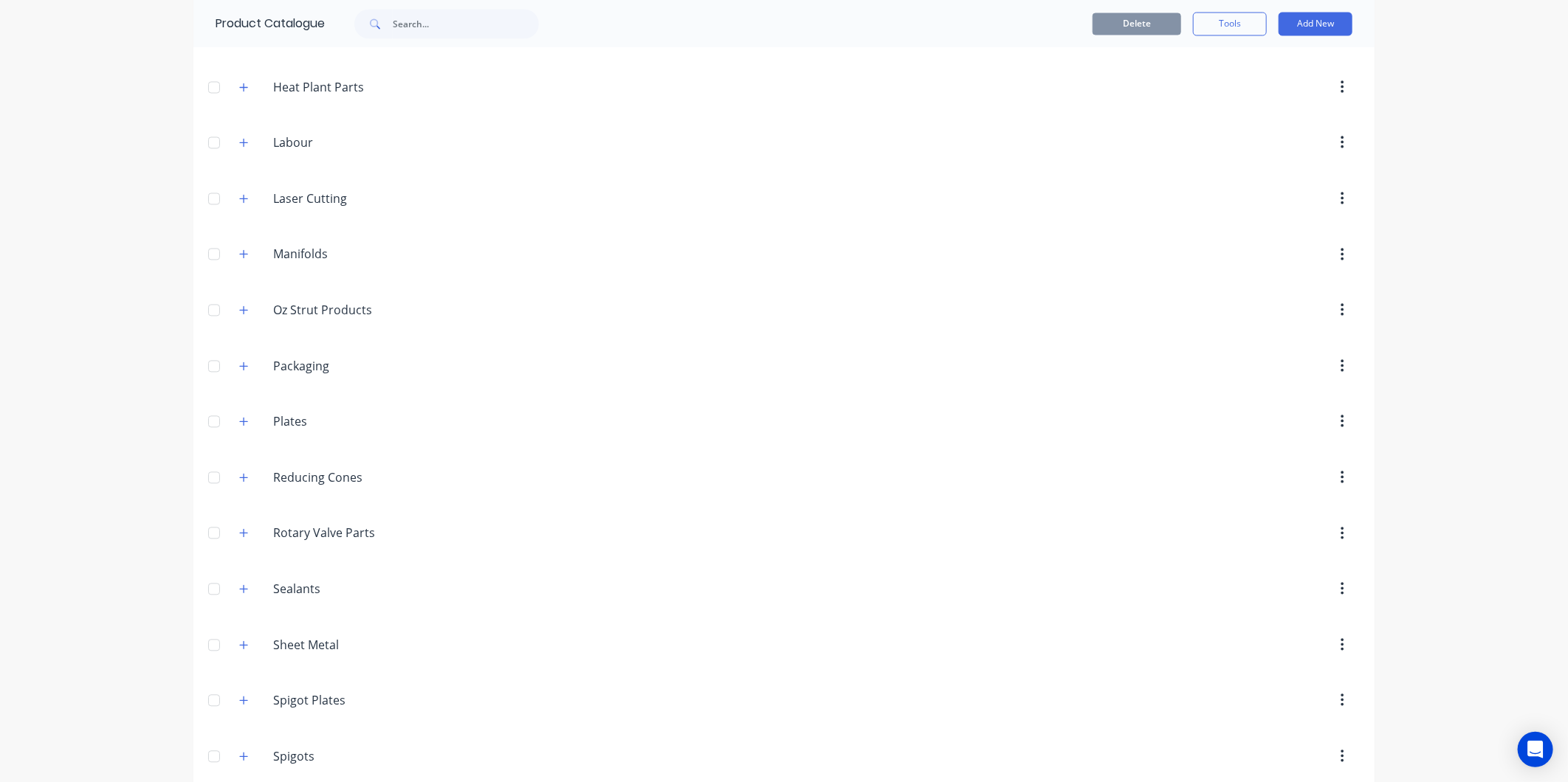
drag, startPoint x: 229, startPoint y: 493, endPoint x: 233, endPoint y: 482, distance: 11.7
click at [229, 490] on div "Reducing.Cones Reducing Cones" at bounding box center [343, 477] width 232 height 26
click at [240, 482] on icon "button" at bounding box center [243, 477] width 9 height 11
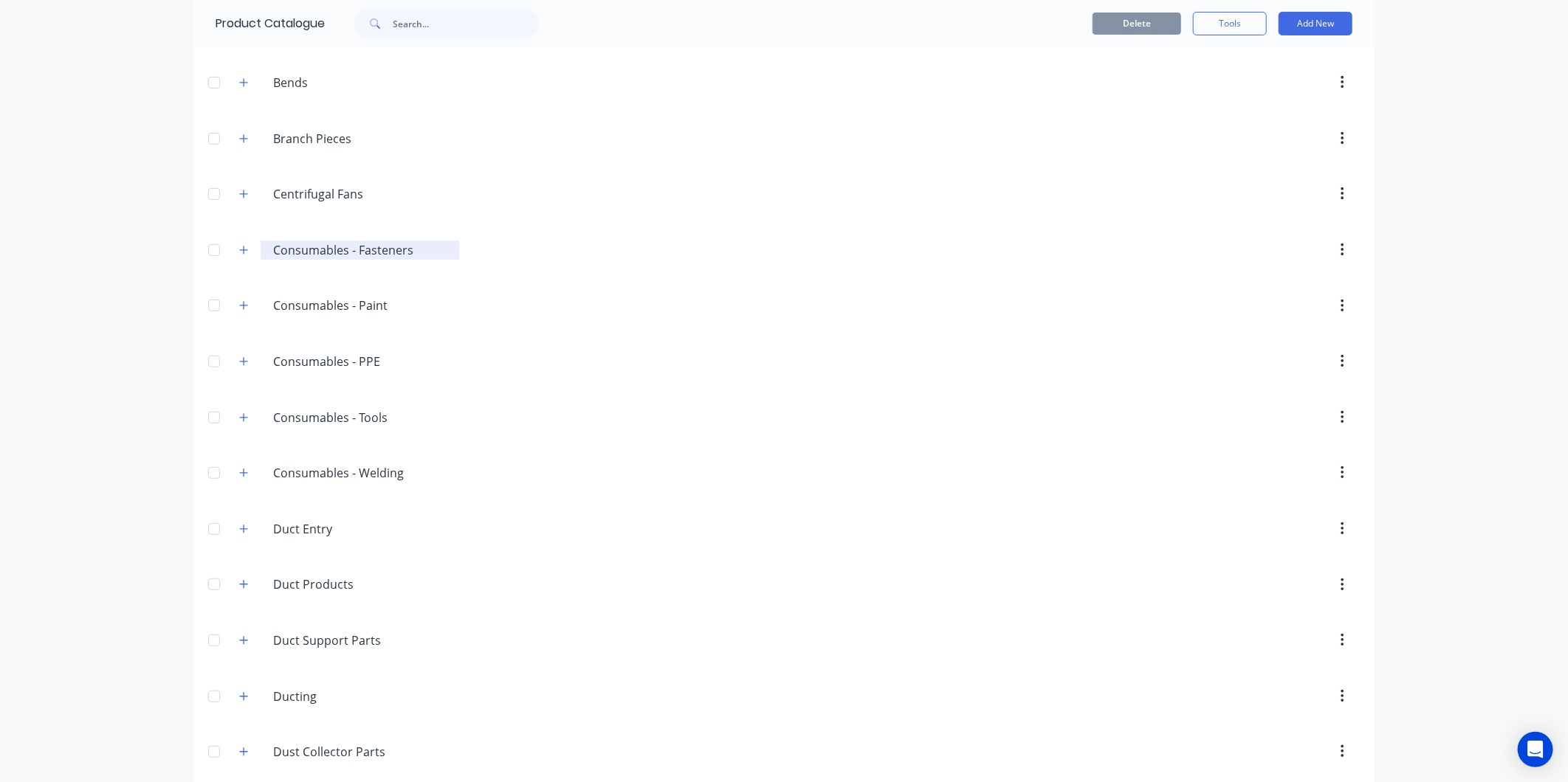
scroll to position [0, 0]
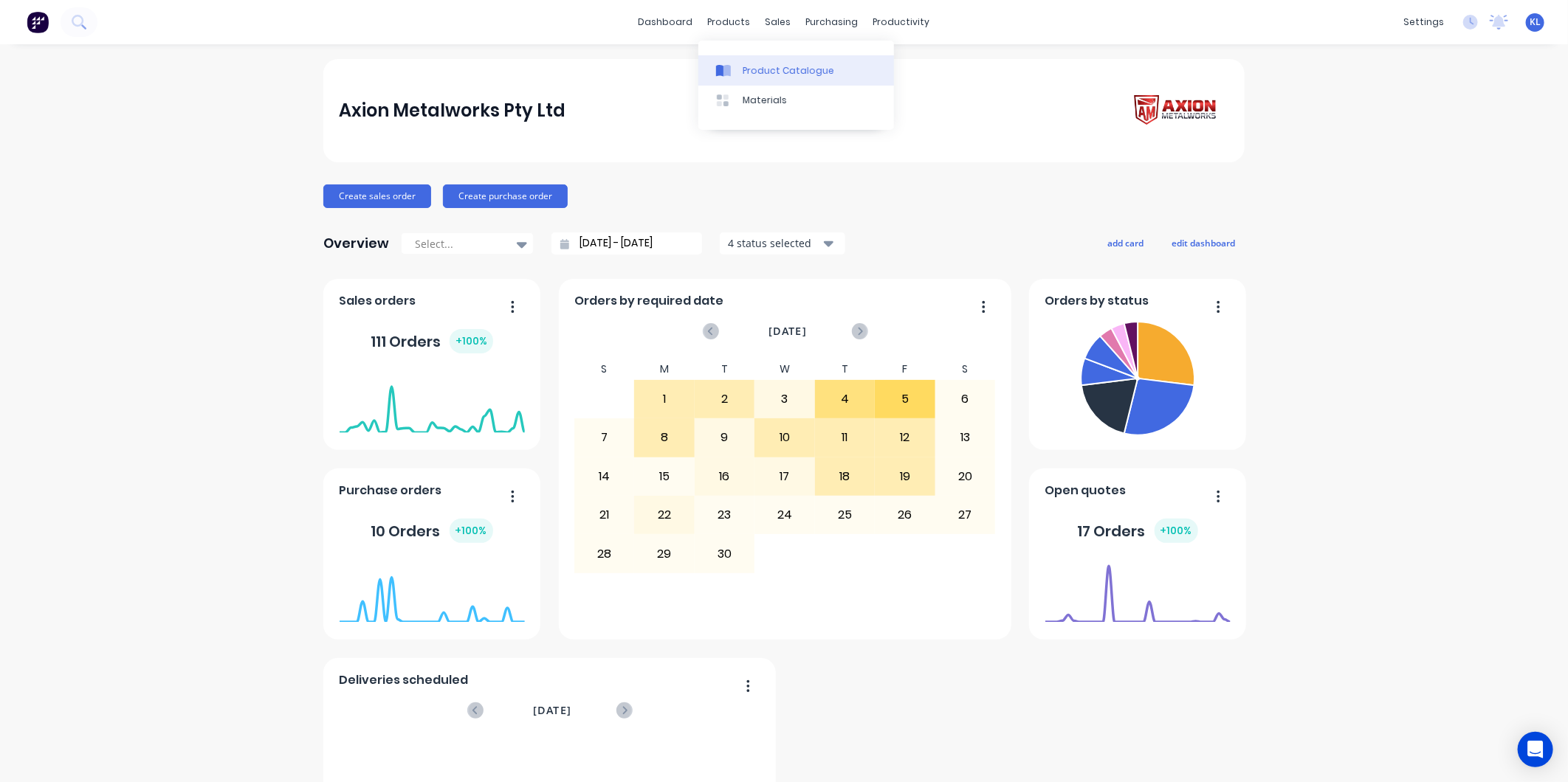
click at [756, 69] on div "Product Catalogue" at bounding box center [789, 71] width 92 height 14
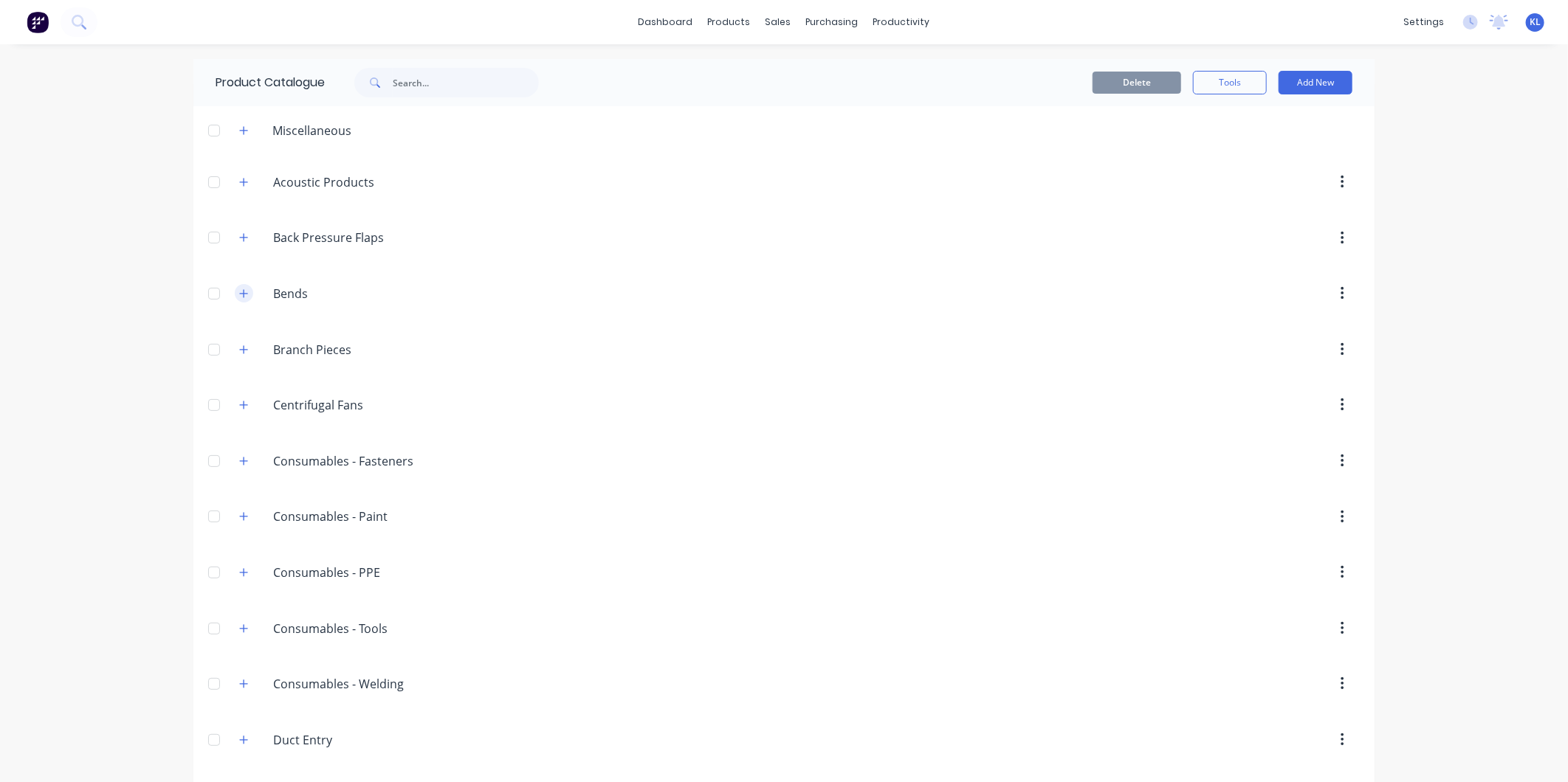
click at [240, 300] on button "button" at bounding box center [243, 293] width 19 height 19
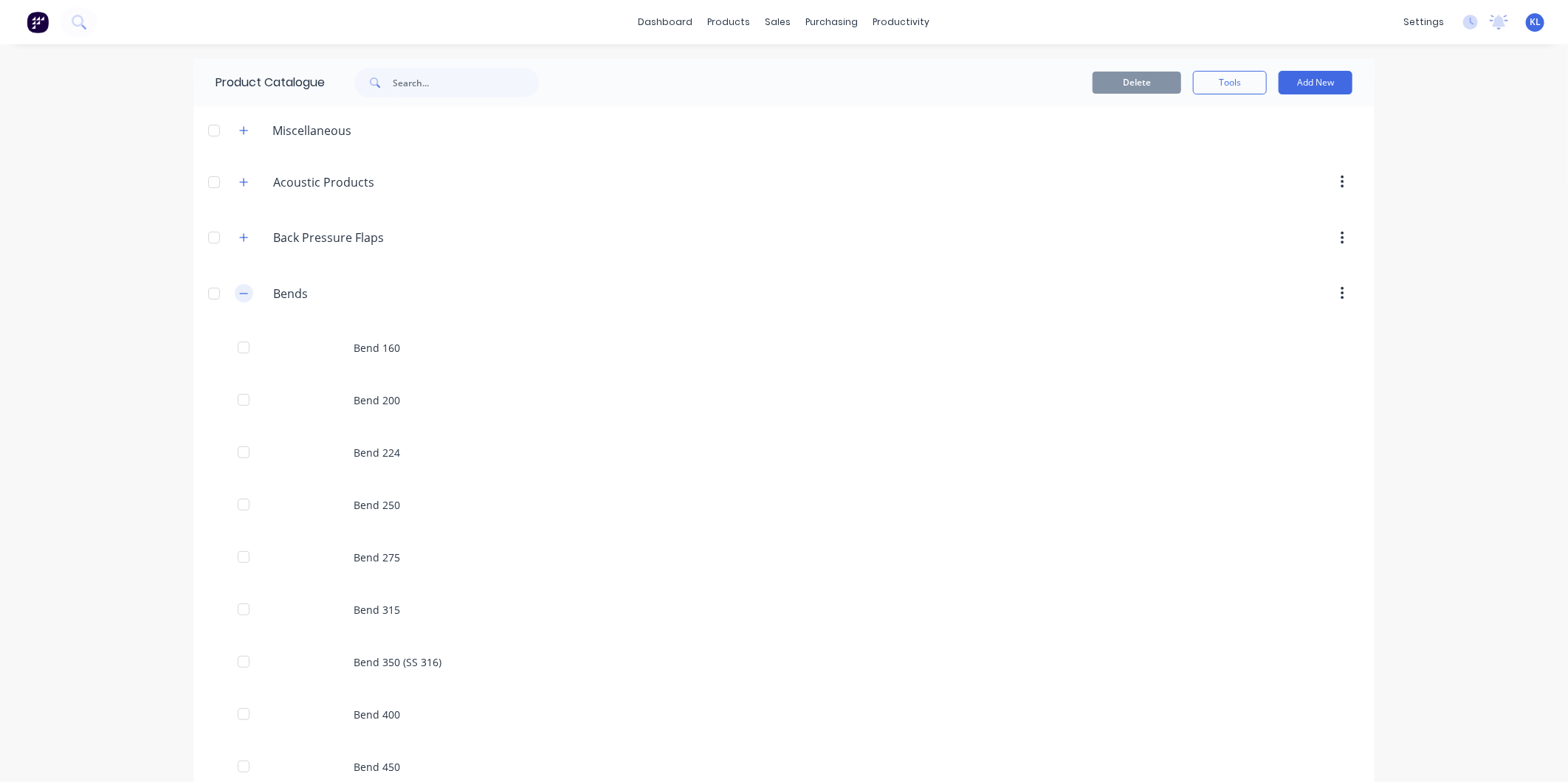
click at [235, 298] on button "button" at bounding box center [243, 293] width 19 height 19
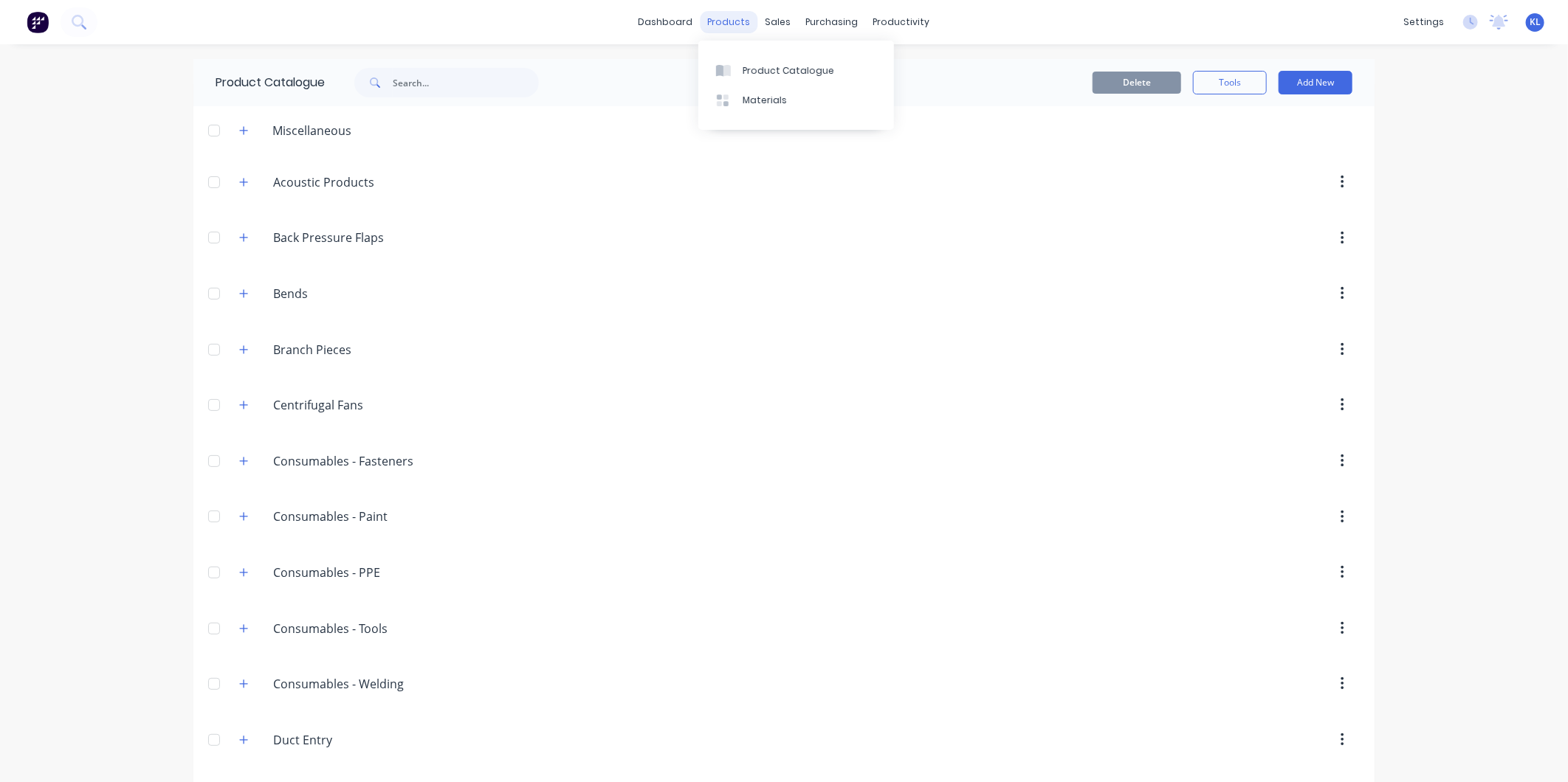
click at [743, 18] on div "products" at bounding box center [729, 22] width 58 height 22
click at [765, 71] on div "Product Catalogue" at bounding box center [789, 71] width 92 height 14
click at [806, 62] on link "Sales Orders" at bounding box center [849, 70] width 196 height 29
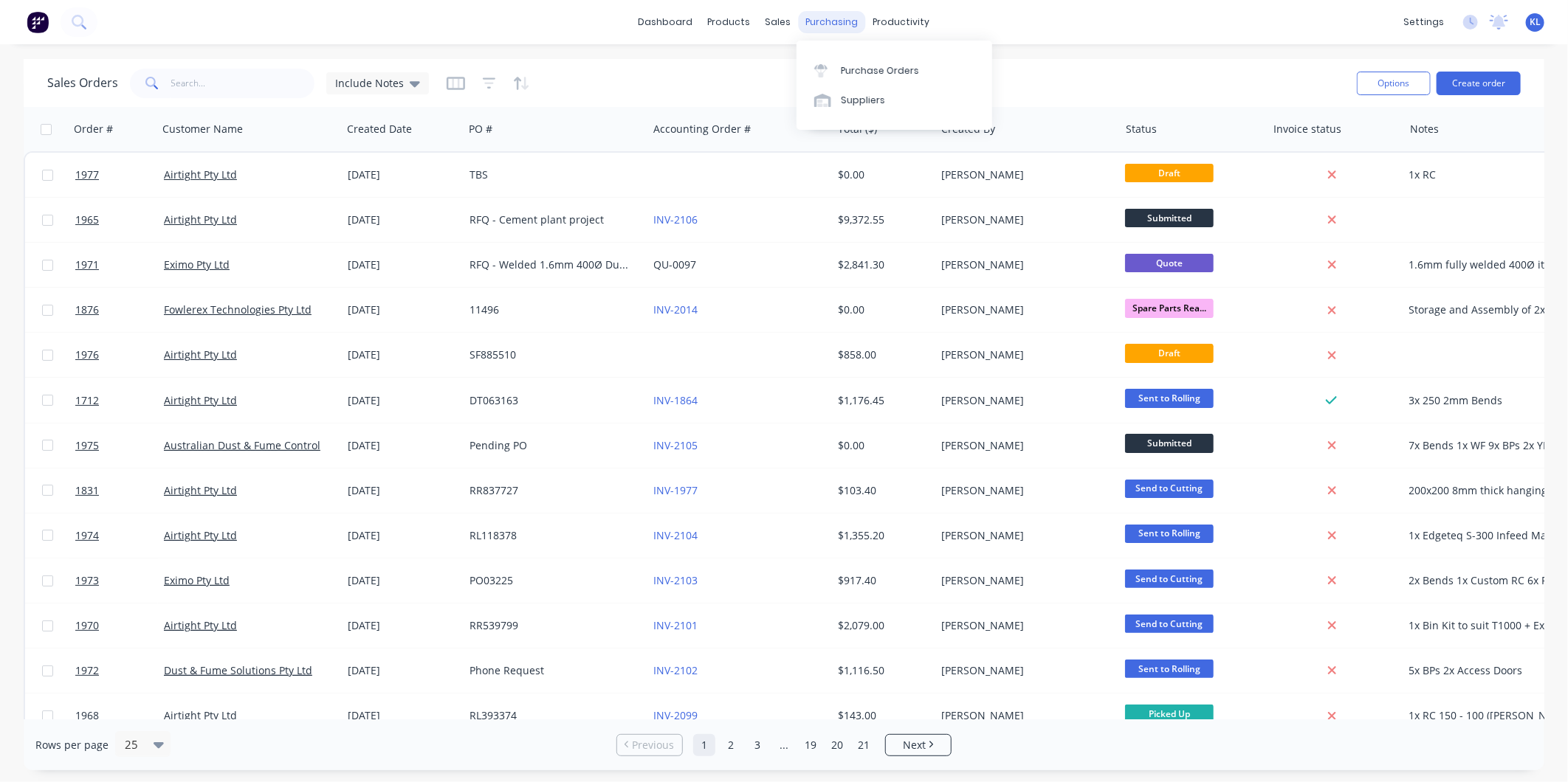
click at [849, 24] on div "purchasing" at bounding box center [832, 22] width 67 height 22
click at [859, 67] on div "Purchase Orders" at bounding box center [880, 71] width 78 height 14
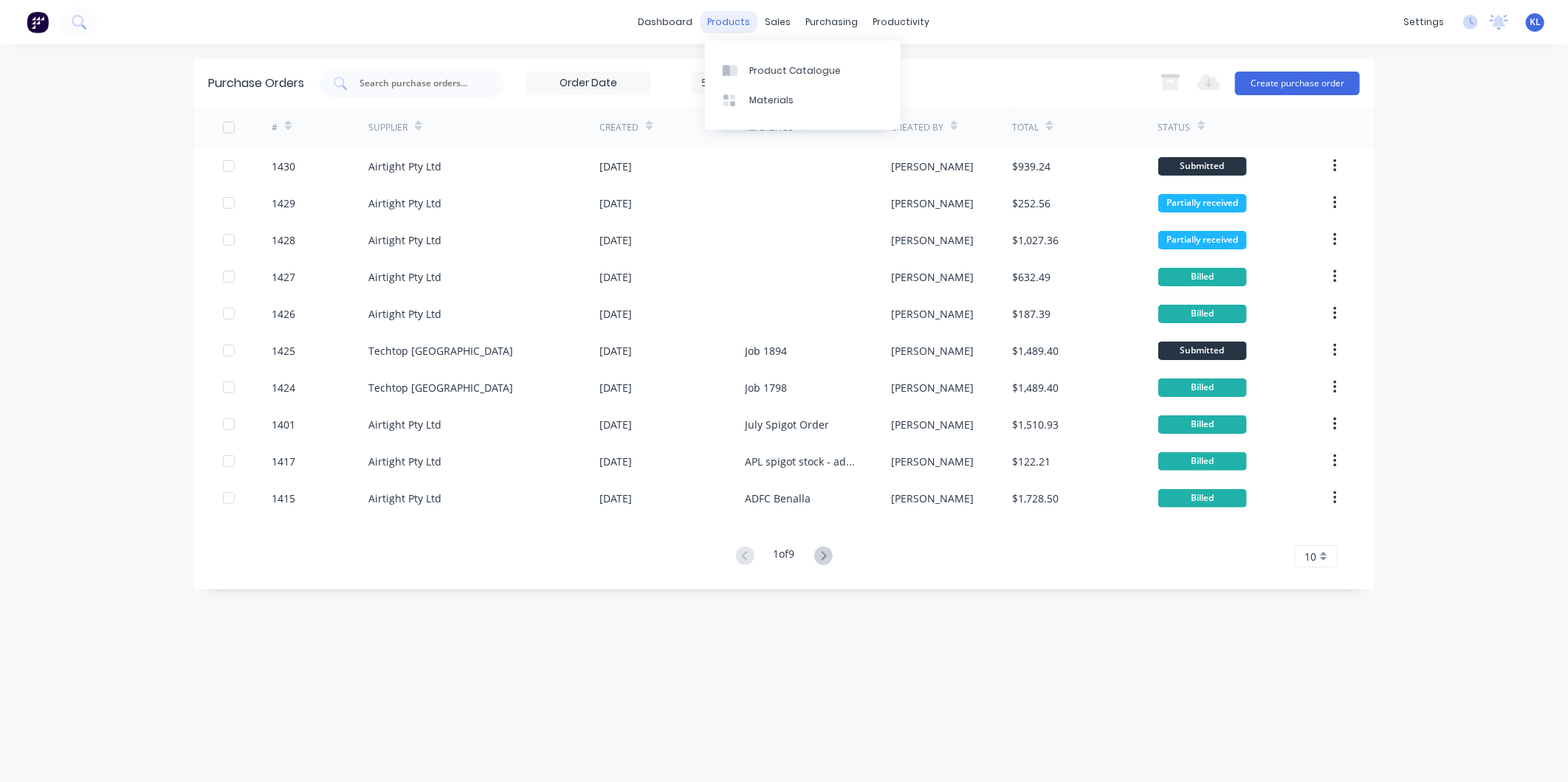
click at [716, 25] on div "products" at bounding box center [729, 22] width 58 height 22
click at [786, 70] on div "Product Catalogue" at bounding box center [795, 71] width 92 height 14
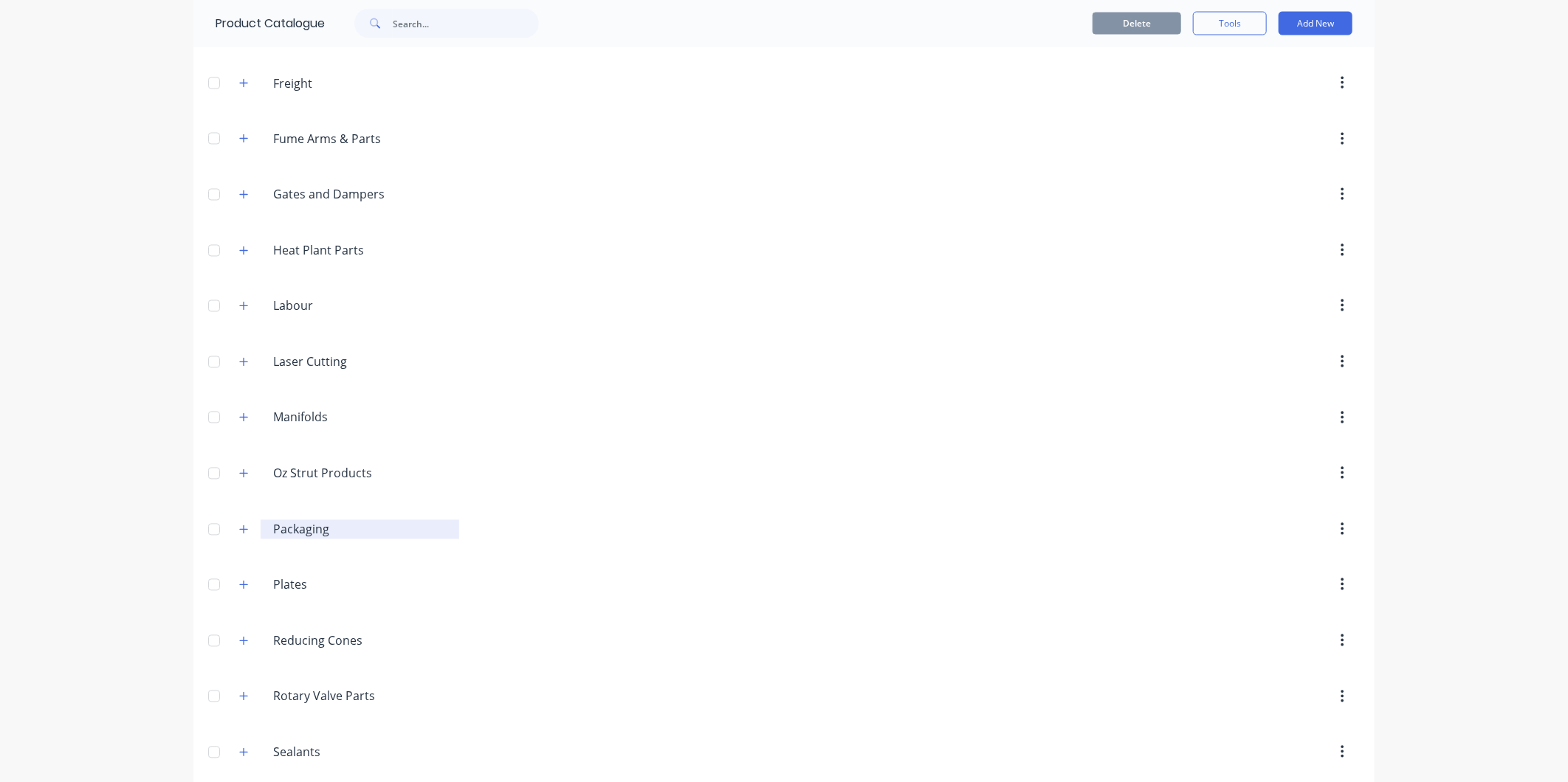
scroll to position [1851, 0]
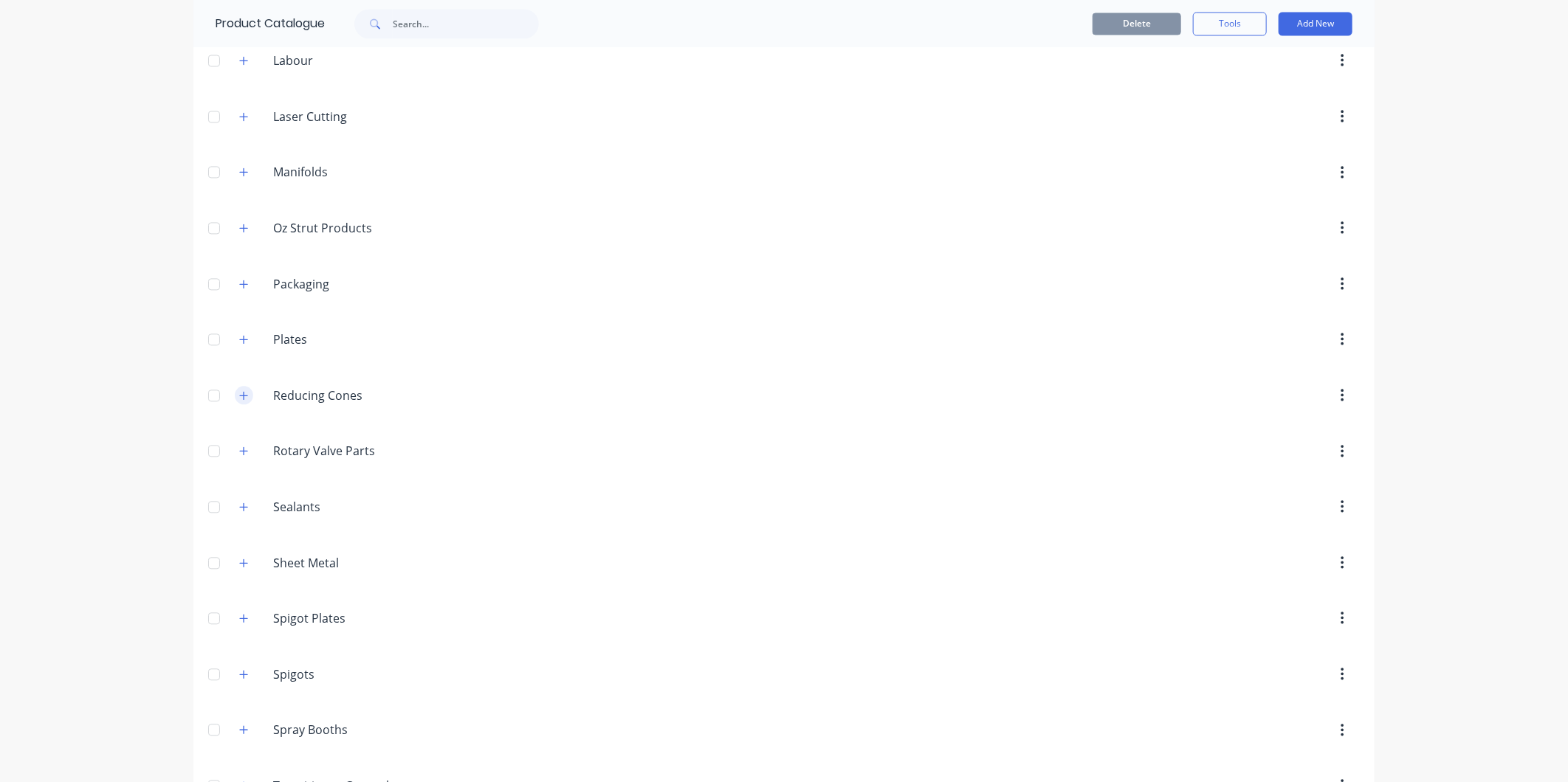
click at [240, 391] on button "button" at bounding box center [243, 395] width 19 height 19
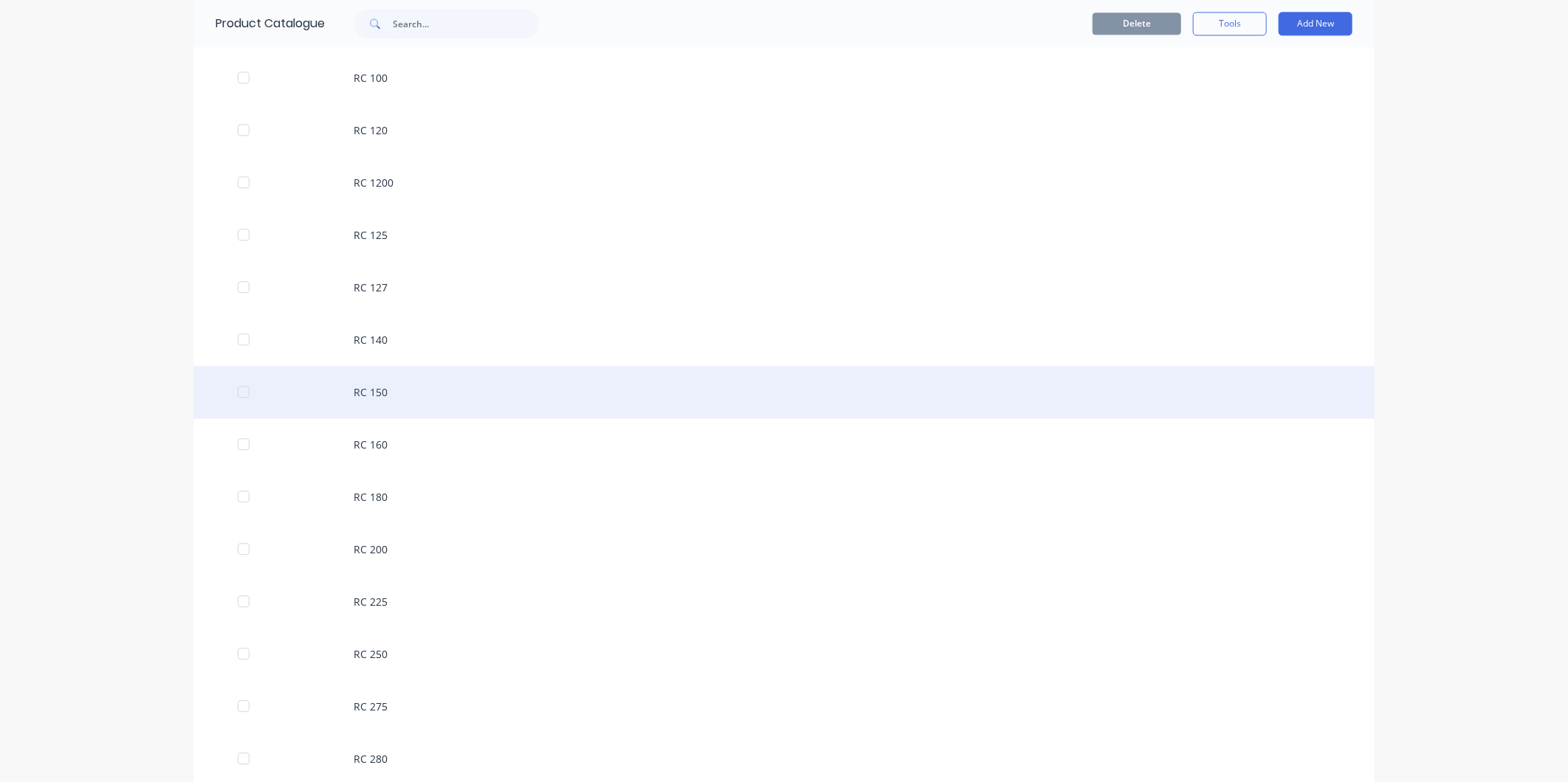
scroll to position [2425, 0]
click at [388, 410] on div "RC 200" at bounding box center [784, 400] width 1181 height 53
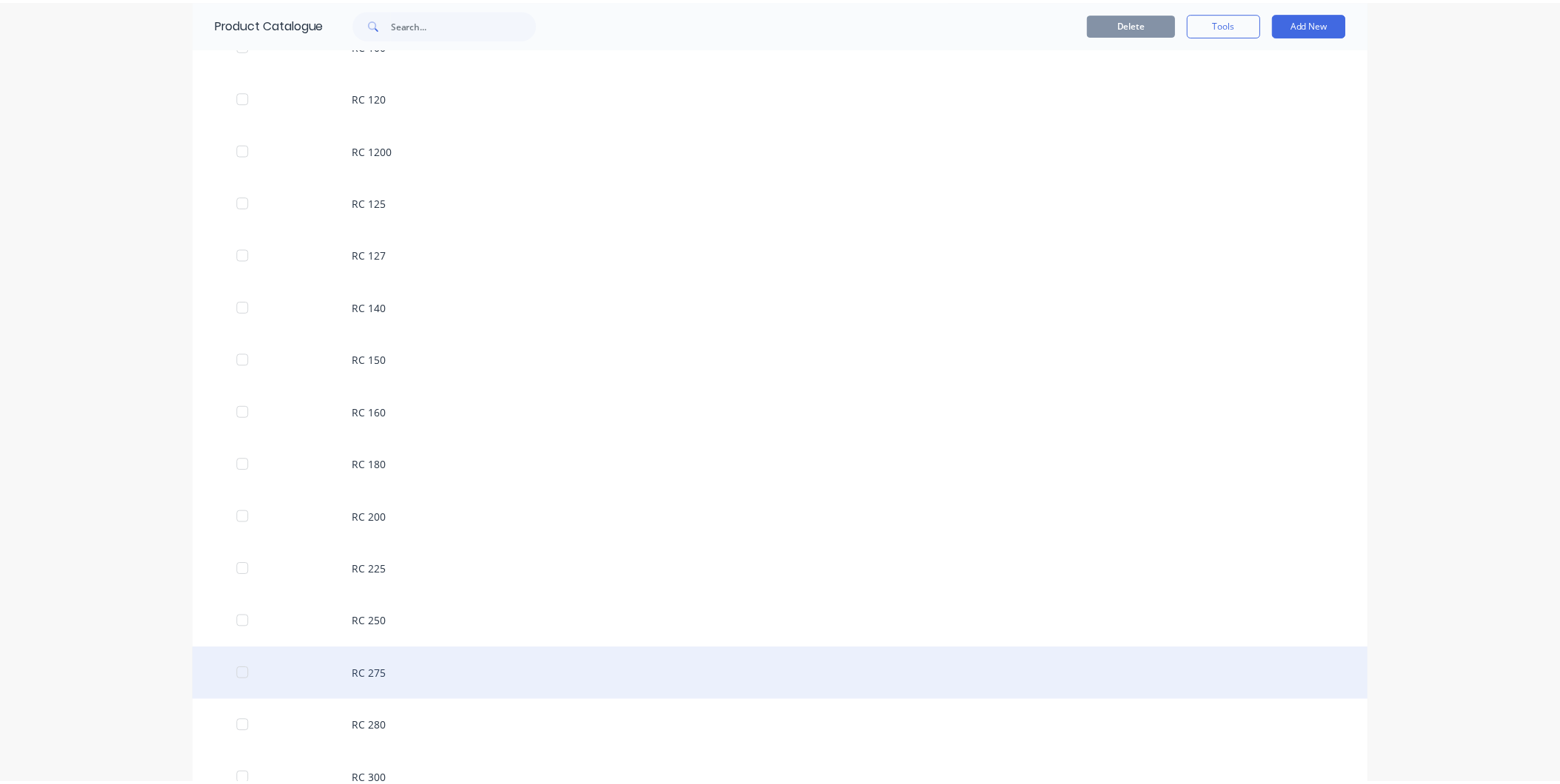
scroll to position [2467, 0]
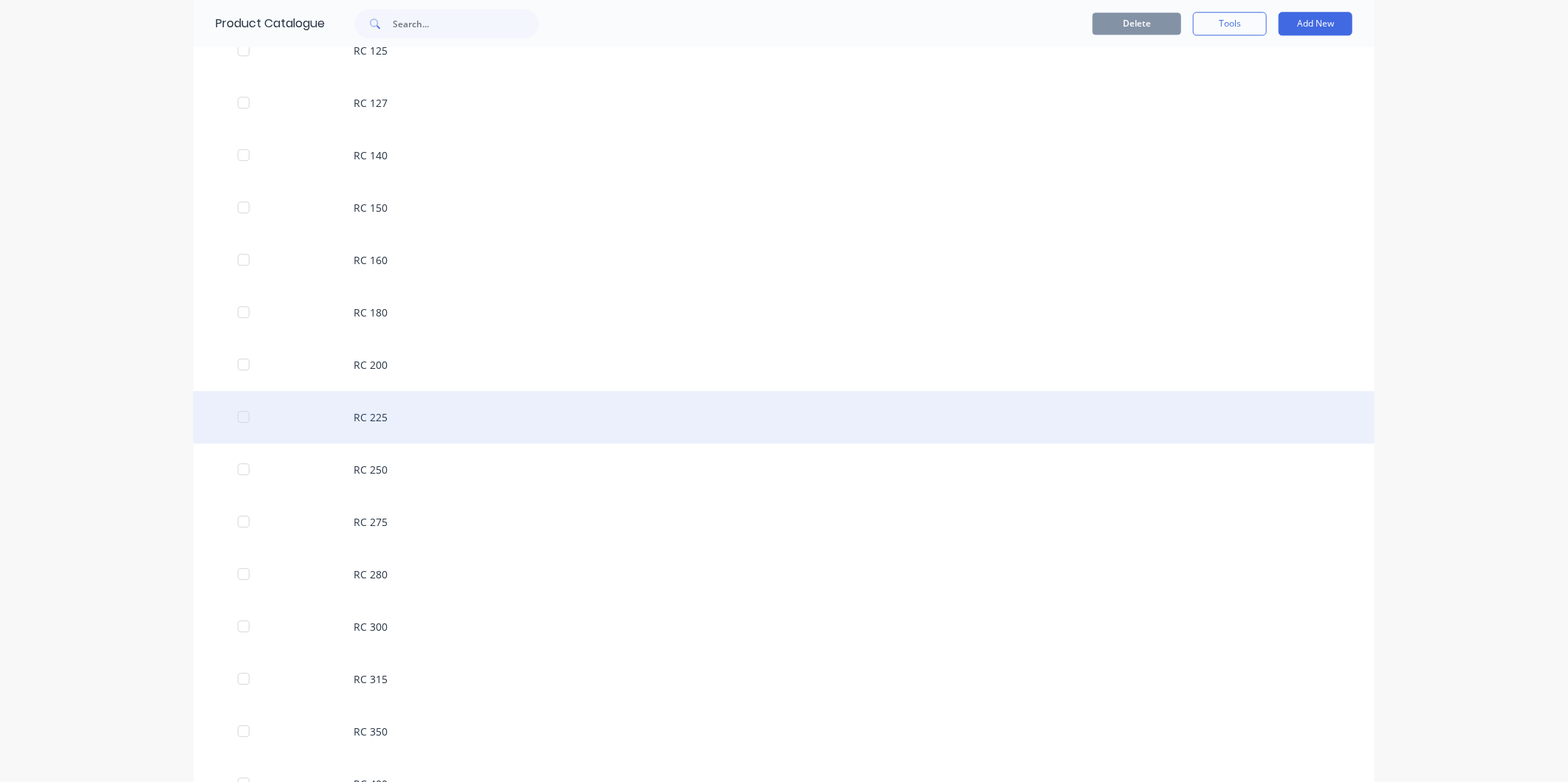
click at [380, 414] on div "RC 225" at bounding box center [784, 417] width 1181 height 53
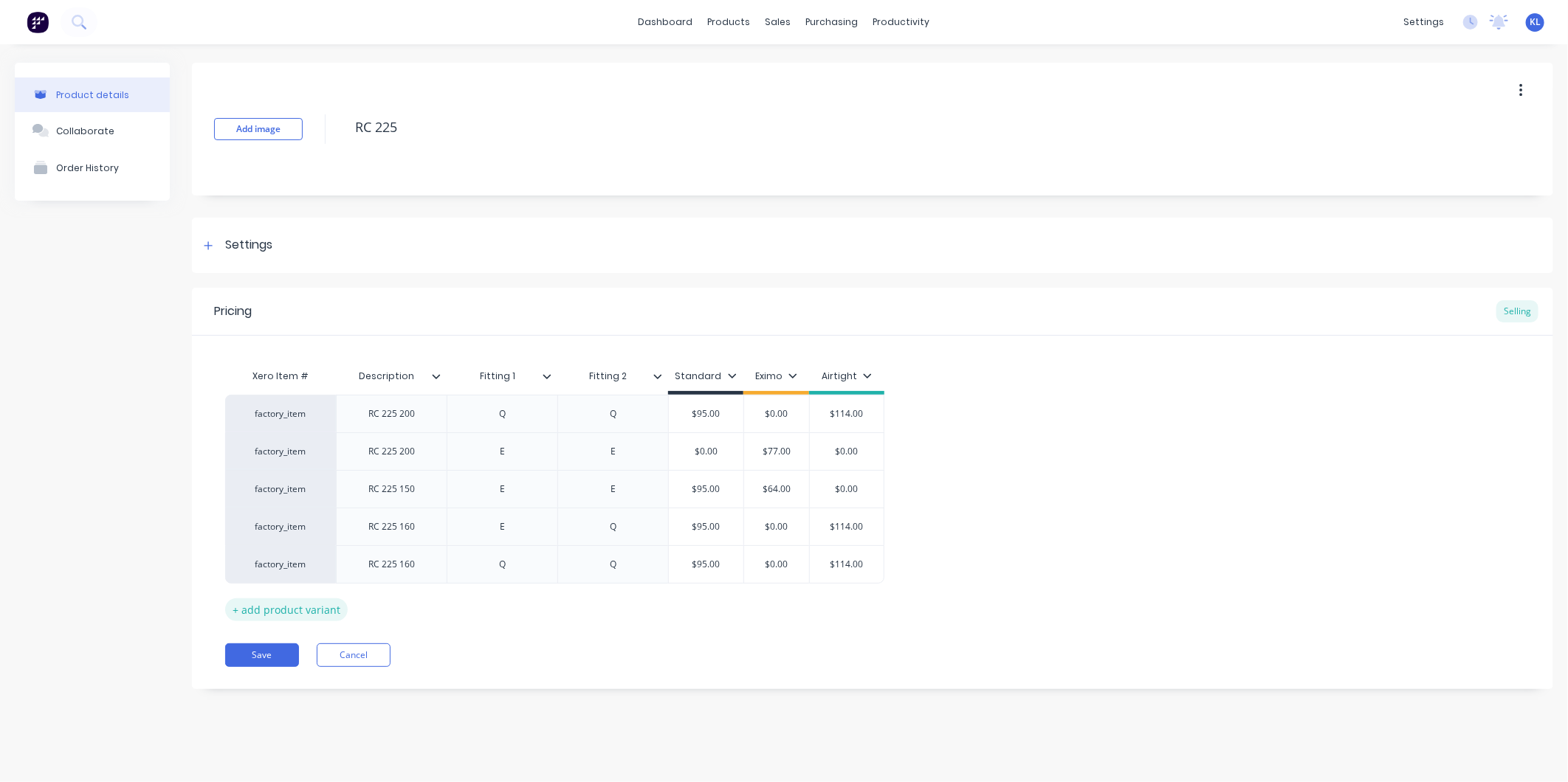
click at [296, 616] on div "+ add product variant" at bounding box center [285, 609] width 122 height 22
type textarea "x"
click at [405, 609] on div at bounding box center [392, 602] width 74 height 20
type textarea "x"
click at [517, 601] on div at bounding box center [502, 602] width 74 height 20
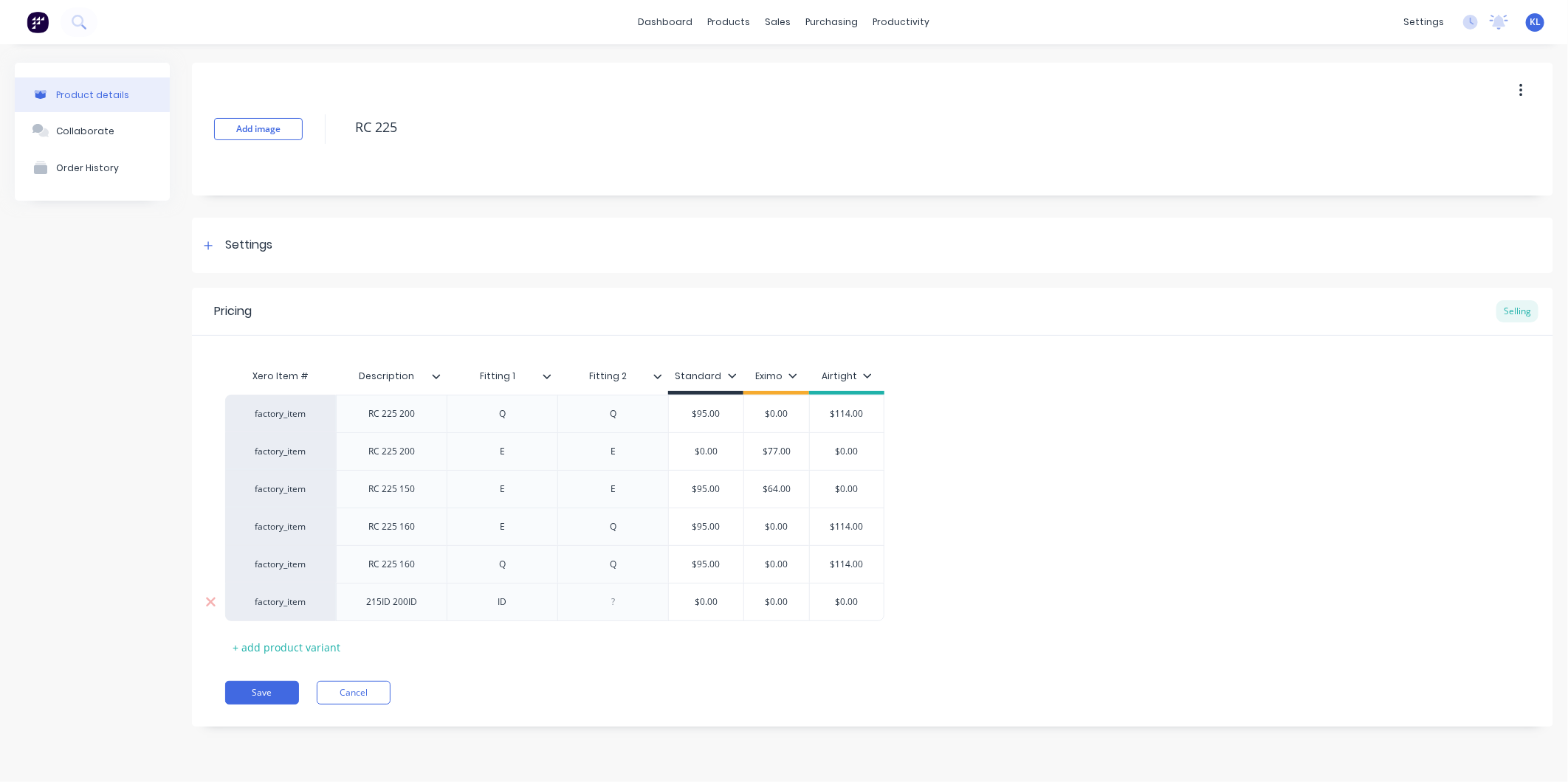
type textarea "x"
click at [626, 603] on div at bounding box center [614, 602] width 74 height 20
drag, startPoint x: 867, startPoint y: 610, endPoint x: 829, endPoint y: 603, distance: 38.6
click at [829, 603] on div "factory_item RC 225 200 Q Q $95.00 $0.00 $114.00 factory_item RC 225 200 E E $0…" at bounding box center [872, 508] width 1295 height 227
type textarea "x"
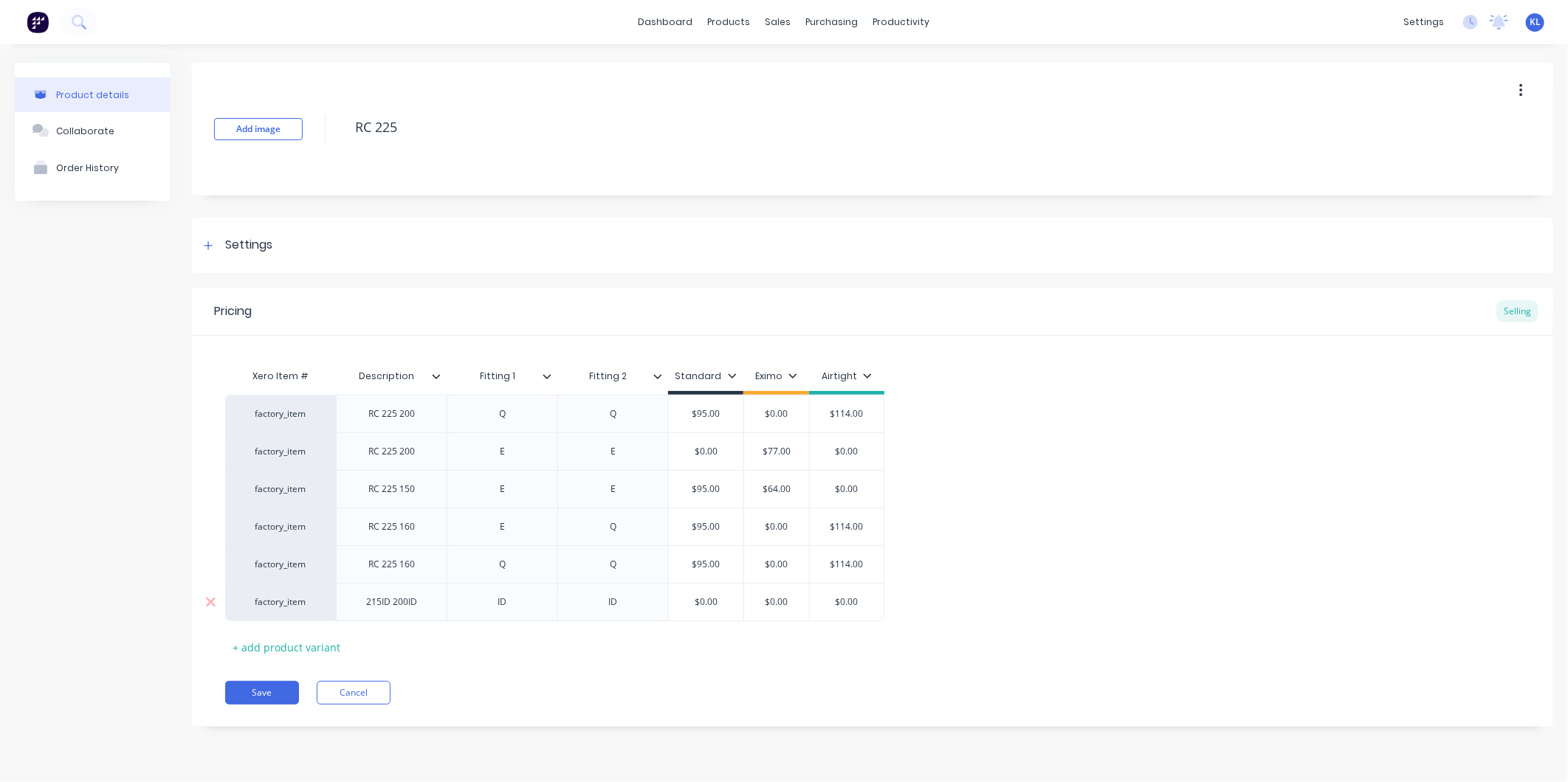
type input "$0.00"
drag, startPoint x: 860, startPoint y: 596, endPoint x: 808, endPoint y: 596, distance: 52.0
click at [809, 596] on div "$0.00 $0.00" at bounding box center [847, 602] width 75 height 38
type textarea "x"
type input "9"
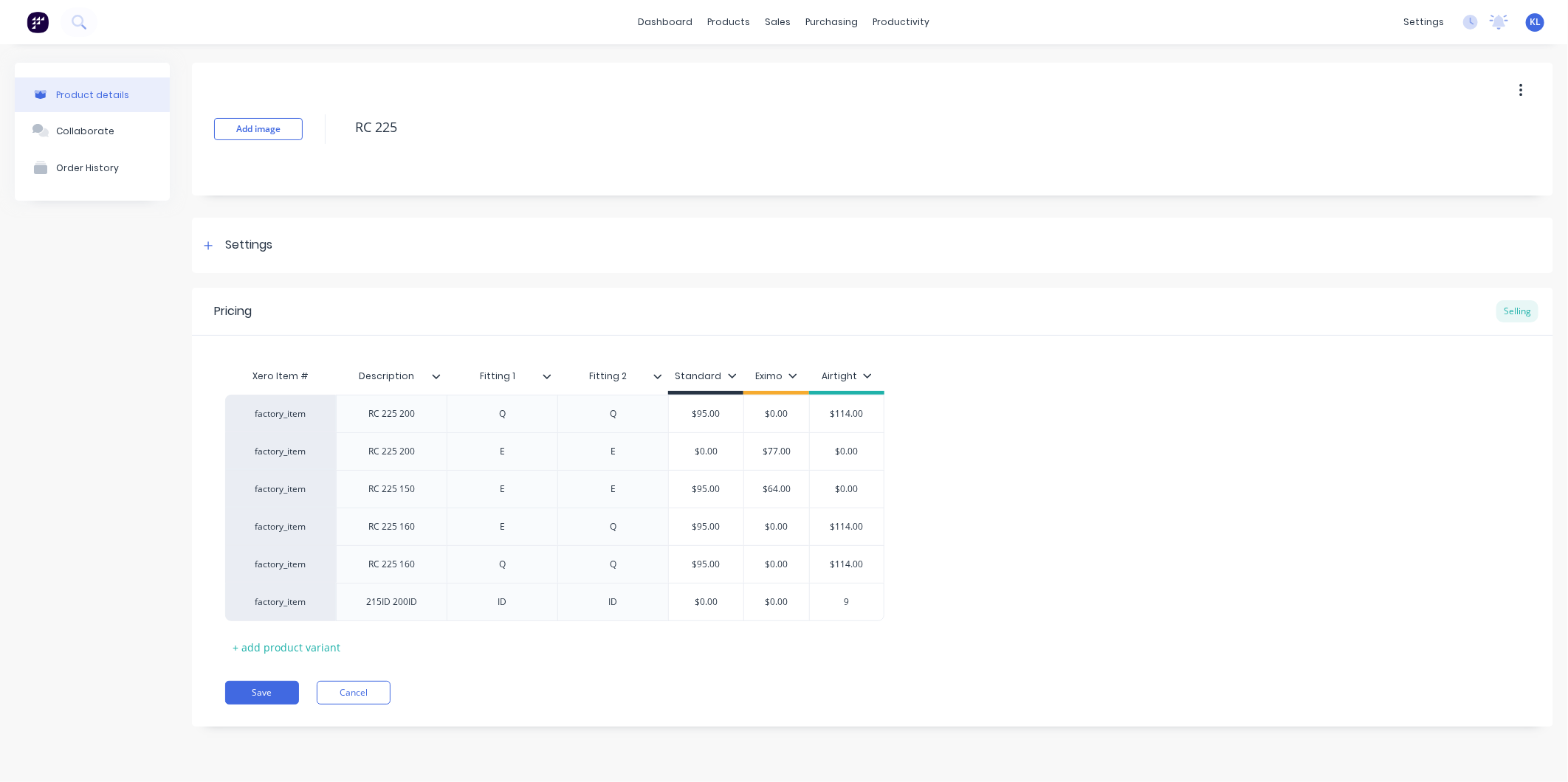
type textarea "x"
type input "95"
click at [869, 652] on div "Xero Item # Description Fitting 1 Fitting 2 Standard Eximo Airtight factory_ite…" at bounding box center [872, 510] width 1295 height 297
click at [260, 695] on button "Save" at bounding box center [262, 693] width 74 height 23
type textarea "x"
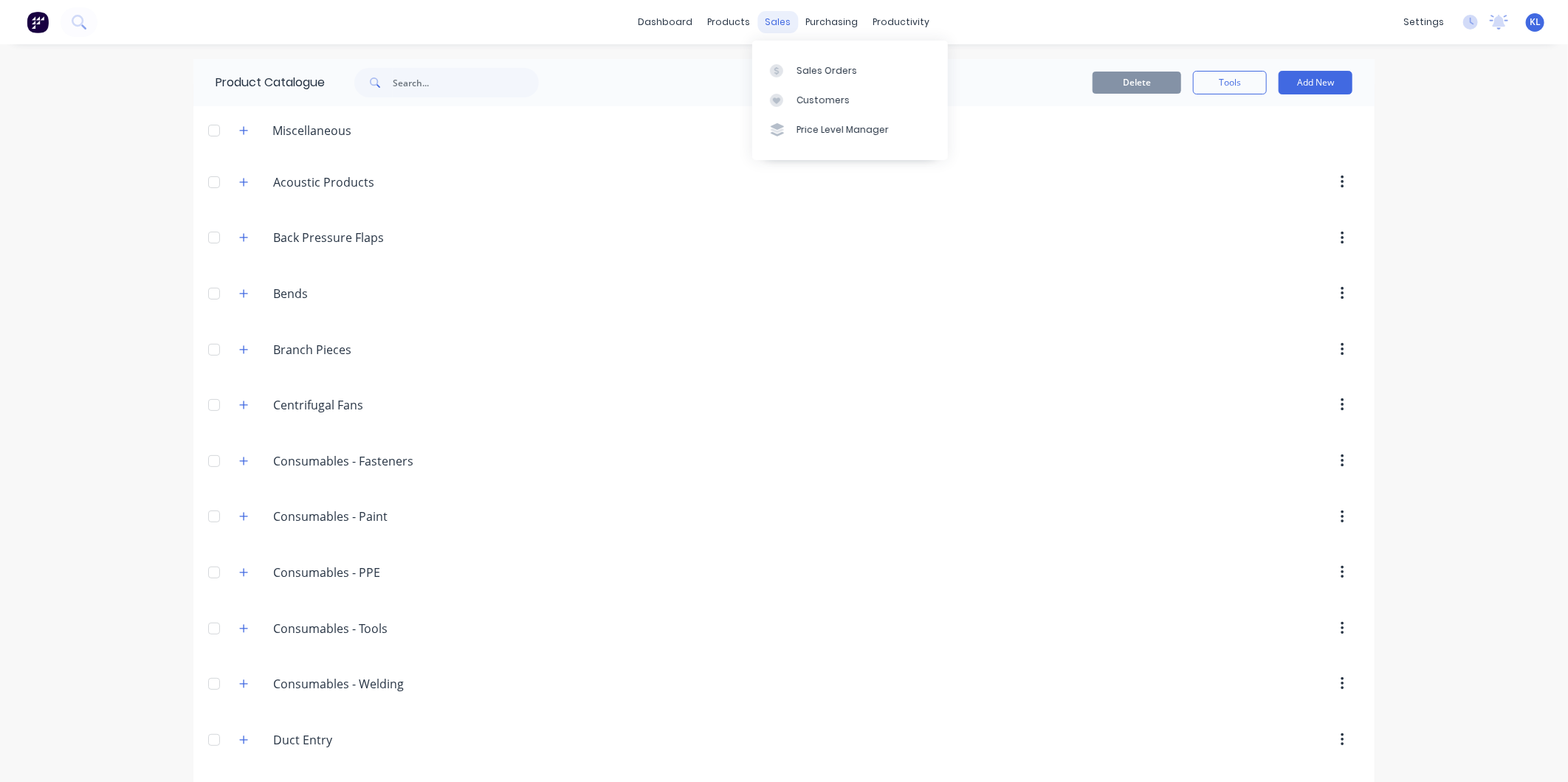
click at [759, 23] on div "sales" at bounding box center [779, 22] width 41 height 22
click at [801, 60] on link "Sales Orders" at bounding box center [849, 70] width 196 height 29
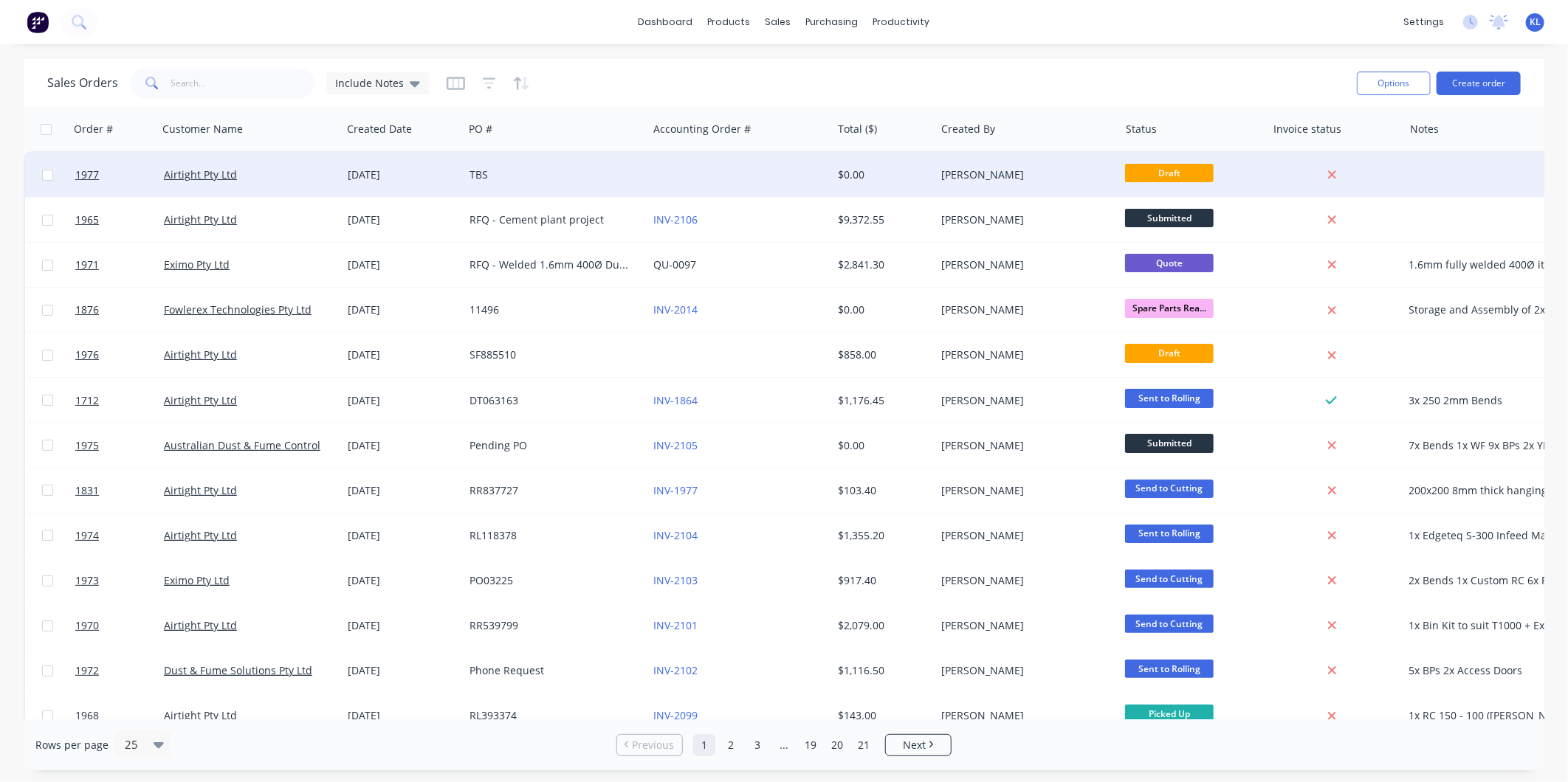
click at [601, 185] on div "TBS" at bounding box center [555, 174] width 184 height 44
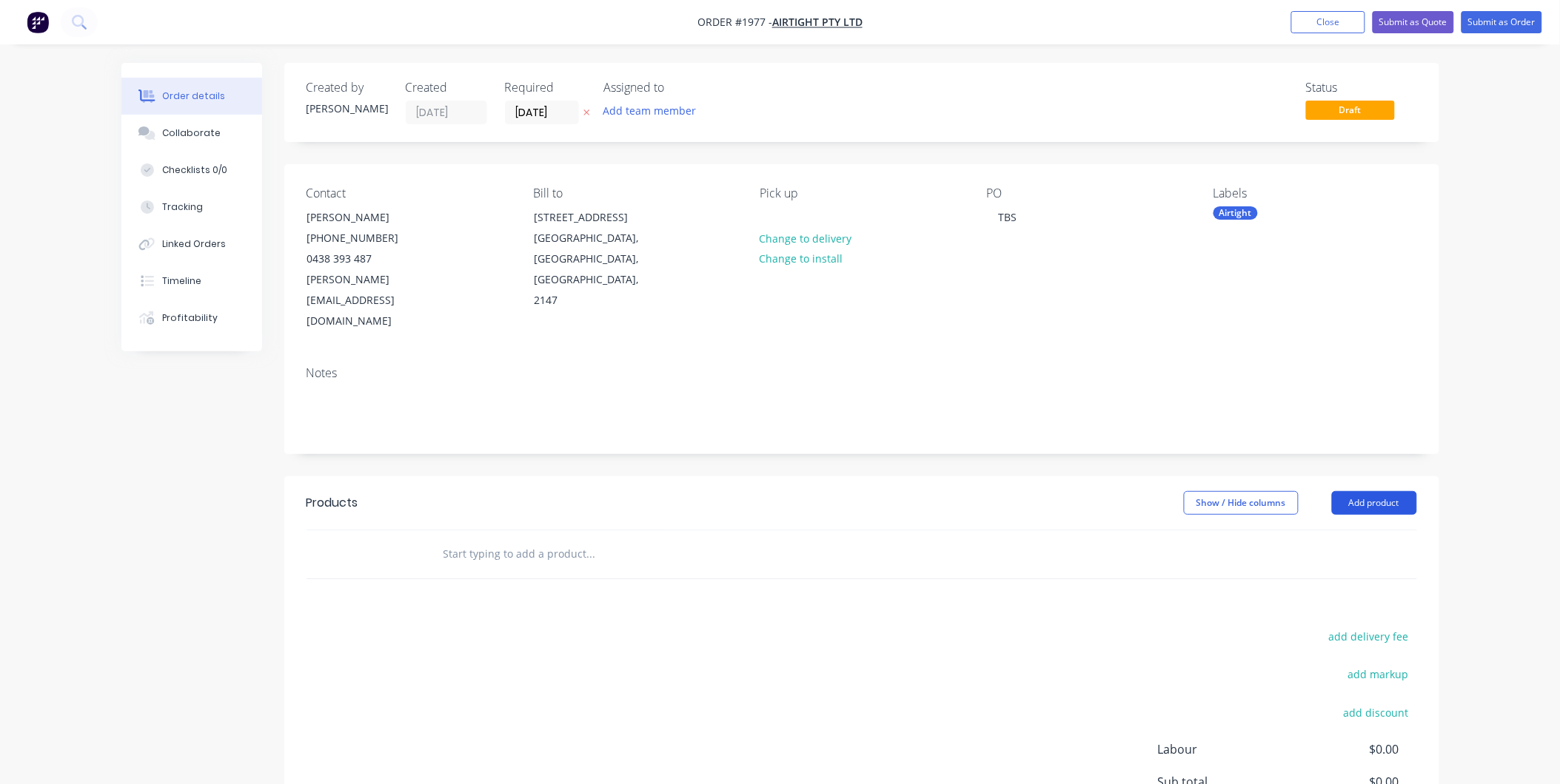
drag, startPoint x: 1401, startPoint y: 442, endPoint x: 1384, endPoint y: 452, distance: 19.7
click at [1401, 476] on header "Products Show / Hide columns Add product" at bounding box center [862, 503] width 1155 height 53
click at [1384, 491] on button "Add product" at bounding box center [1374, 503] width 85 height 24
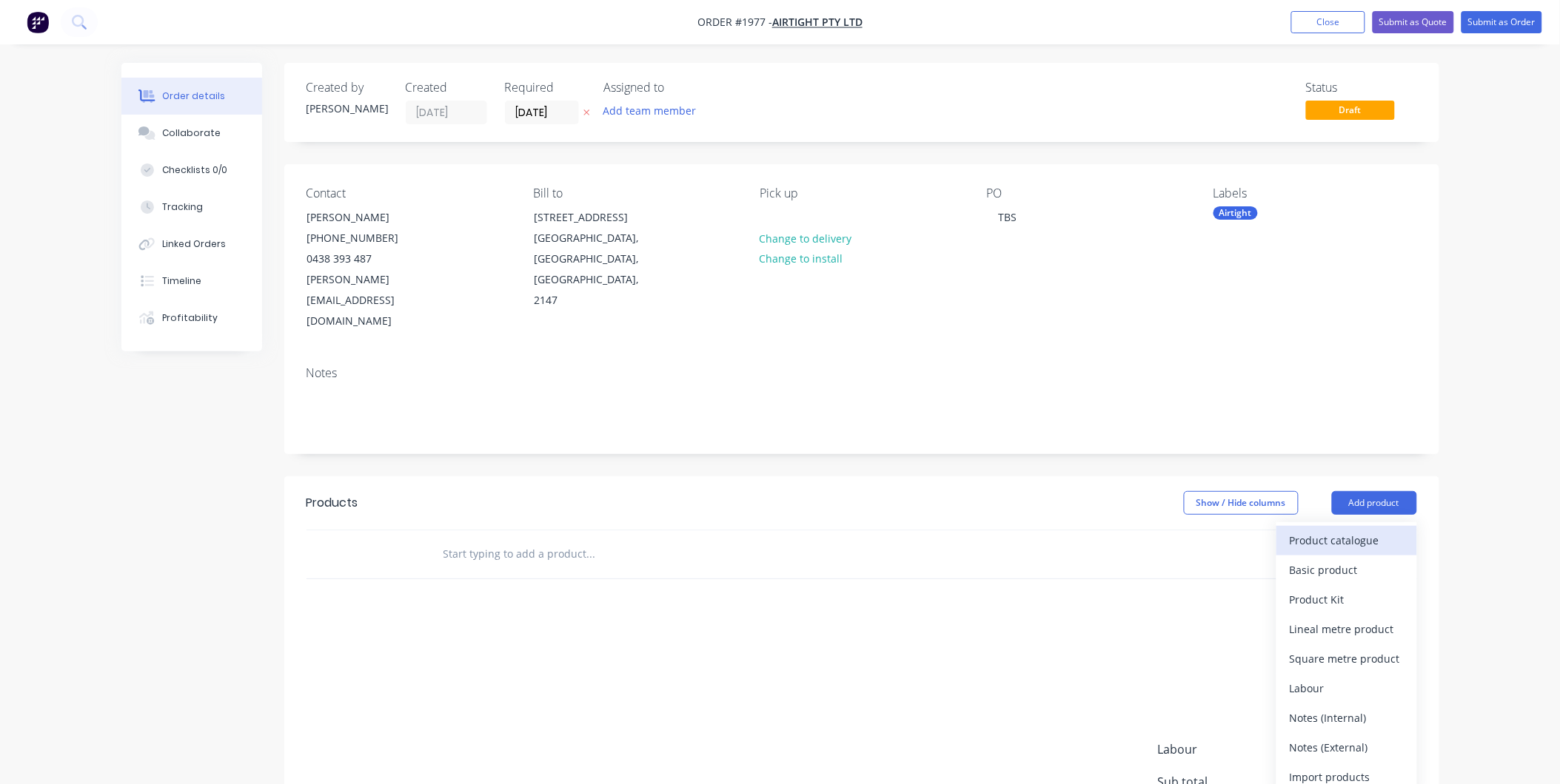
click at [1347, 530] on div "Product catalogue" at bounding box center [1346, 541] width 114 height 22
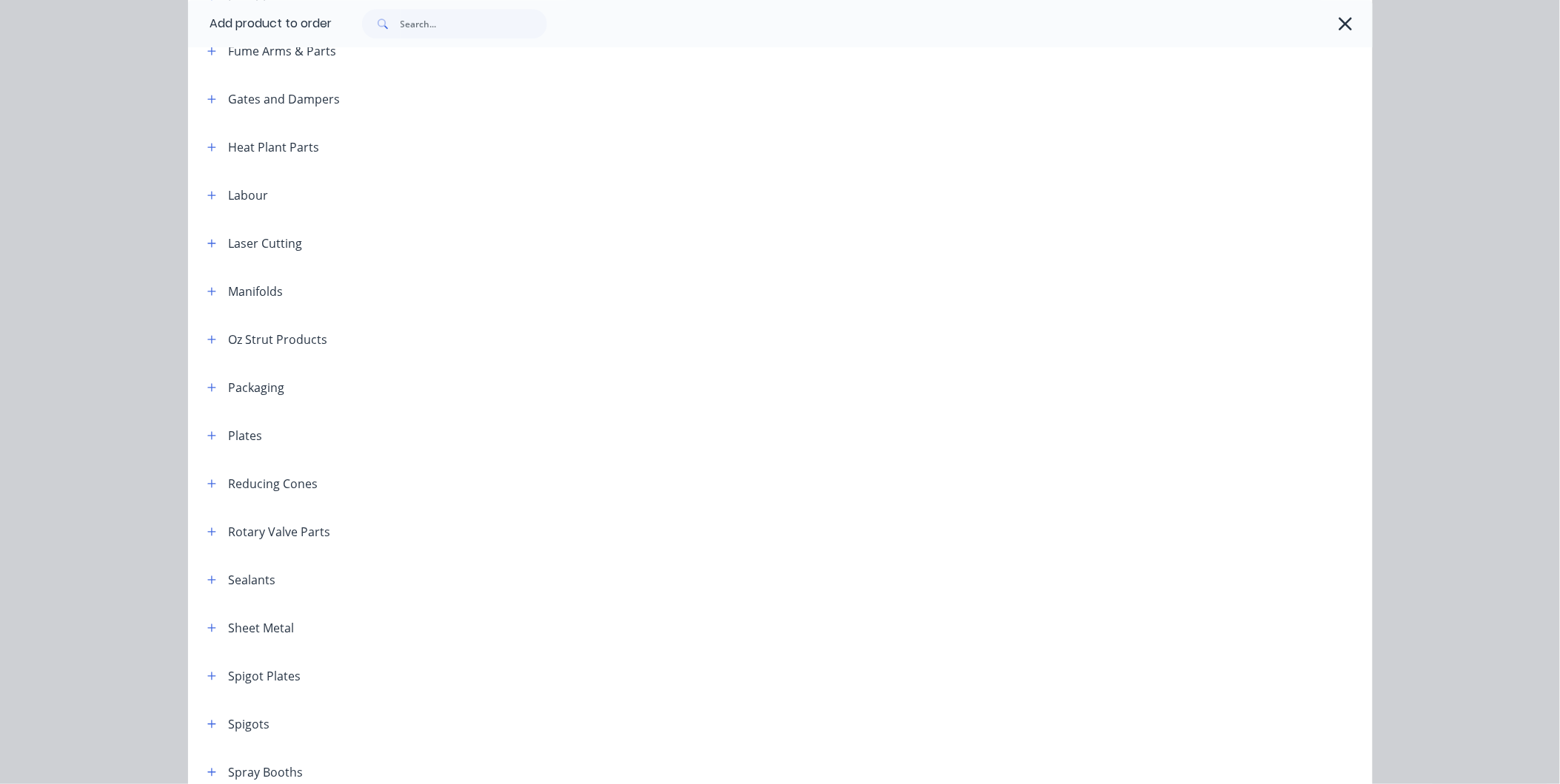
scroll to position [1562, 0]
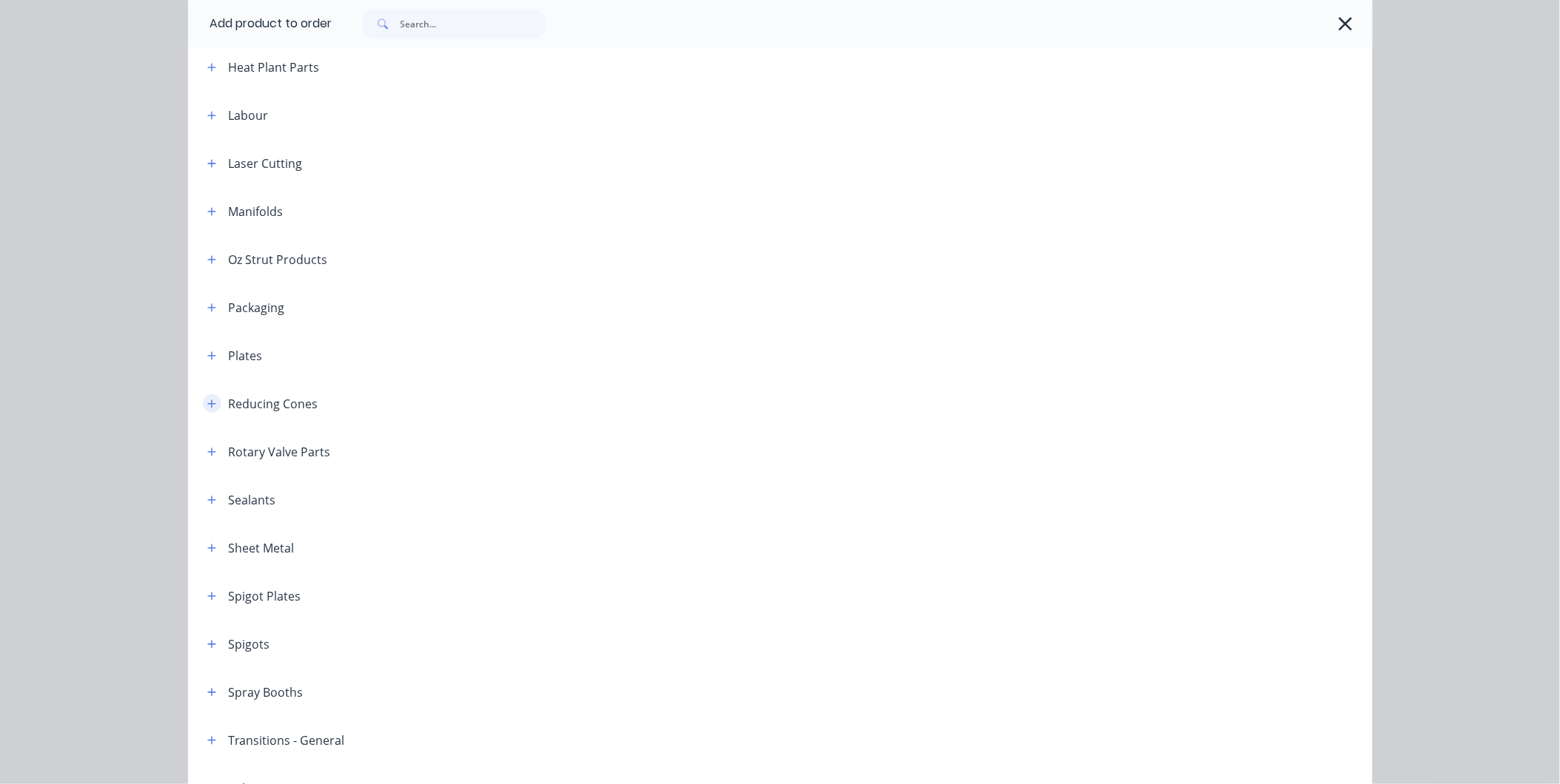
click at [210, 401] on icon "button" at bounding box center [211, 404] width 9 height 11
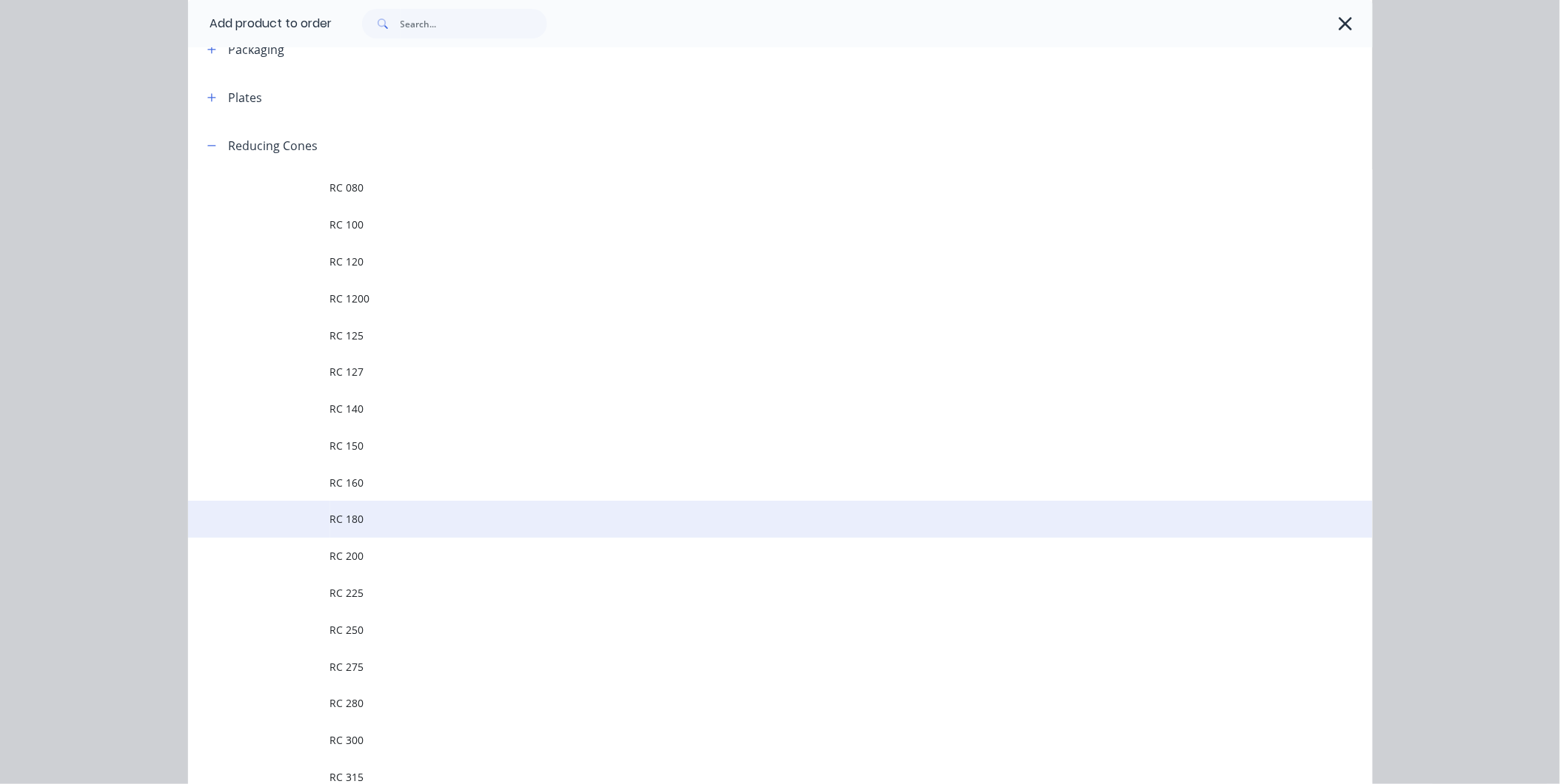
scroll to position [1890, 0]
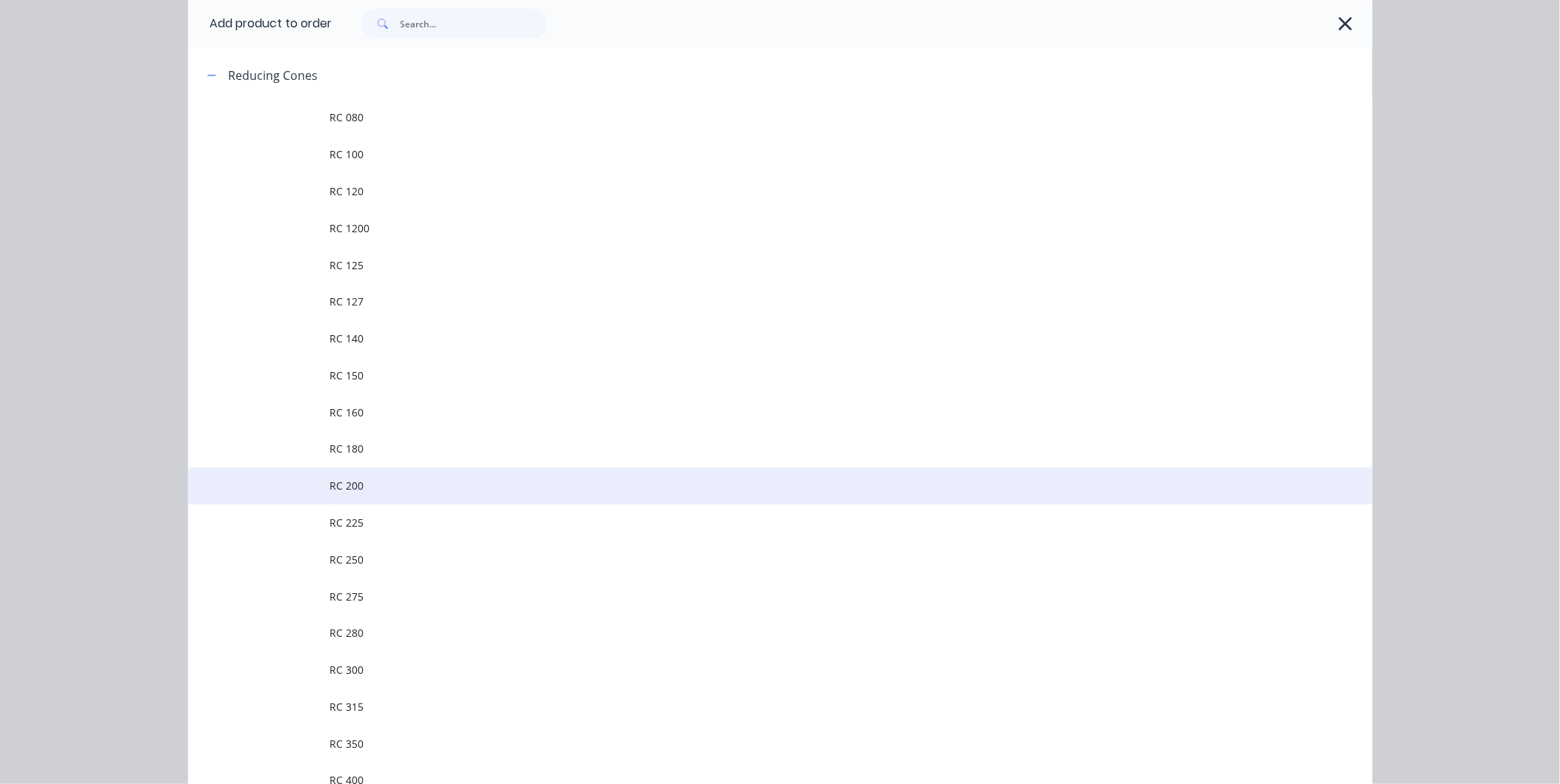
click at [381, 487] on span "RC 200" at bounding box center [747, 486] width 833 height 16
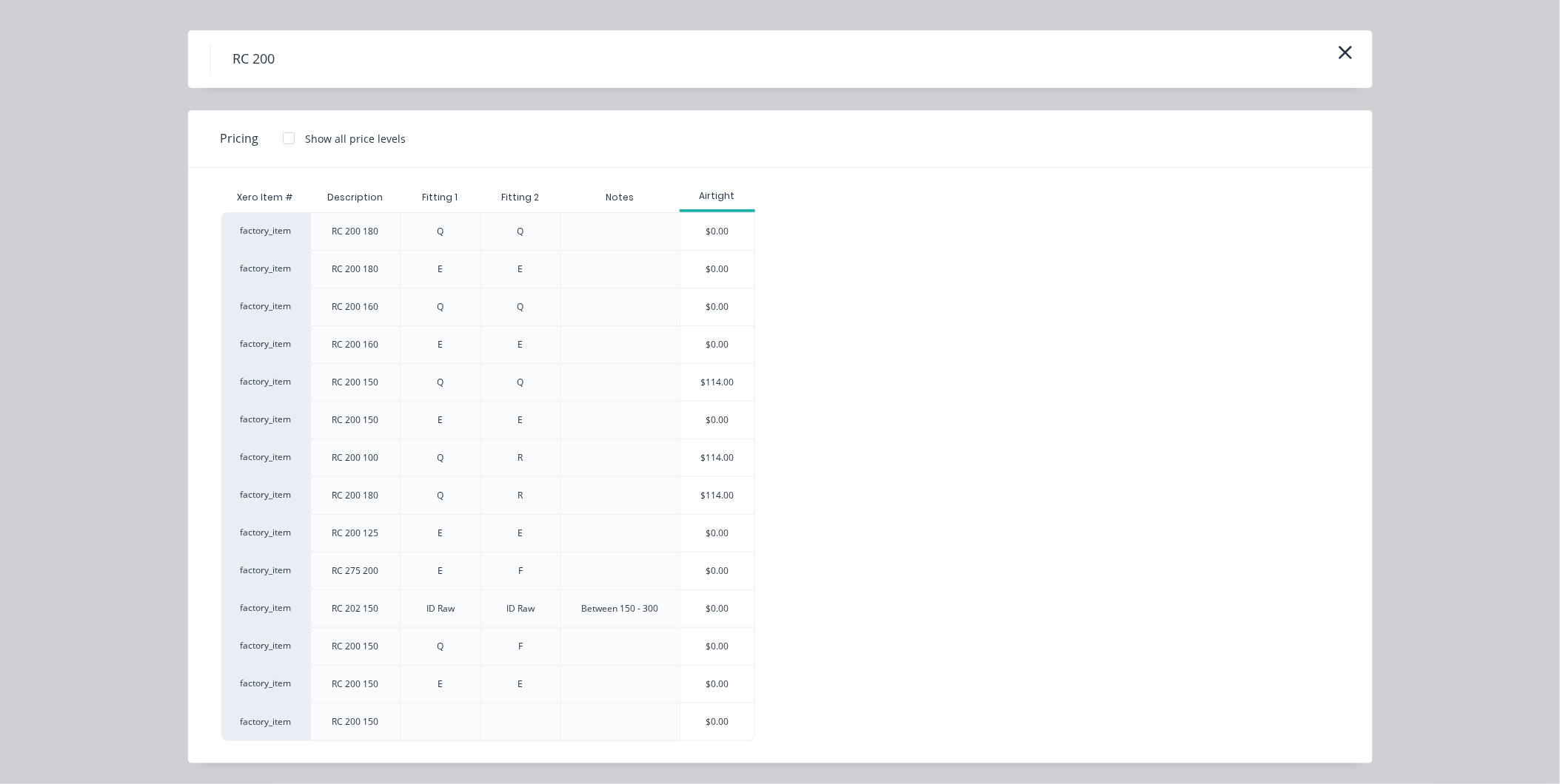
scroll to position [153, 0]
click at [1338, 52] on icon "button" at bounding box center [1346, 52] width 16 height 21
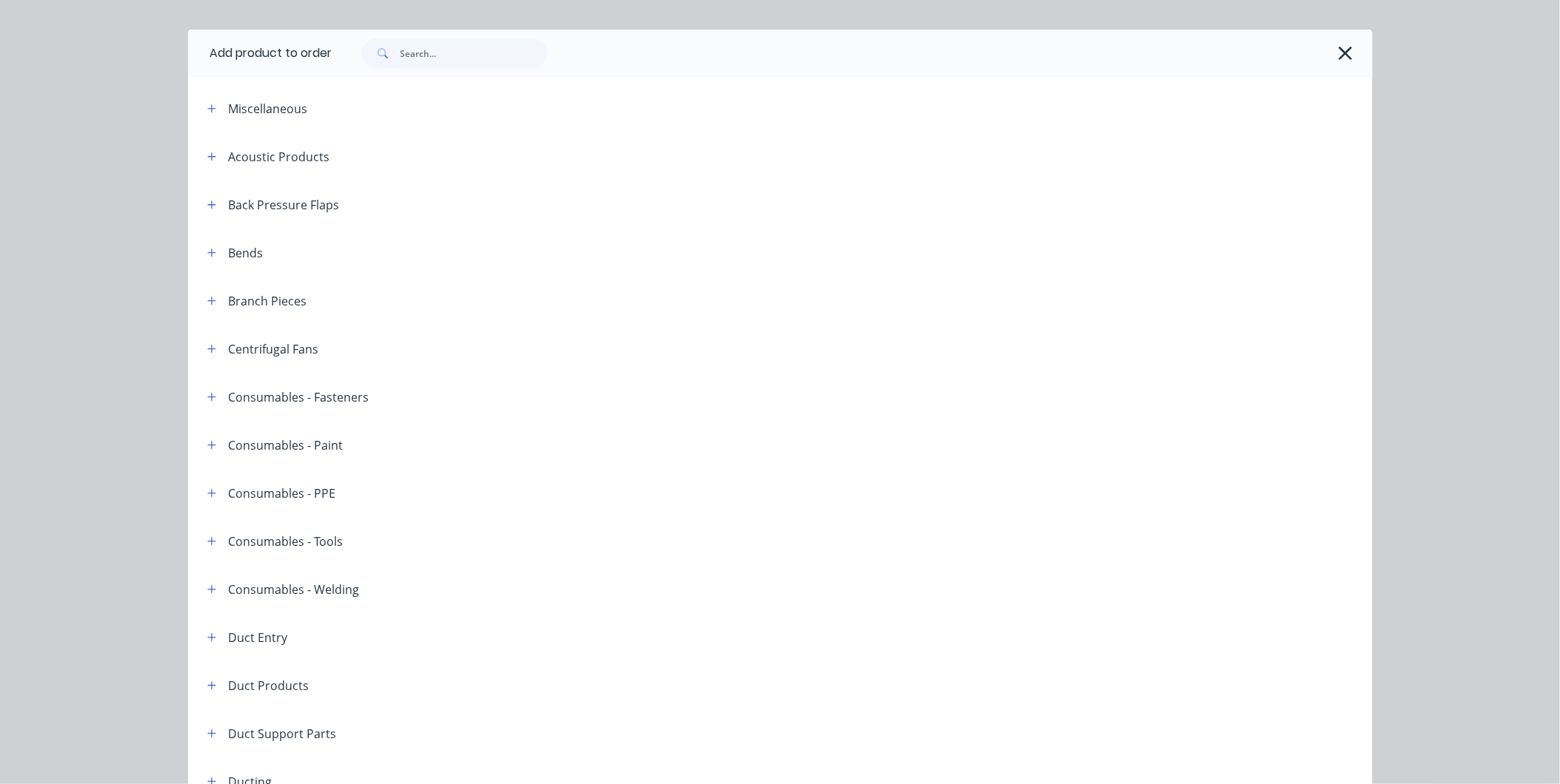
scroll to position [1941, 0]
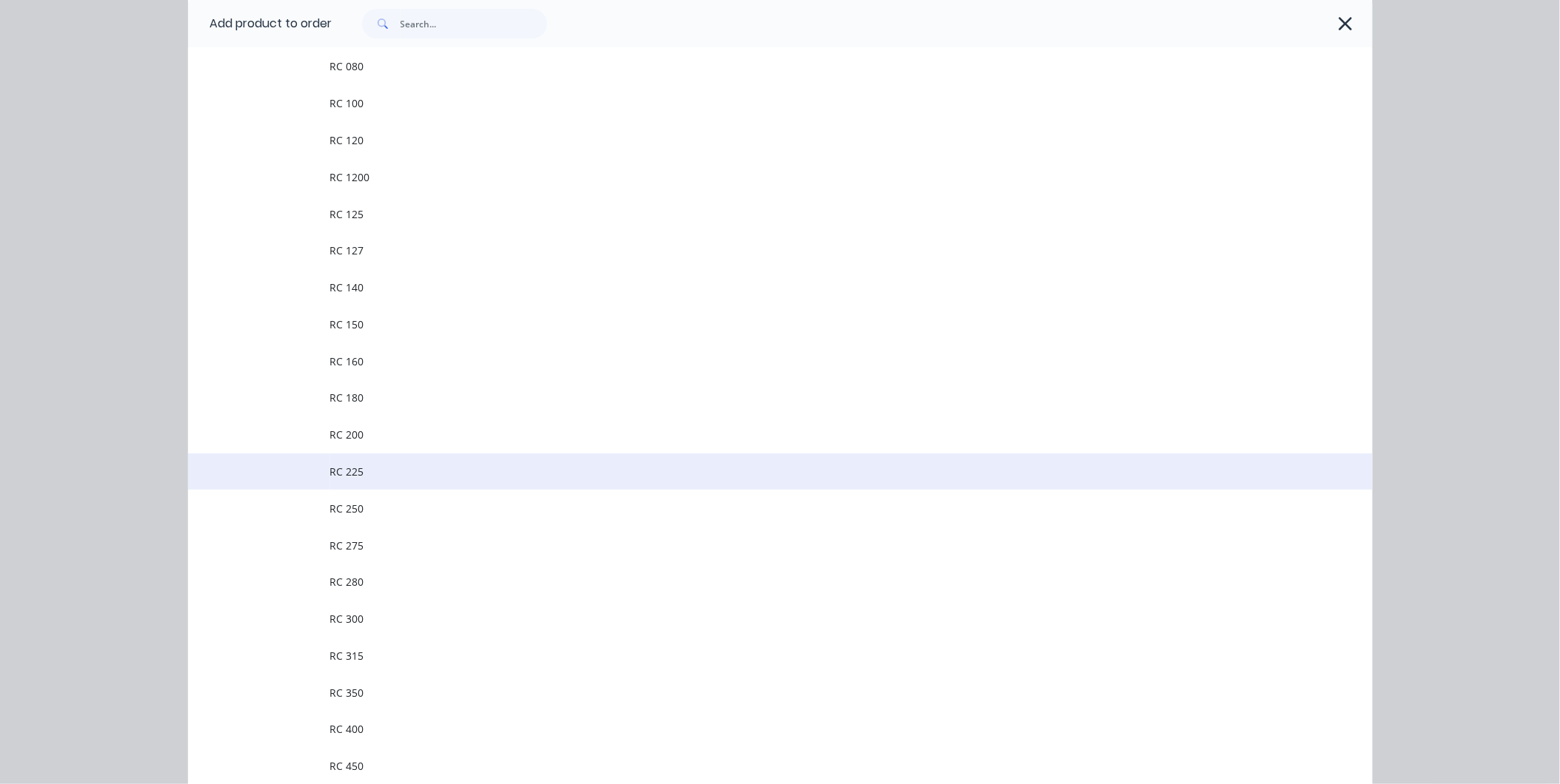
click at [358, 475] on span "RC 225" at bounding box center [747, 471] width 833 height 16
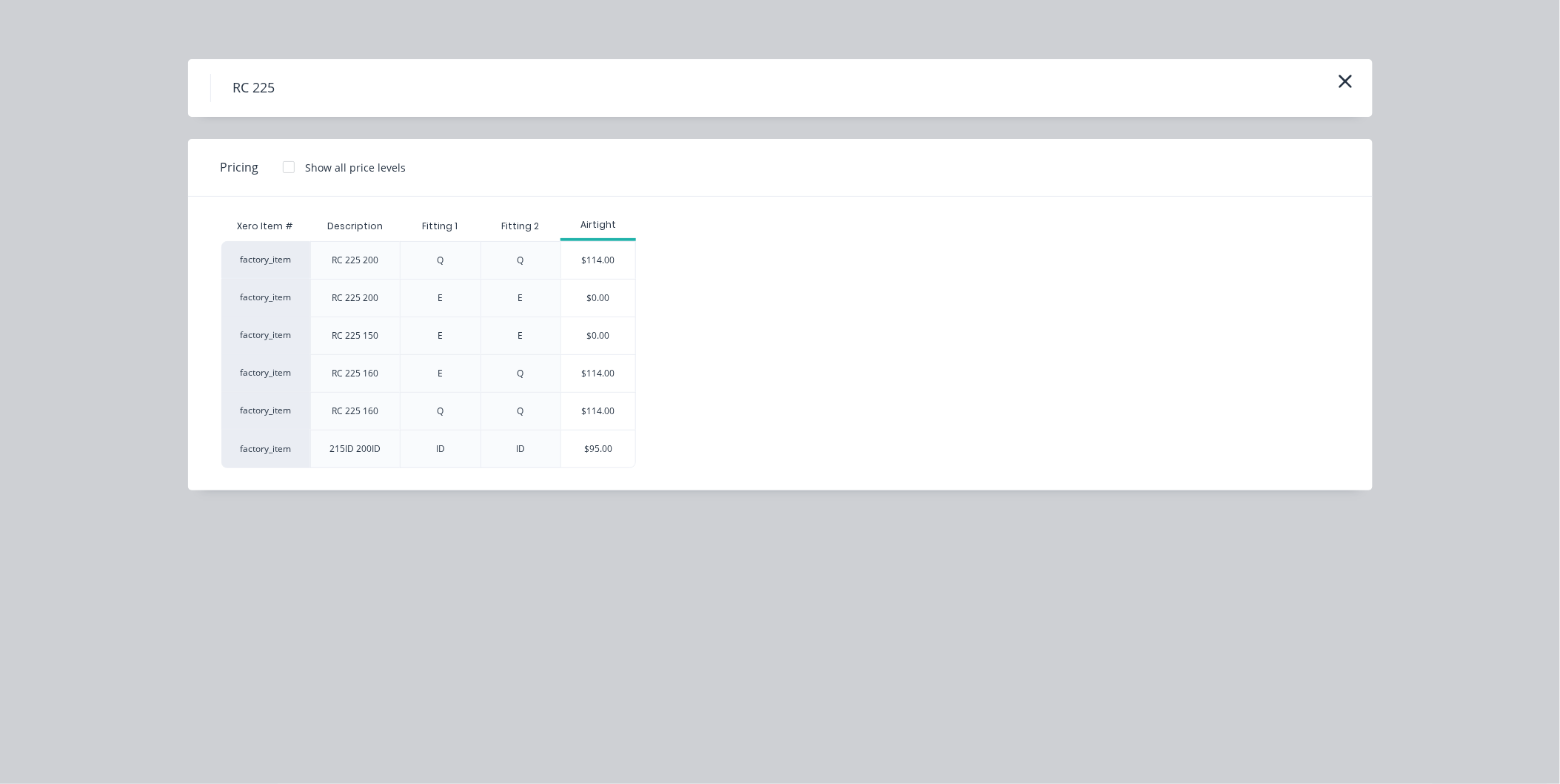
scroll to position [0, 0]
click at [600, 442] on div "$95.00" at bounding box center [598, 449] width 75 height 37
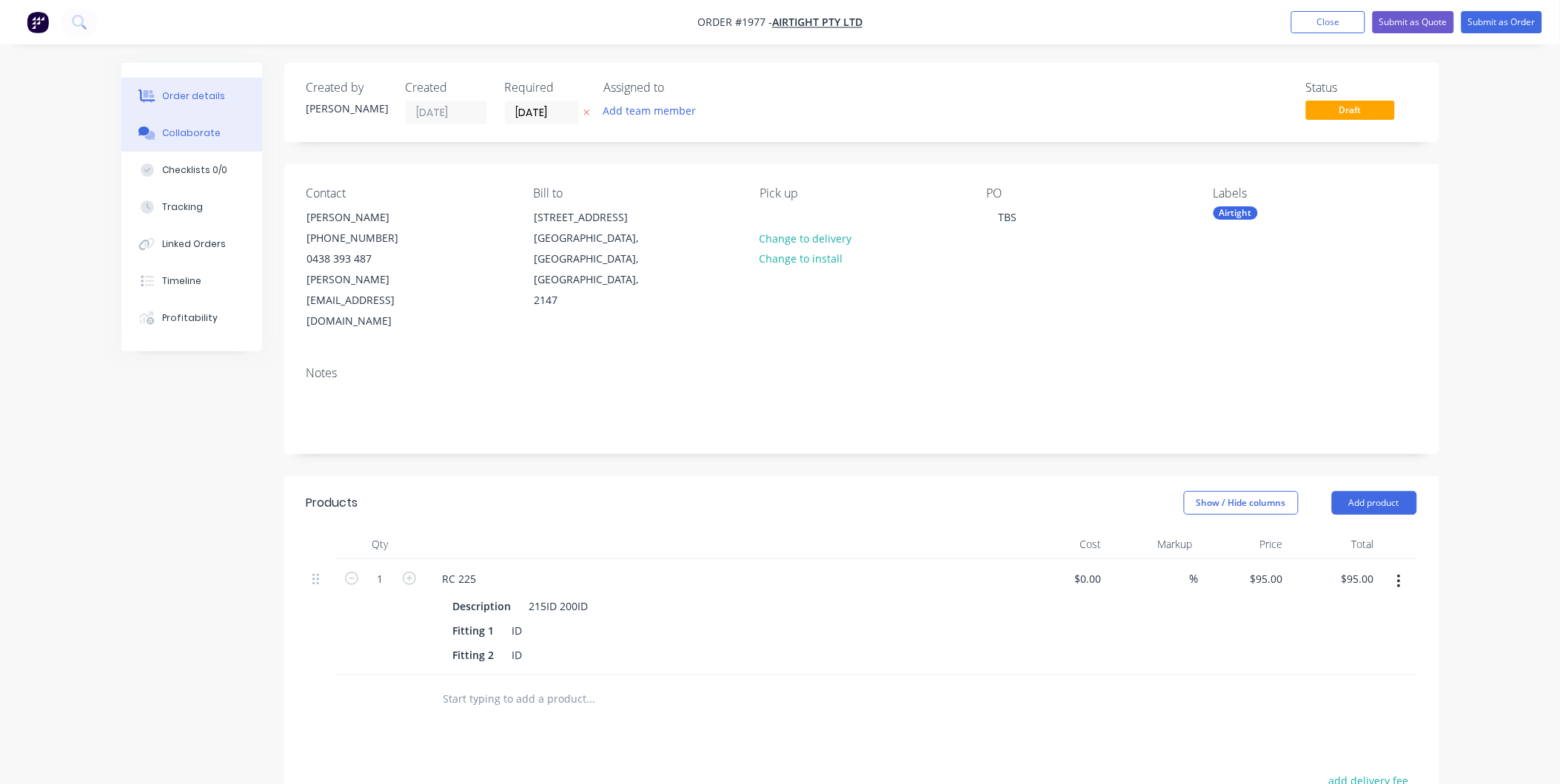
click at [195, 133] on div "Collaborate" at bounding box center [191, 133] width 59 height 14
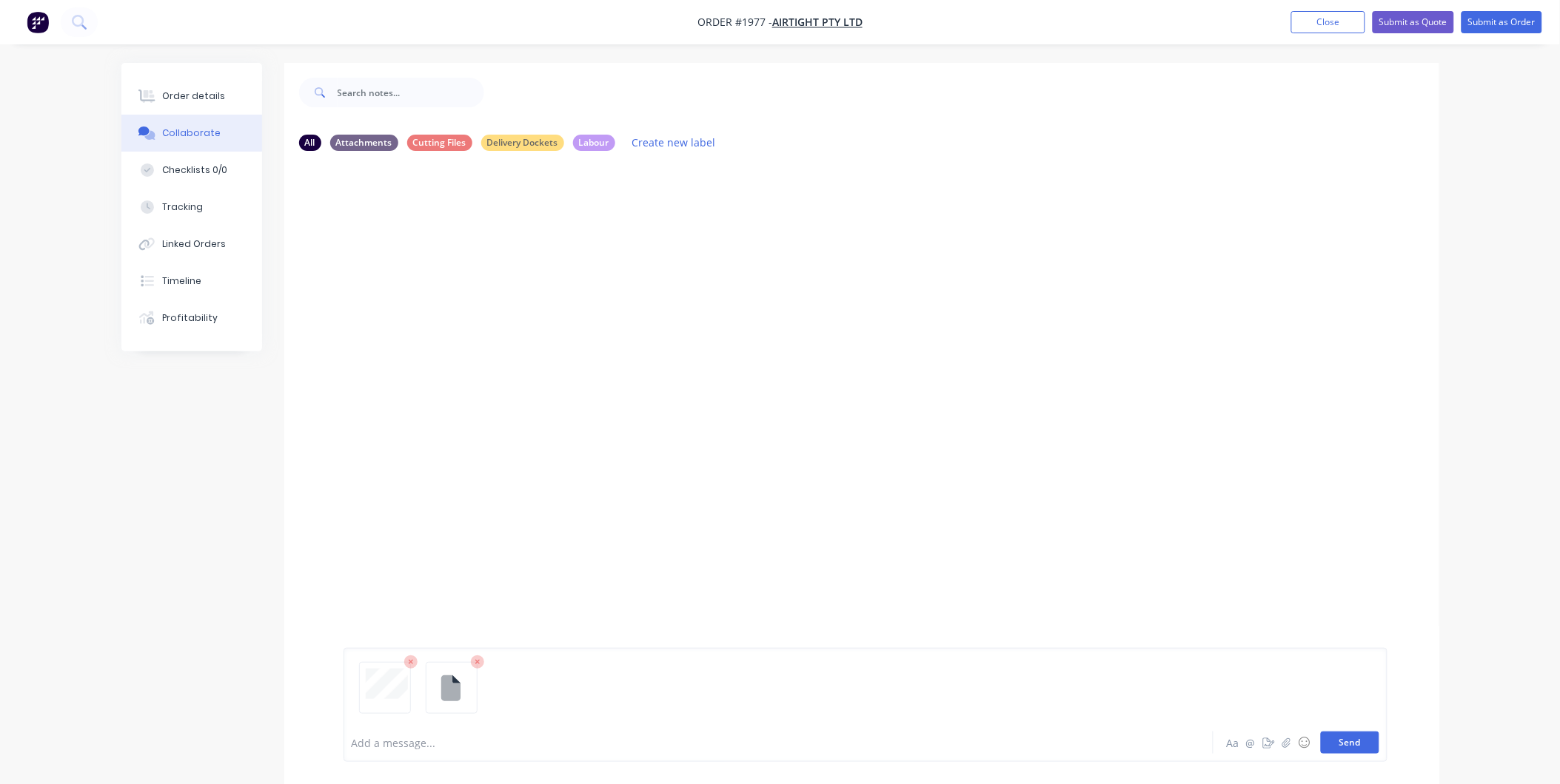
click at [1347, 743] on button "Send" at bounding box center [1350, 743] width 59 height 23
click at [1335, 745] on button "Send" at bounding box center [1350, 743] width 59 height 23
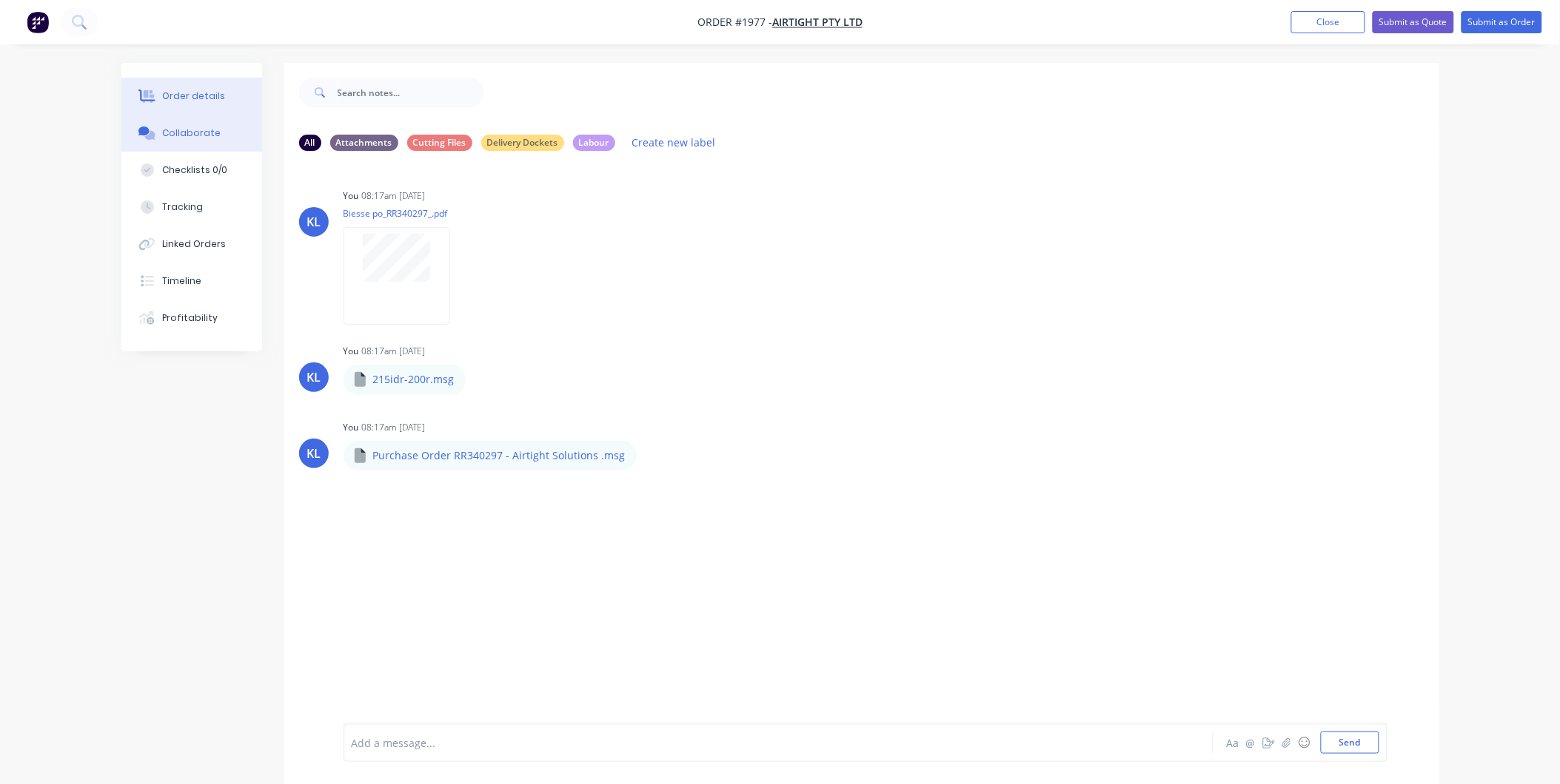
click at [181, 92] on div "Order details" at bounding box center [193, 96] width 63 height 14
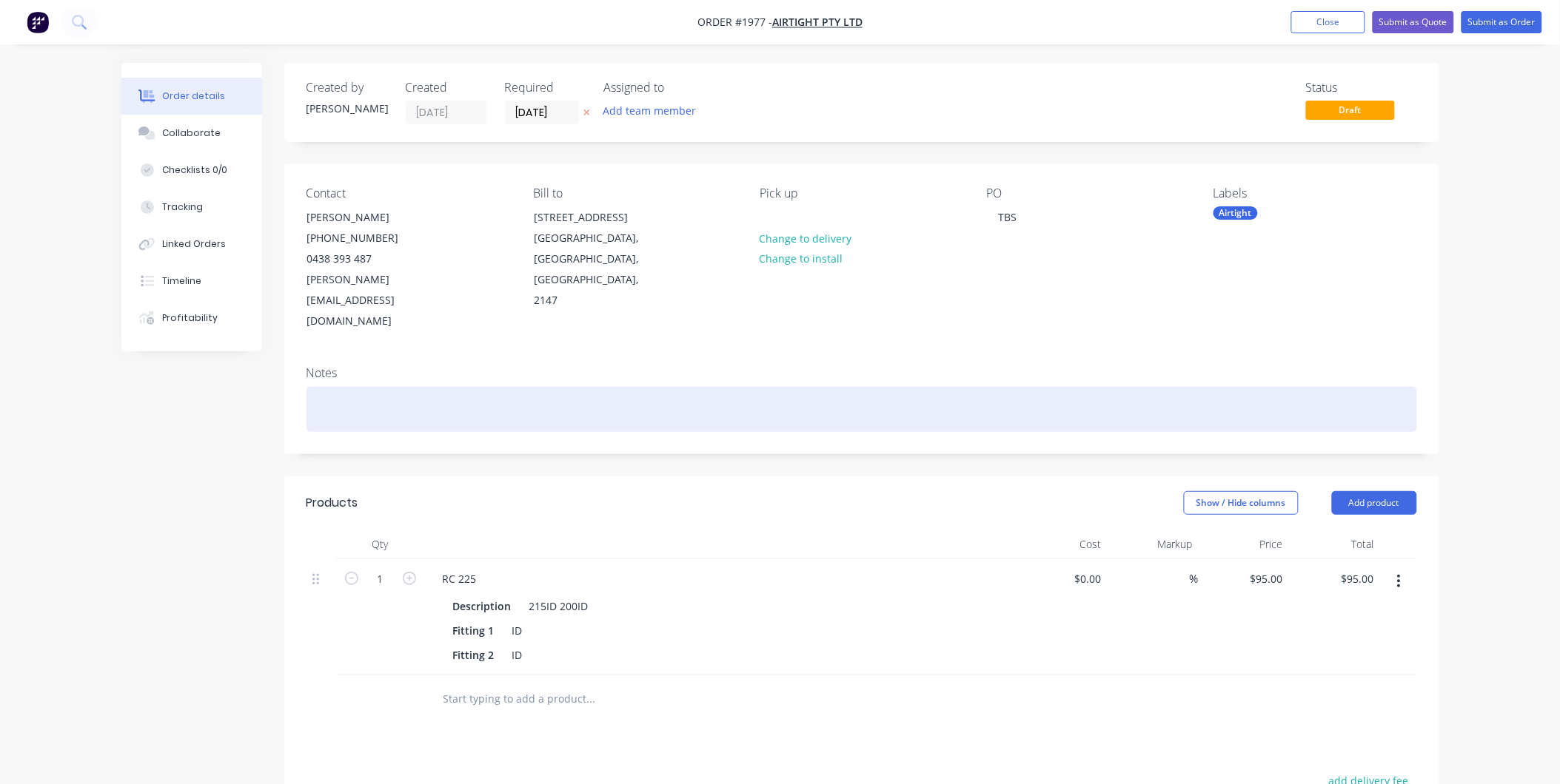
click at [345, 387] on div at bounding box center [862, 410] width 1111 height 45
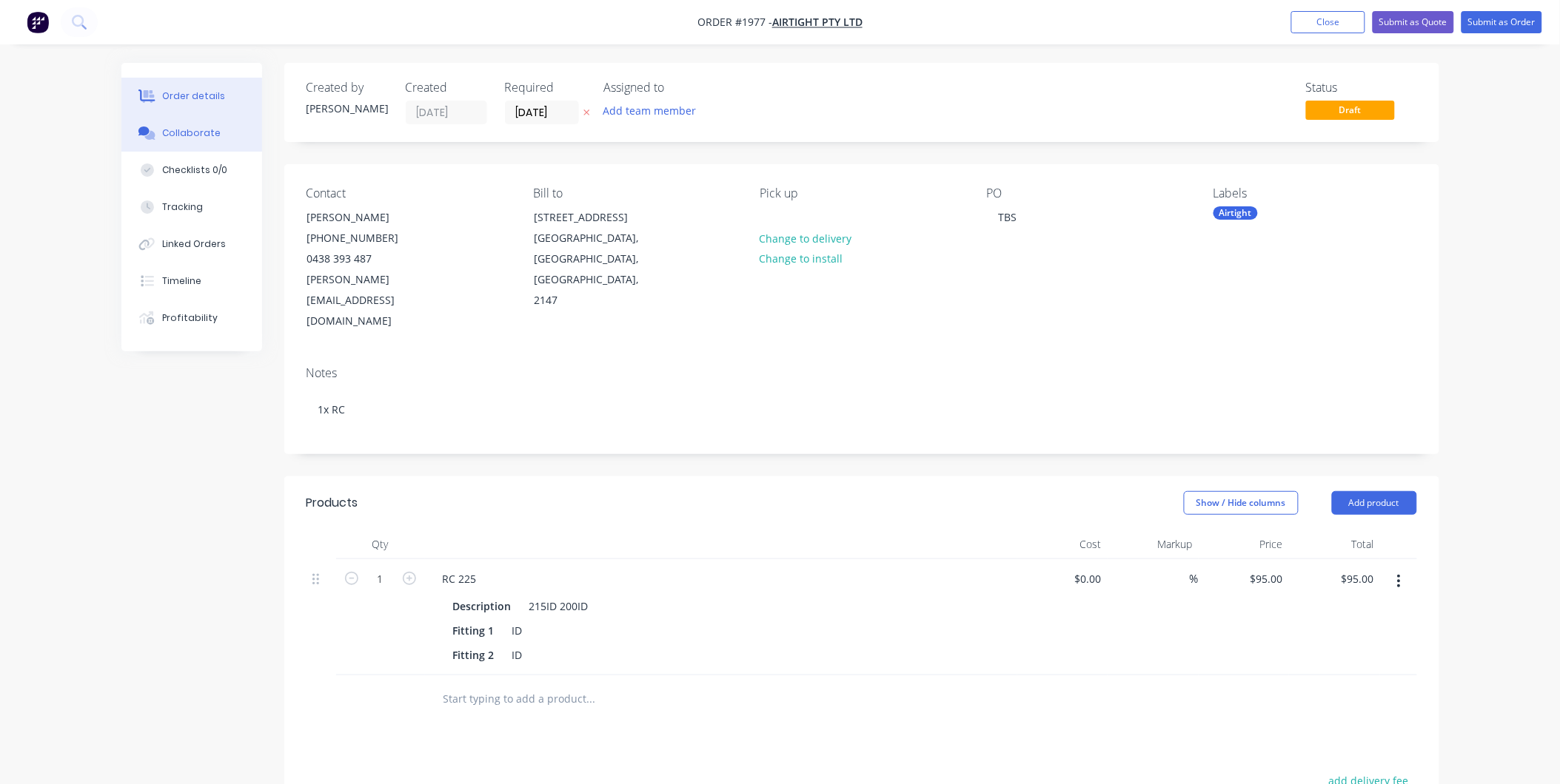
click at [183, 134] on div "Collaborate" at bounding box center [191, 133] width 59 height 14
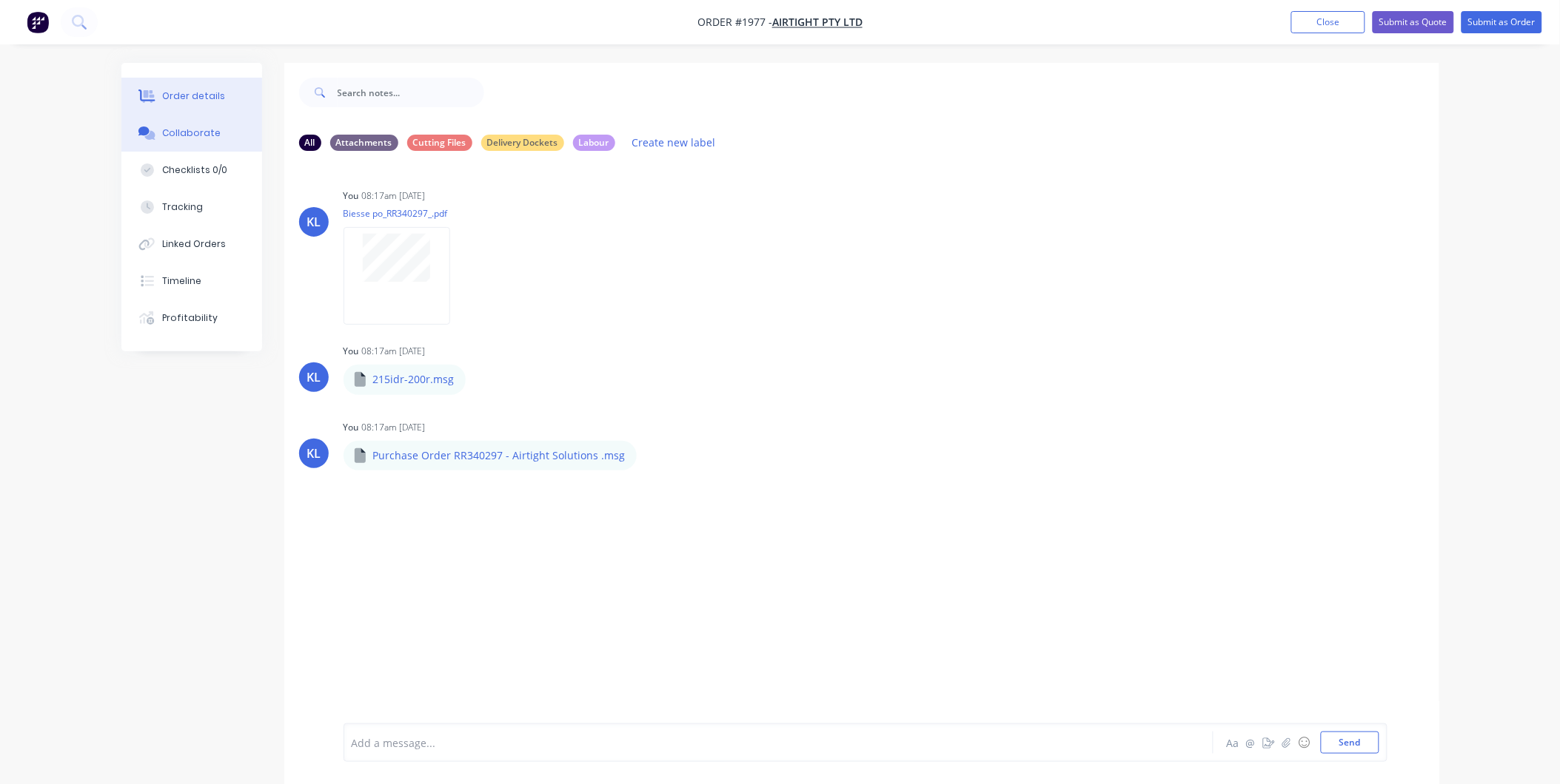
click at [231, 104] on button "Order details" at bounding box center [191, 96] width 140 height 37
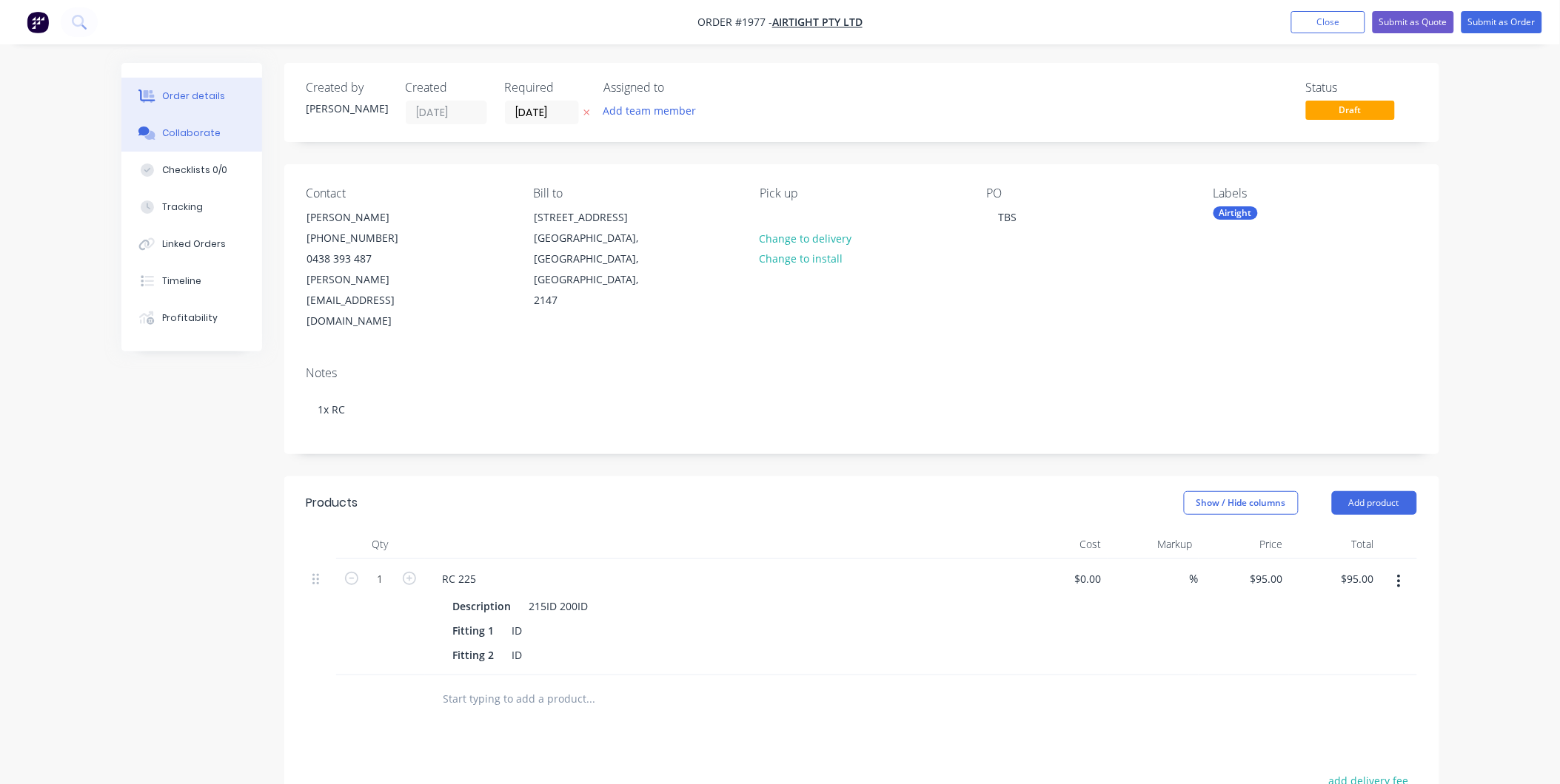
click at [205, 142] on button "Collaborate" at bounding box center [191, 133] width 140 height 37
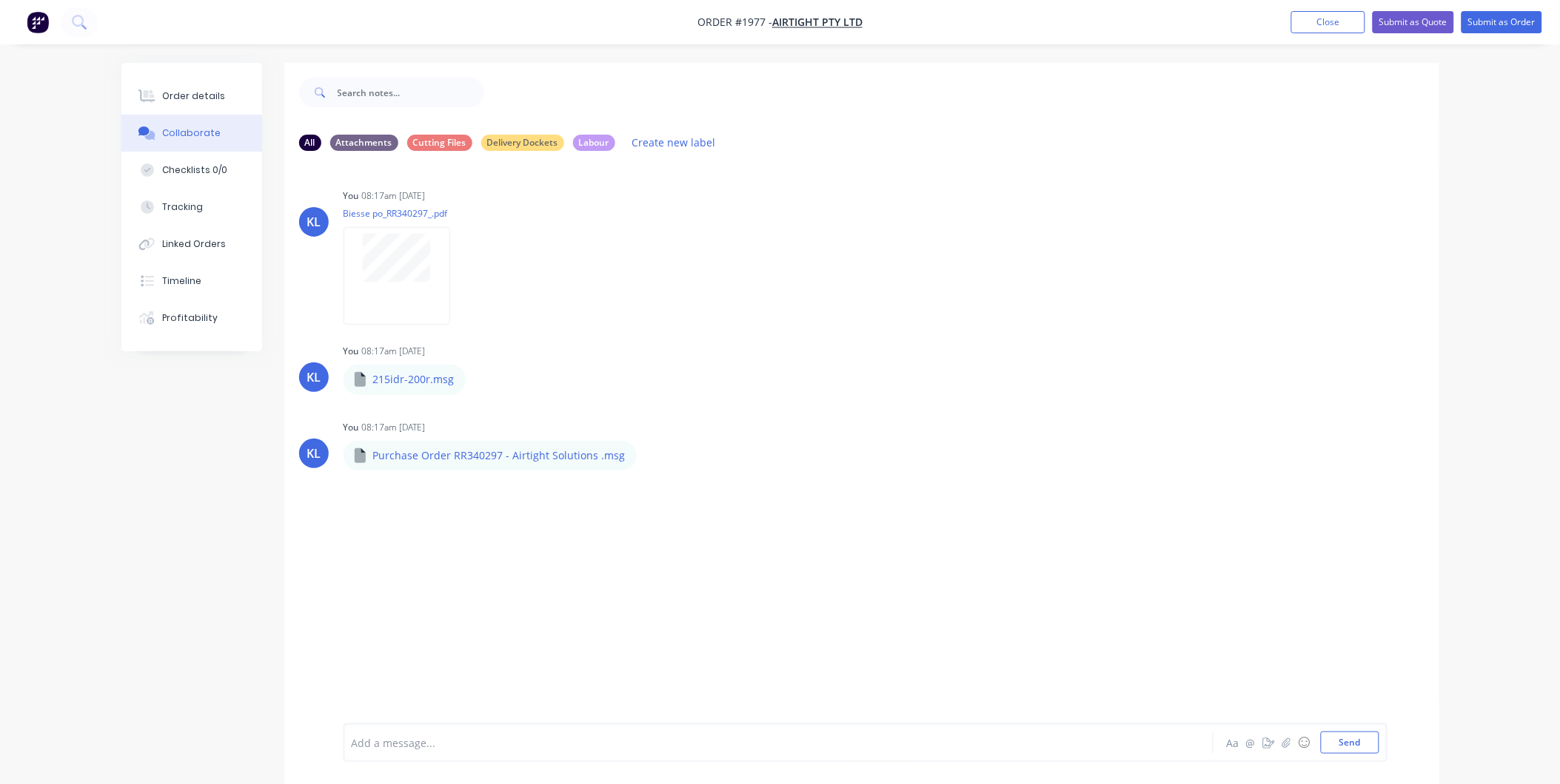
drag, startPoint x: 198, startPoint y: 98, endPoint x: 54, endPoint y: 107, distance: 144.3
click at [54, 107] on div "Order details Collaborate Checklists 0/0 Tracking Linked Orders Timeline Profit…" at bounding box center [780, 403] width 1560 height 807
click at [195, 92] on div "Order details" at bounding box center [193, 96] width 63 height 14
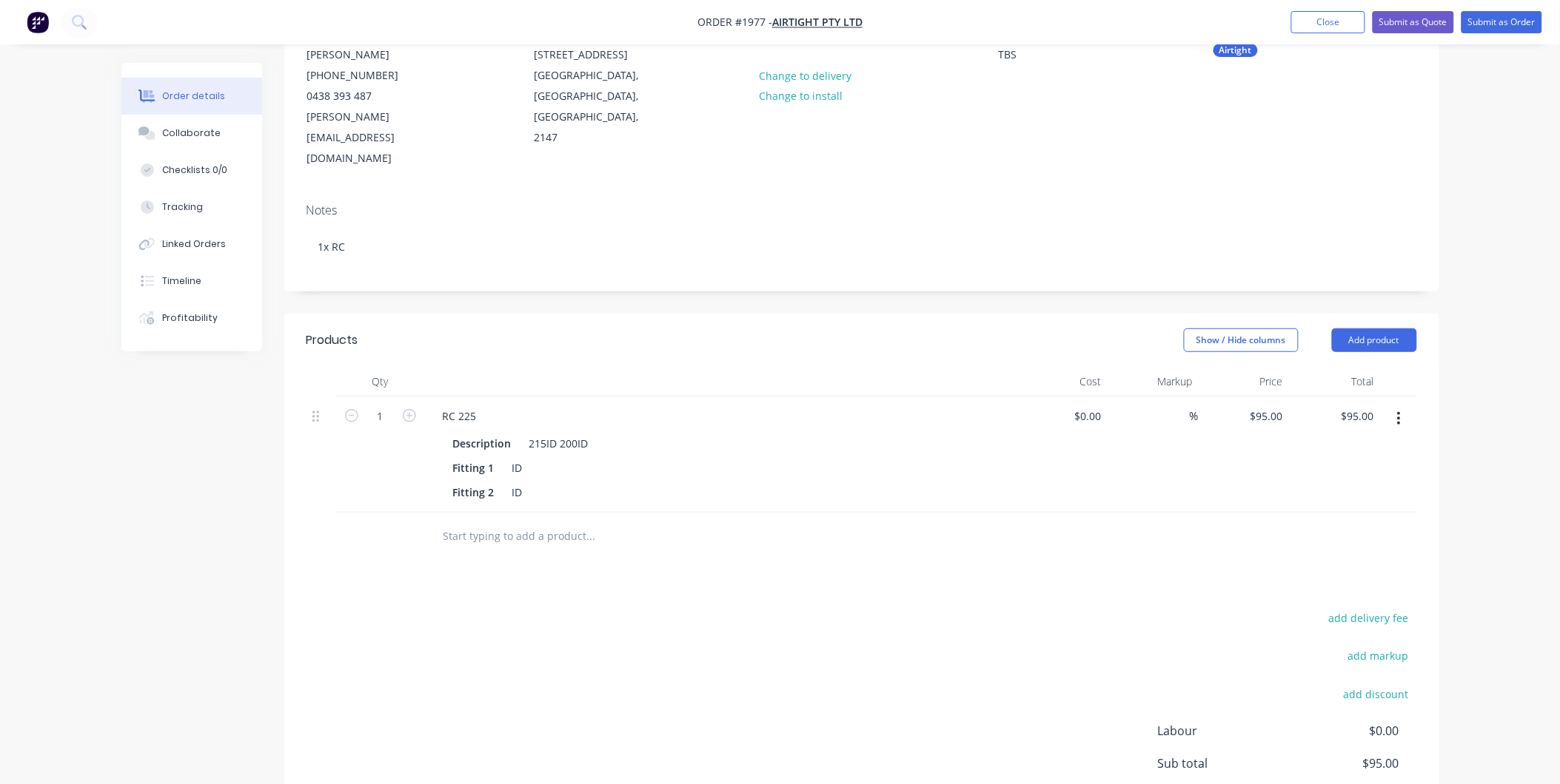
scroll to position [165, 0]
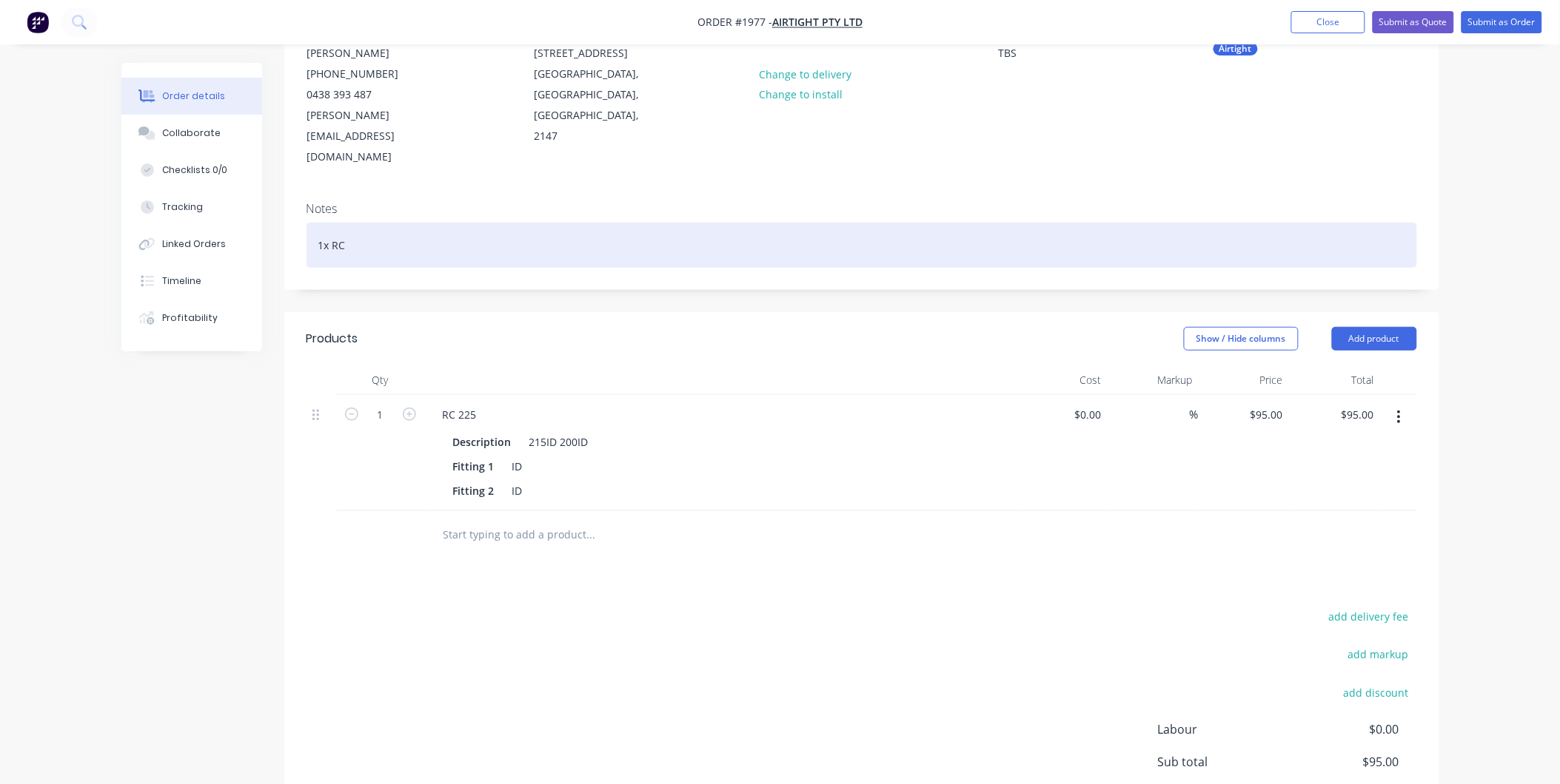
click at [362, 222] on div "1x RC" at bounding box center [862, 245] width 1111 height 45
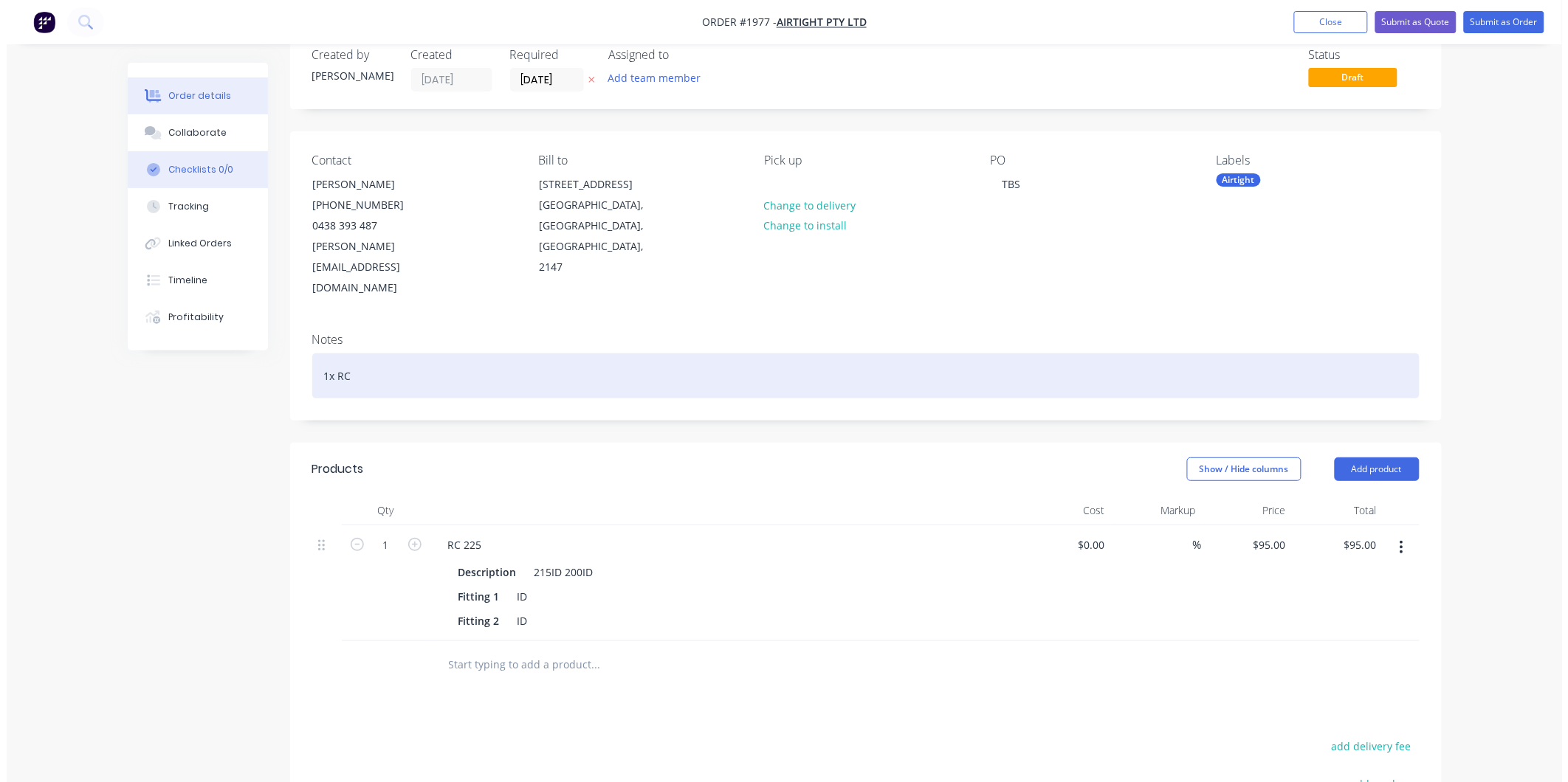
scroll to position [0, 0]
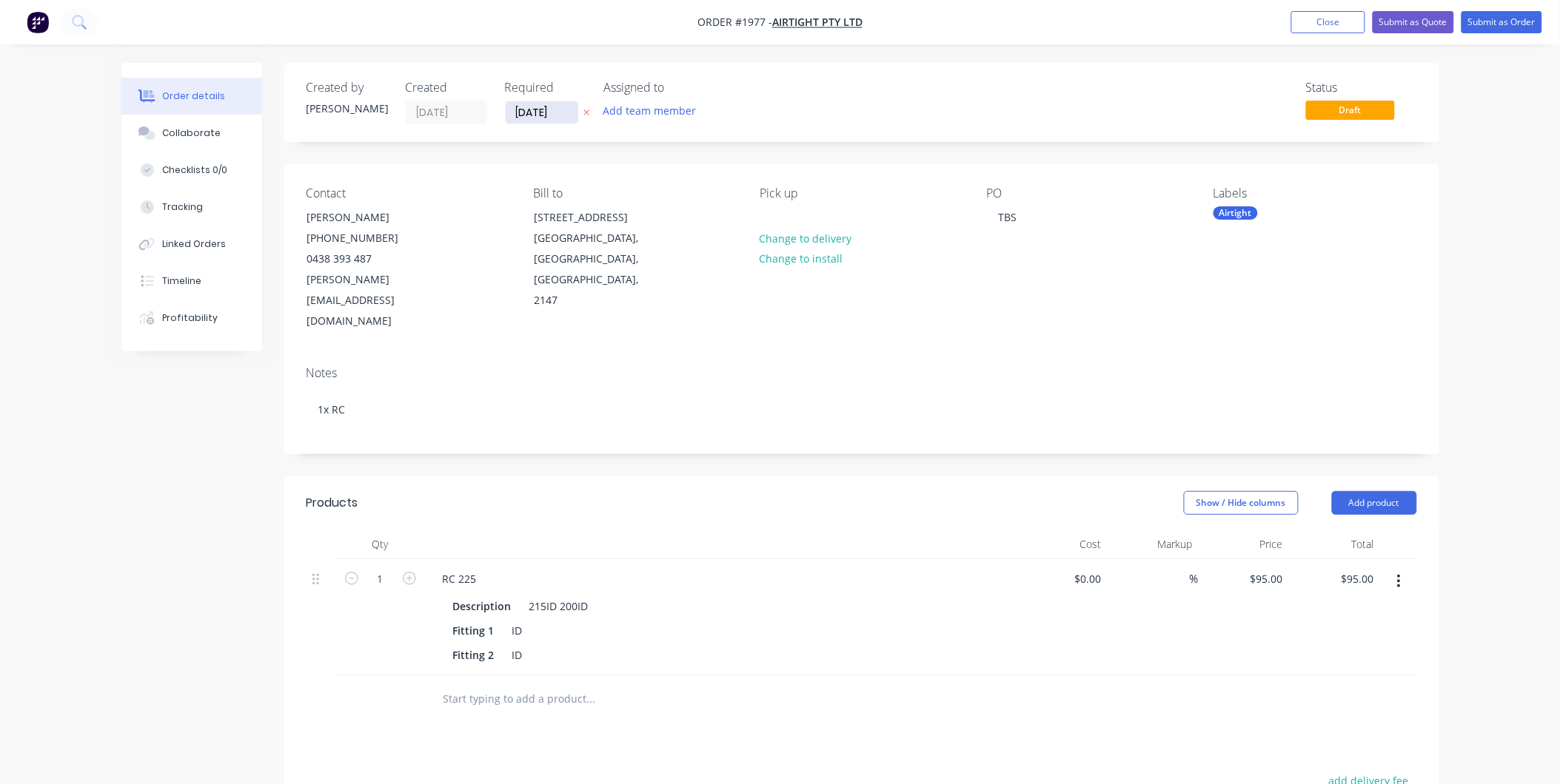
click at [526, 107] on input "[DATE]" at bounding box center [542, 112] width 73 height 23
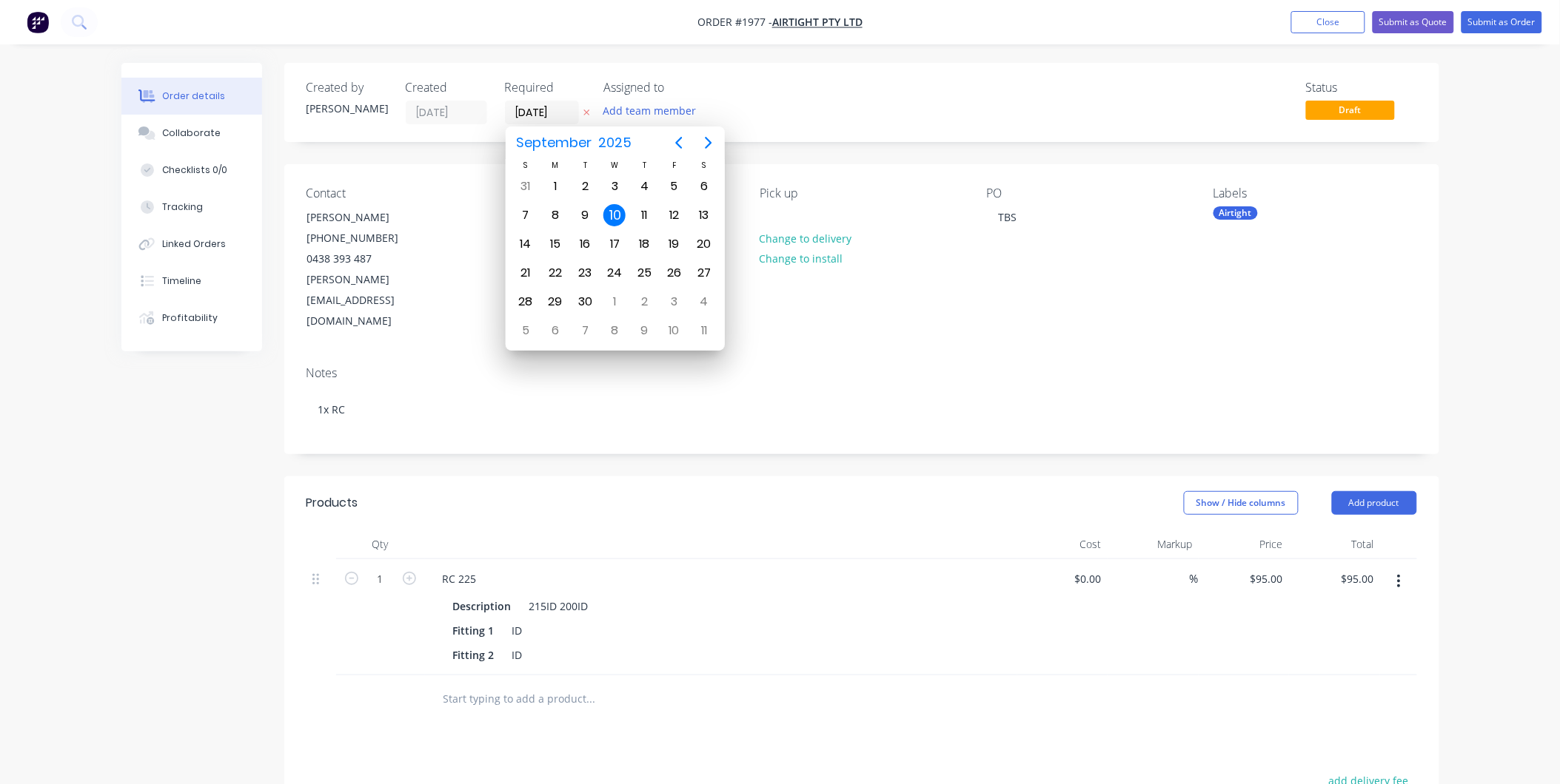
click at [455, 153] on div "Created by Kyle Created 10/09/25 Required 10/09/25 Assigned to Add team member …" at bounding box center [862, 570] width 1155 height 1016
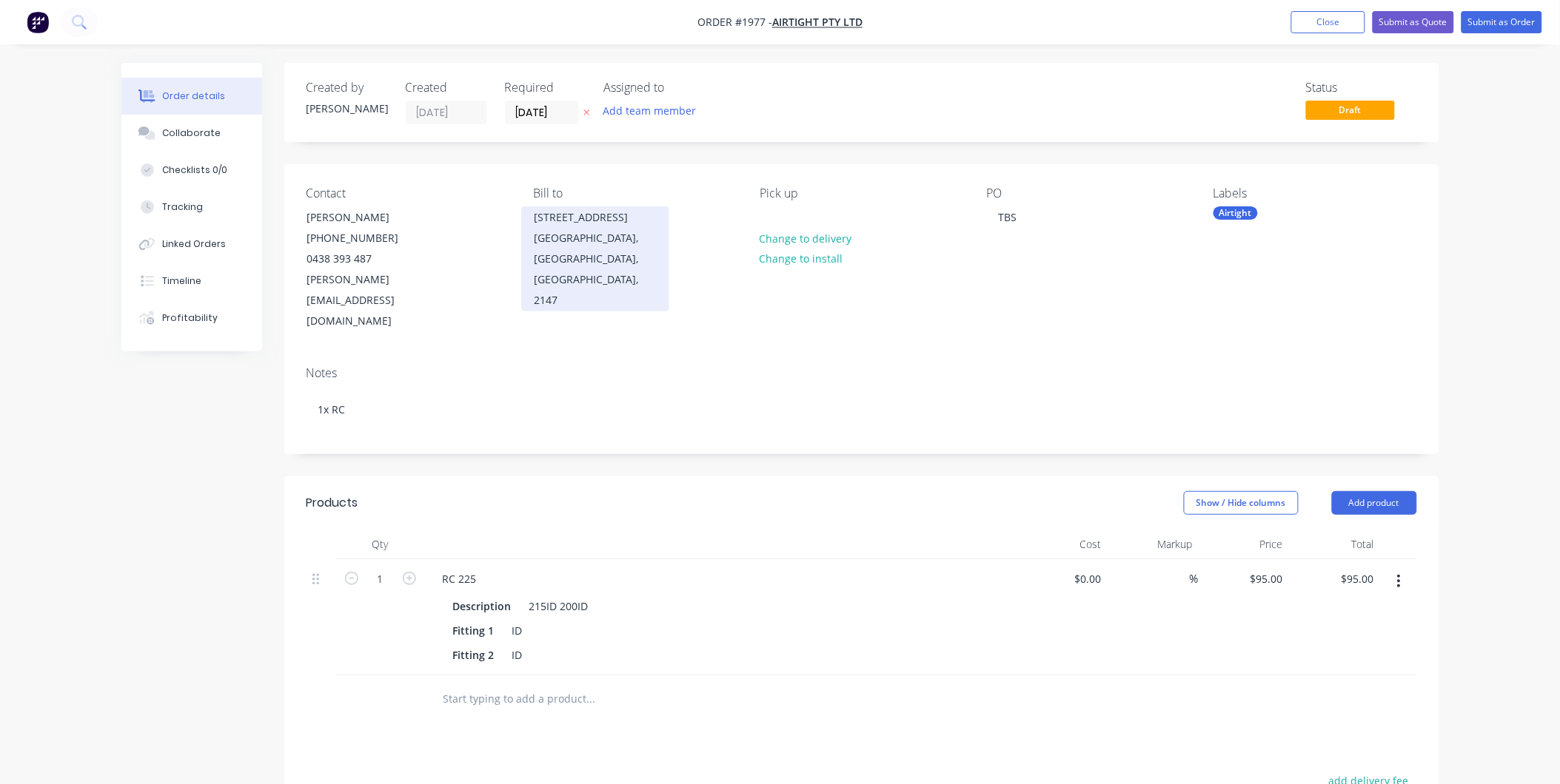
click at [574, 228] on div "[STREET_ADDRESS]" at bounding box center [594, 217] width 123 height 21
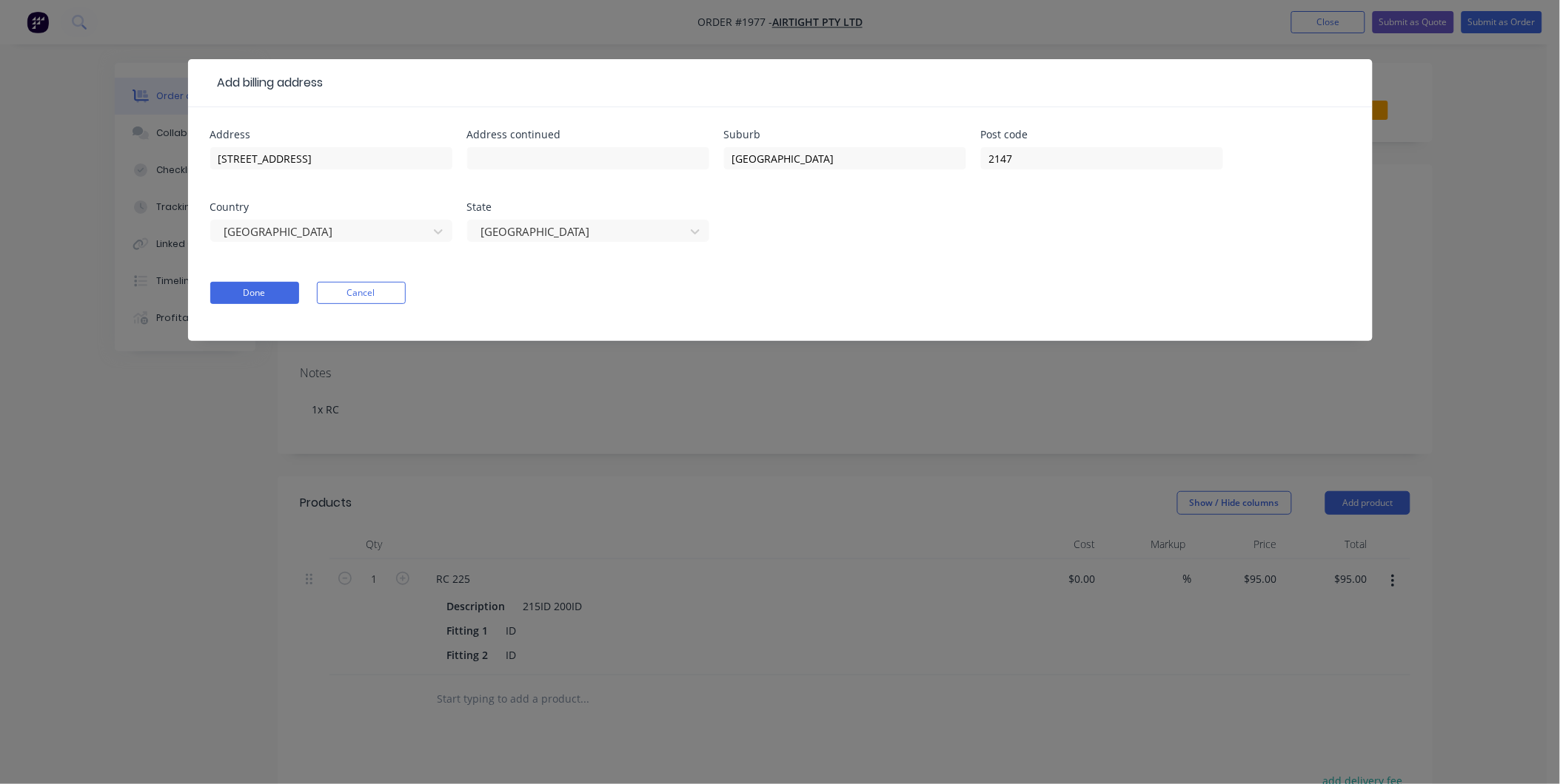
click at [378, 295] on button "Cancel" at bounding box center [361, 293] width 89 height 23
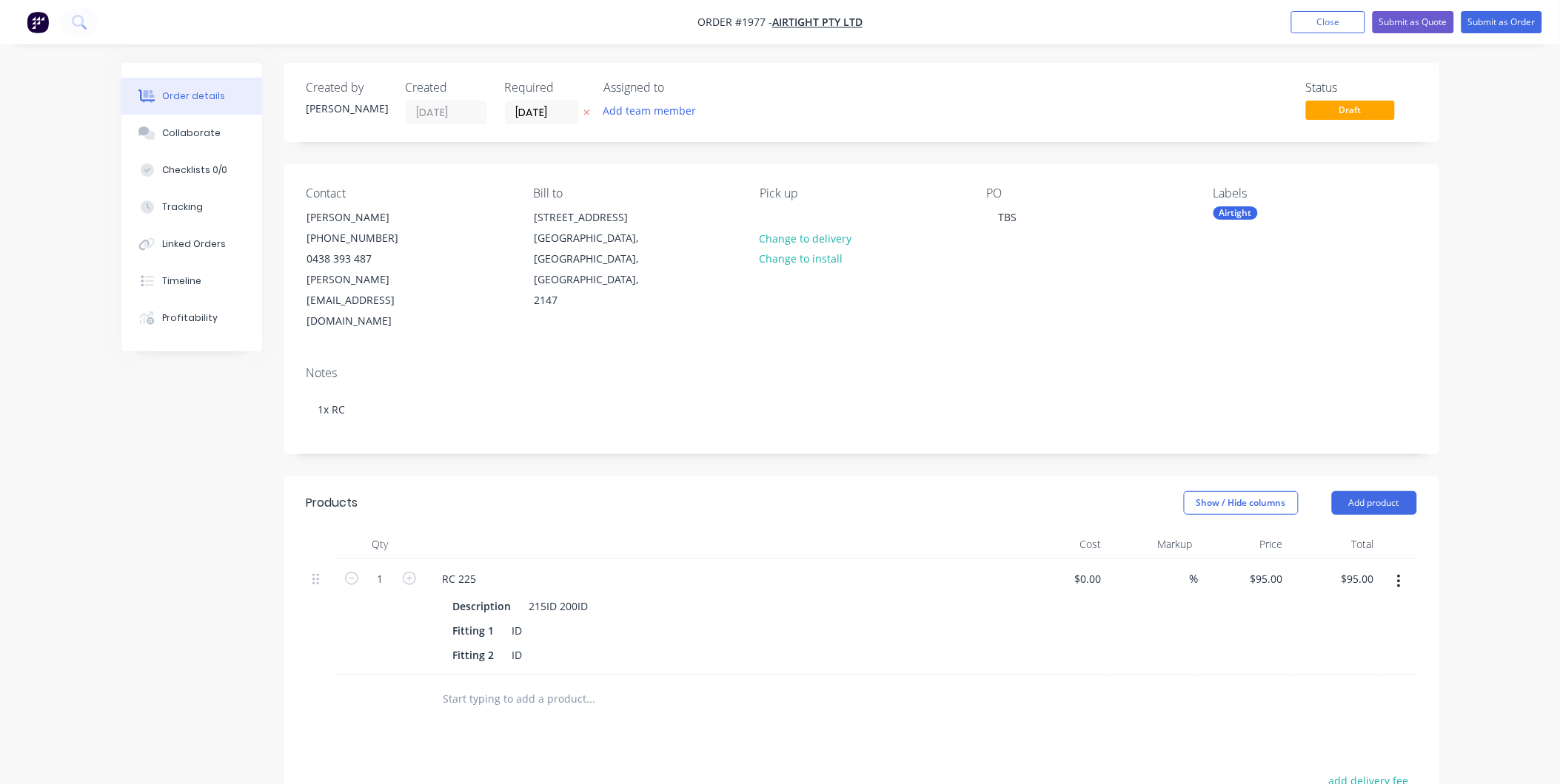
click at [1227, 212] on div "Airtight" at bounding box center [1235, 214] width 44 height 14
click at [1291, 255] on input "text" at bounding box center [1336, 253] width 155 height 29
type input "duct part"
click at [1268, 341] on div "Duct Parts" at bounding box center [1283, 342] width 57 height 17
click at [1138, 416] on div "Created by Kyle Created 10/09/25 Required 10/09/25 Assigned to Add team member …" at bounding box center [862, 570] width 1155 height 1016
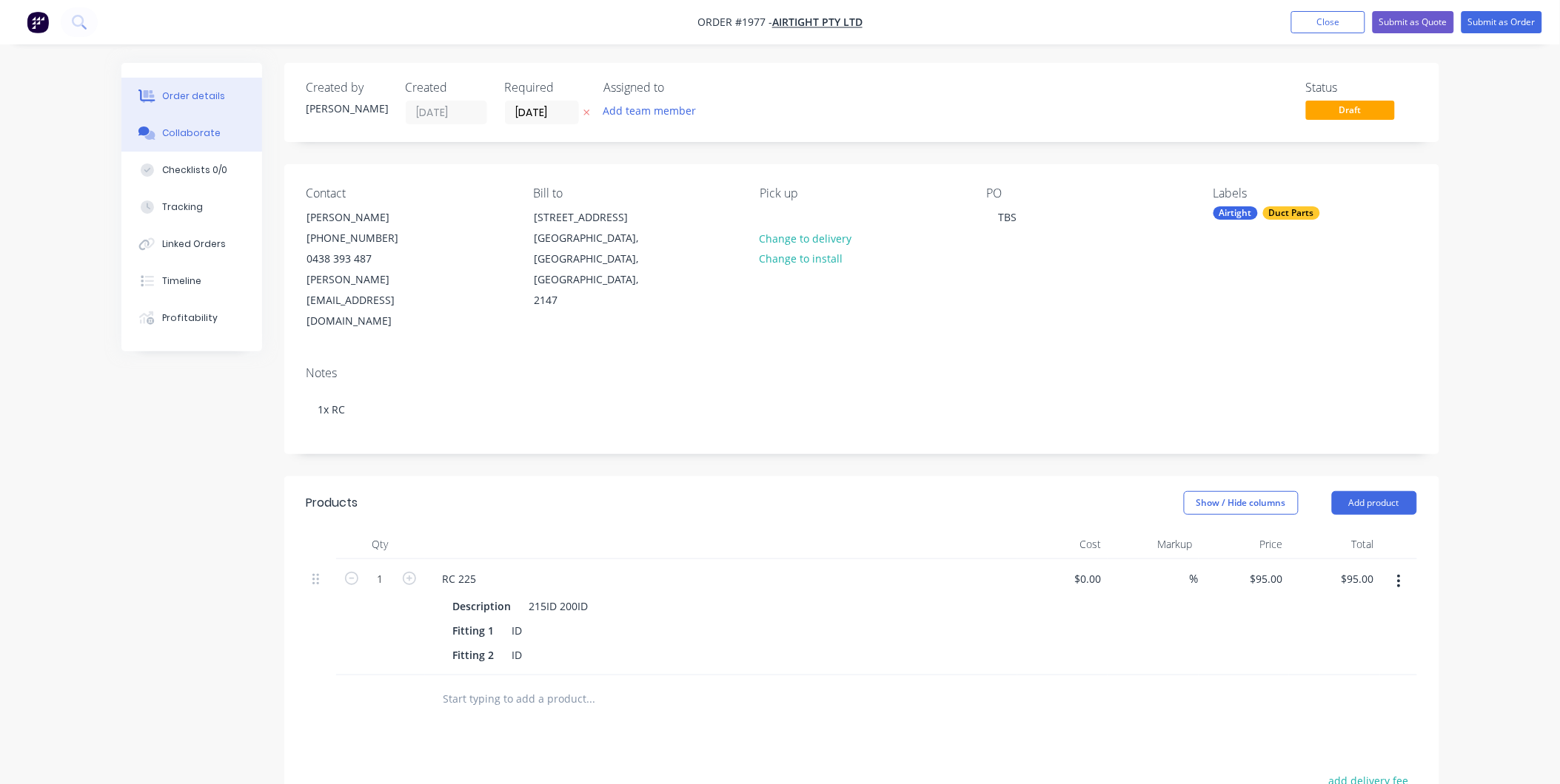
click at [176, 126] on div "Collaborate" at bounding box center [191, 133] width 59 height 14
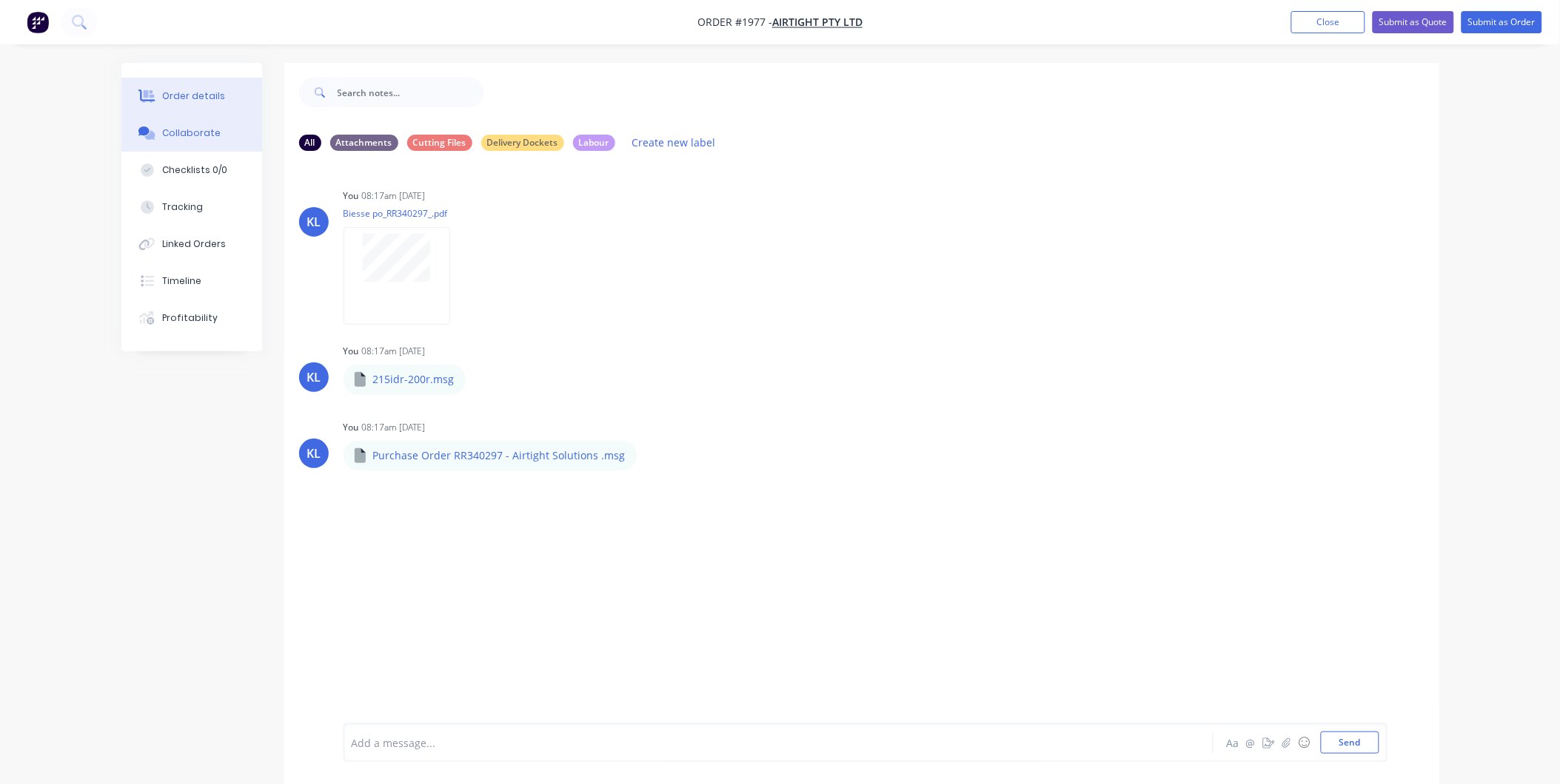
click at [183, 91] on div "Order details" at bounding box center [193, 96] width 63 height 14
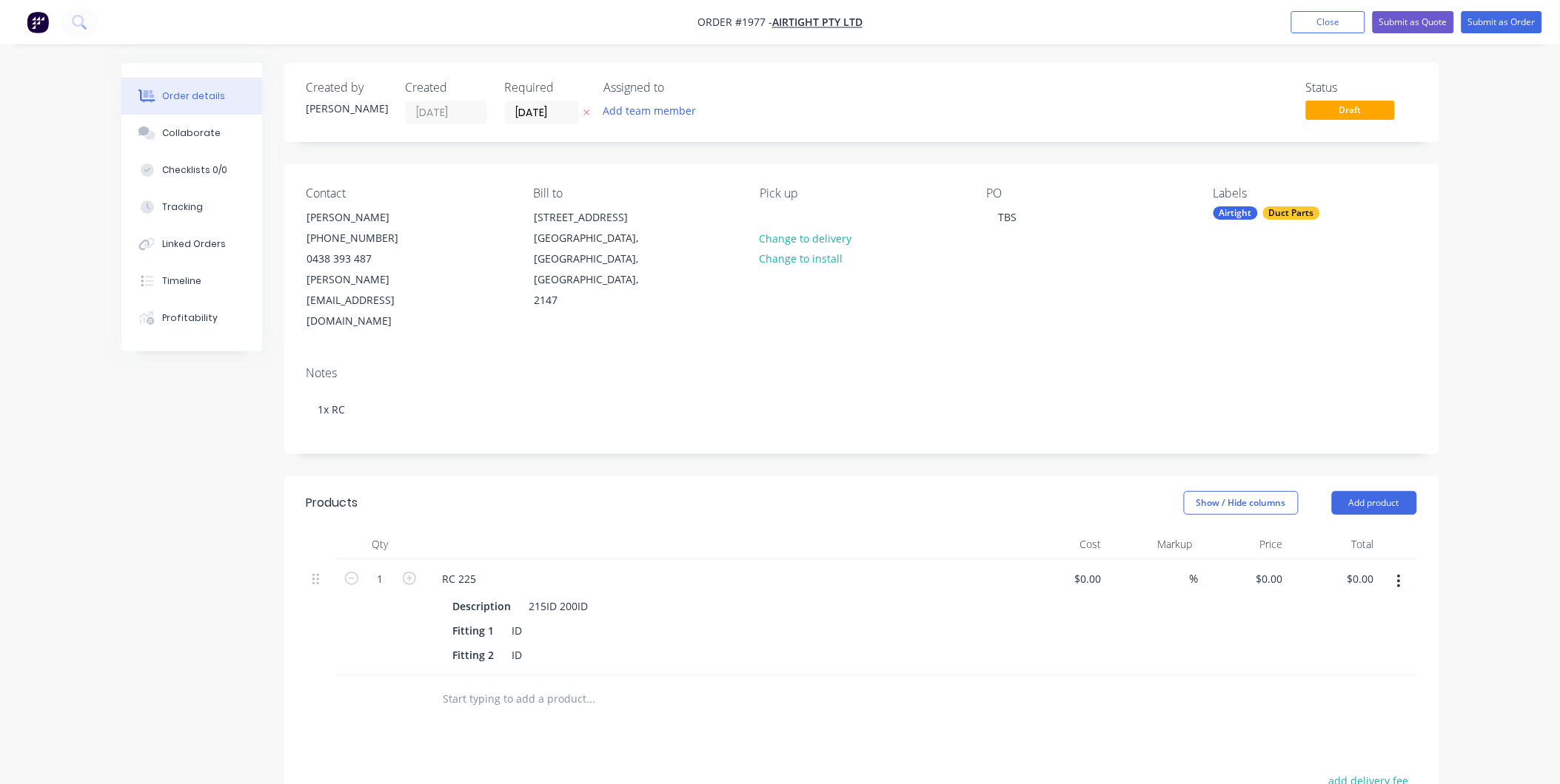
type input "$95.00"
click at [1530, 32] on nav "Order #1977 - Airtight Pty Ltd Add product Close Submit as Quote Submit as Order" at bounding box center [780, 22] width 1560 height 44
click at [1517, 15] on button "Submit as Order" at bounding box center [1502, 22] width 80 height 23
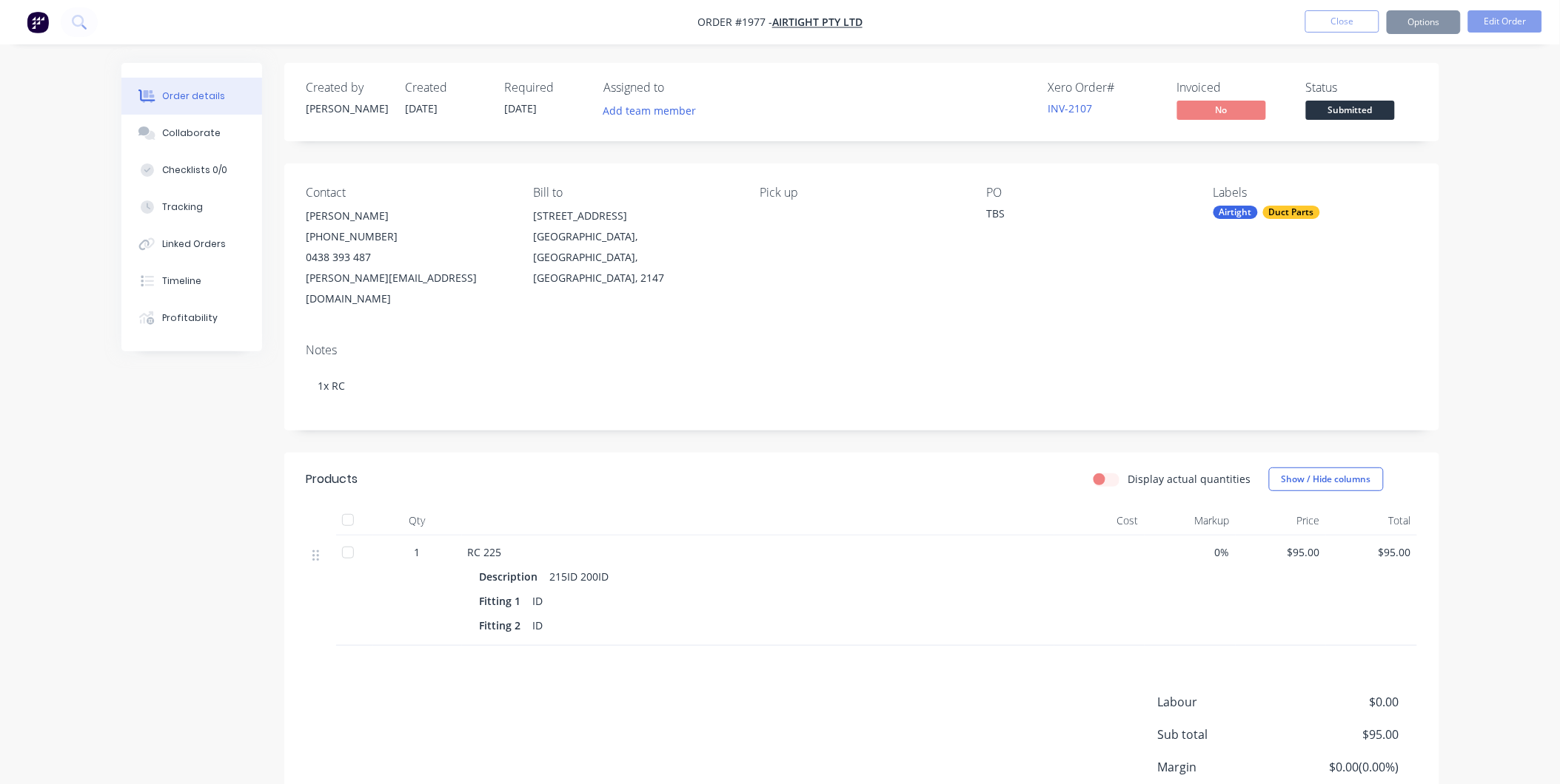
click at [1341, 112] on span "Submitted" at bounding box center [1350, 110] width 89 height 19
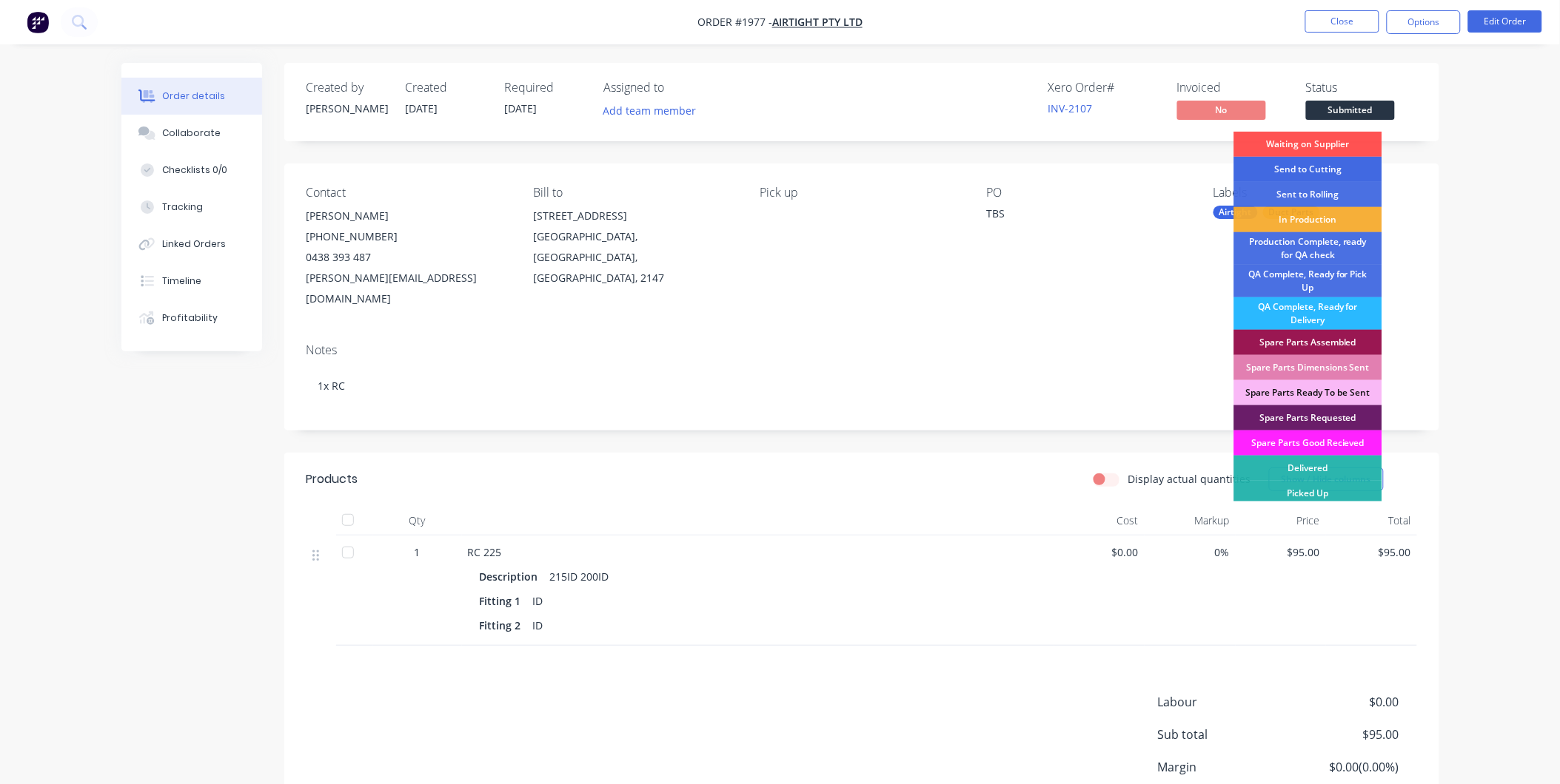
click at [1329, 164] on div "Send to Cutting" at bounding box center [1308, 170] width 148 height 25
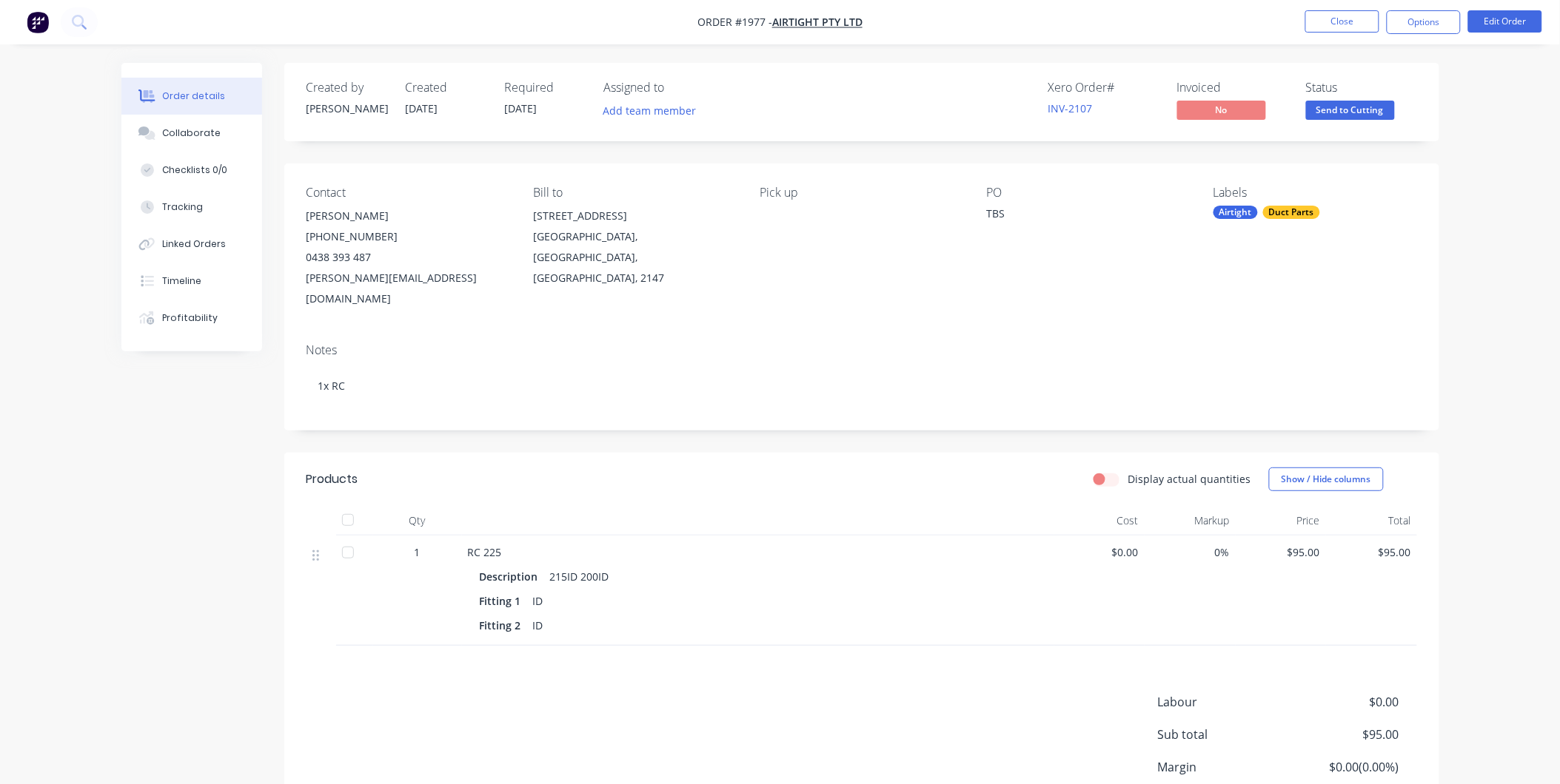
click at [176, 113] on button "Order details" at bounding box center [191, 96] width 140 height 37
click at [183, 129] on div "Collaborate" at bounding box center [191, 133] width 59 height 14
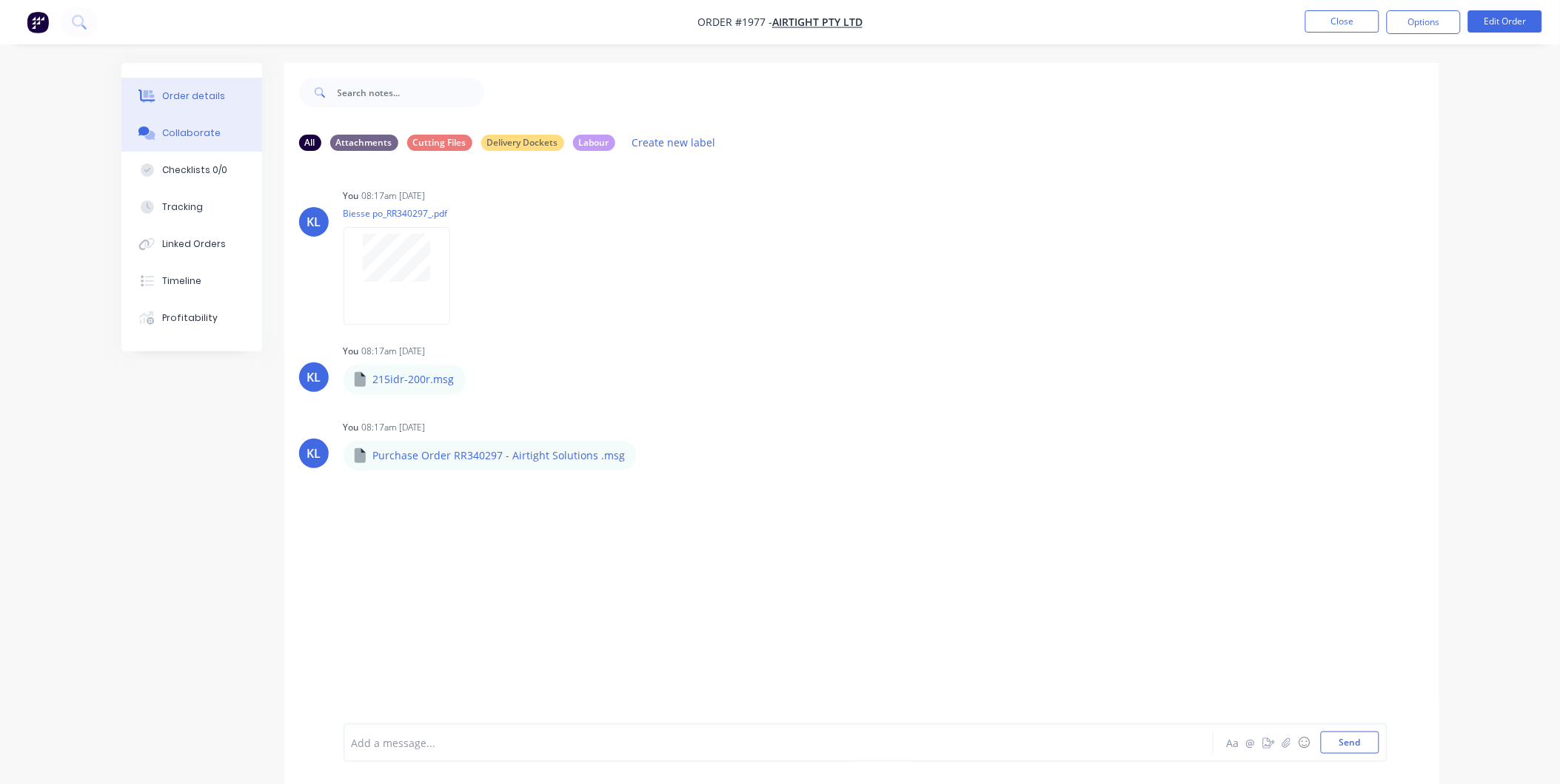
click at [198, 102] on div "Order details" at bounding box center [193, 96] width 63 height 14
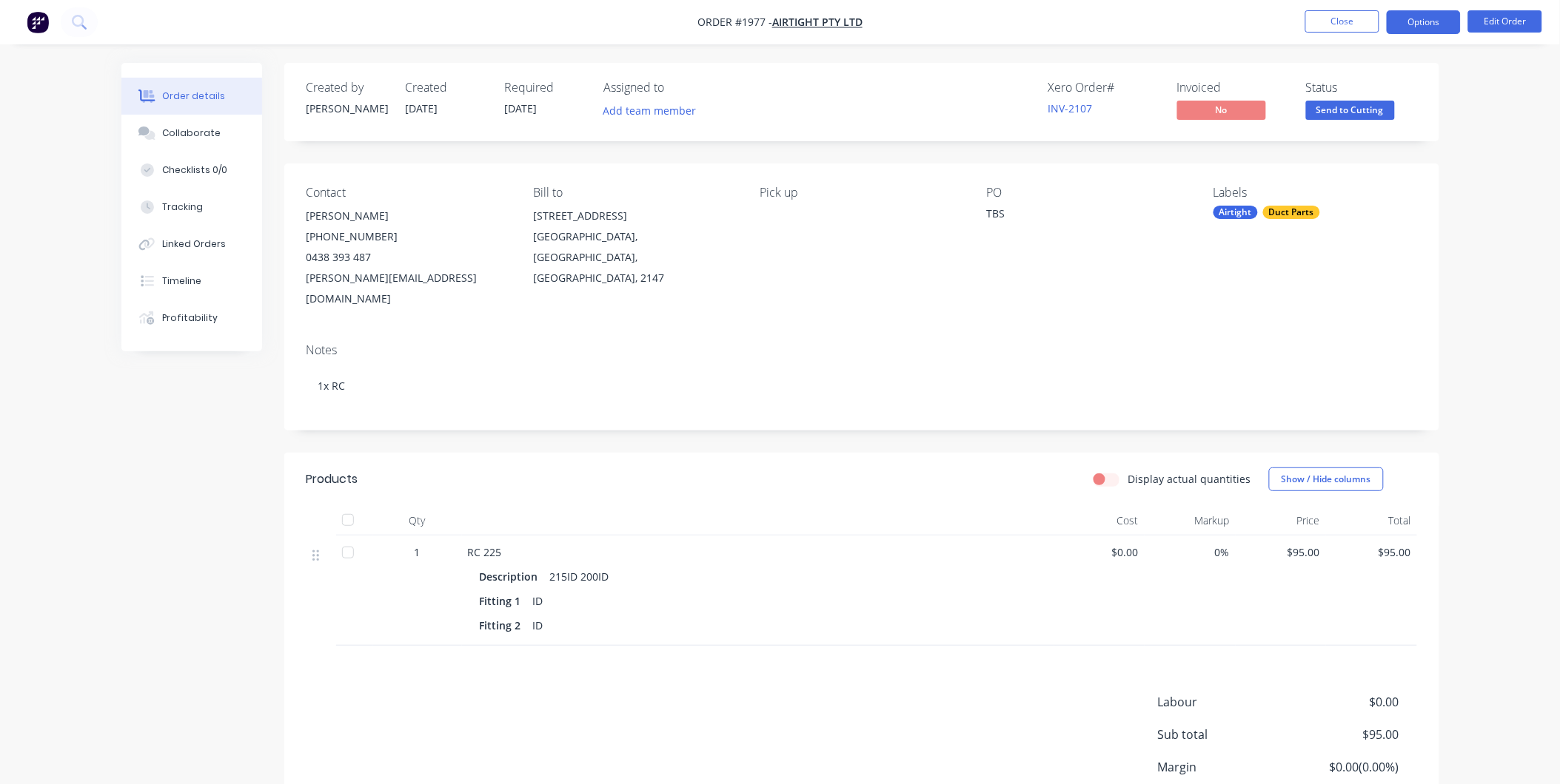
click at [1405, 23] on button "Options" at bounding box center [1424, 23] width 75 height 24
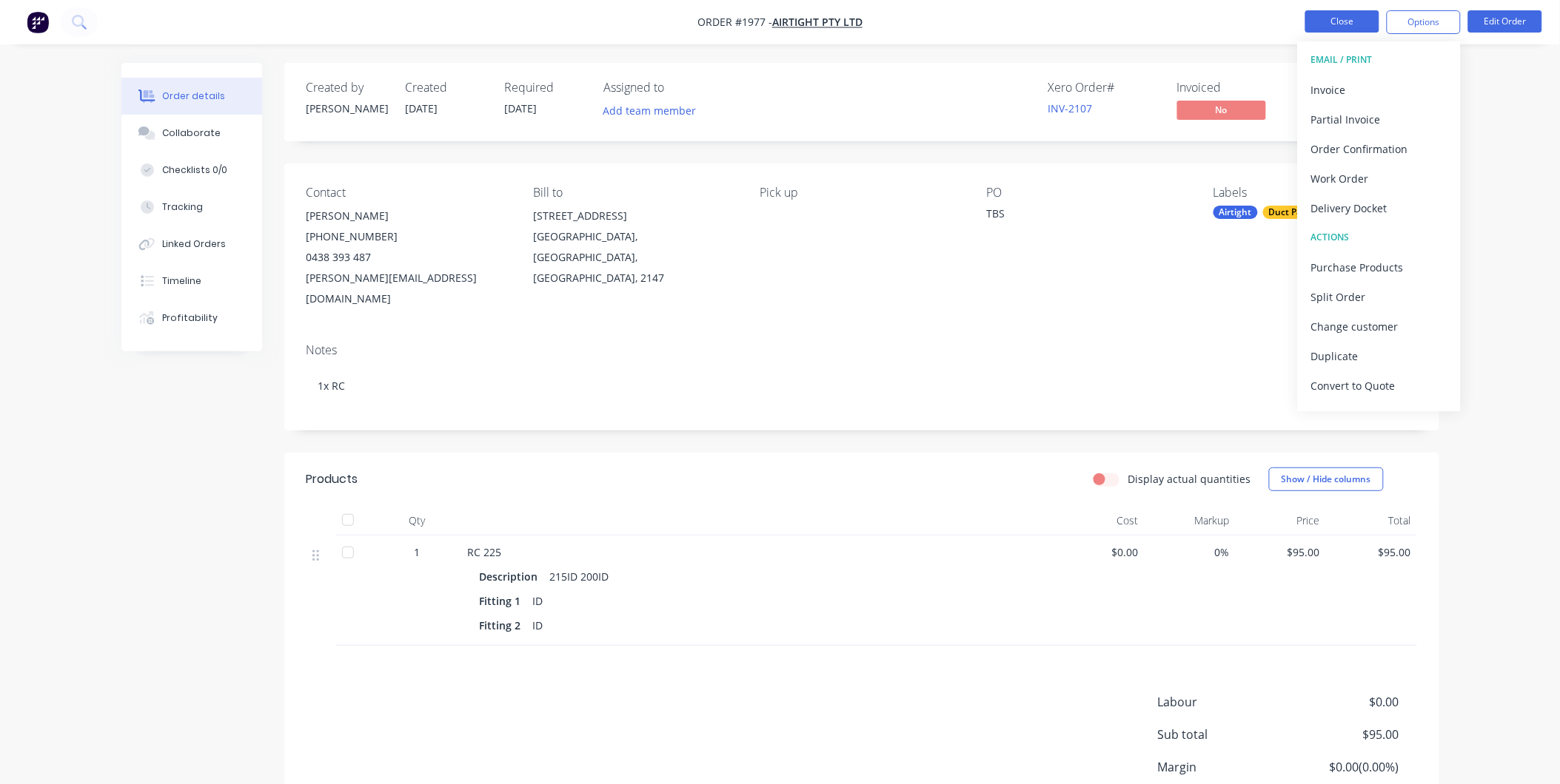
click at [1329, 25] on button "Close" at bounding box center [1342, 22] width 75 height 23
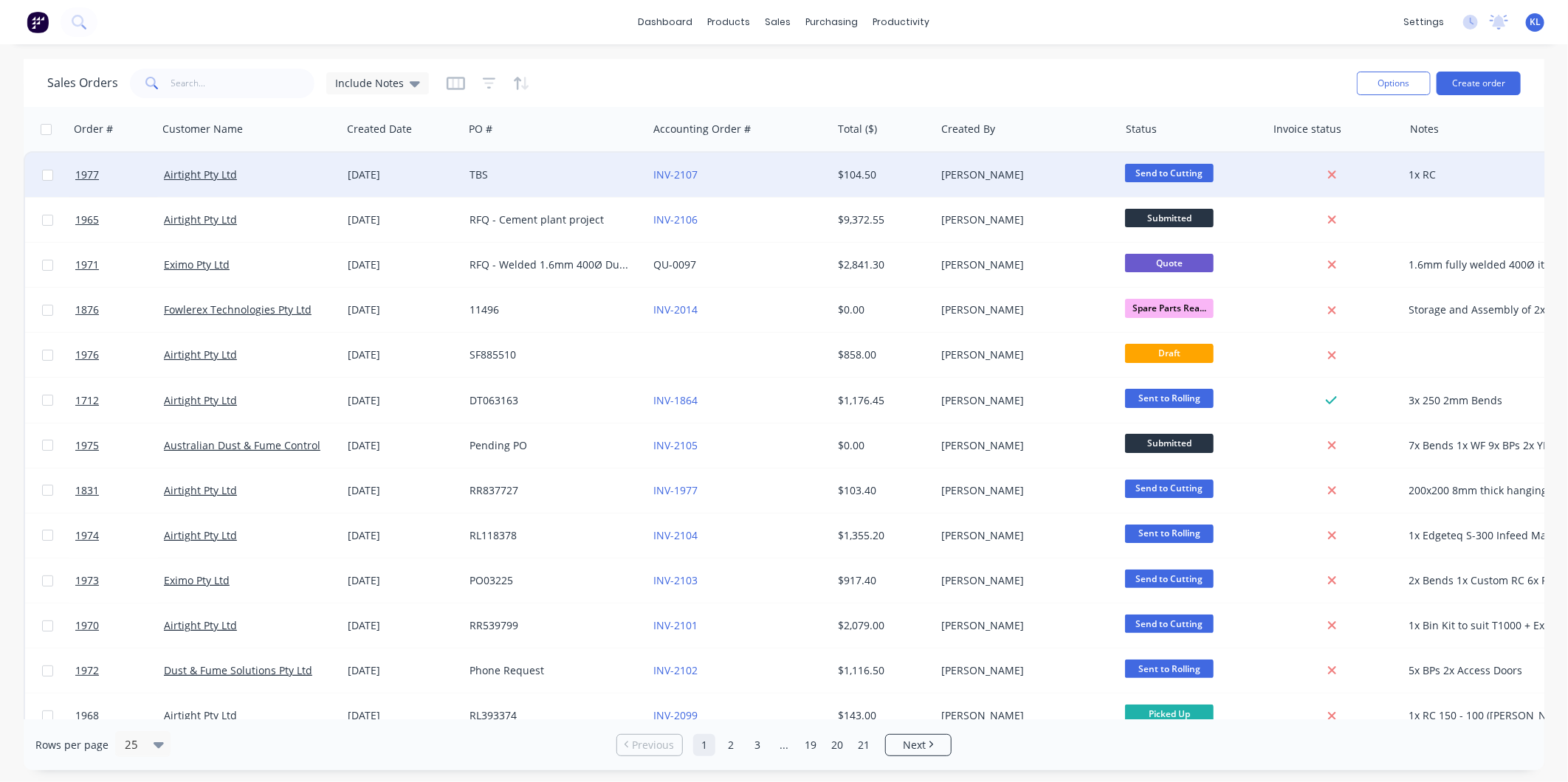
click at [762, 167] on div "INV-2107" at bounding box center [736, 174] width 164 height 15
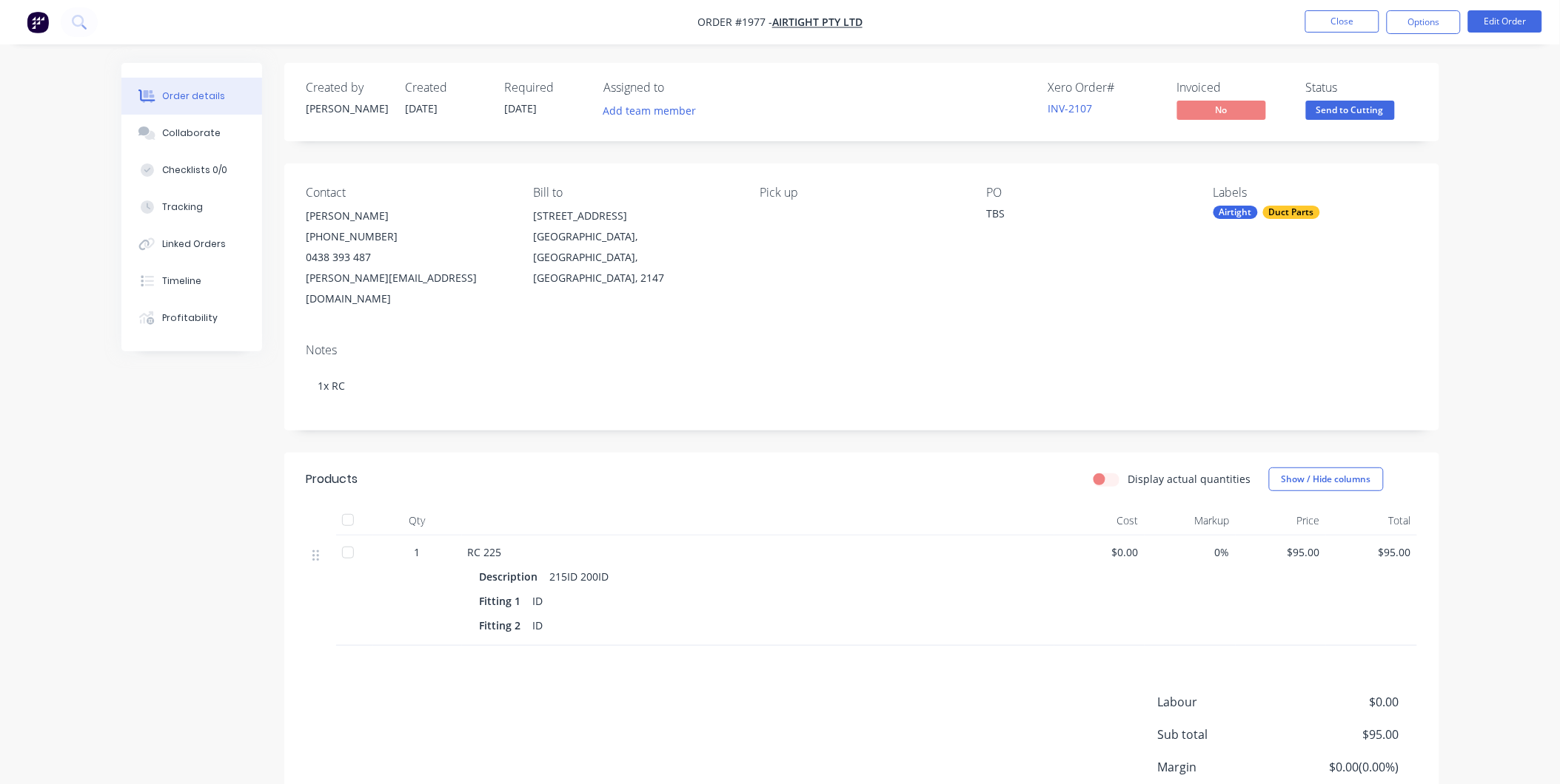
click at [1323, 110] on span "Send to Cutting" at bounding box center [1350, 110] width 89 height 19
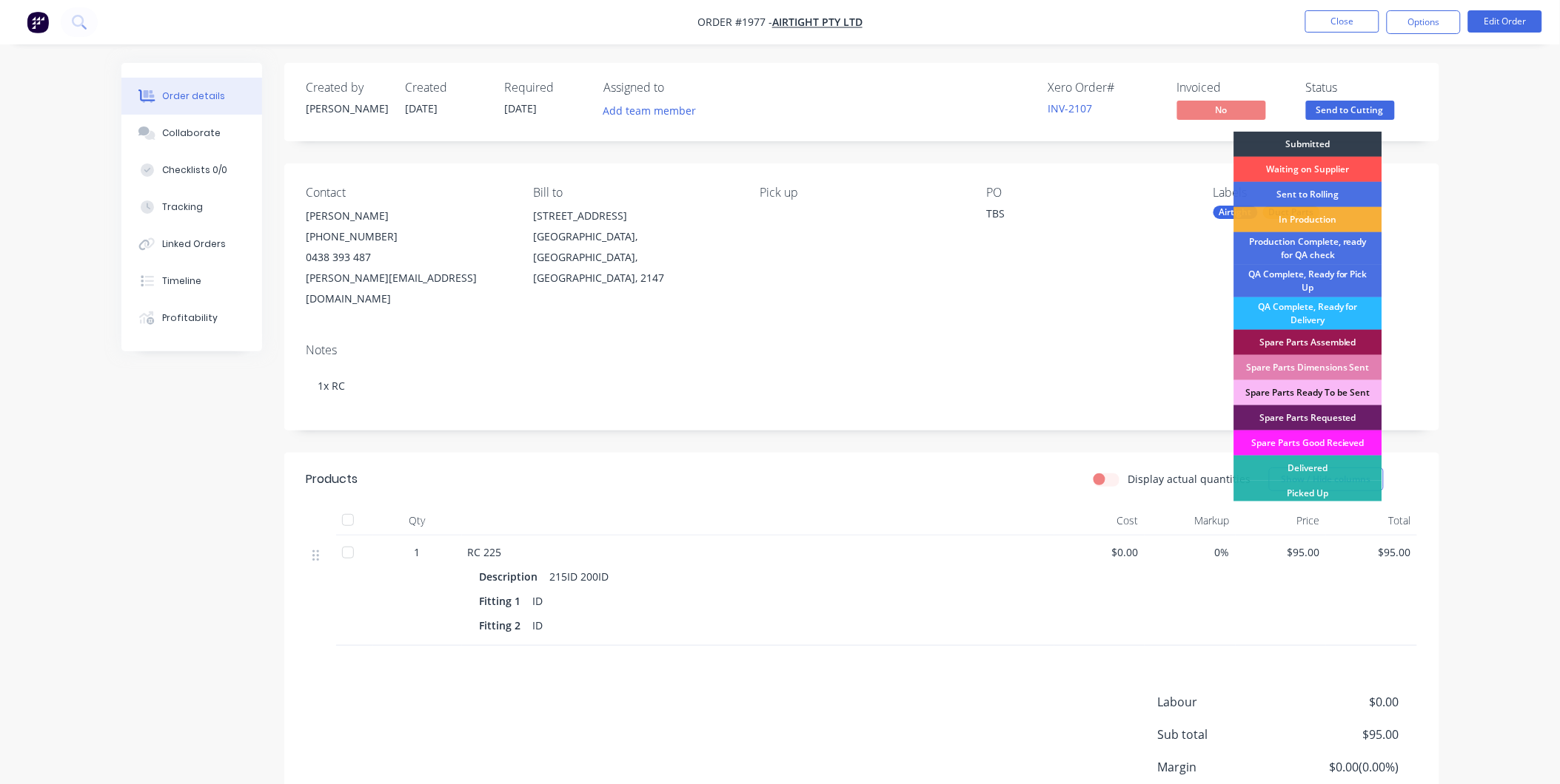
drag, startPoint x: 1302, startPoint y: 215, endPoint x: 670, endPoint y: 91, distance: 644.0
click at [1290, 207] on div "In Production" at bounding box center [1308, 220] width 148 height 25
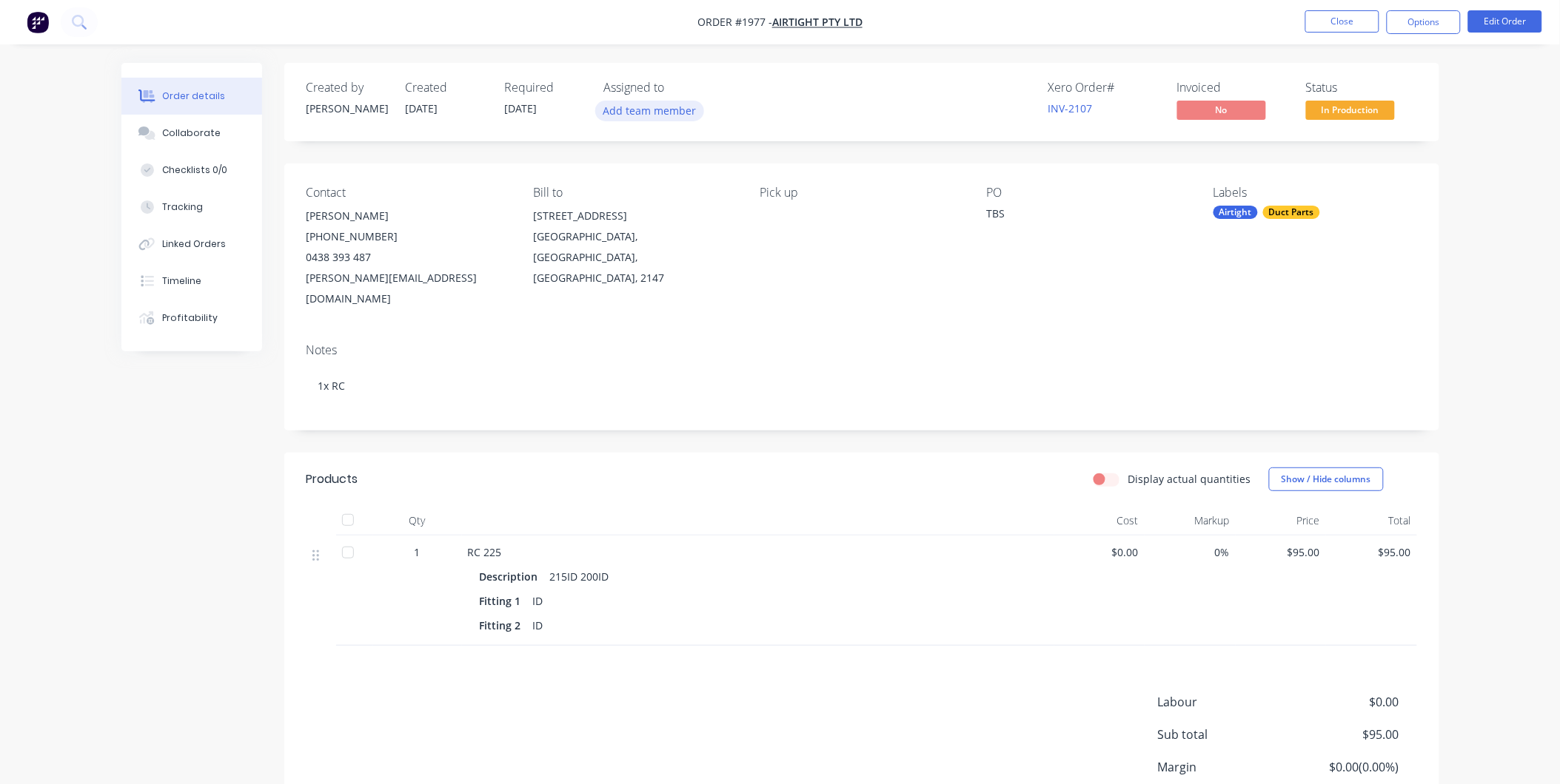
click at [630, 109] on button "Add team member" at bounding box center [649, 111] width 109 height 20
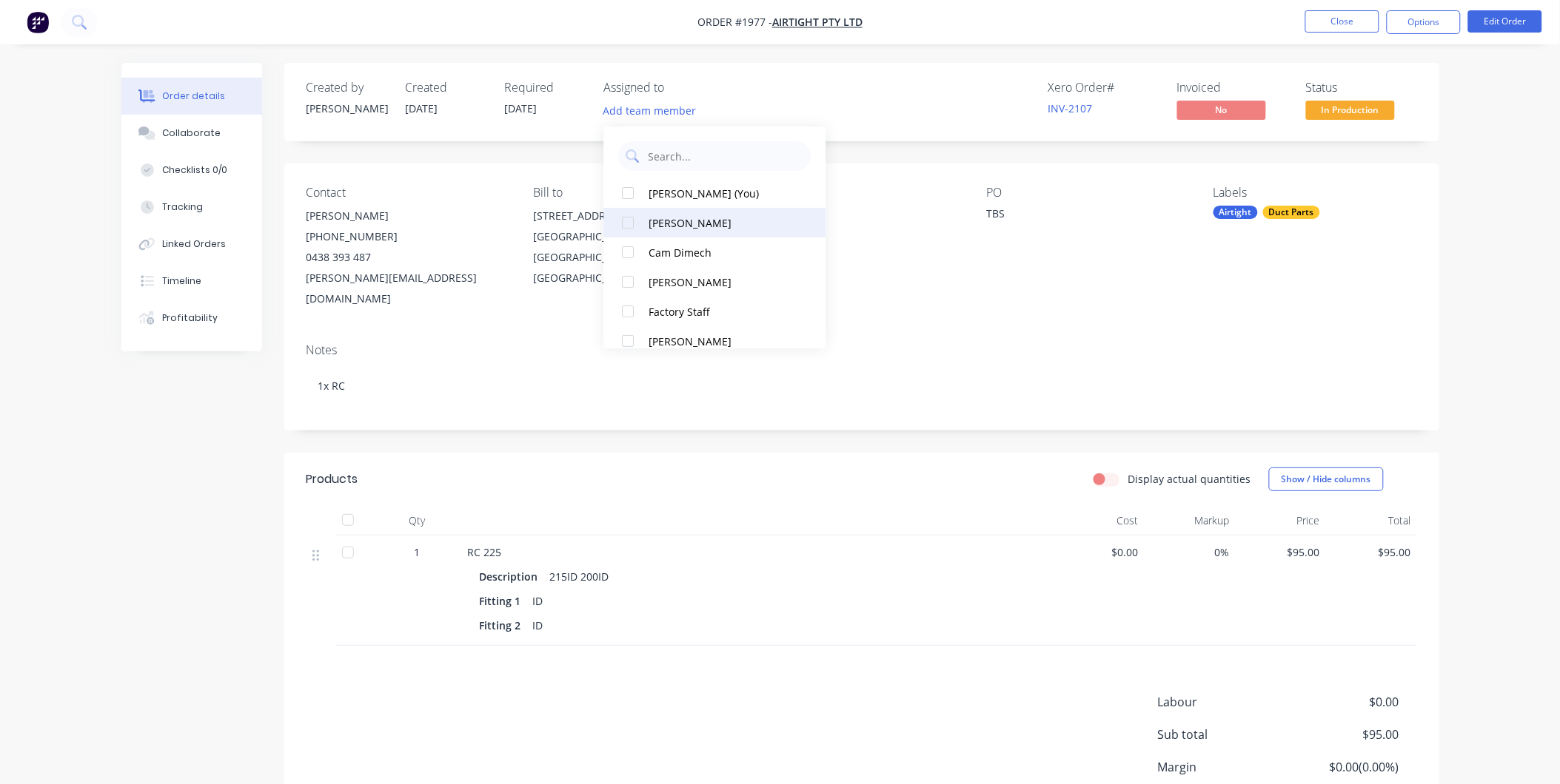
click at [691, 225] on div "Bounxou WUANG" at bounding box center [723, 223] width 148 height 16
click at [1395, 26] on button "Options" at bounding box center [1424, 23] width 75 height 24
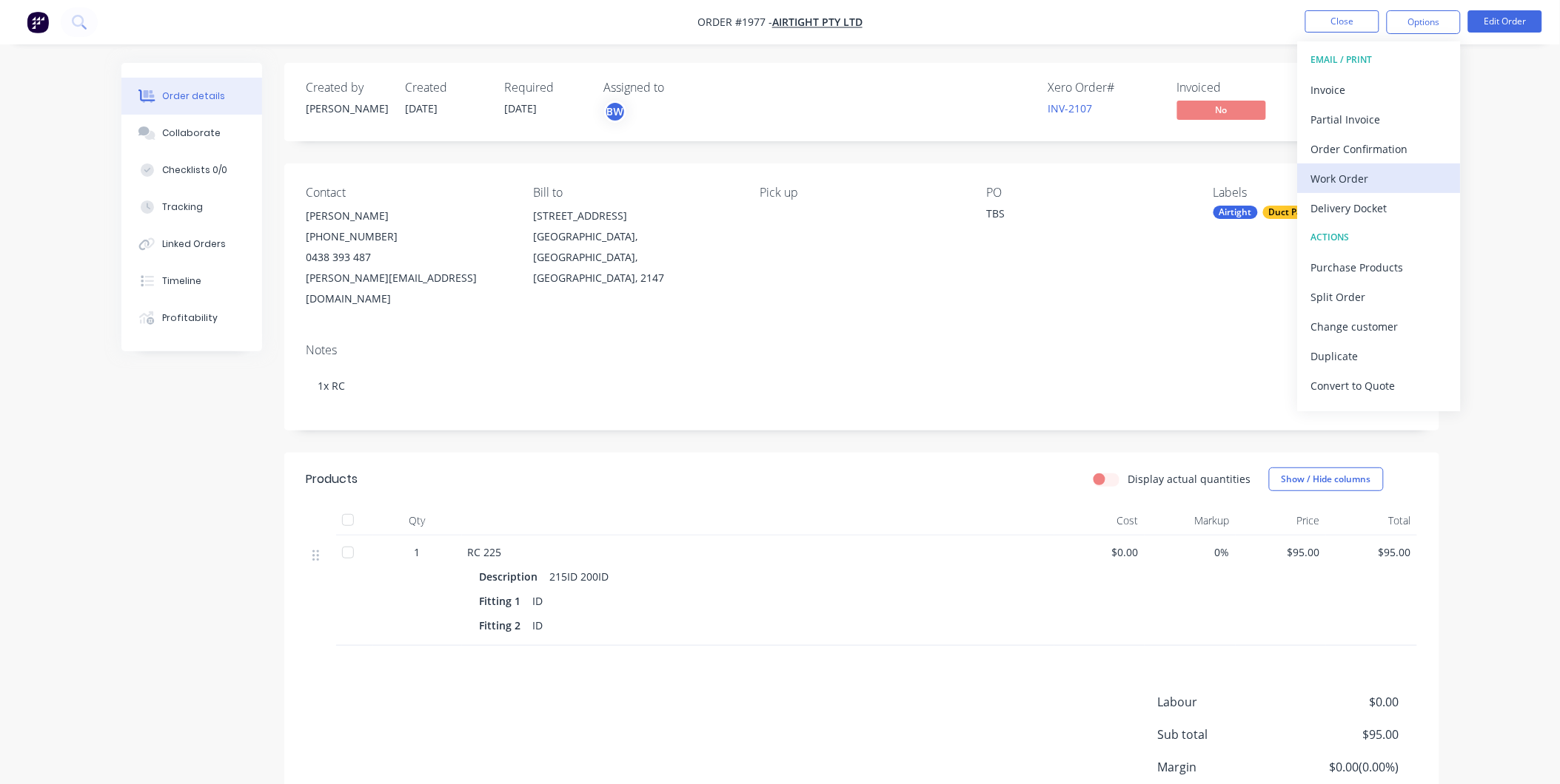
click at [1351, 176] on div "Work Order" at bounding box center [1379, 178] width 136 height 22
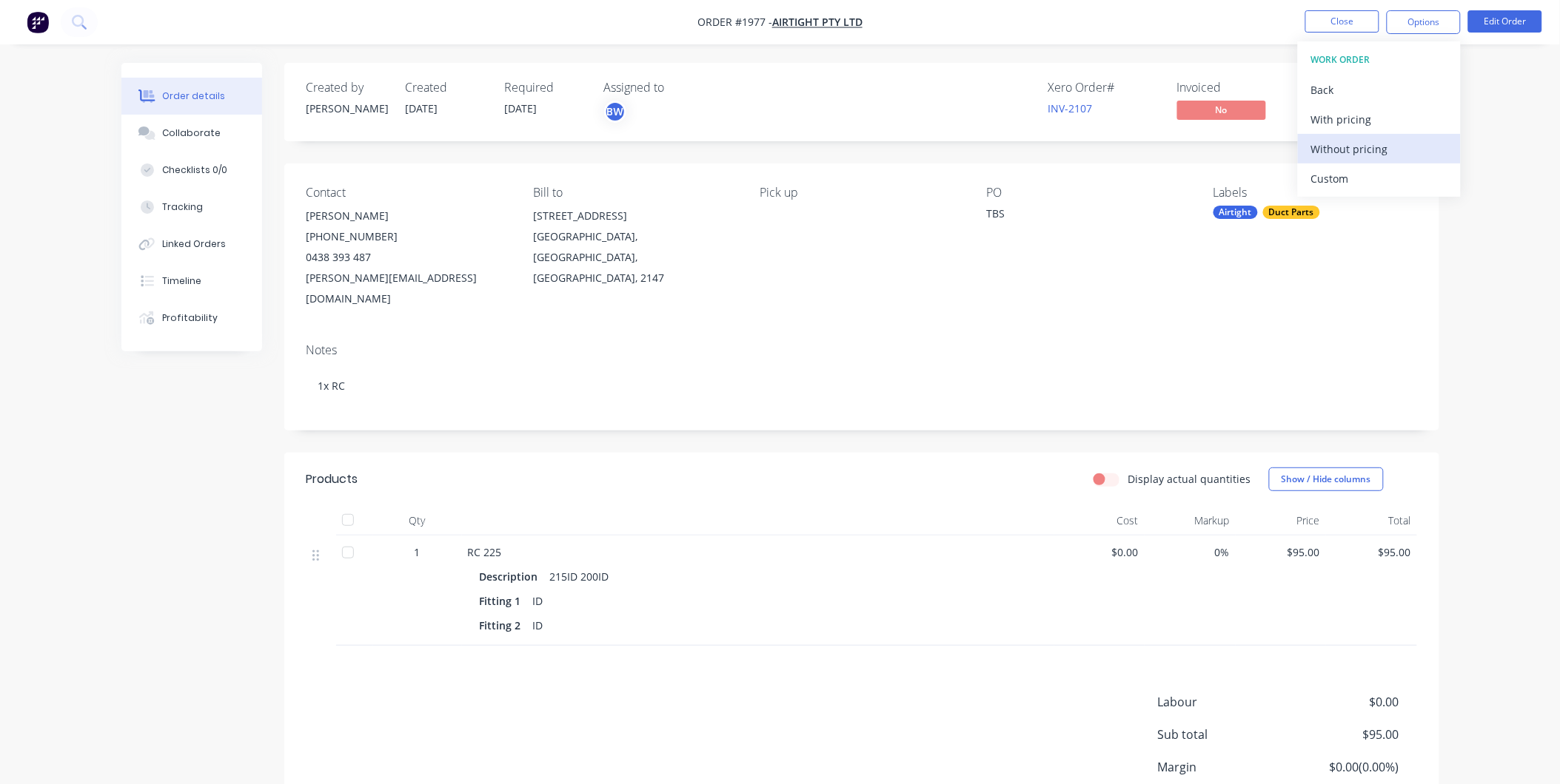
click at [1338, 142] on div "Without pricing" at bounding box center [1379, 149] width 136 height 22
drag, startPoint x: 1507, startPoint y: 74, endPoint x: 1300, endPoint y: 15, distance: 215.2
click at [1497, 67] on div "Order details Collaborate Checklists 0/0 Tracking Linked Orders Timeline Profit…" at bounding box center [780, 455] width 1560 height 909
click at [1322, 20] on button "Close" at bounding box center [1342, 22] width 75 height 23
